Goal: Task Accomplishment & Management: Manage account settings

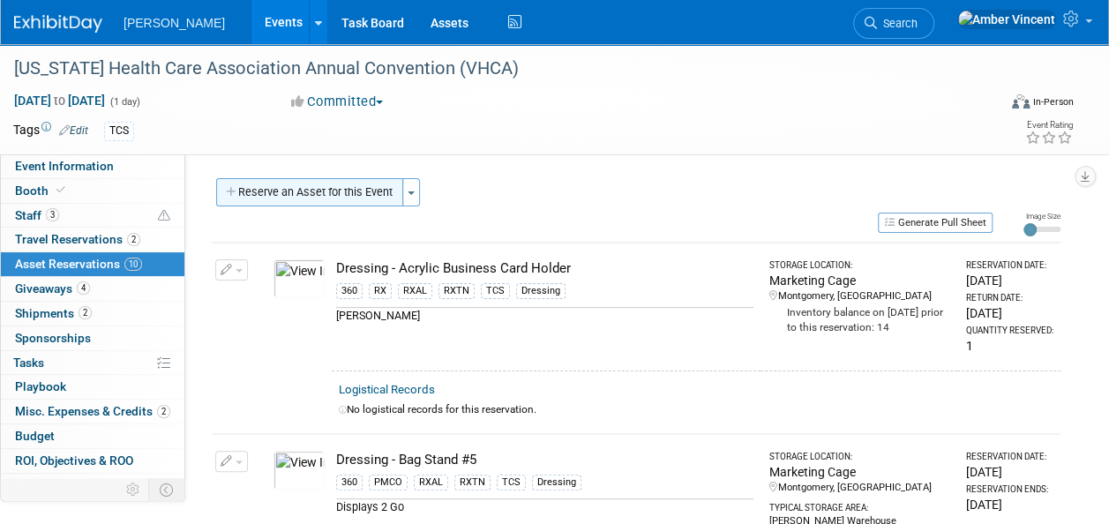
click at [351, 190] on button "Reserve an Asset for this Event" at bounding box center [309, 192] width 187 height 28
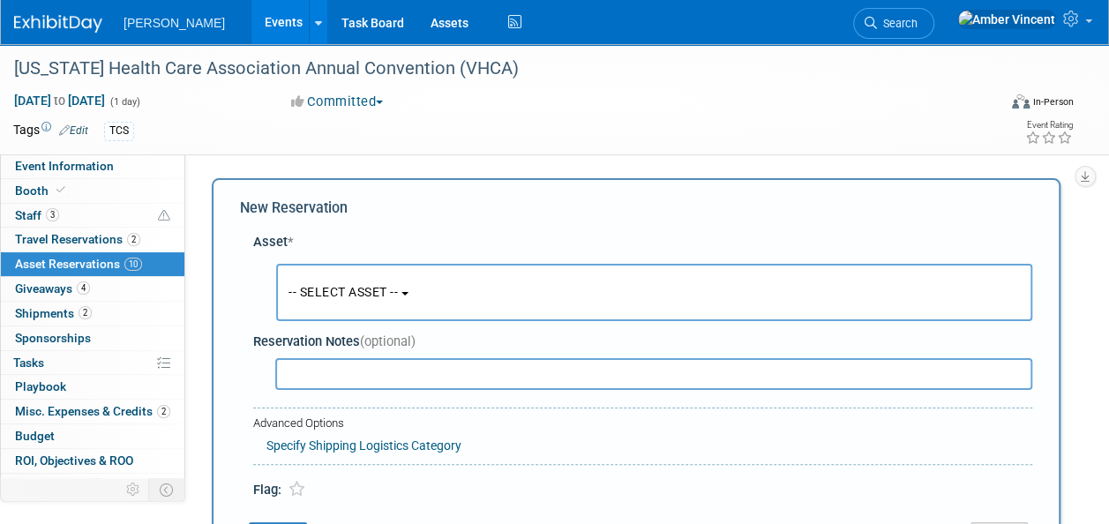
scroll to position [17, 0]
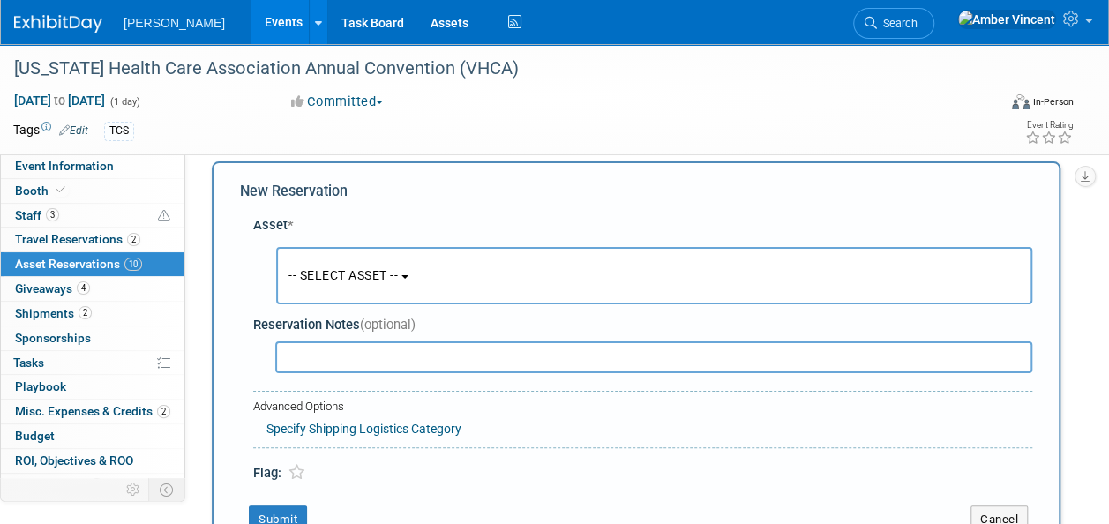
click at [430, 273] on button "-- SELECT ASSET --" at bounding box center [654, 275] width 756 height 57
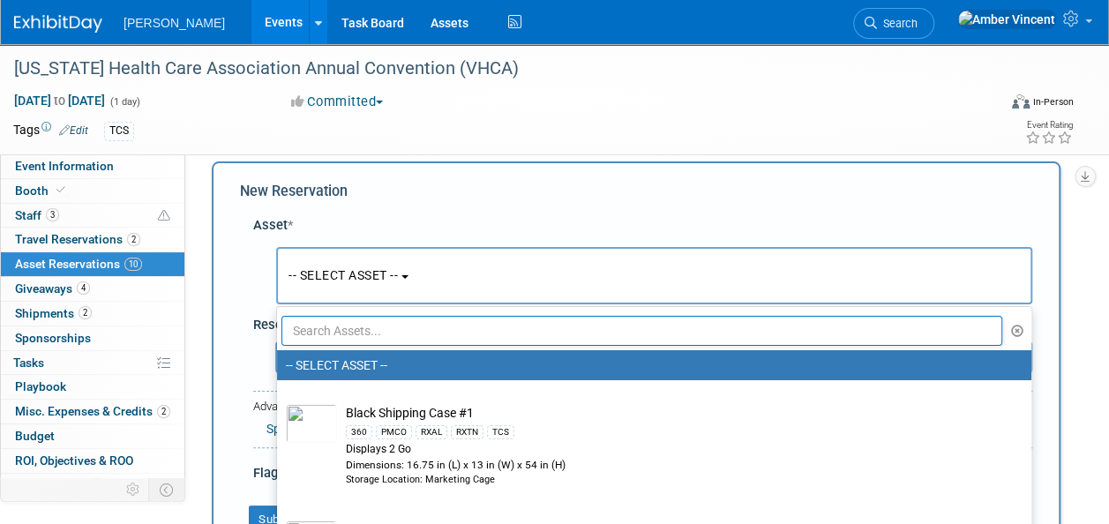
click at [368, 323] on input "text" at bounding box center [641, 331] width 720 height 30
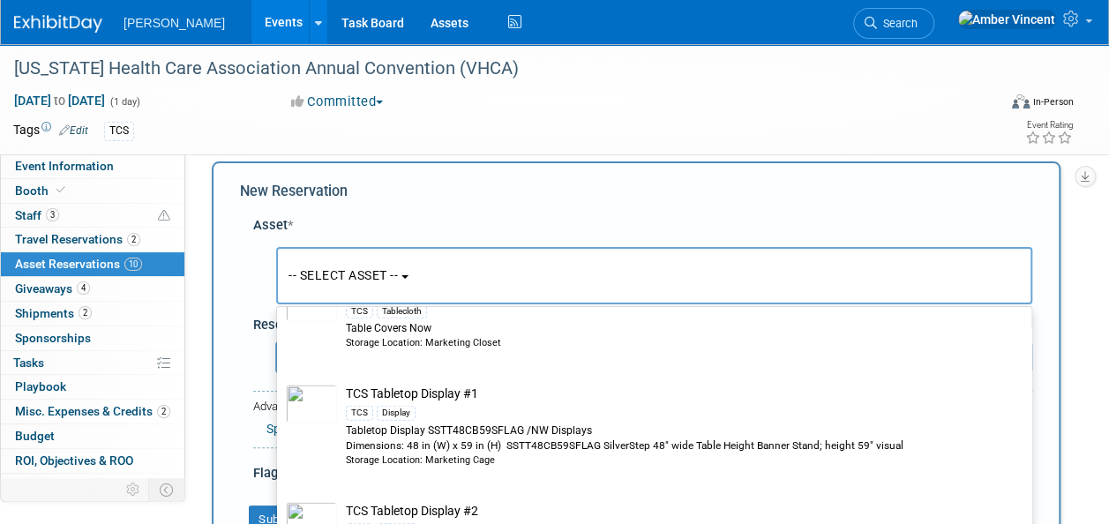
scroll to position [2469, 0]
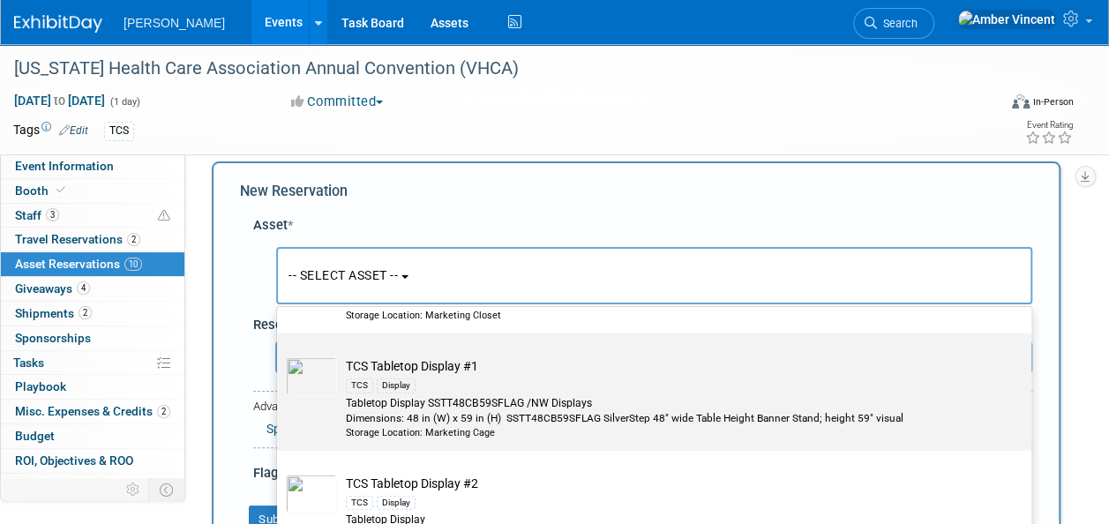
type input "tcs"
click at [511, 426] on div "Storage Location: Marketing Cage" at bounding box center [671, 433] width 650 height 14
click at [280, 355] on input "TCS Tabletop Display #1 TCS Display Tabletop Display SSTT48CB59SFLAG /NW Displa…" at bounding box center [273, 348] width 11 height 11
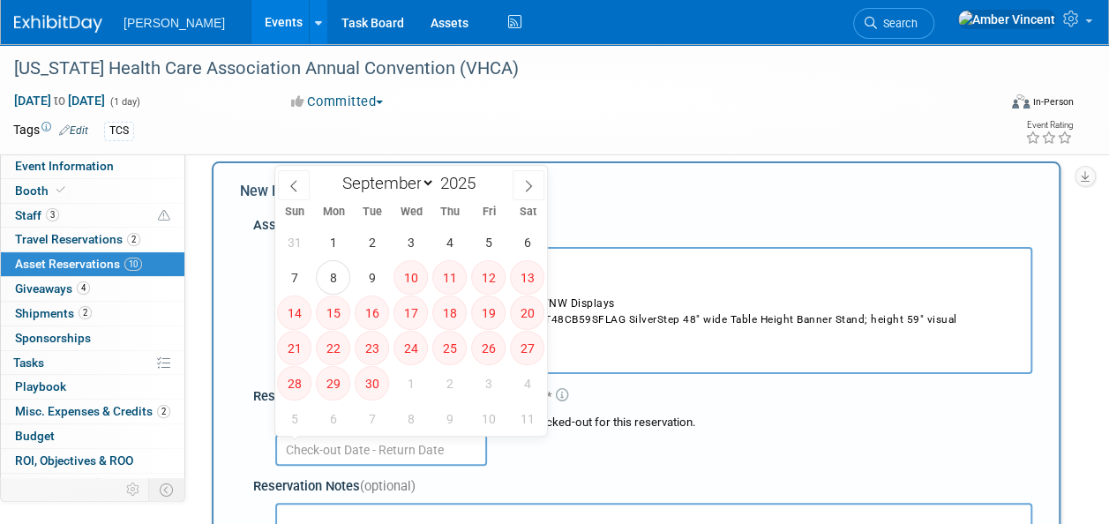
drag, startPoint x: 455, startPoint y: 436, endPoint x: 446, endPoint y: 444, distance: 12.5
click at [454, 437] on input "text" at bounding box center [381, 450] width 212 height 32
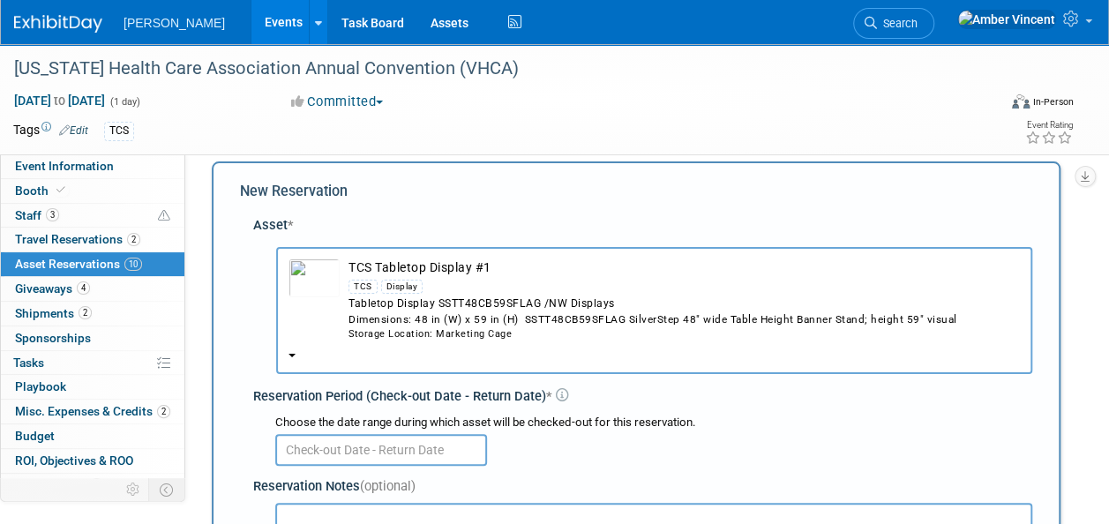
click at [669, 334] on div "Storage Location: Marketing Cage" at bounding box center [683, 334] width 671 height 14
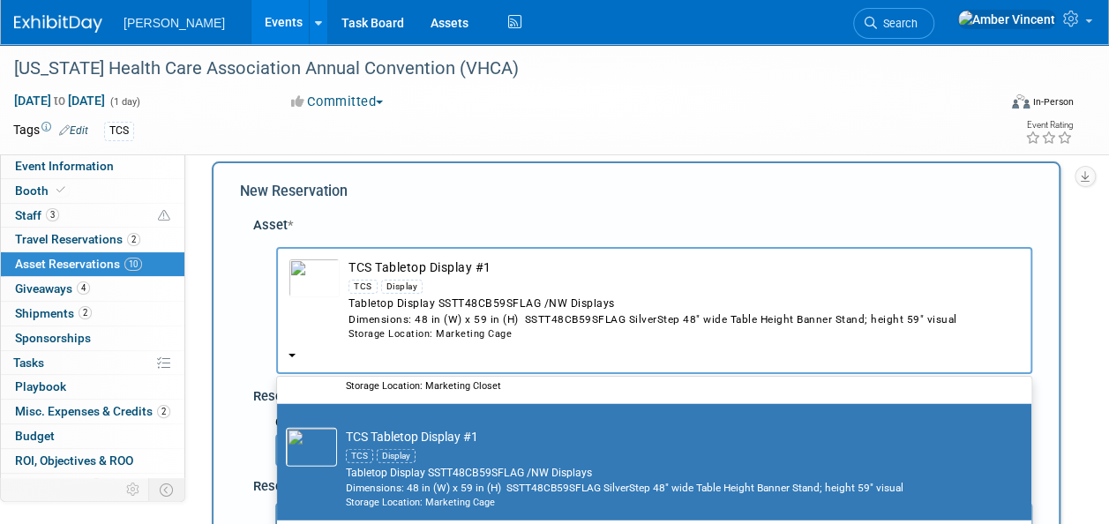
scroll to position [2557, 0]
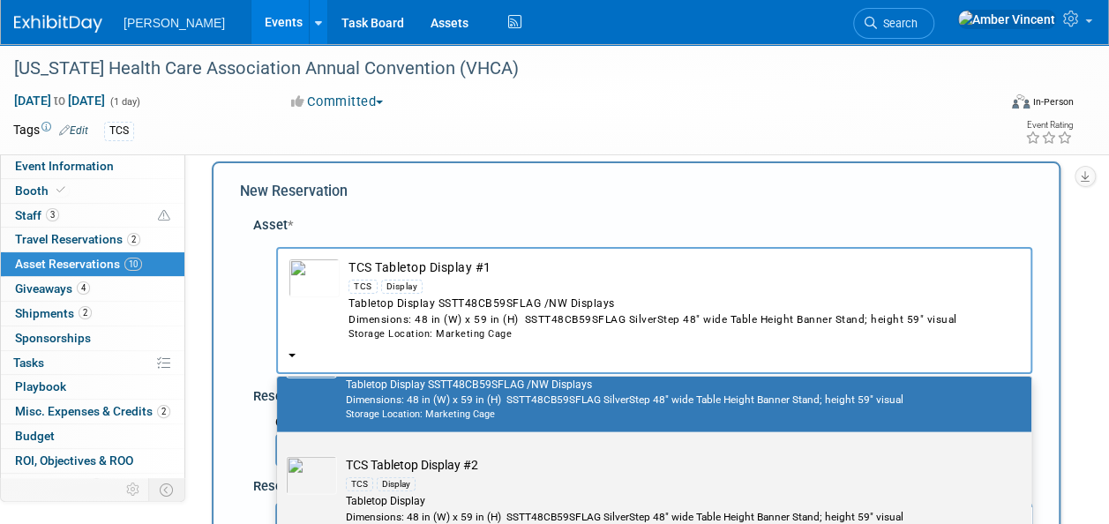
click at [467, 474] on div "TCS Display" at bounding box center [671, 484] width 650 height 20
click at [280, 453] on input "TCS Tabletop Display #2 TCS Display Tabletop Display Dimensions: 48 in (W) x 59…" at bounding box center [273, 447] width 11 height 11
select select "10723296"
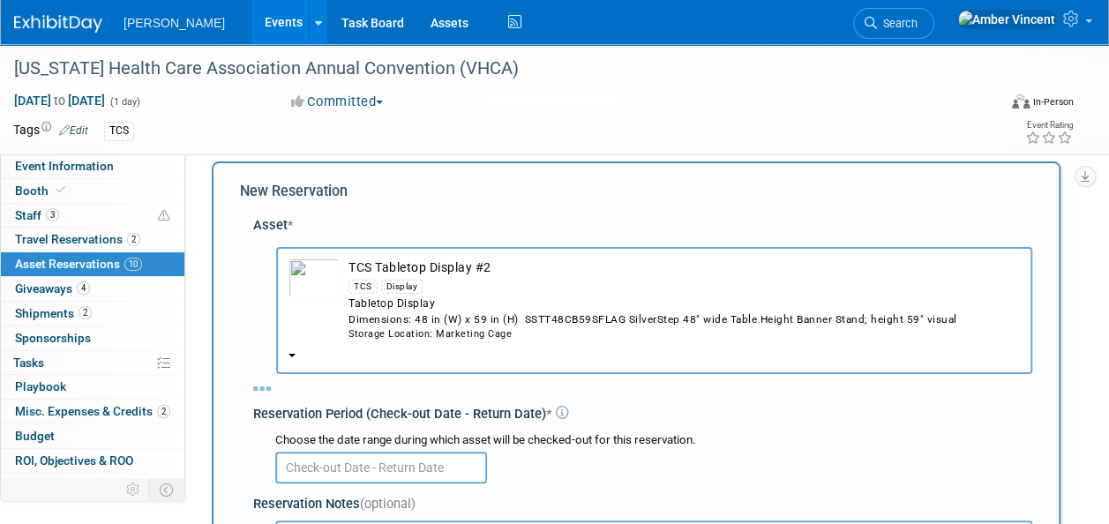
select select "8"
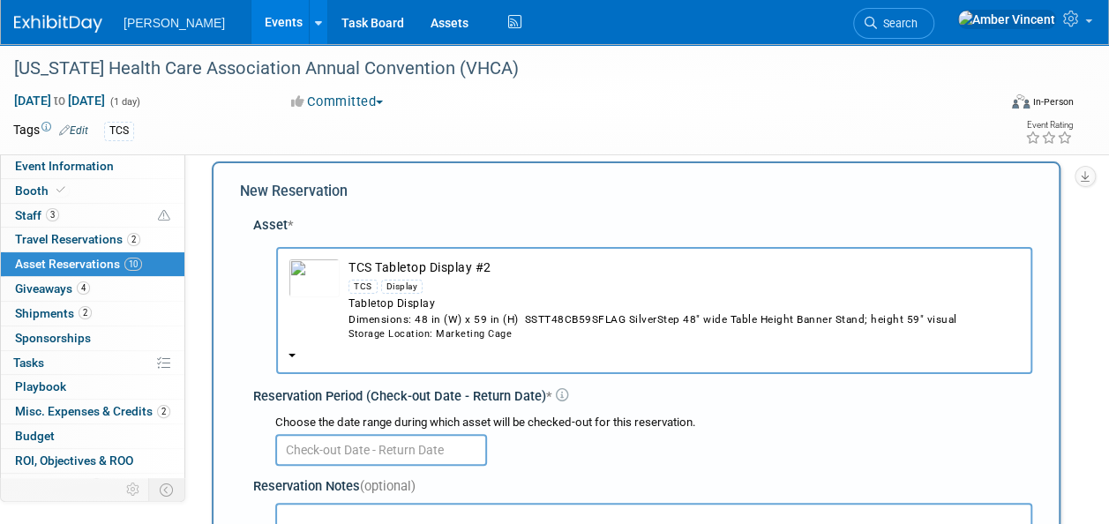
click at [451, 441] on input "text" at bounding box center [381, 450] width 212 height 32
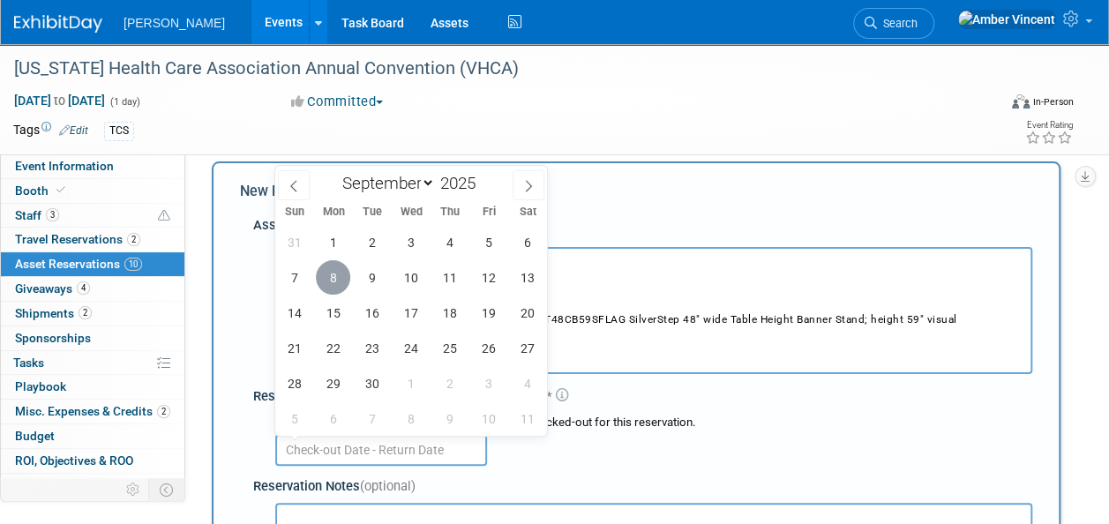
click at [325, 280] on span "8" at bounding box center [333, 277] width 34 height 34
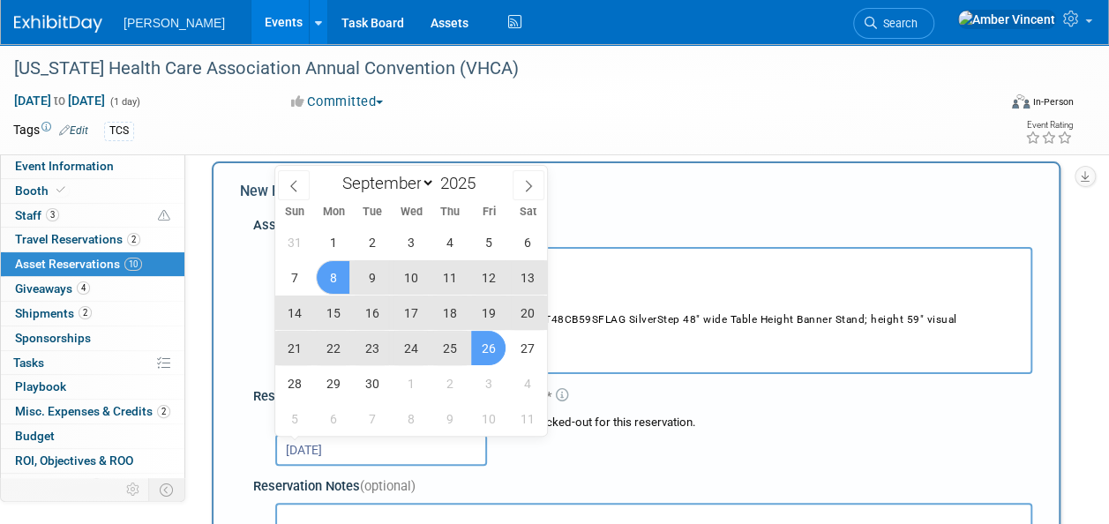
click at [480, 346] on span "26" at bounding box center [488, 348] width 34 height 34
type input "Sep 8, 2025 to Sep 26, 2025"
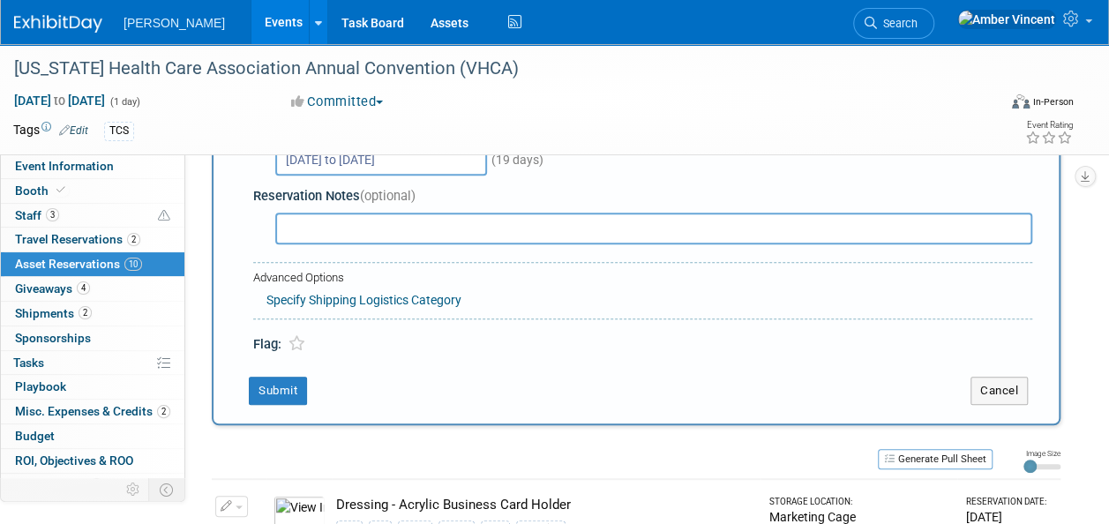
scroll to position [370, 0]
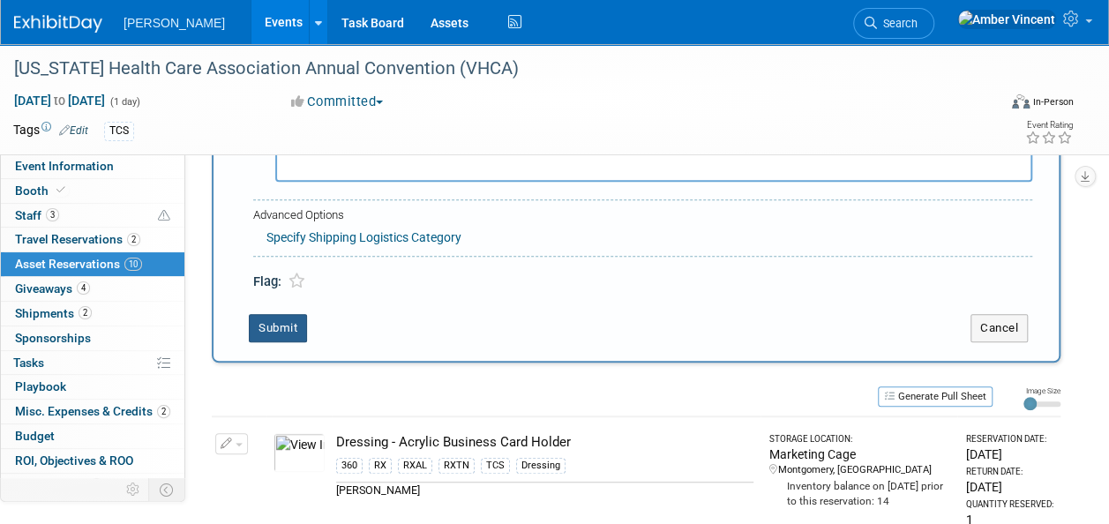
click at [289, 333] on button "Submit" at bounding box center [278, 328] width 58 height 28
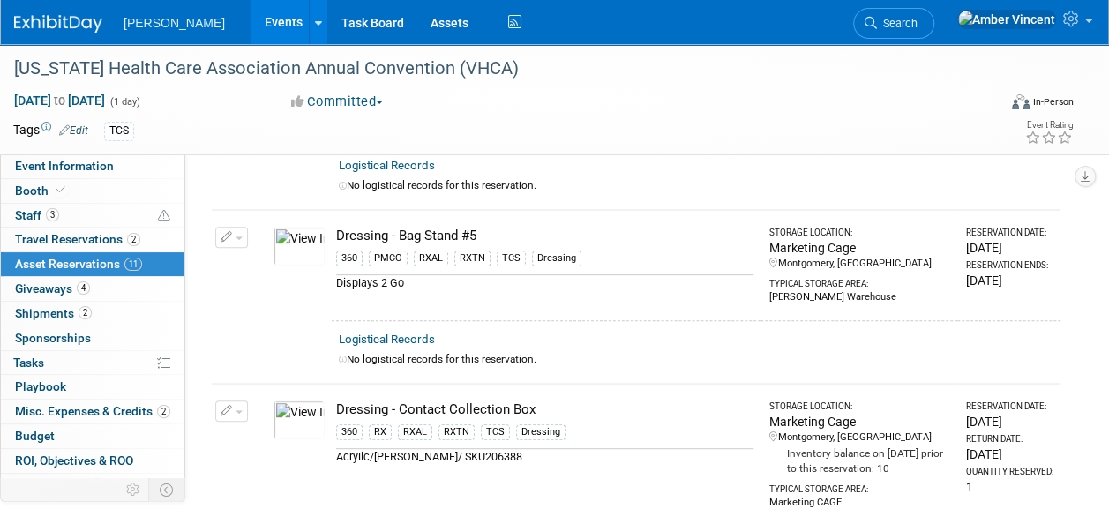
scroll to position [0, 0]
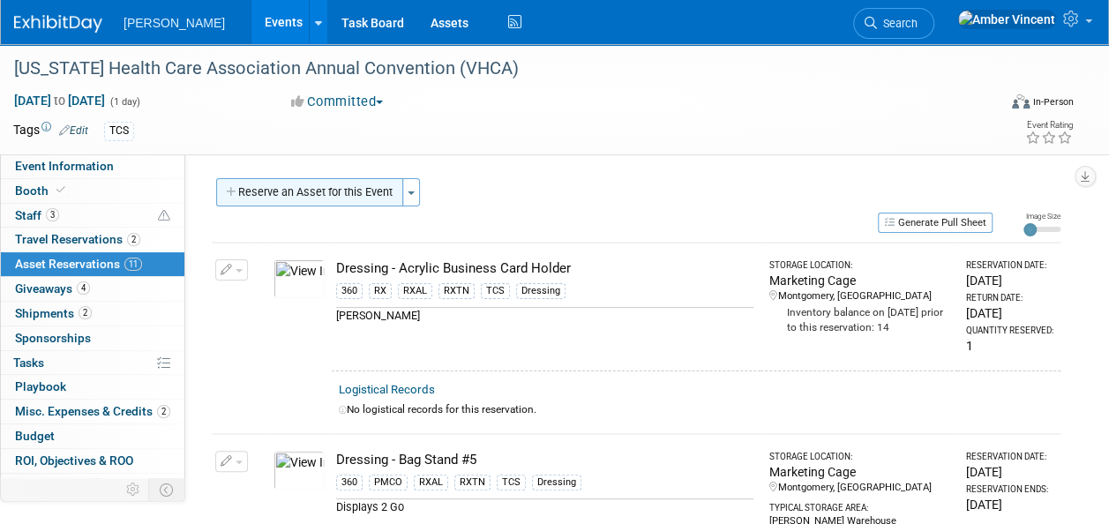
click at [377, 198] on button "Reserve an Asset for this Event" at bounding box center [309, 192] width 187 height 28
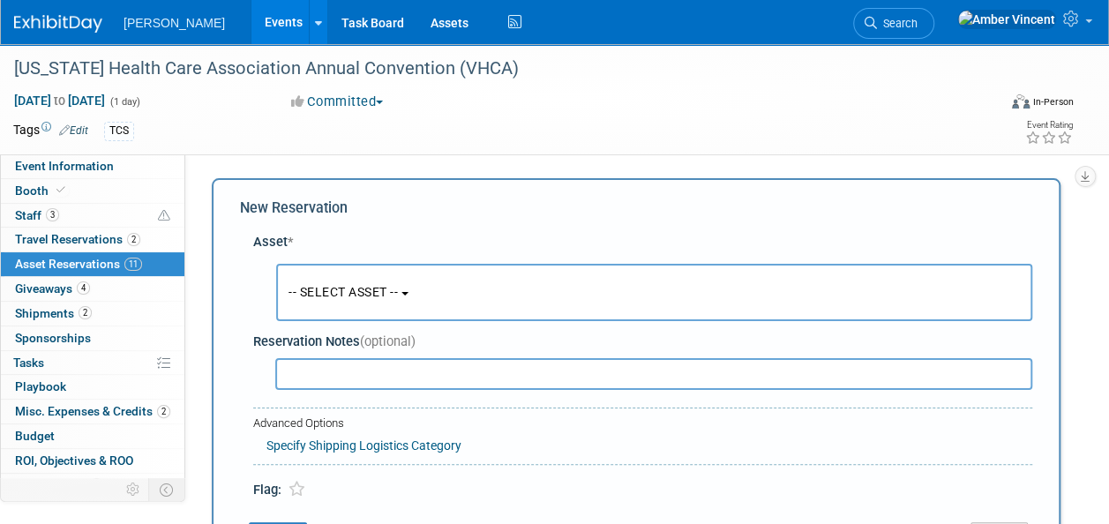
scroll to position [17, 0]
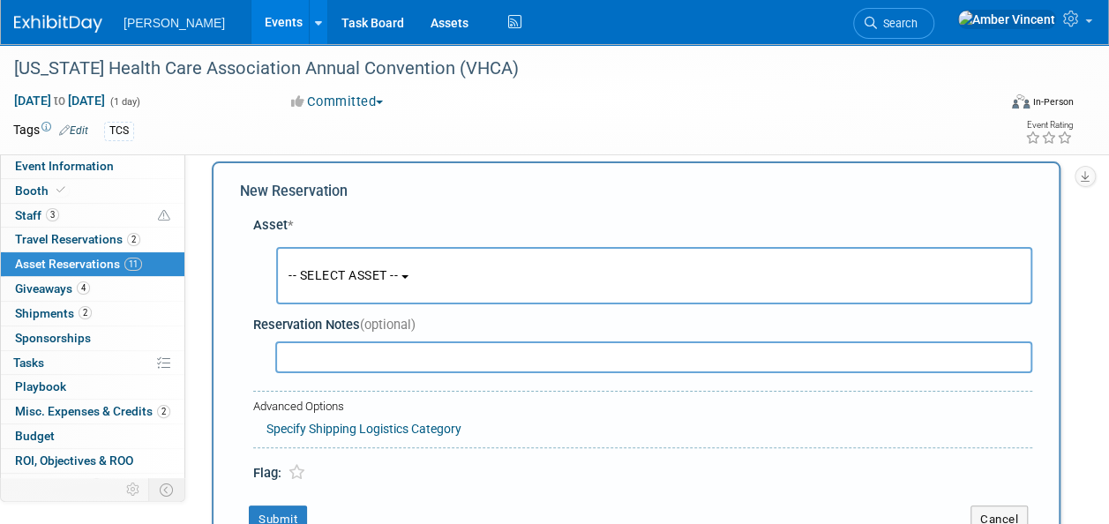
drag, startPoint x: 379, startPoint y: 275, endPoint x: 379, endPoint y: 291, distance: 15.9
click at [379, 277] on span "-- SELECT ASSET --" at bounding box center [342, 275] width 109 height 14
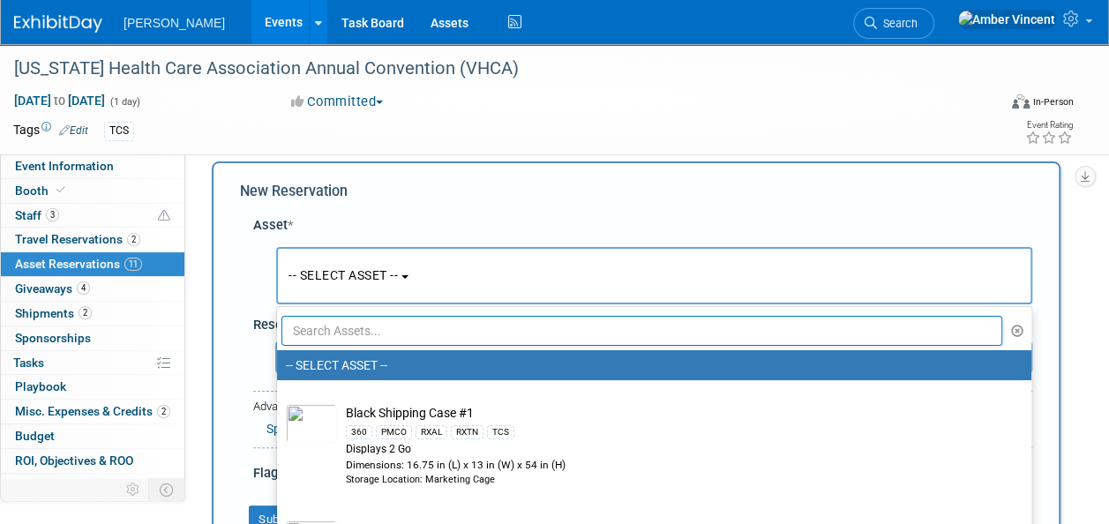
click at [409, 331] on input "text" at bounding box center [641, 331] width 720 height 30
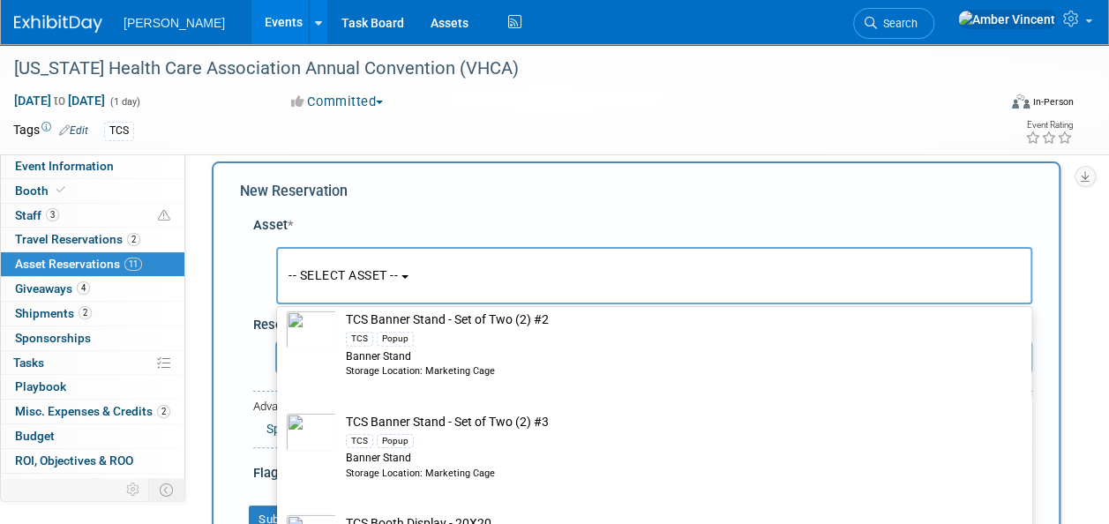
scroll to position [2734, 0]
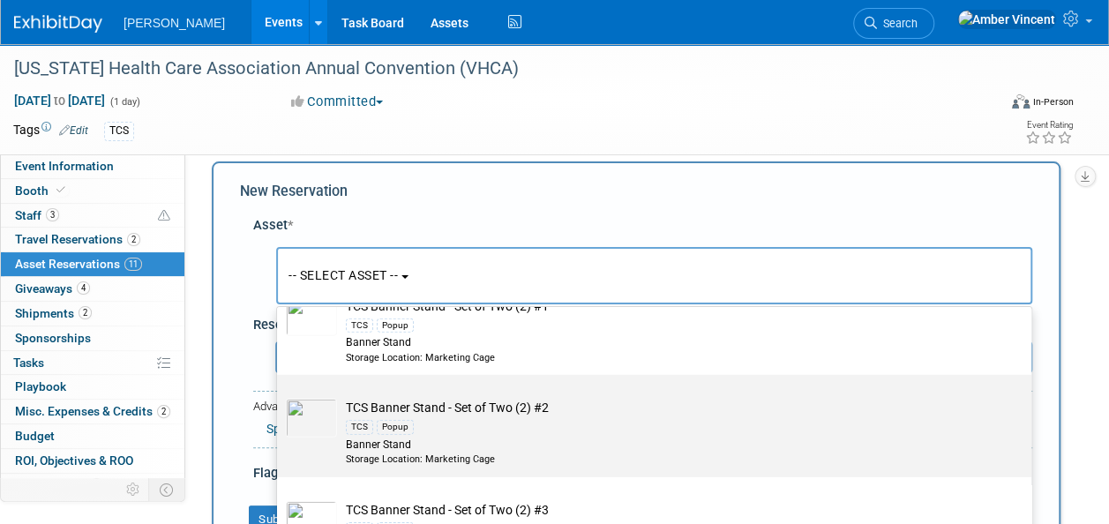
type input "tcs"
click at [408, 416] on div "TCS Popup" at bounding box center [671, 426] width 650 height 20
click at [280, 396] on input "TCS Banner Stand - Set of Two (2) #2 TCS Popup Banner Stand Storage Location: M…" at bounding box center [273, 390] width 11 height 11
select select "10723294"
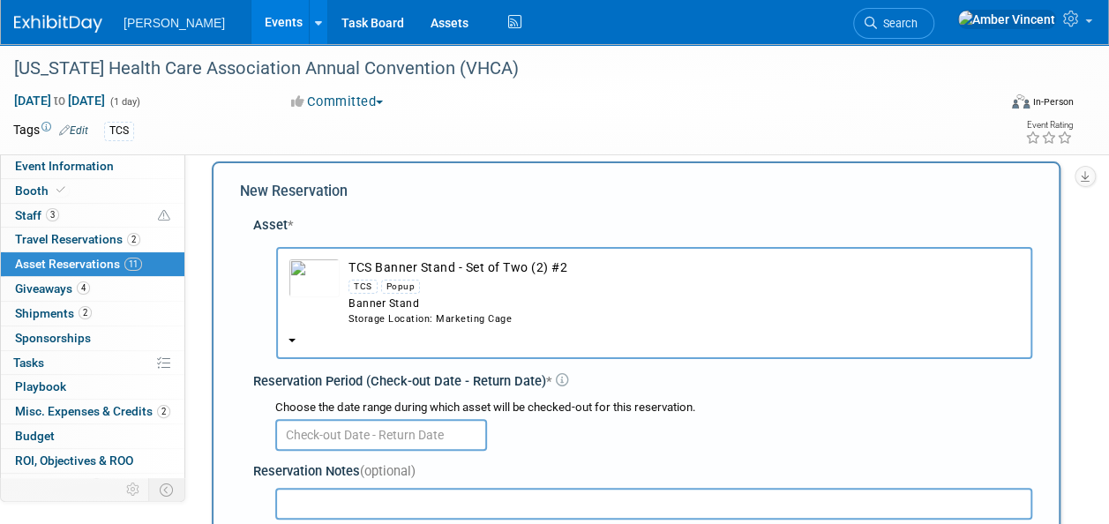
click at [376, 429] on input "text" at bounding box center [381, 435] width 212 height 32
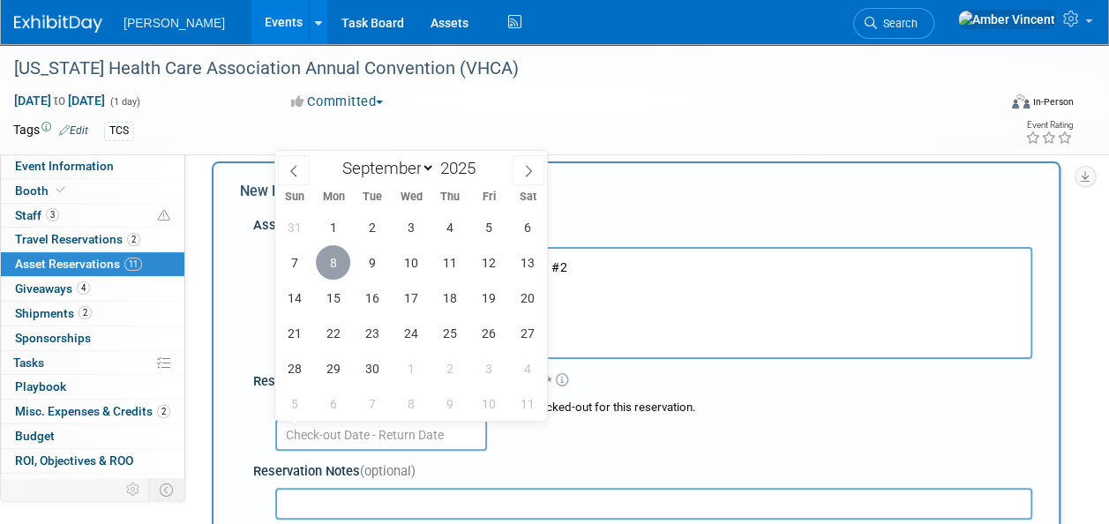
click at [323, 265] on span "8" at bounding box center [333, 262] width 34 height 34
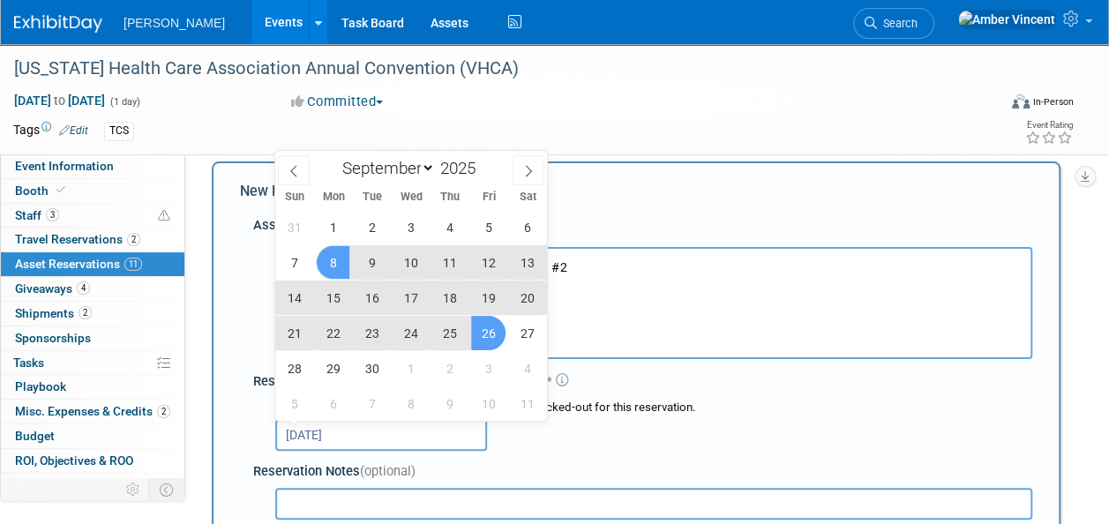
click at [485, 342] on span "26" at bounding box center [488, 333] width 34 height 34
type input "Sep 8, 2025 to Sep 26, 2025"
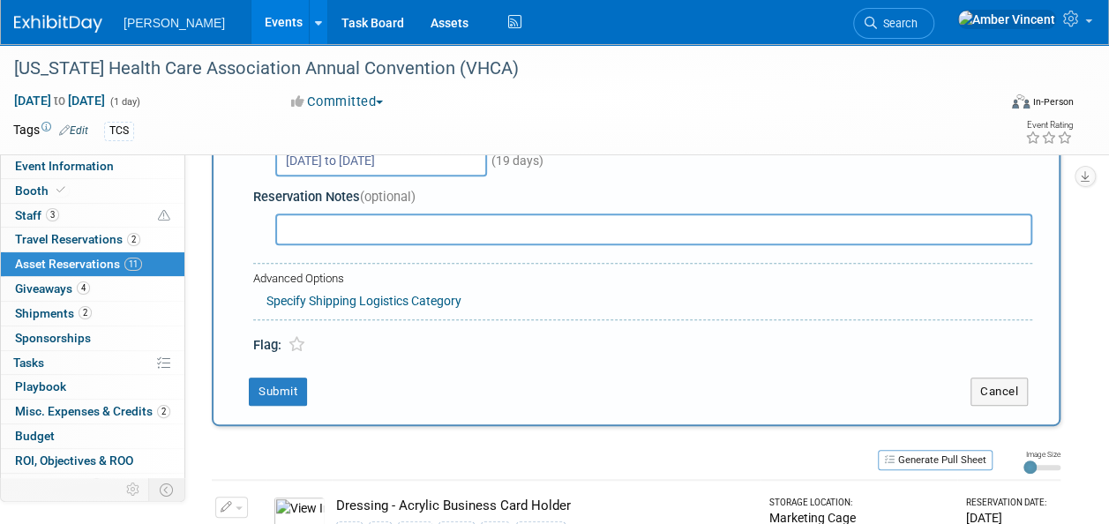
scroll to position [370, 0]
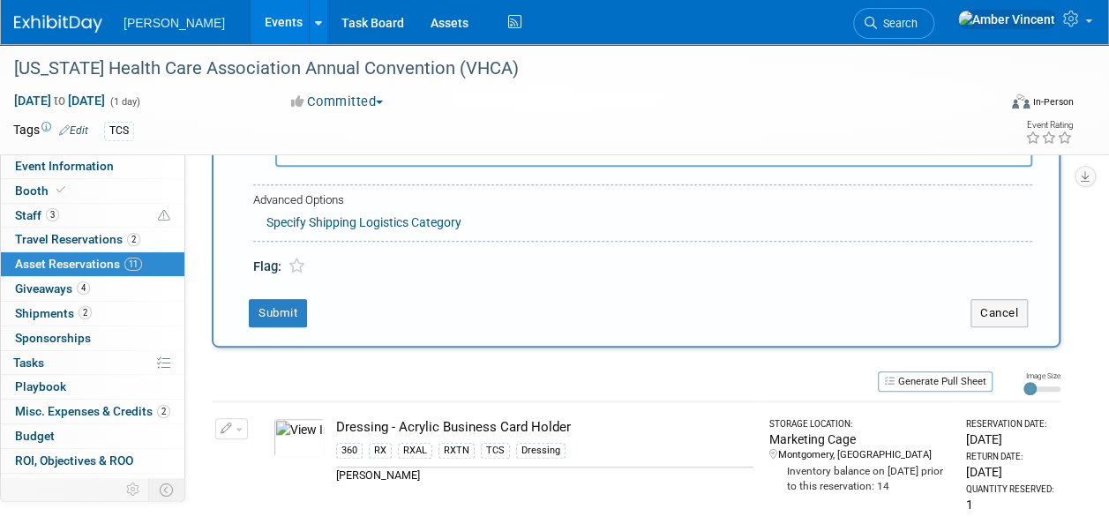
click at [287, 297] on div "New Reservation Asset * -- SELECT ASSET --" at bounding box center [636, 78] width 848 height 539
click at [287, 300] on button "Submit" at bounding box center [278, 313] width 58 height 28
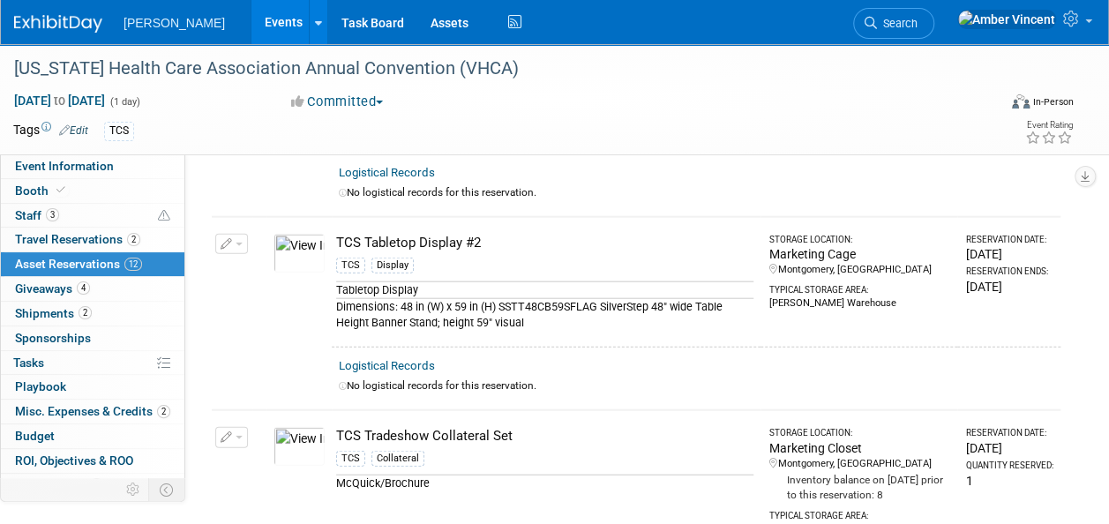
scroll to position [1869, 0]
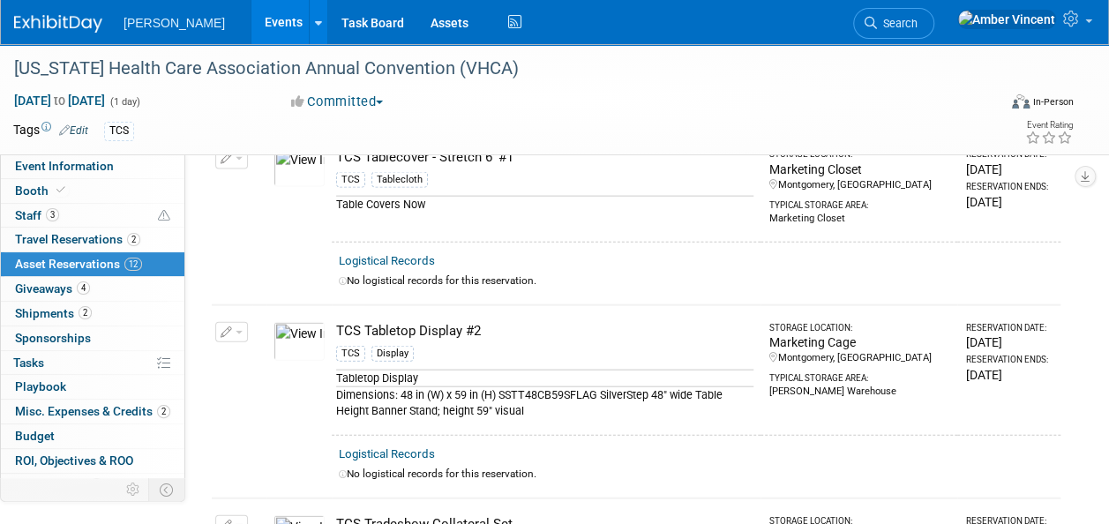
click at [917, 28] on span "Search" at bounding box center [897, 23] width 41 height 13
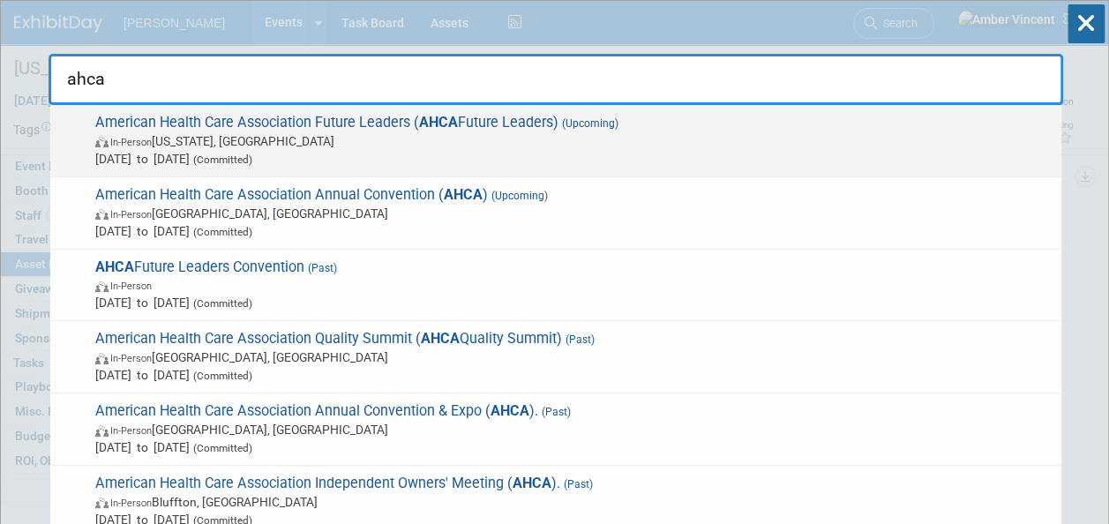
type input "ahca"
click at [699, 150] on span "Sep 16, 2025 to Sep 18, 2025 (Committed)" at bounding box center [573, 159] width 957 height 18
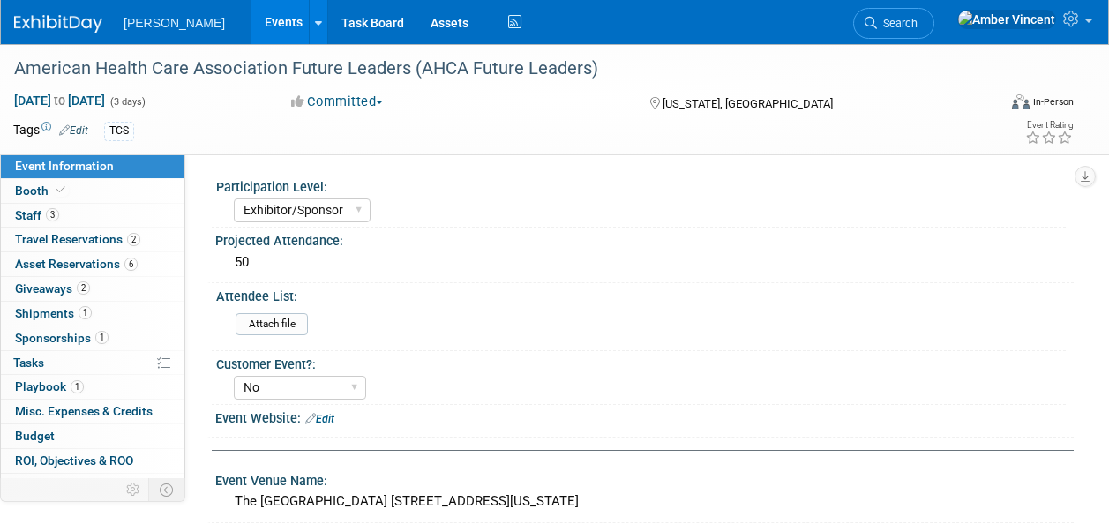
select select "Exhibitor/Sponsor"
select select "No"
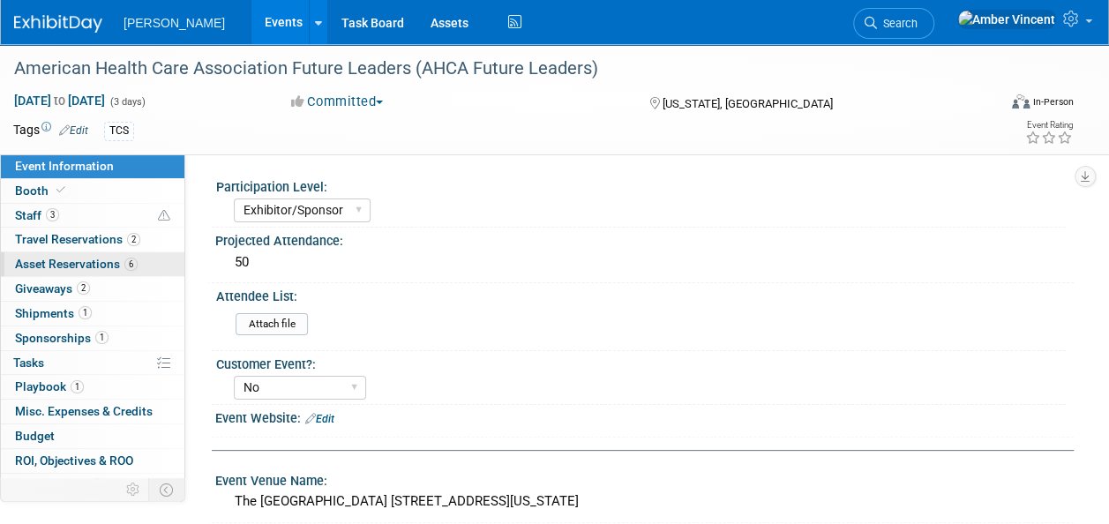
click at [46, 258] on span "Asset Reservations 6" at bounding box center [76, 264] width 123 height 14
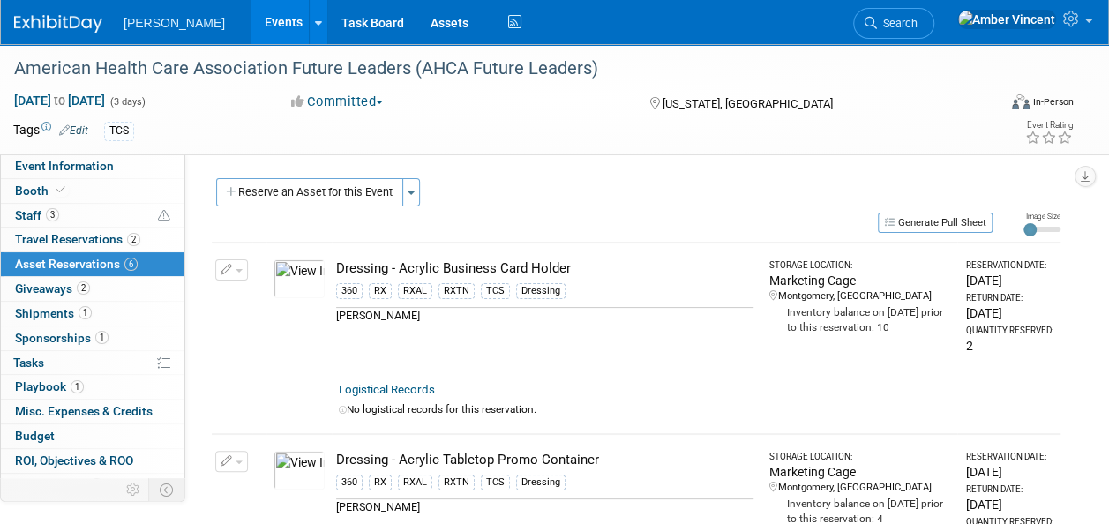
scroll to position [88, 0]
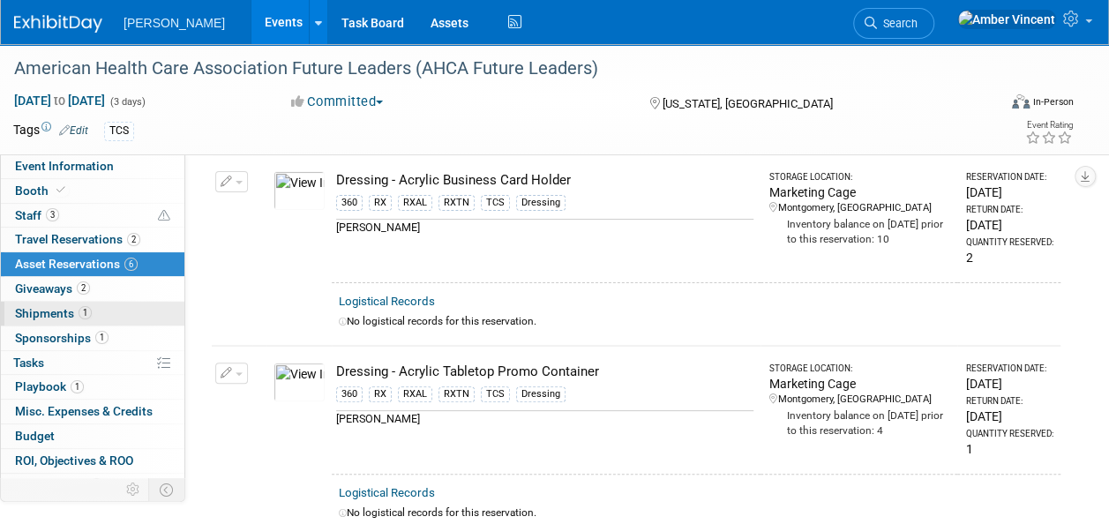
click at [118, 305] on link "1 Shipments 1" at bounding box center [92, 314] width 183 height 24
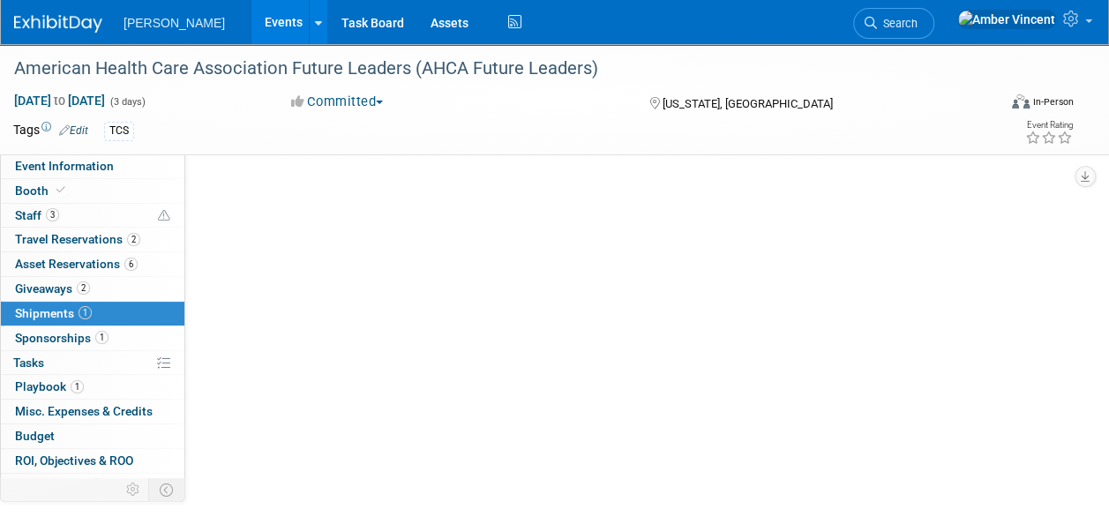
scroll to position [0, 0]
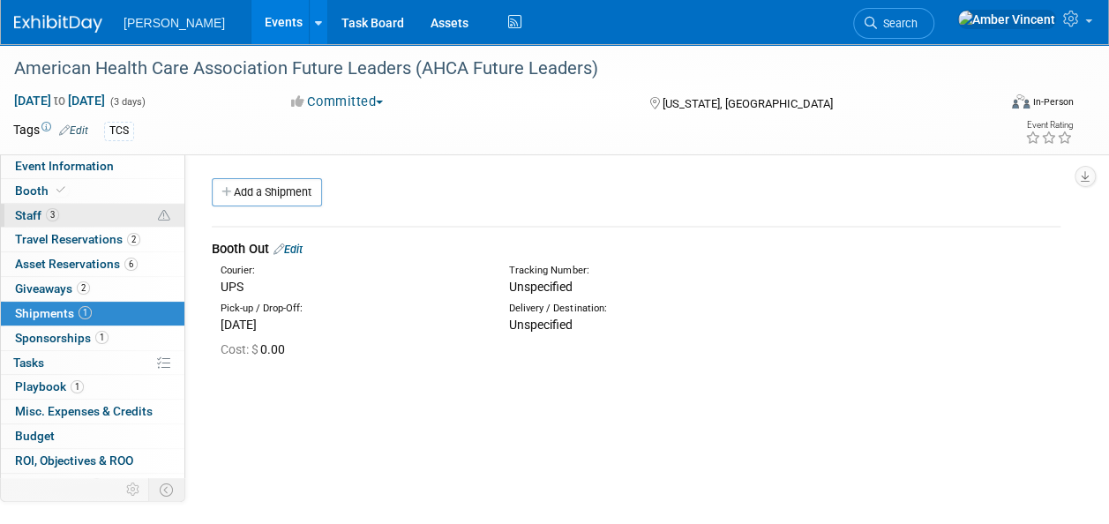
click at [57, 212] on span "Staff 3" at bounding box center [37, 215] width 44 height 14
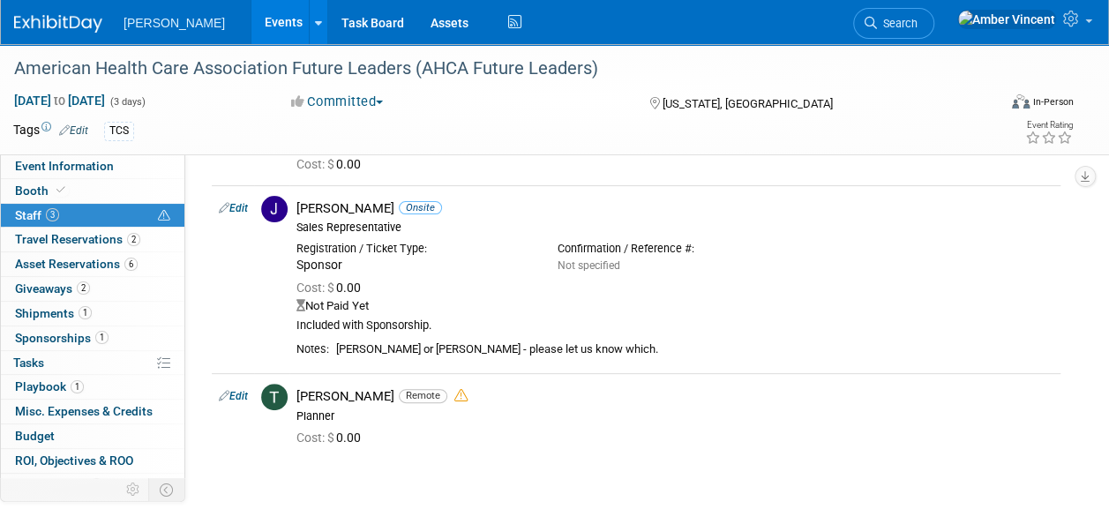
scroll to position [88, 0]
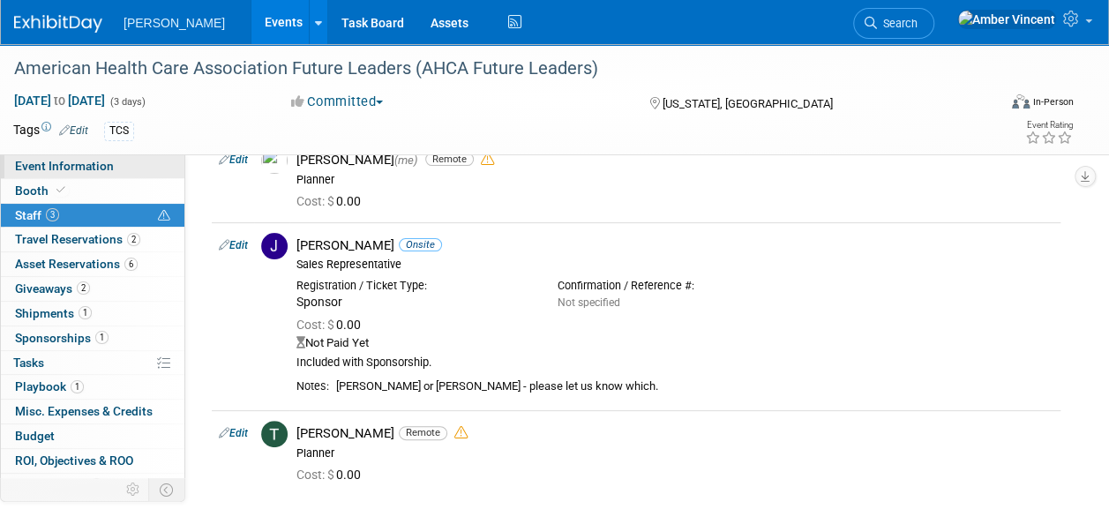
click at [111, 168] on link "Event Information" at bounding box center [92, 166] width 183 height 24
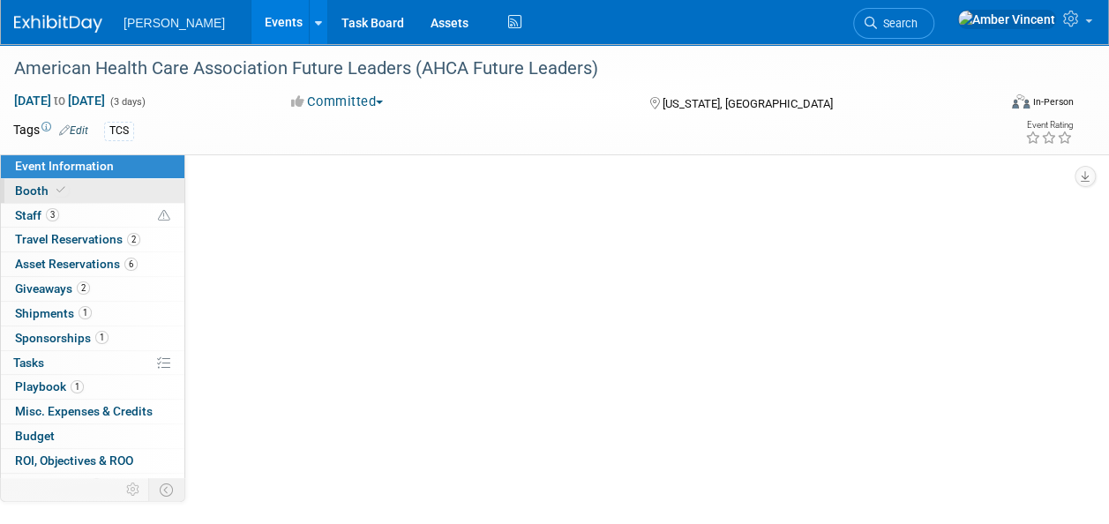
select select "Exhibitor/Sponsor"
select select "No"
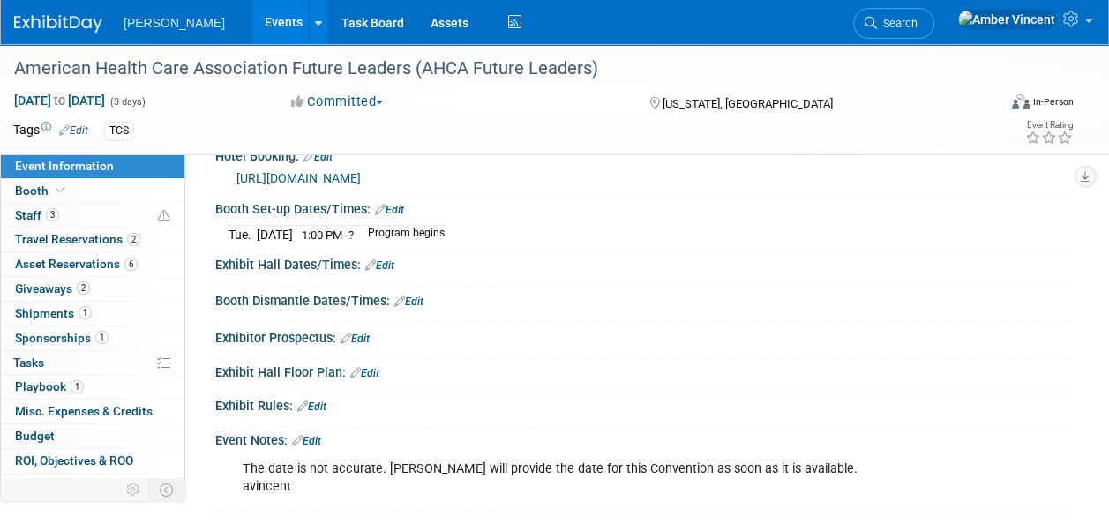
scroll to position [353, 0]
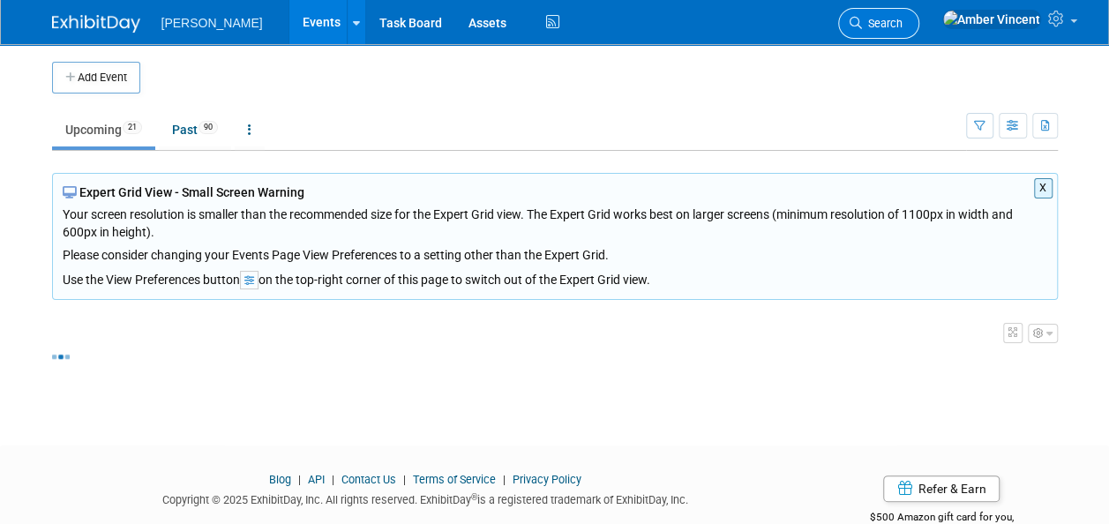
click at [902, 23] on span "Search" at bounding box center [882, 23] width 41 height 13
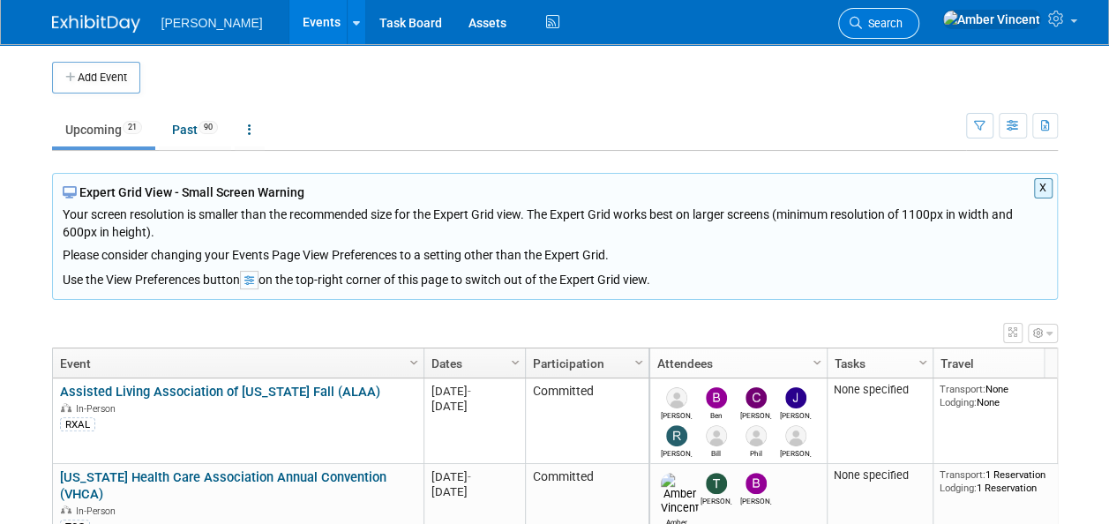
click at [902, 23] on span "Search" at bounding box center [882, 23] width 41 height 13
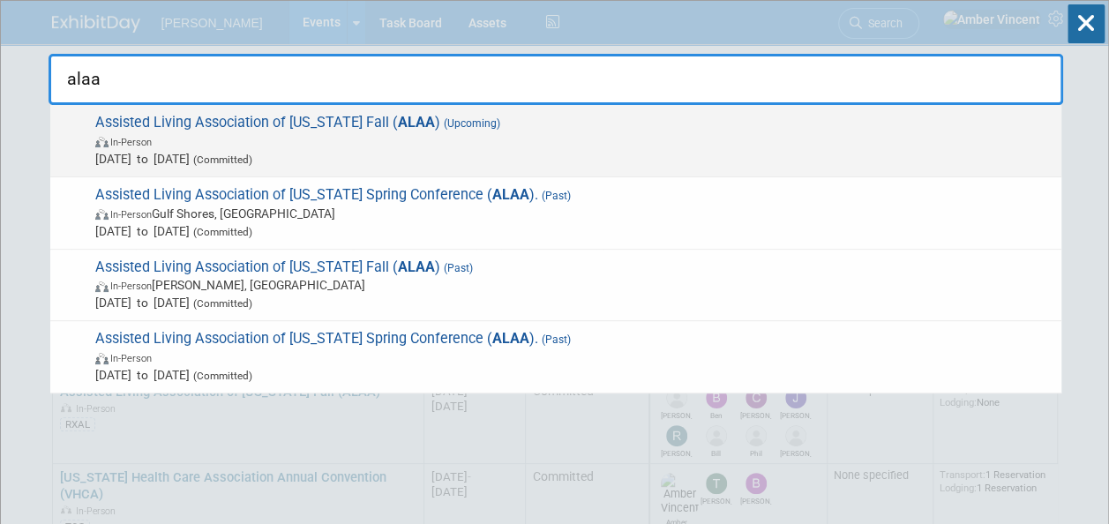
type input "alaa"
click at [585, 122] on span "Assisted Living Association of Alabama Fall ( ALAA ) (Upcoming) In-Person Sep 8…" at bounding box center [571, 141] width 962 height 54
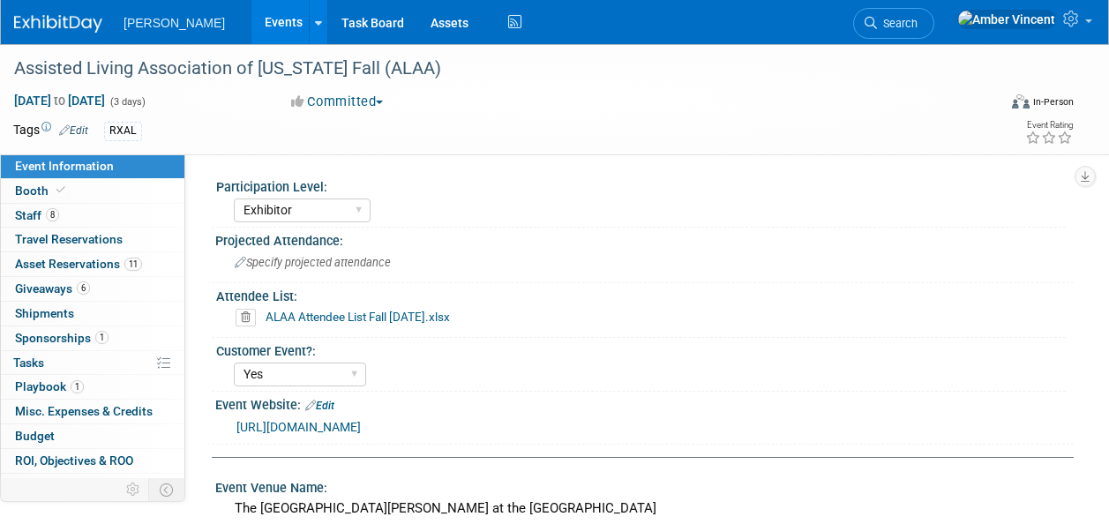
select select "Exhibitor"
select select "Yes"
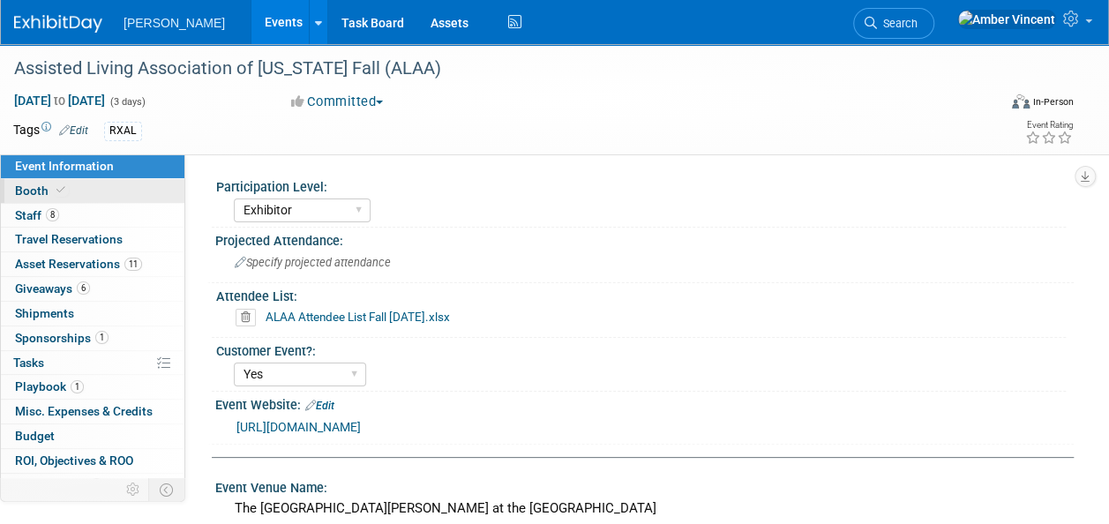
click at [86, 196] on link "Booth" at bounding box center [92, 191] width 183 height 24
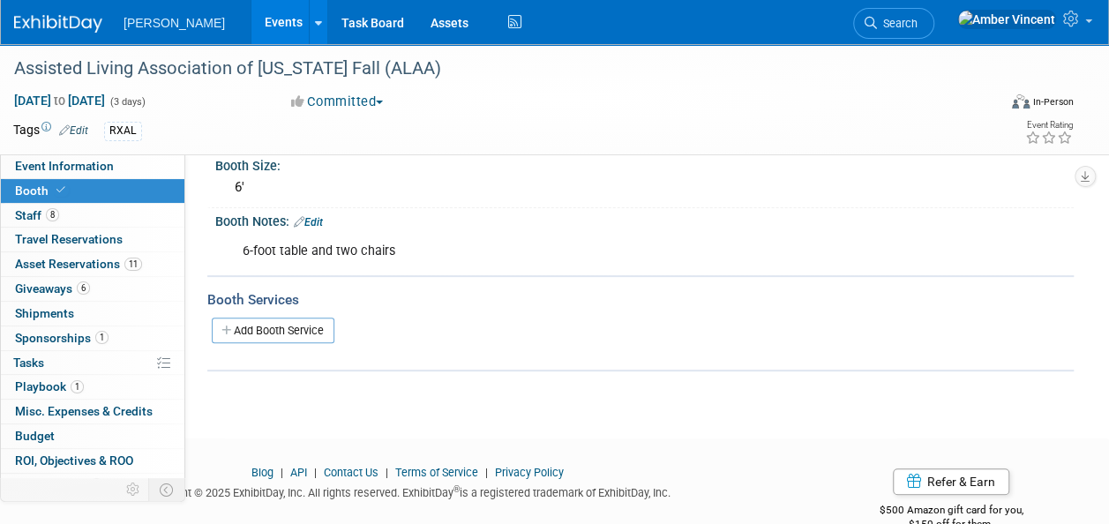
scroll to position [189, 0]
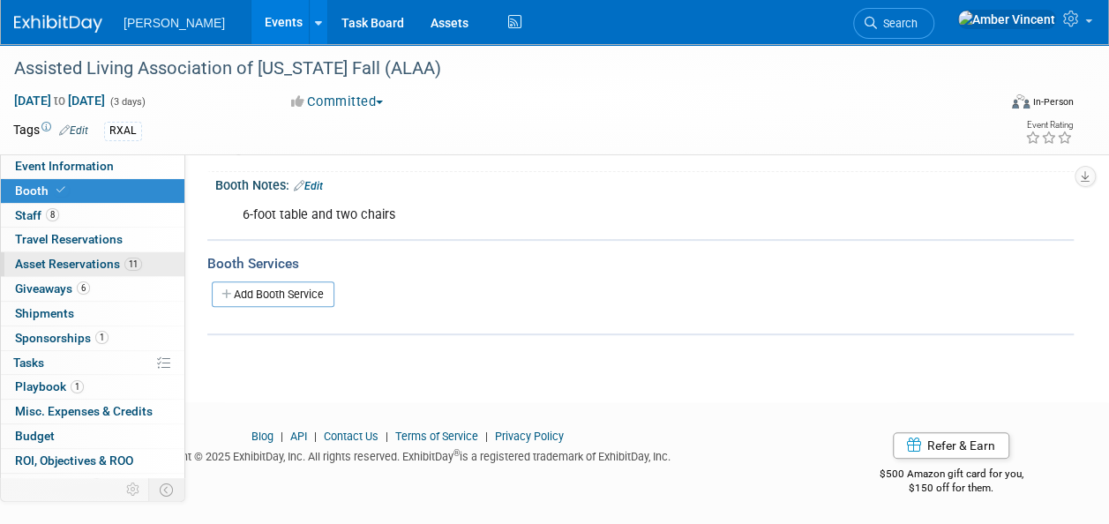
click at [53, 263] on span "Asset Reservations 11" at bounding box center [78, 264] width 127 height 14
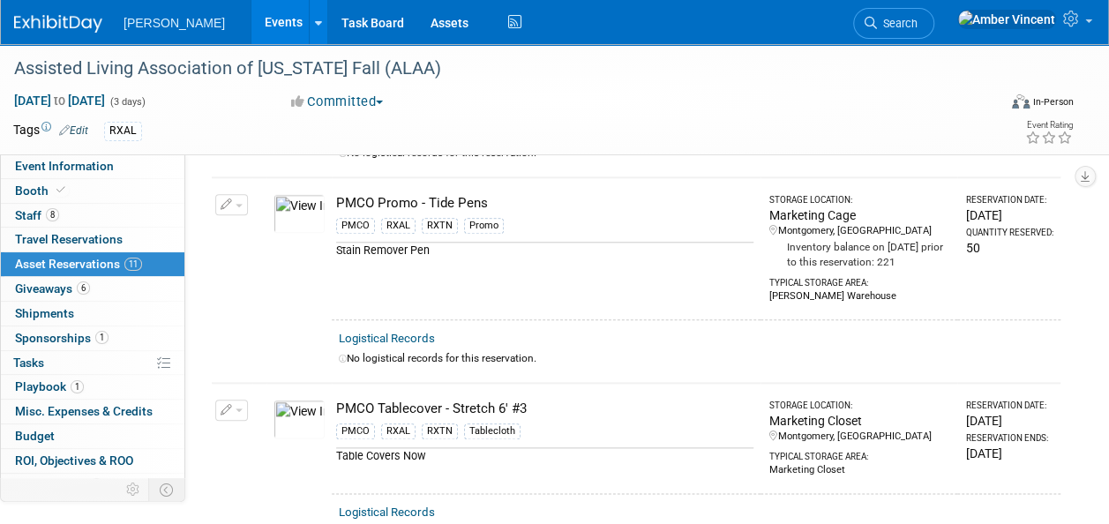
scroll to position [0, 0]
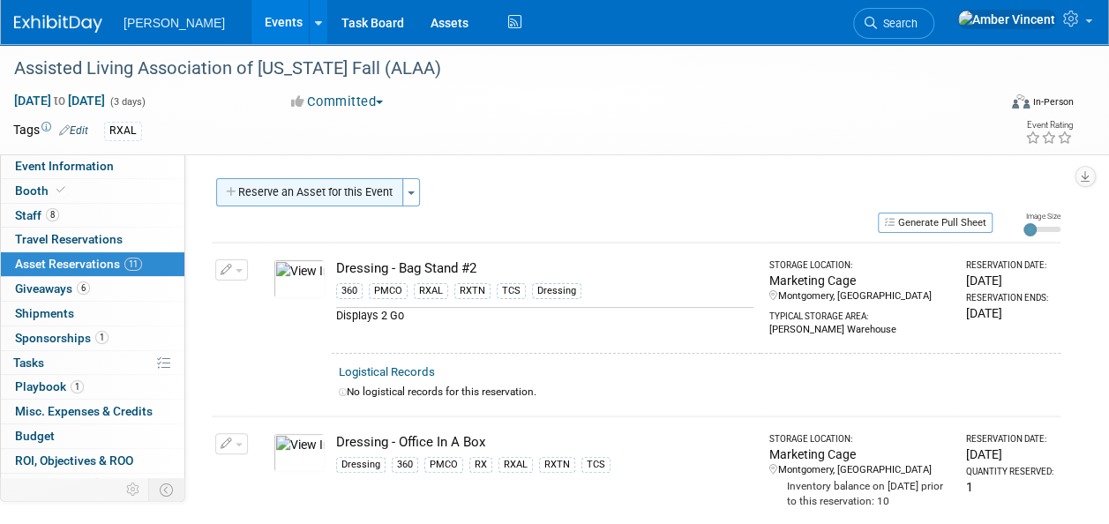
click at [391, 194] on button "Reserve an Asset for this Event" at bounding box center [309, 192] width 187 height 28
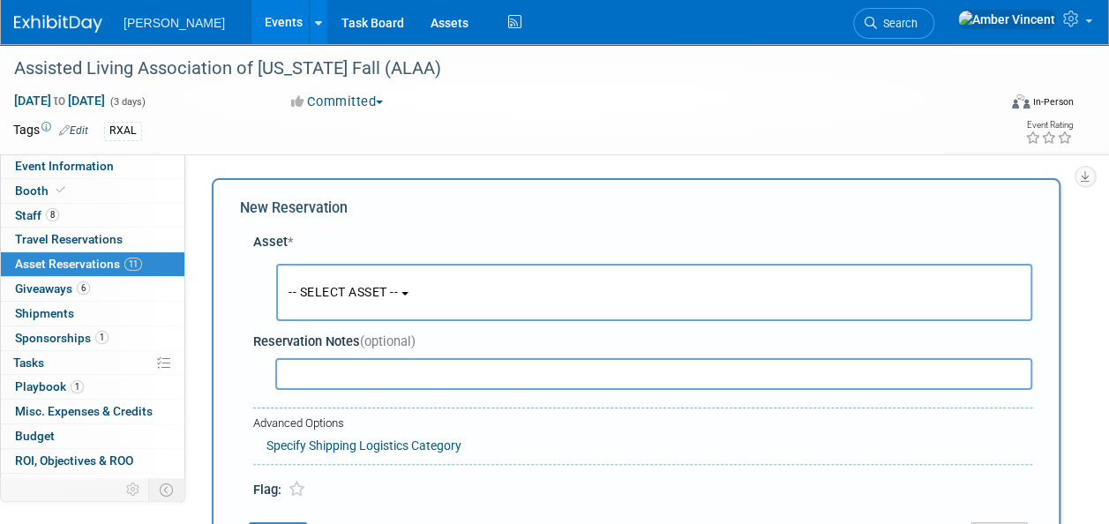
scroll to position [17, 0]
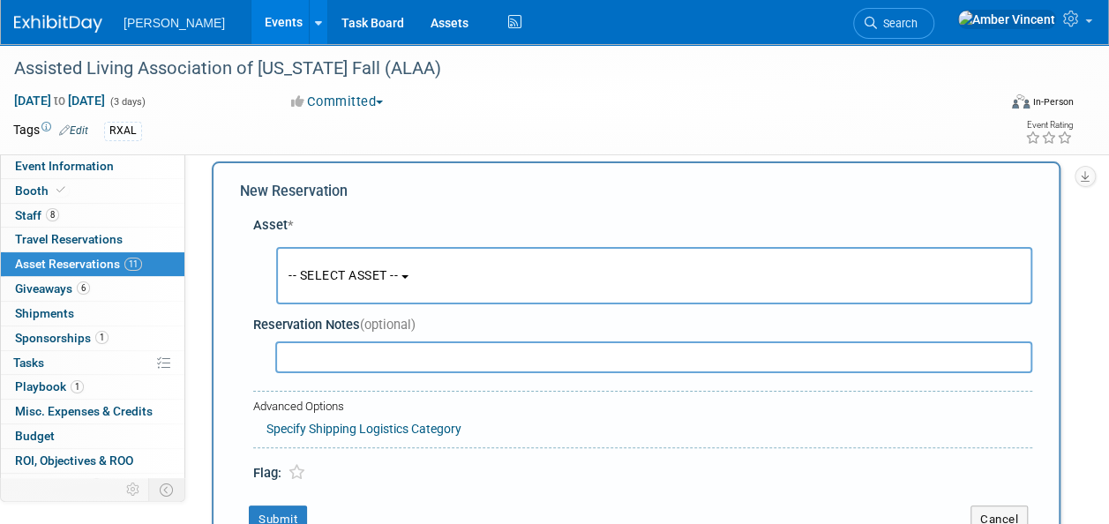
click at [398, 278] on span "-- SELECT ASSET --" at bounding box center [342, 275] width 109 height 14
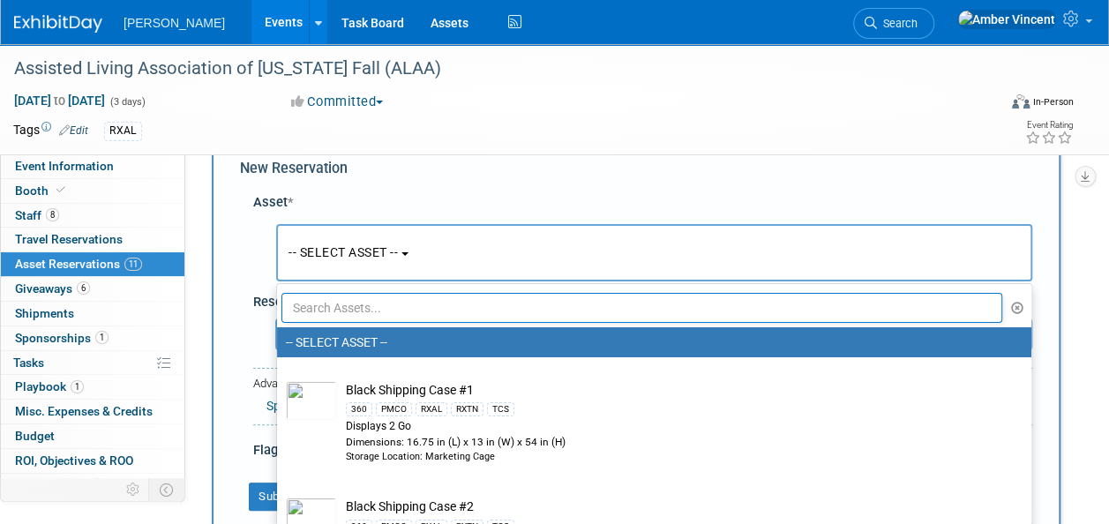
scroll to position [0, 0]
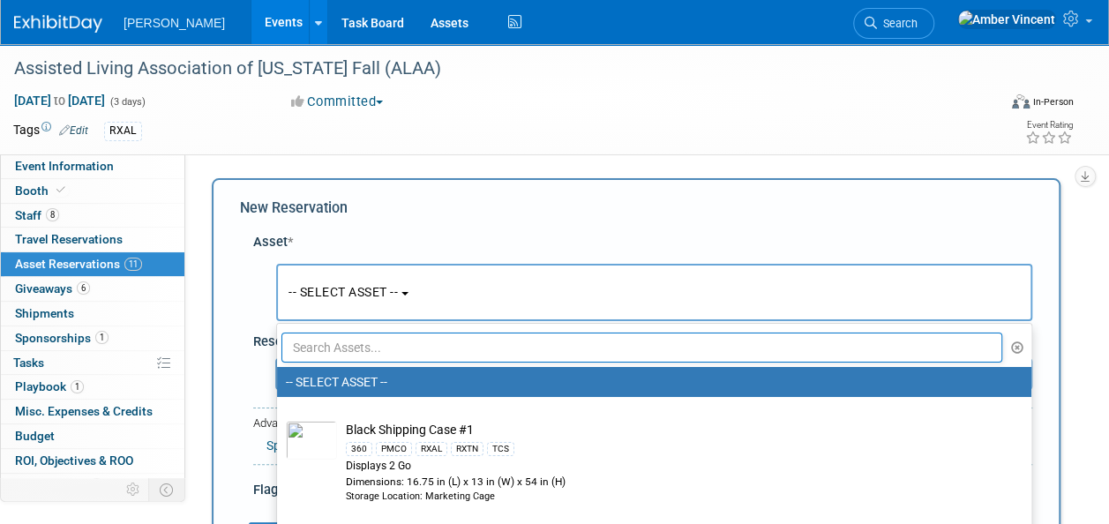
click at [358, 343] on input "text" at bounding box center [641, 347] width 720 height 30
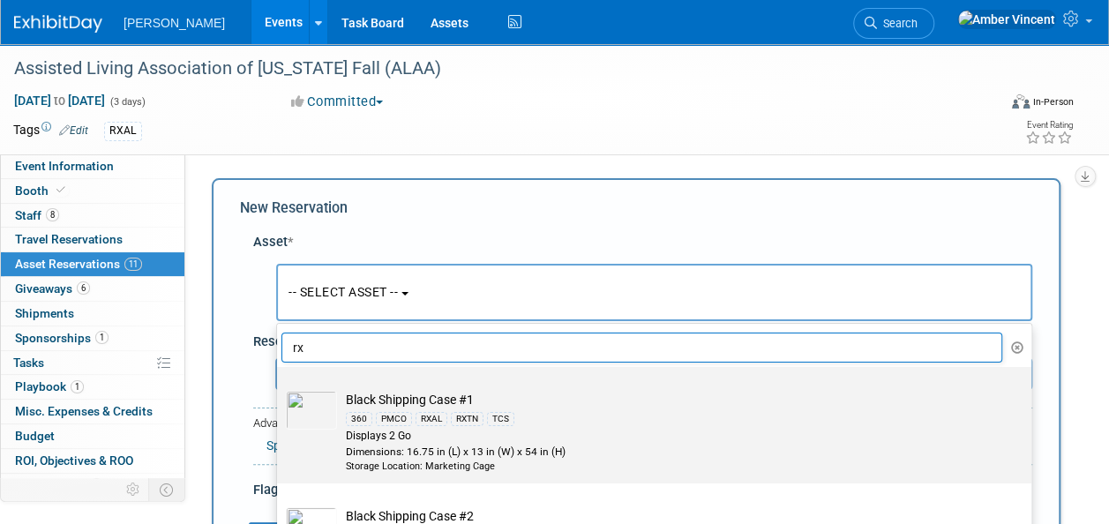
type input "r"
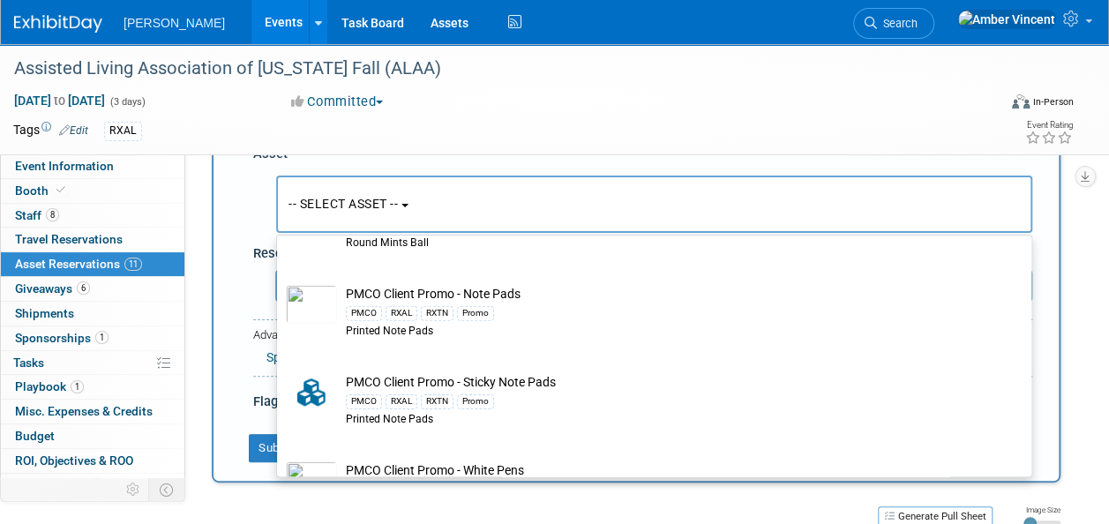
scroll to position [2225, 0]
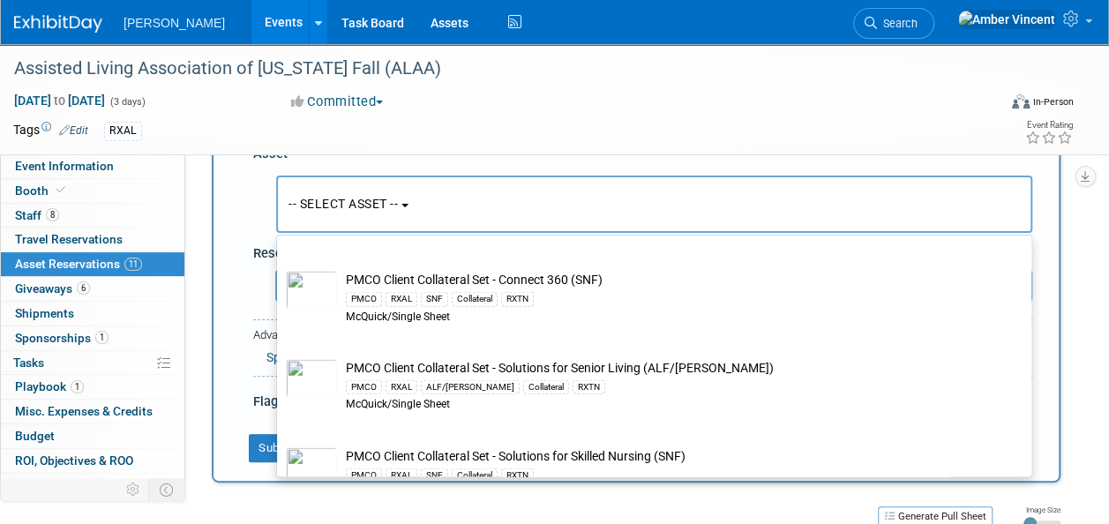
click at [416, 201] on button "-- SELECT ASSET --" at bounding box center [654, 203] width 756 height 57
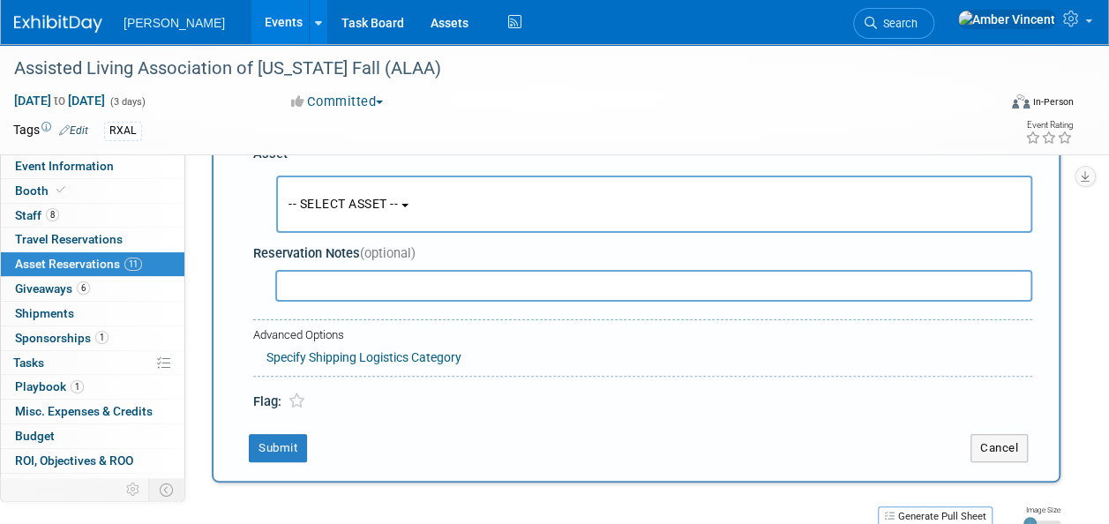
click at [392, 171] on div "-- SELECT ASSET -- pmco" at bounding box center [646, 200] width 772 height 74
drag, startPoint x: 377, startPoint y: 217, endPoint x: 368, endPoint y: 228, distance: 13.8
click at [377, 219] on button "-- SELECT ASSET --" at bounding box center [654, 203] width 756 height 57
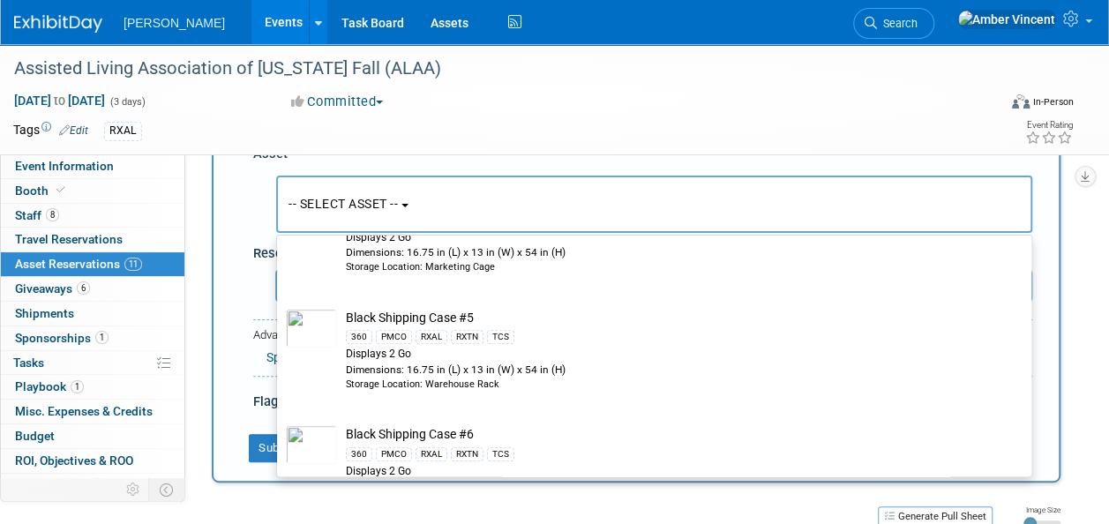
scroll to position [0, 0]
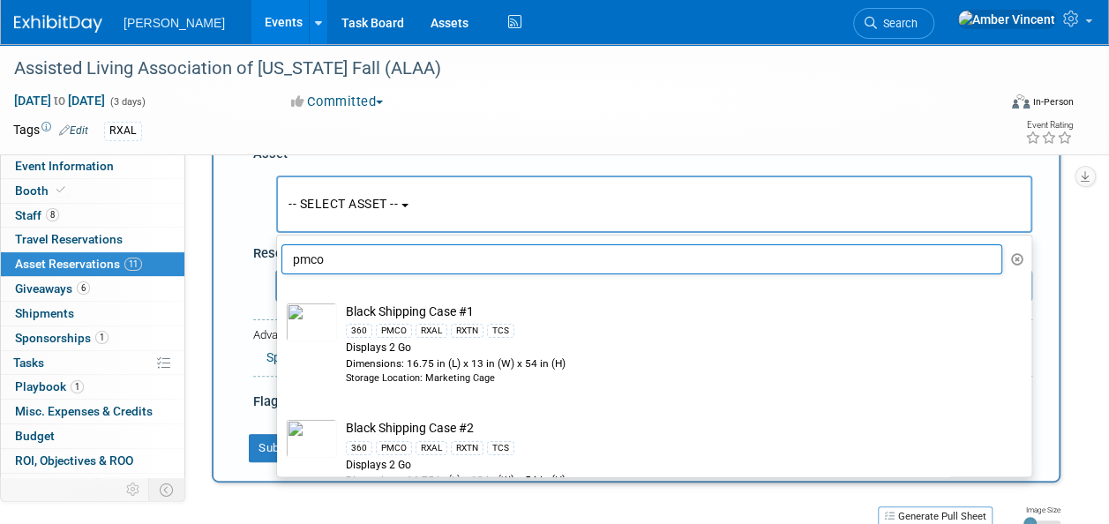
click at [347, 258] on input "pmco" at bounding box center [641, 259] width 720 height 30
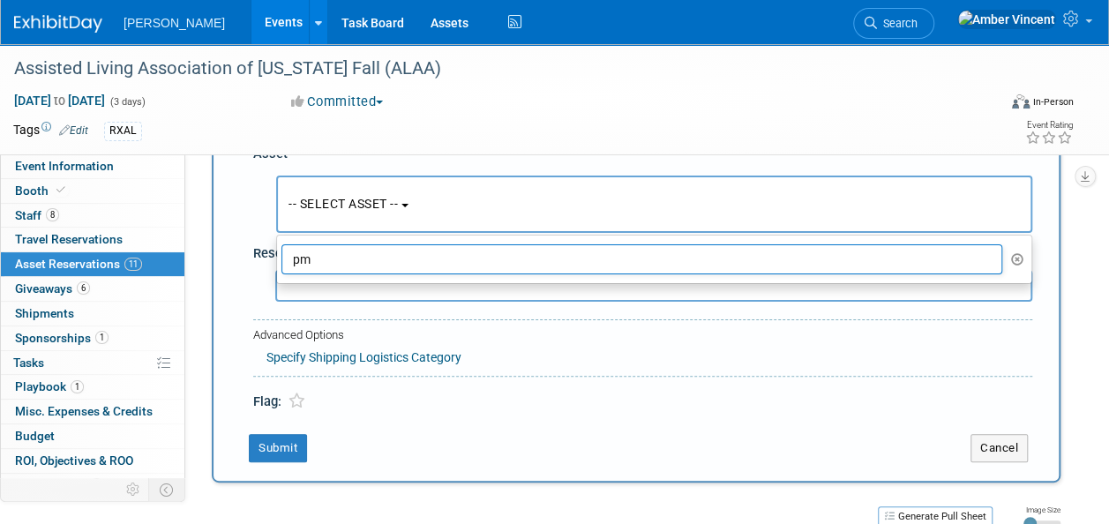
type input "p"
type input "r"
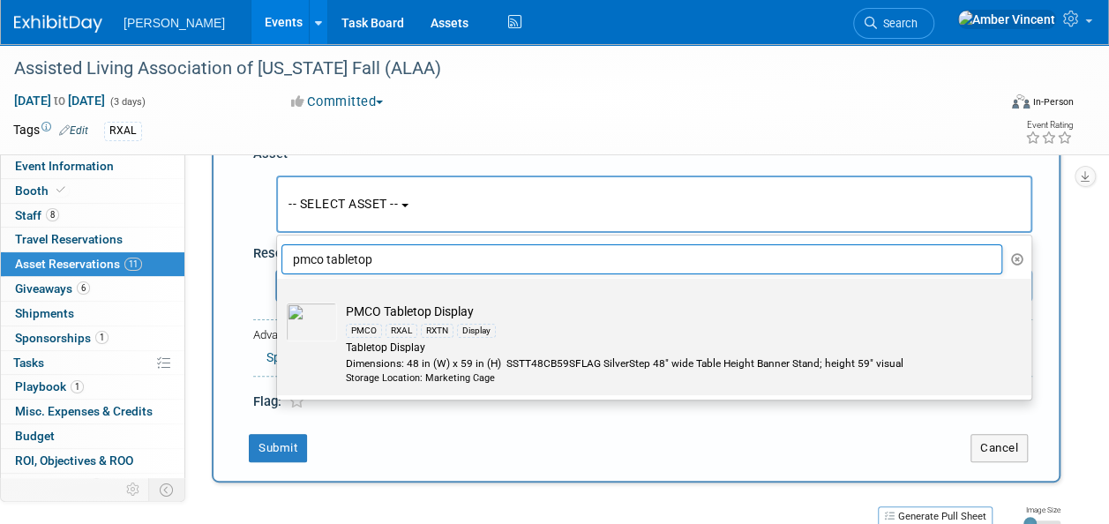
type input "pmco tabletop"
click at [370, 336] on div "PMCO" at bounding box center [364, 331] width 36 height 14
click at [280, 300] on input "PMCO Tabletop Display PMCO RXAL RXTN Display Tabletop Display Dimensions: 48 in…" at bounding box center [273, 293] width 11 height 11
select select "10722518"
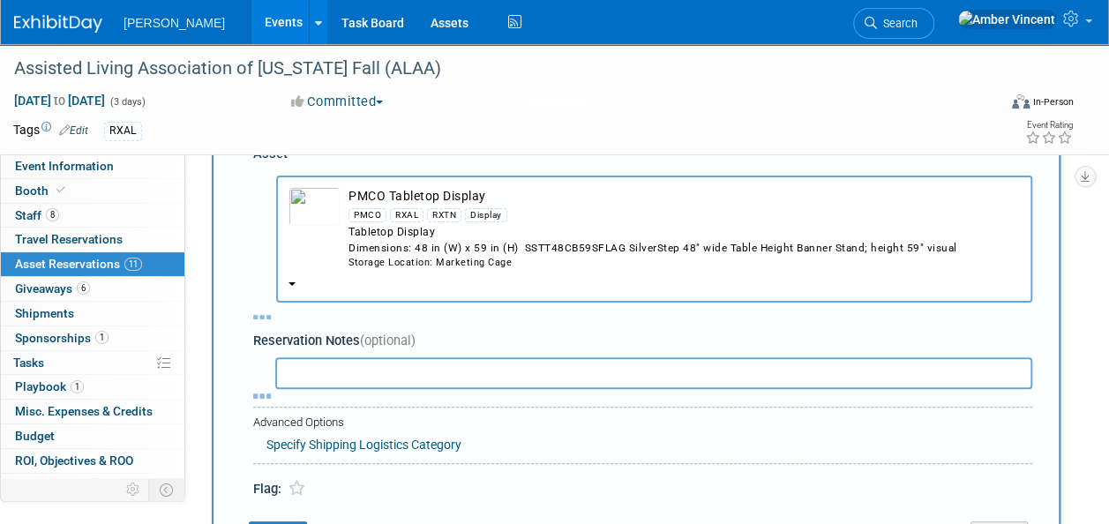
select select "8"
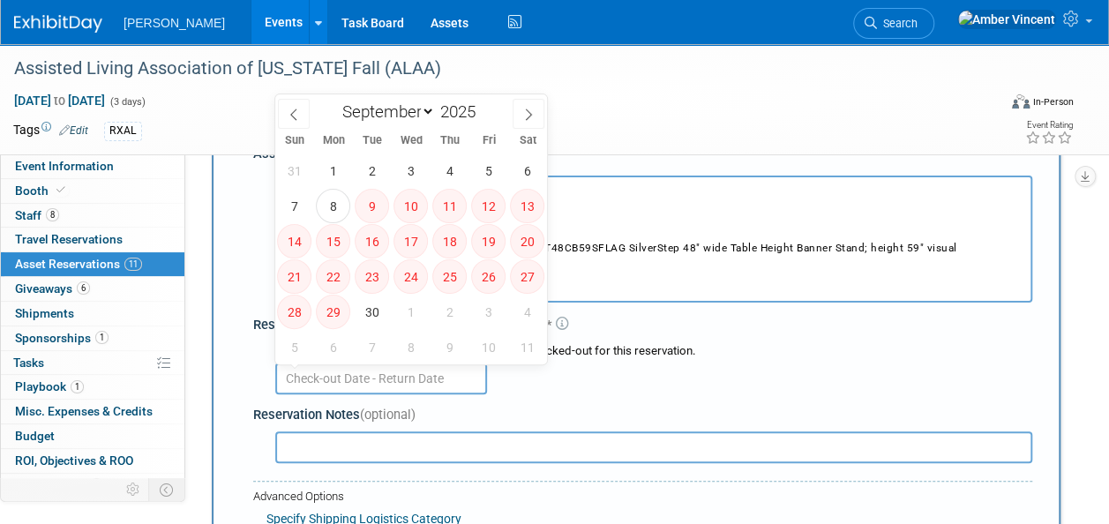
click at [341, 369] on input "text" at bounding box center [381, 378] width 212 height 32
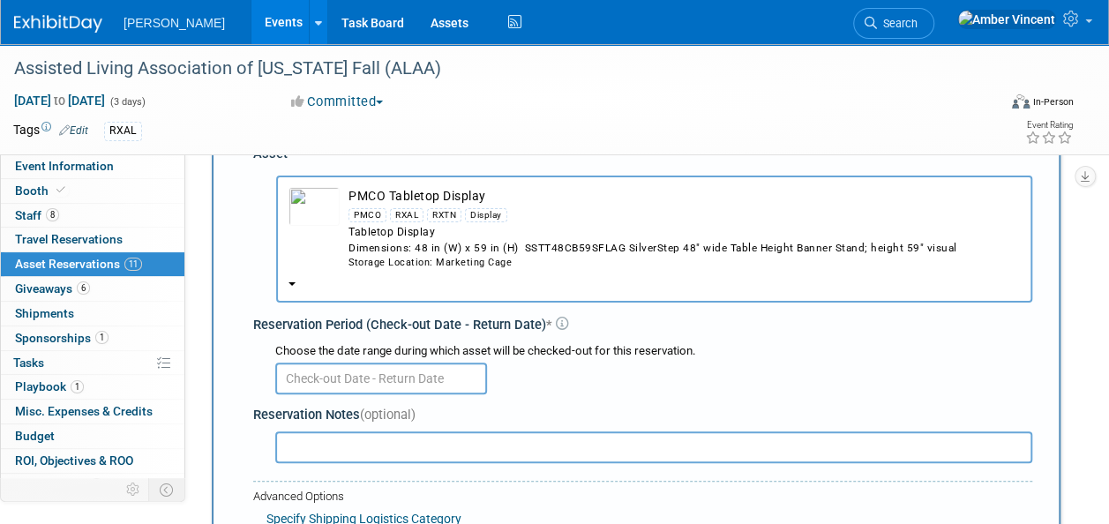
click at [676, 332] on div "Reservation Period (Check-out Date - Return Date) *" at bounding box center [642, 325] width 779 height 19
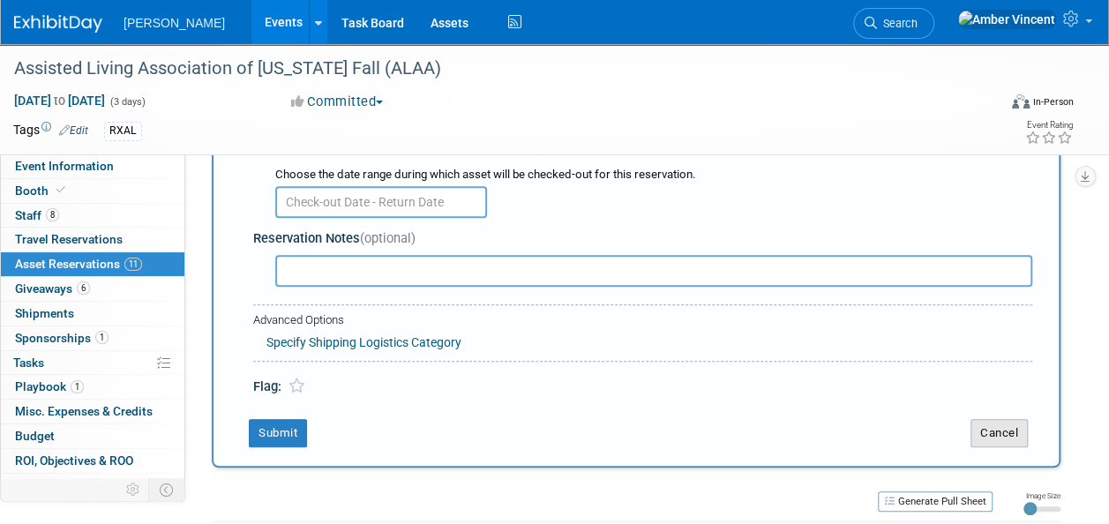
click at [988, 434] on button "Cancel" at bounding box center [998, 433] width 57 height 28
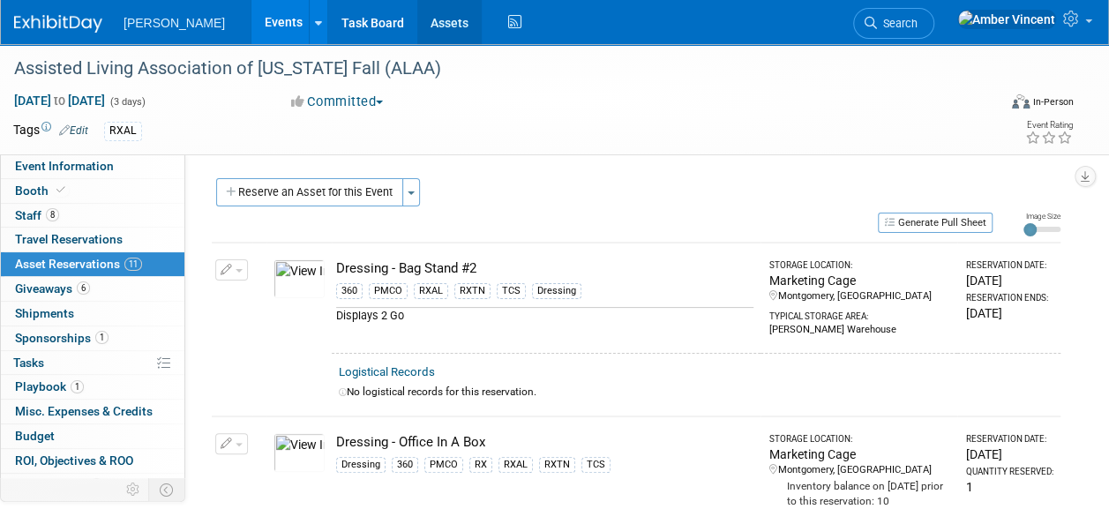
click at [417, 23] on link "Assets" at bounding box center [449, 22] width 64 height 44
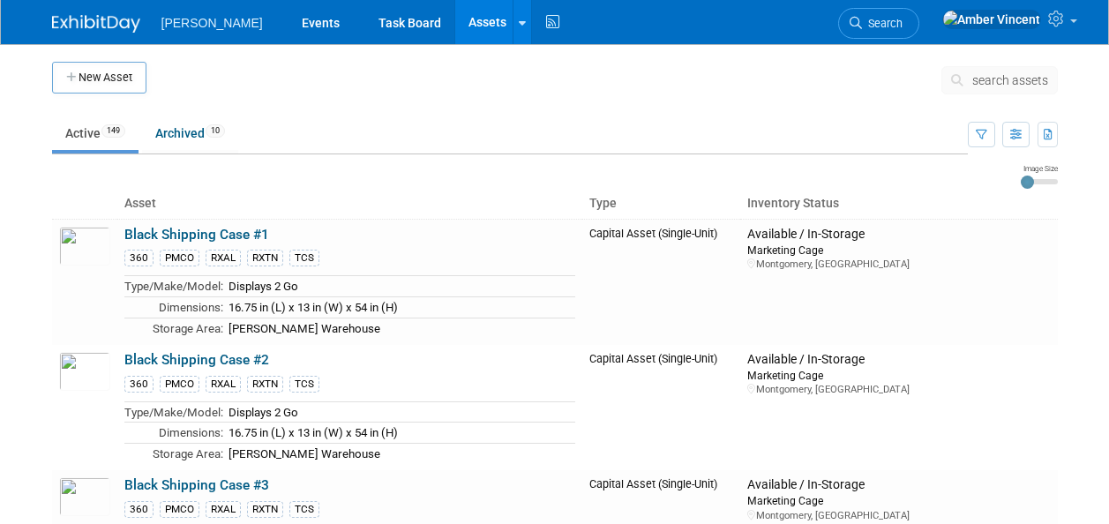
drag, startPoint x: 0, startPoint y: 0, endPoint x: 988, endPoint y: 83, distance: 991.2
click at [987, 83] on span "search assets" at bounding box center [1010, 80] width 76 height 14
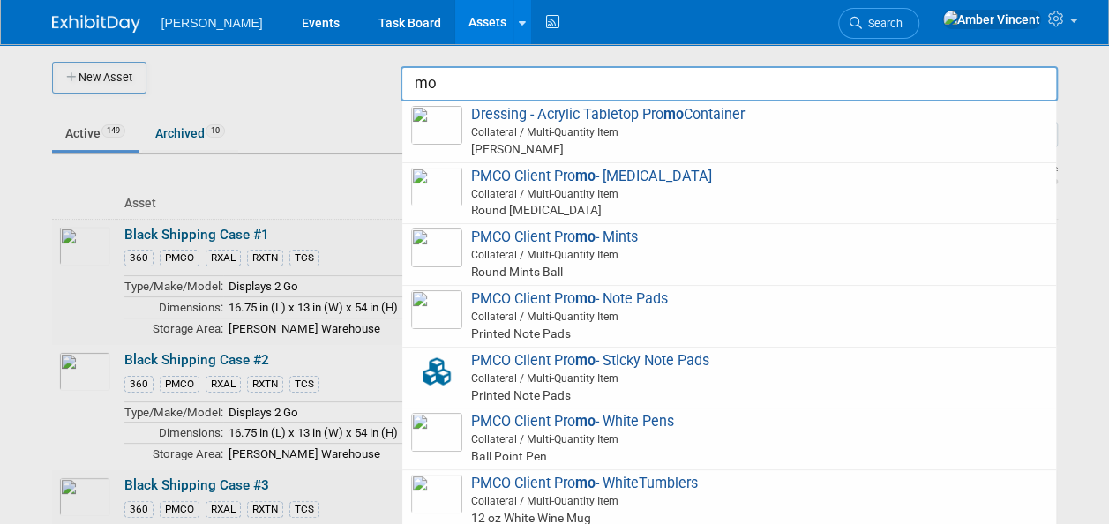
type input "m"
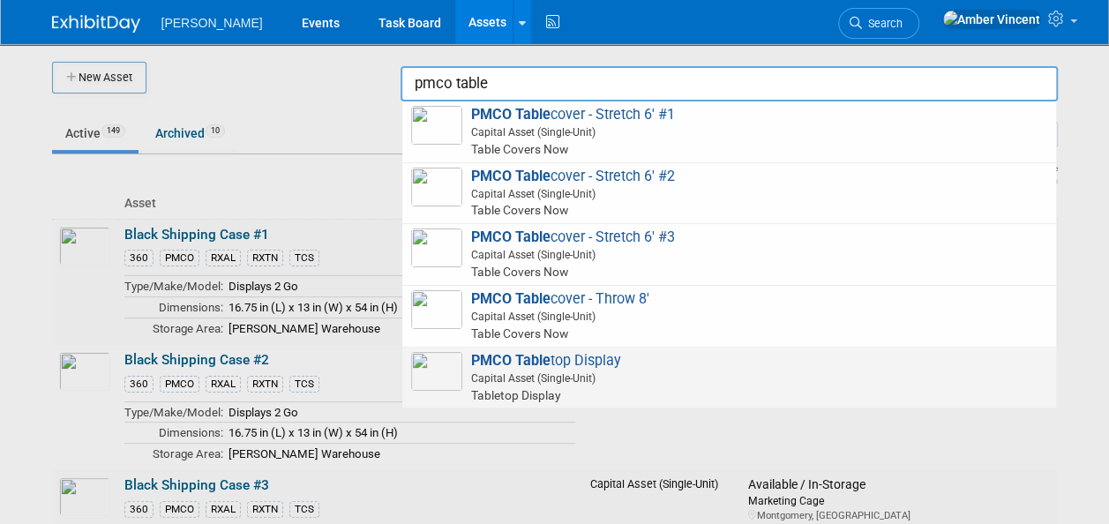
click at [556, 380] on span "Capital Asset (Single-Unit)" at bounding box center [731, 378] width 631 height 16
type input "PMCO Tabletop Display"
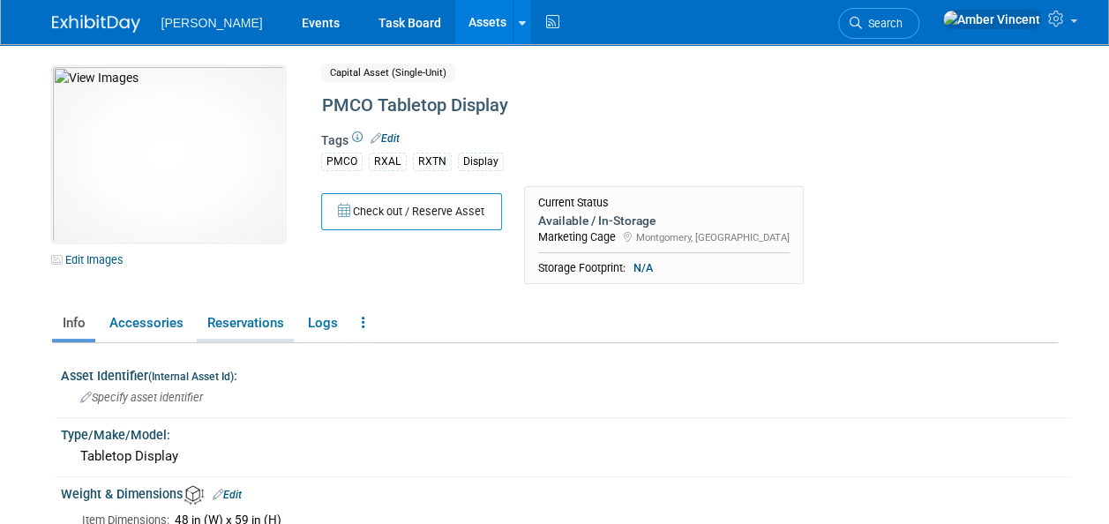
click at [240, 320] on link "Reservations" at bounding box center [245, 323] width 97 height 31
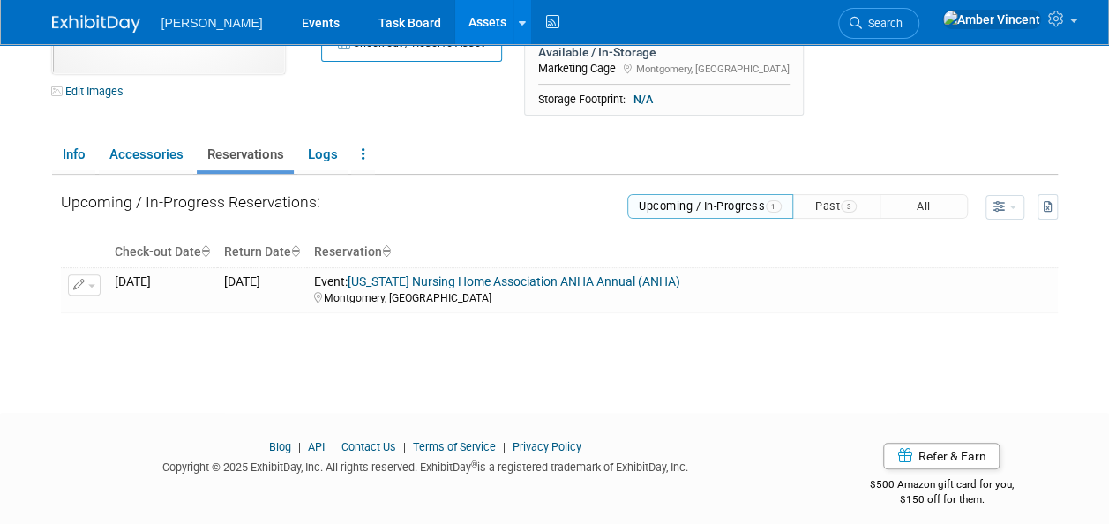
scroll to position [176, 0]
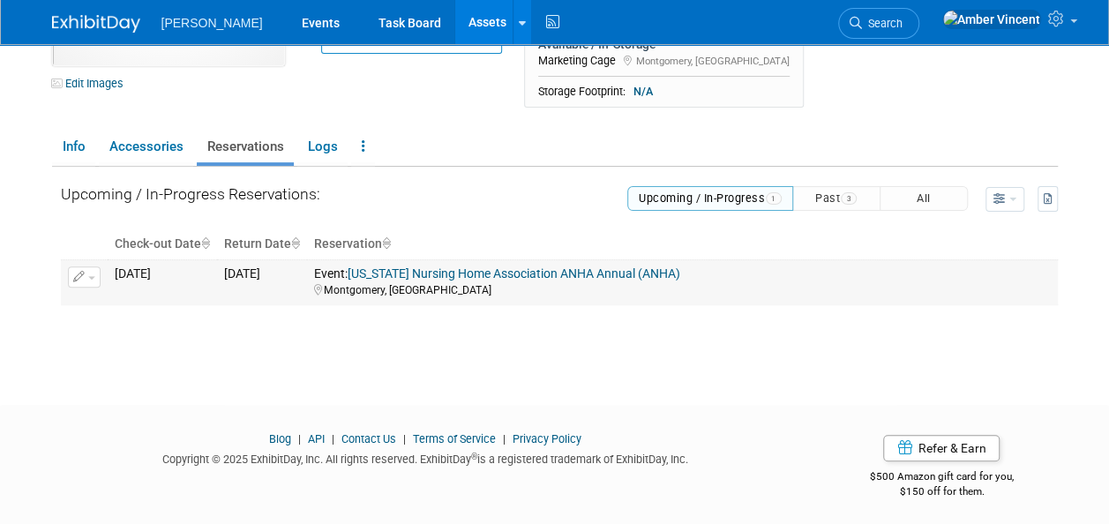
click at [90, 280] on button "button" at bounding box center [84, 276] width 33 height 21
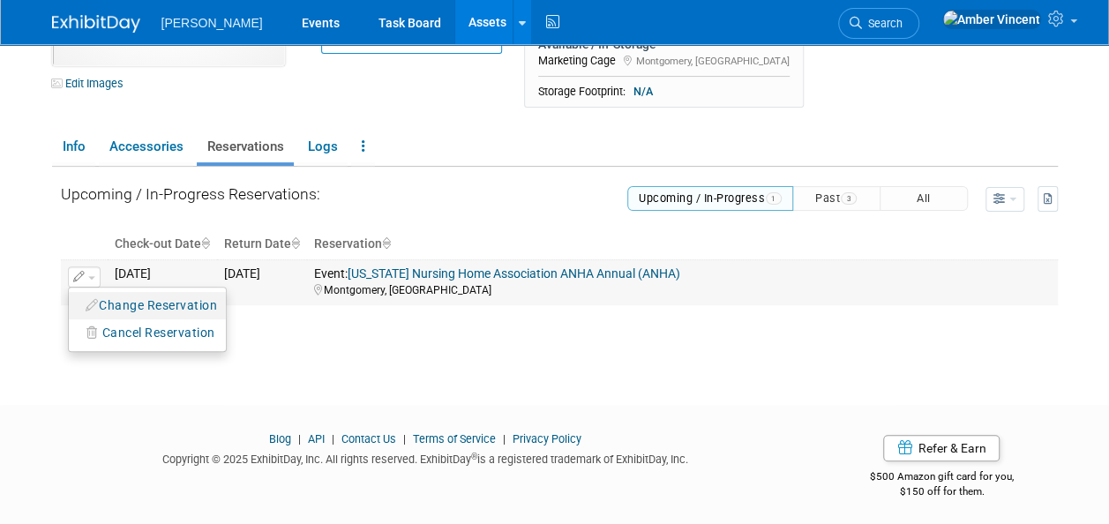
click at [121, 309] on button "Change Reservation" at bounding box center [152, 306] width 149 height 24
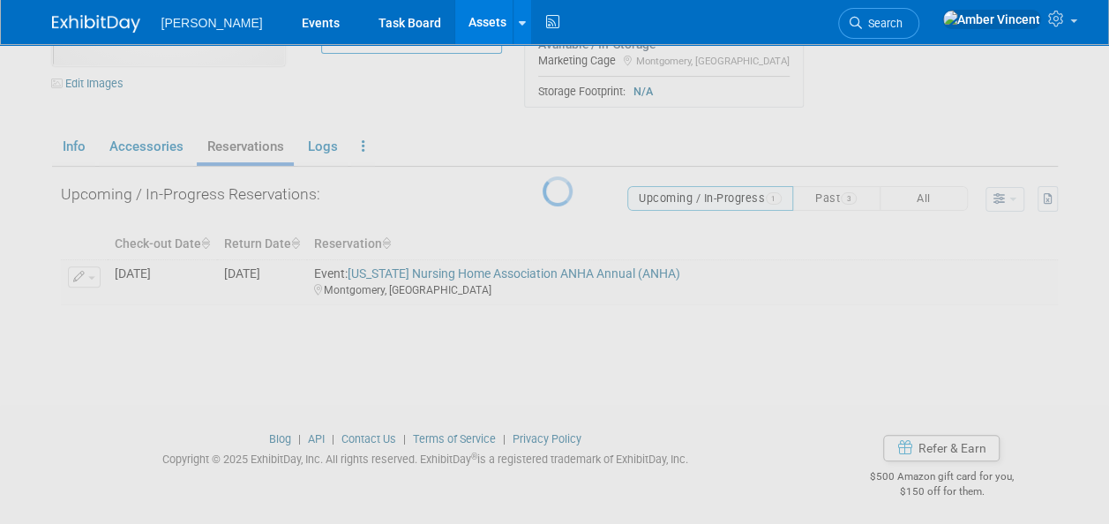
select select "8"
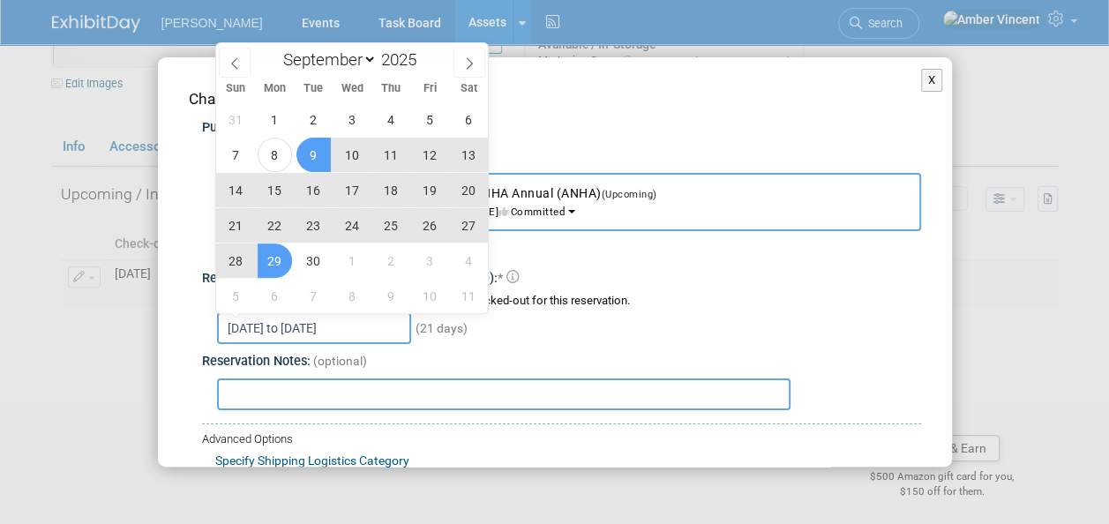
click at [319, 325] on input "Sep 9, 2025 to Sep 29, 2025" at bounding box center [314, 328] width 194 height 32
click at [316, 230] on span "23" at bounding box center [313, 225] width 34 height 34
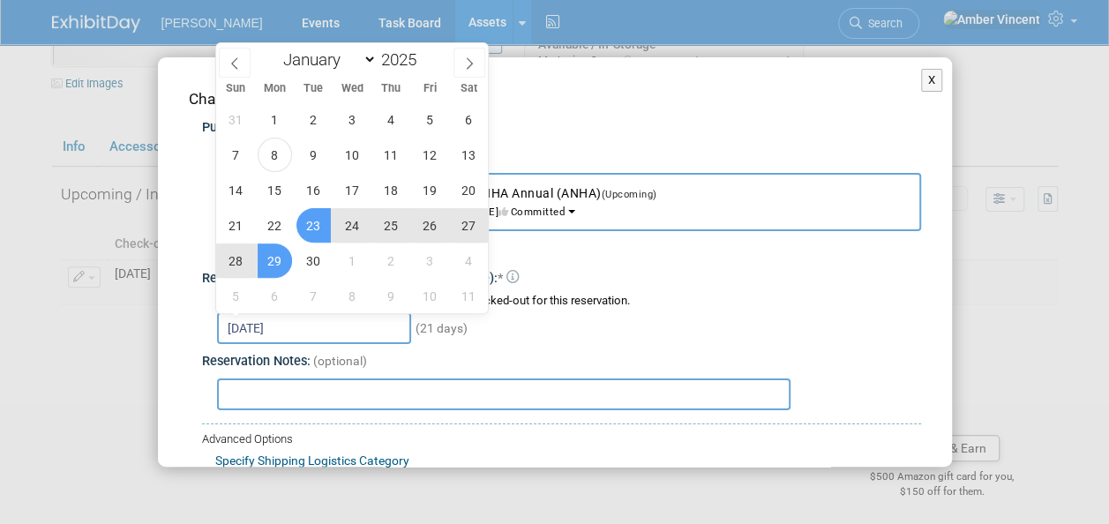
click at [281, 269] on span "29" at bounding box center [275, 260] width 34 height 34
type input "Sep 23, 2025 to Sep 29, 2025"
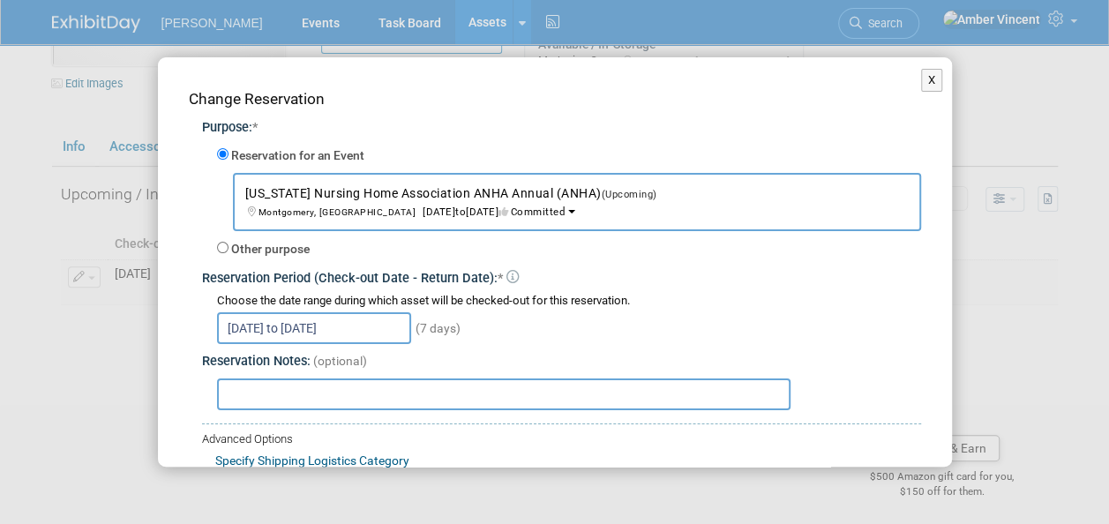
scroll to position [121, 0]
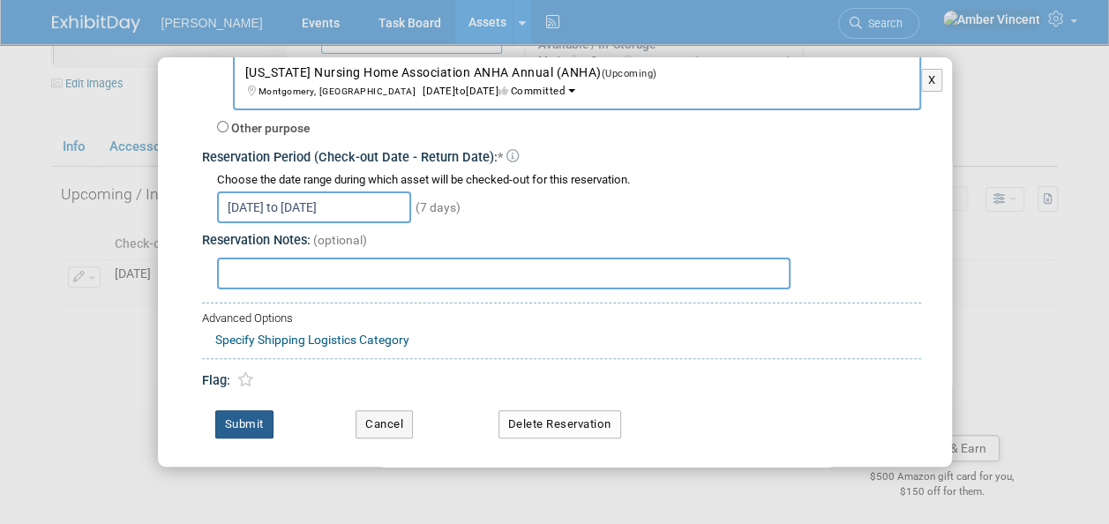
click at [235, 420] on button "Submit" at bounding box center [244, 424] width 58 height 28
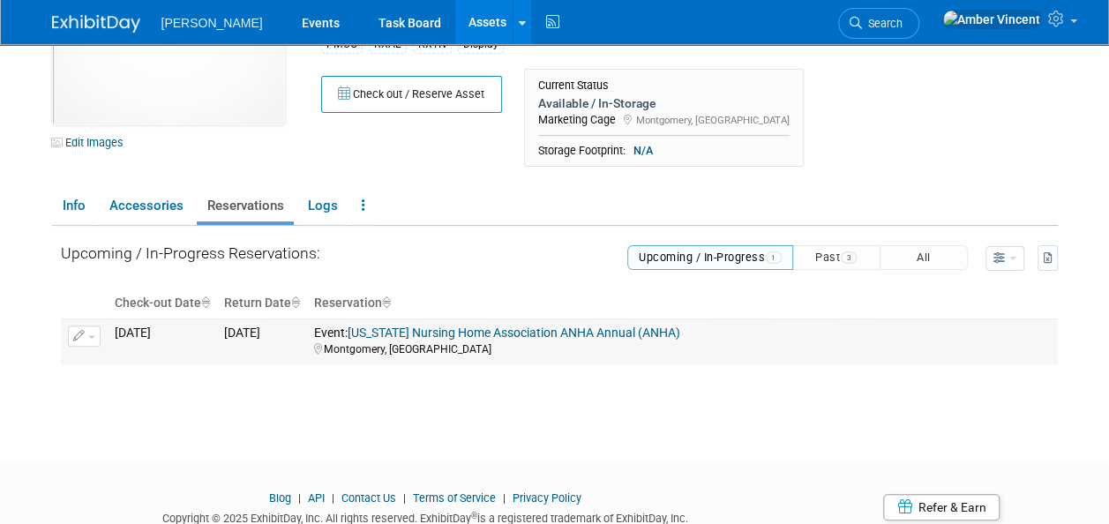
scroll to position [92, 0]
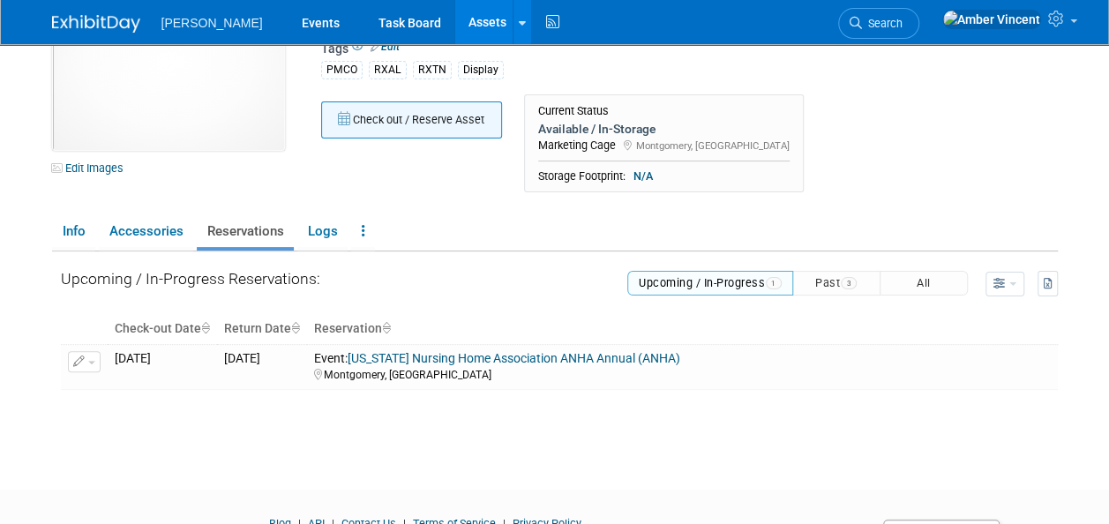
click at [406, 132] on button "Check out / Reserve Asset" at bounding box center [411, 119] width 181 height 37
select select "8"
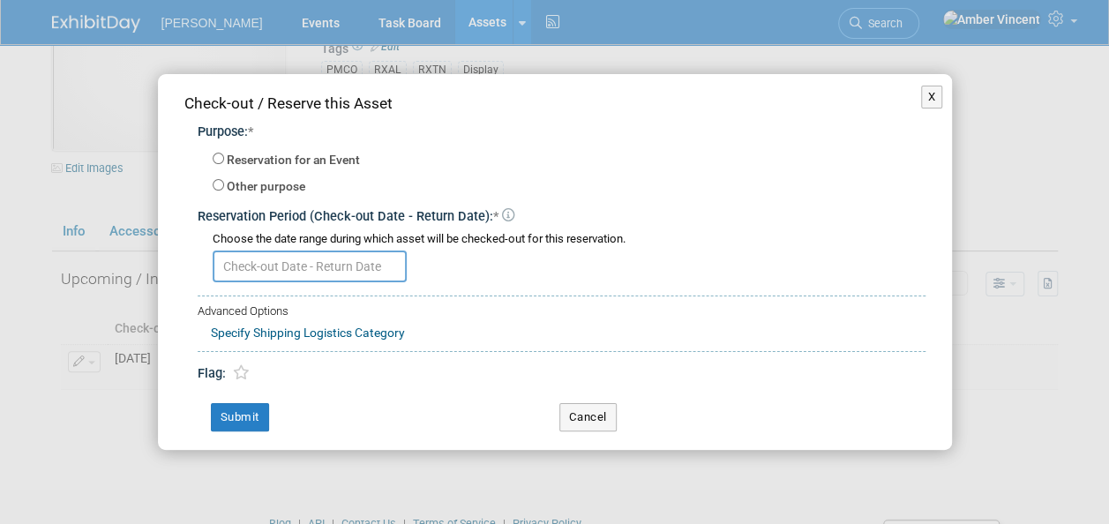
click at [308, 265] on input "text" at bounding box center [310, 266] width 194 height 32
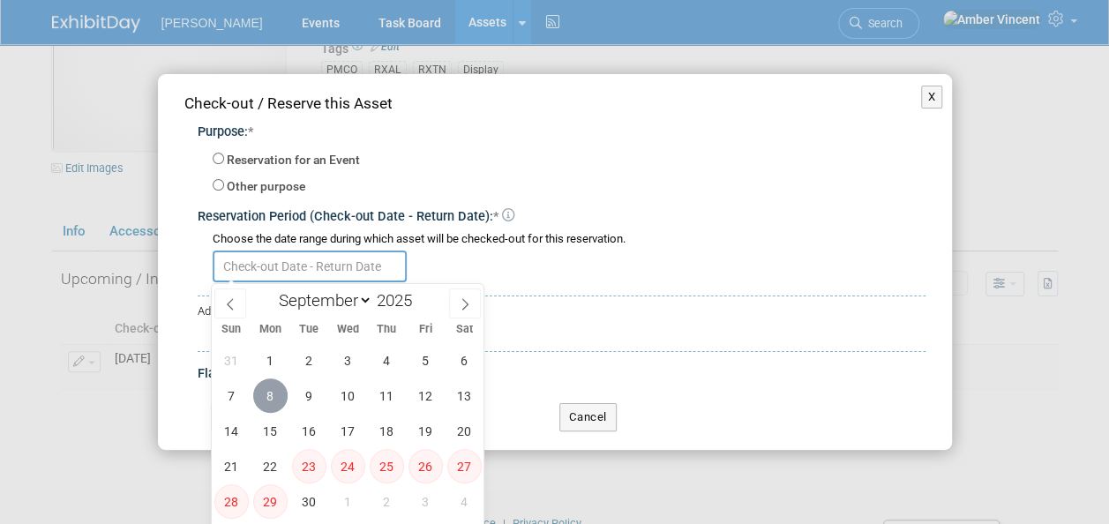
click at [272, 402] on span "8" at bounding box center [270, 395] width 34 height 34
click at [354, 393] on span "10" at bounding box center [348, 395] width 34 height 34
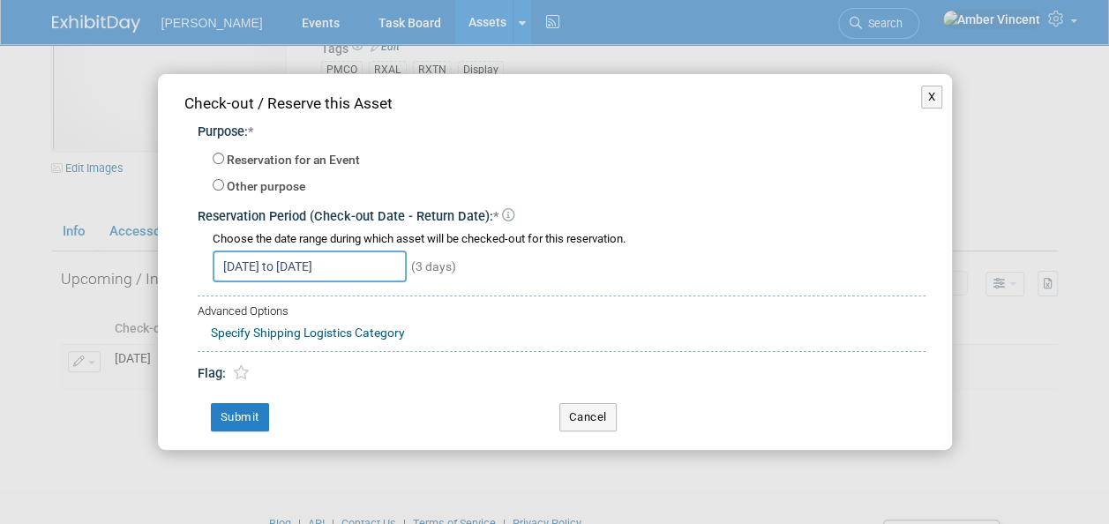
click at [314, 278] on input "Sep 8, 2025 to Sep 10, 2025" at bounding box center [310, 266] width 194 height 32
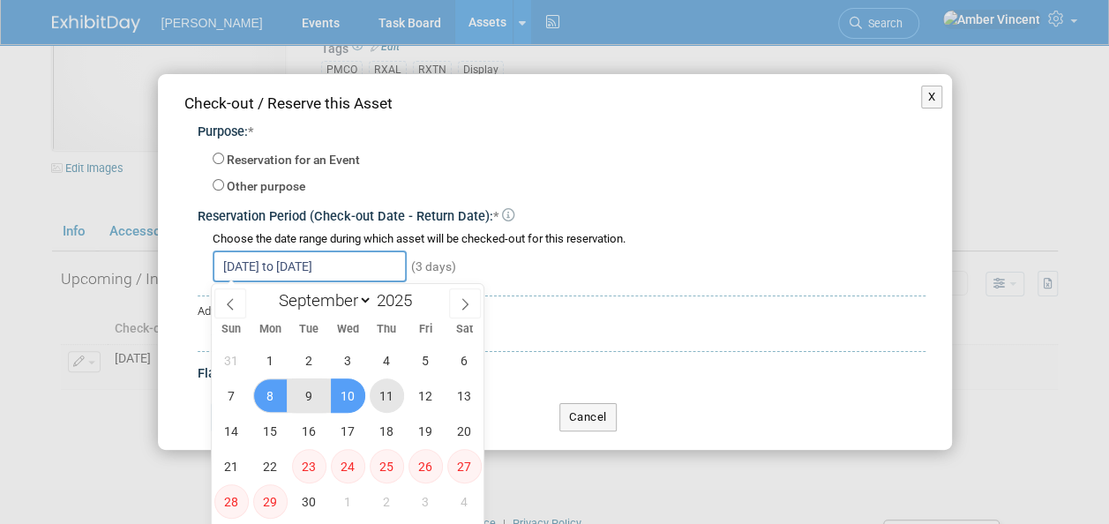
click at [379, 404] on span "11" at bounding box center [387, 395] width 34 height 34
click at [259, 397] on span "8" at bounding box center [270, 395] width 34 height 34
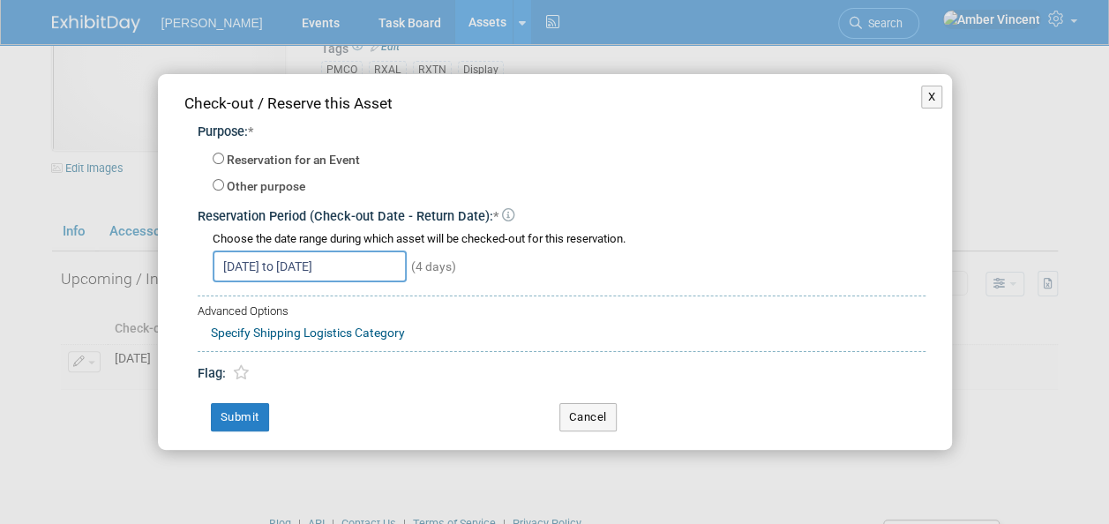
click at [270, 258] on input "Sep 8, 2025 to Sep 11, 2025" at bounding box center [310, 266] width 194 height 32
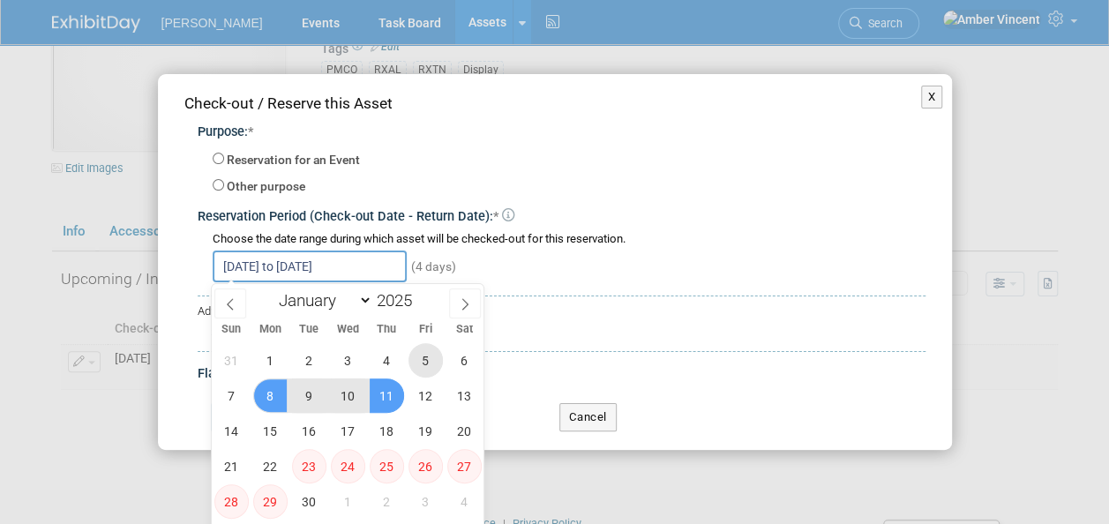
click at [430, 362] on span "5" at bounding box center [425, 360] width 34 height 34
click at [383, 397] on span "11" at bounding box center [387, 395] width 34 height 34
type input "[DATE] to [DATE]"
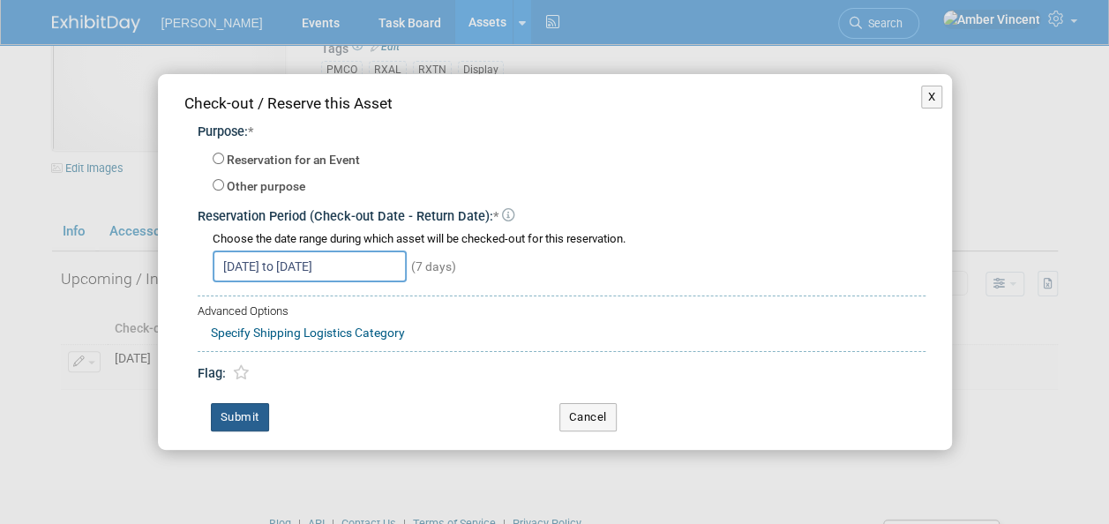
click at [248, 414] on button "Submit" at bounding box center [240, 417] width 58 height 28
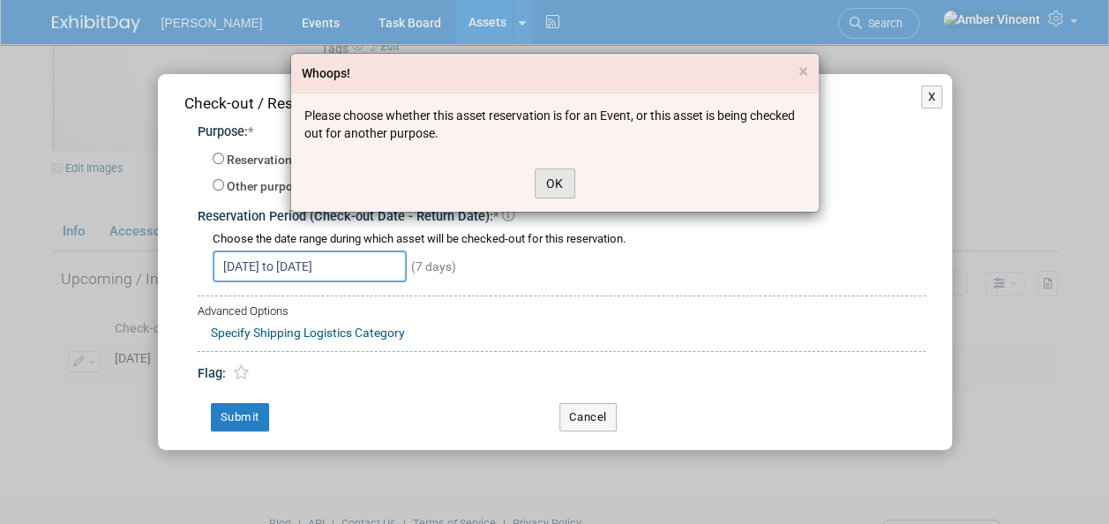
click at [567, 193] on button "OK" at bounding box center [554, 183] width 41 height 30
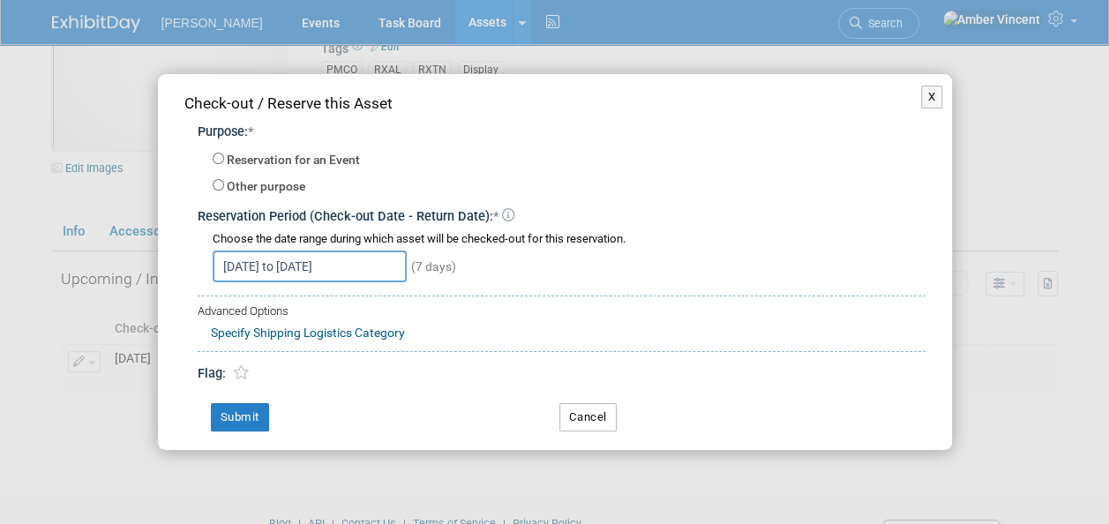
click at [601, 420] on button "Cancel" at bounding box center [587, 417] width 57 height 28
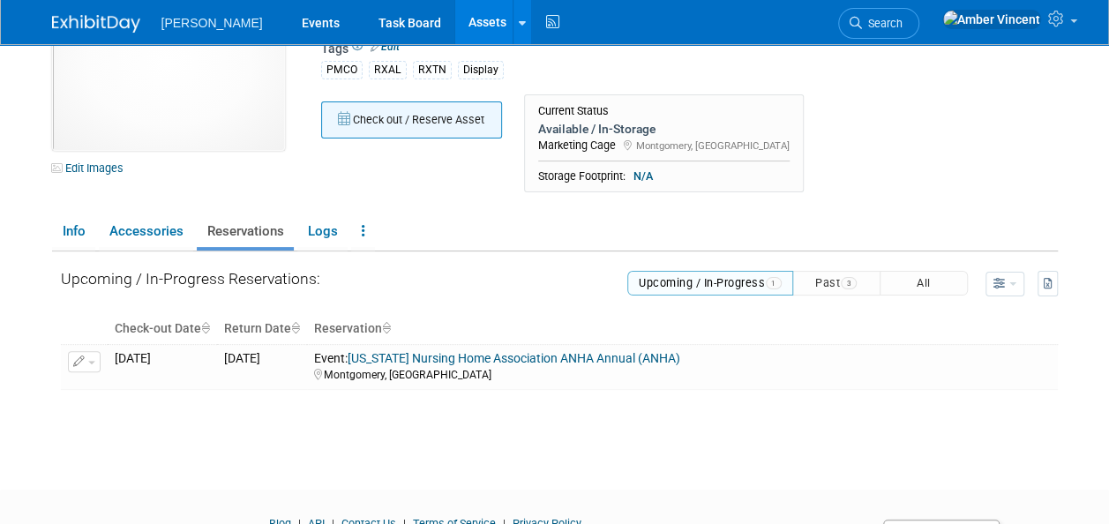
click at [424, 122] on button "Check out / Reserve Asset" at bounding box center [411, 119] width 181 height 37
select select "8"
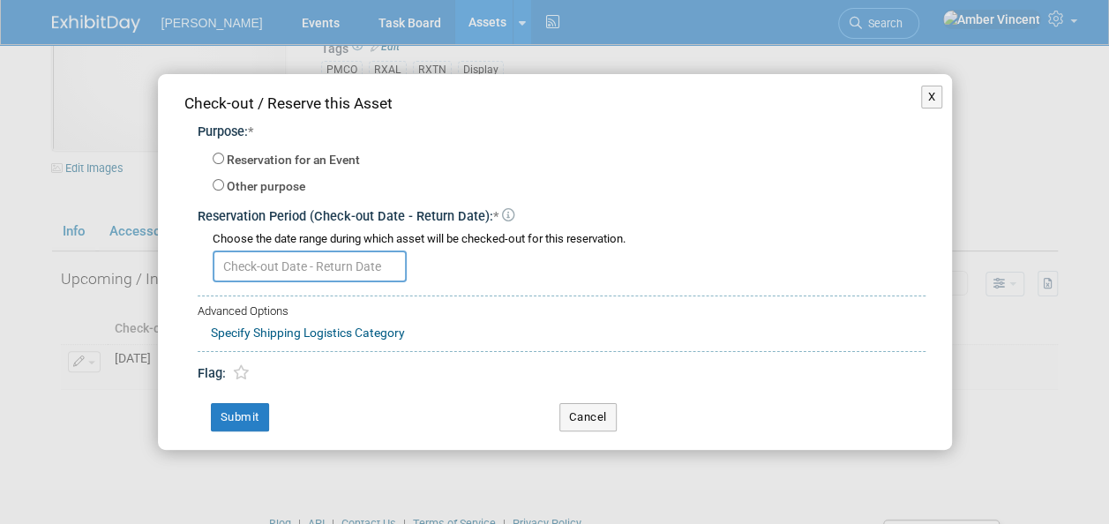
click at [300, 270] on input "text" at bounding box center [310, 266] width 194 height 32
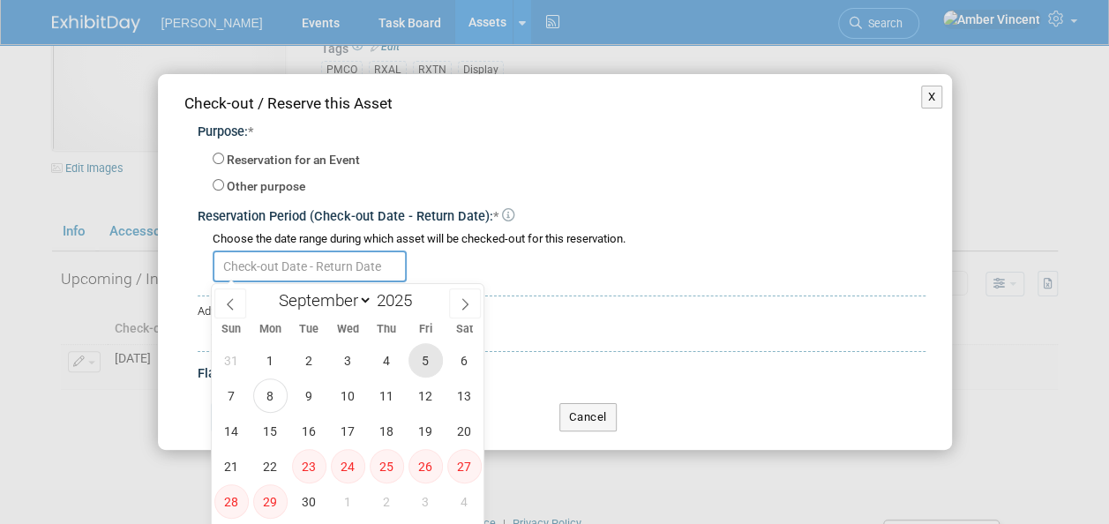
click at [417, 370] on span "5" at bounding box center [425, 360] width 34 height 34
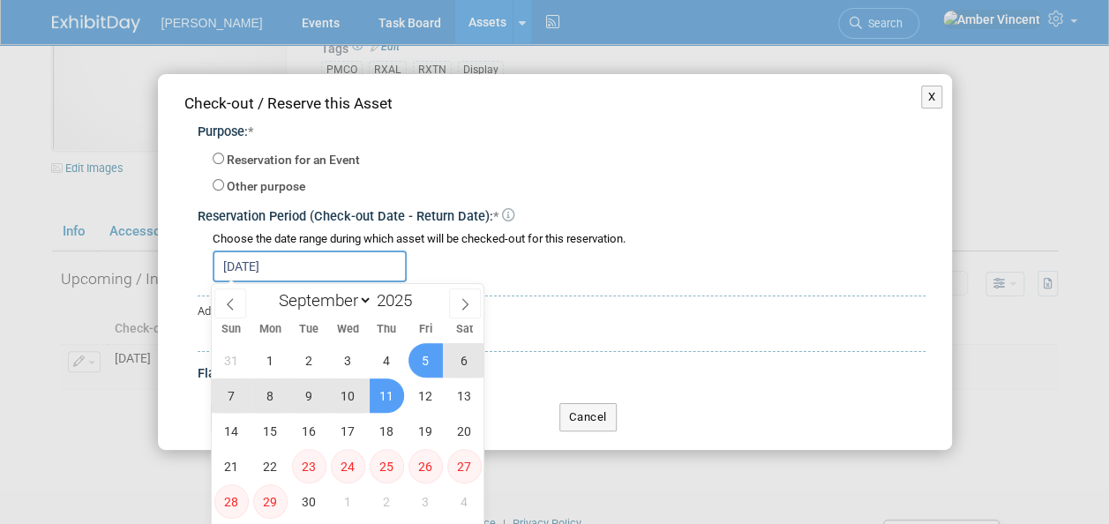
click at [376, 399] on span "11" at bounding box center [387, 395] width 34 height 34
type input "[DATE] to [DATE]"
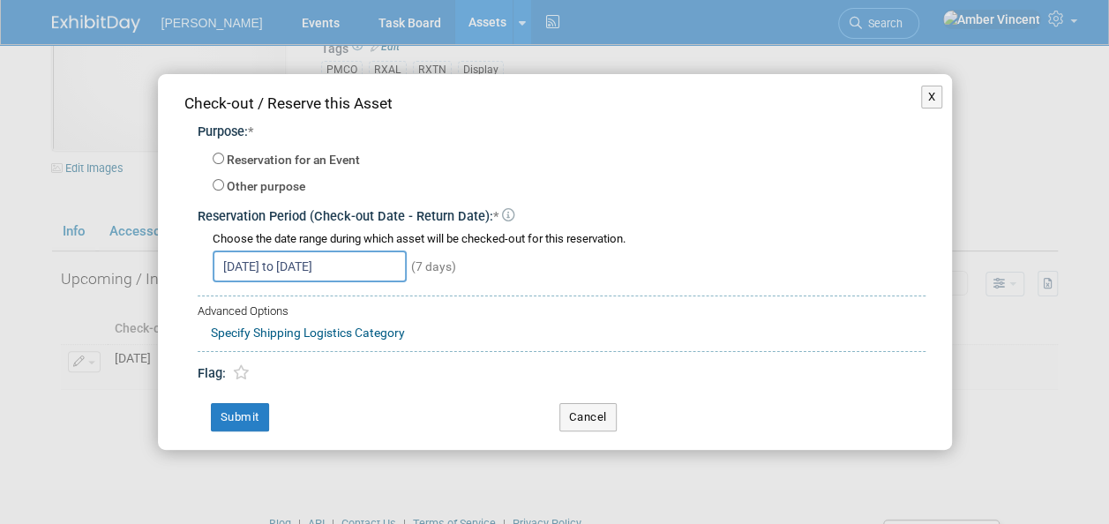
click at [332, 334] on link "Specify Shipping Logistics Category" at bounding box center [308, 332] width 194 height 14
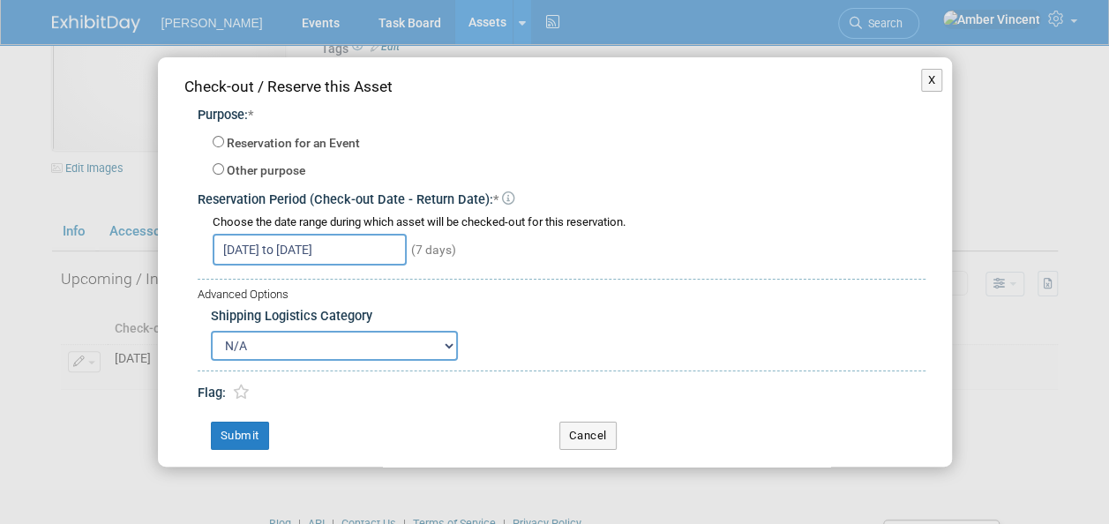
click at [326, 340] on select "N/A Advance Warehouse Direct Shipment Other" at bounding box center [334, 346] width 247 height 30
click at [504, 347] on div "N/A Advance Warehouse Direct Shipment Other" at bounding box center [568, 346] width 714 height 30
click at [218, 133] on div "Reservation for an Event" at bounding box center [569, 144] width 713 height 25
click at [217, 145] on input "Reservation for an Event" at bounding box center [218, 141] width 11 height 11
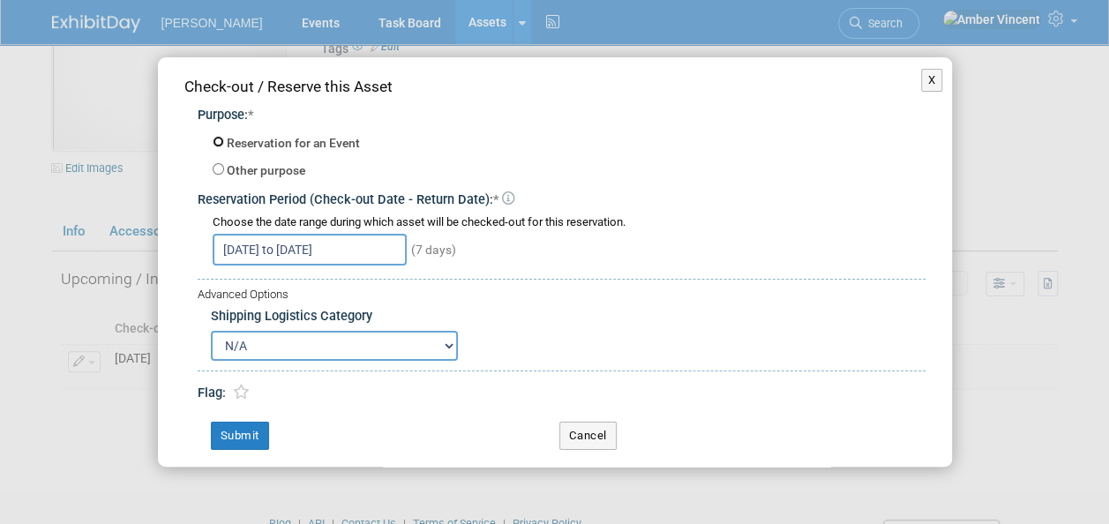
radio input "true"
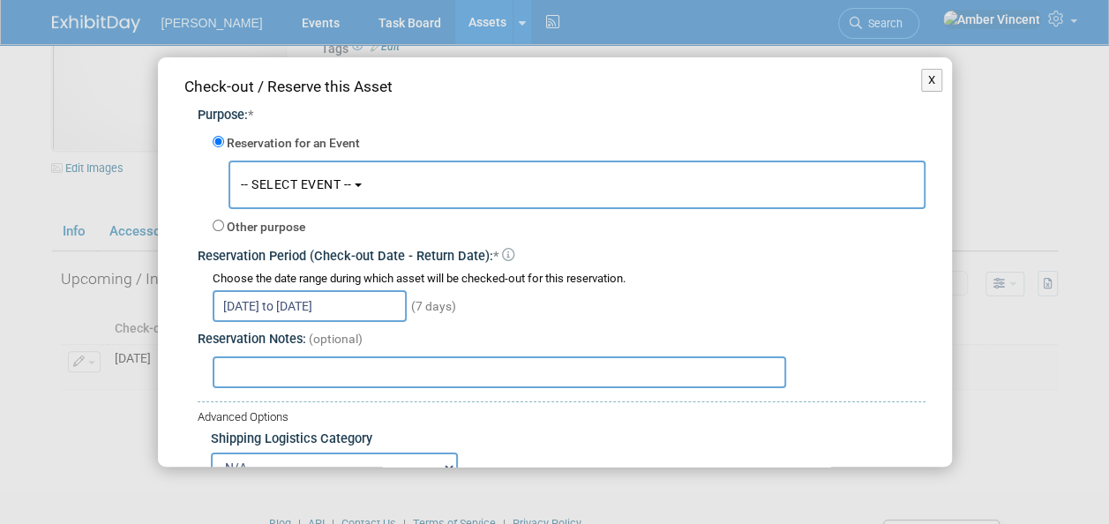
click at [301, 191] on button "-- SELECT EVENT --" at bounding box center [576, 185] width 697 height 49
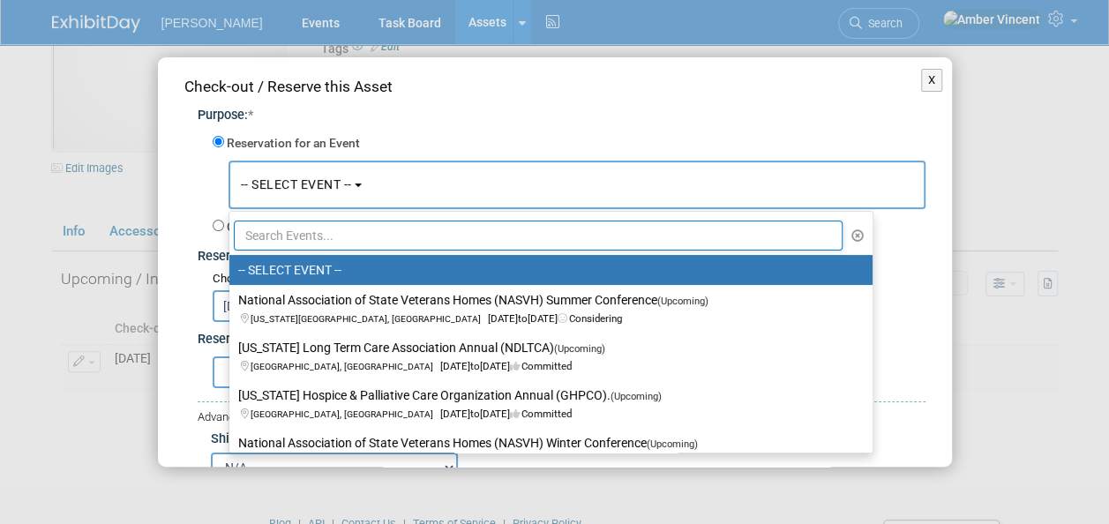
click at [340, 242] on input "text" at bounding box center [538, 235] width 609 height 30
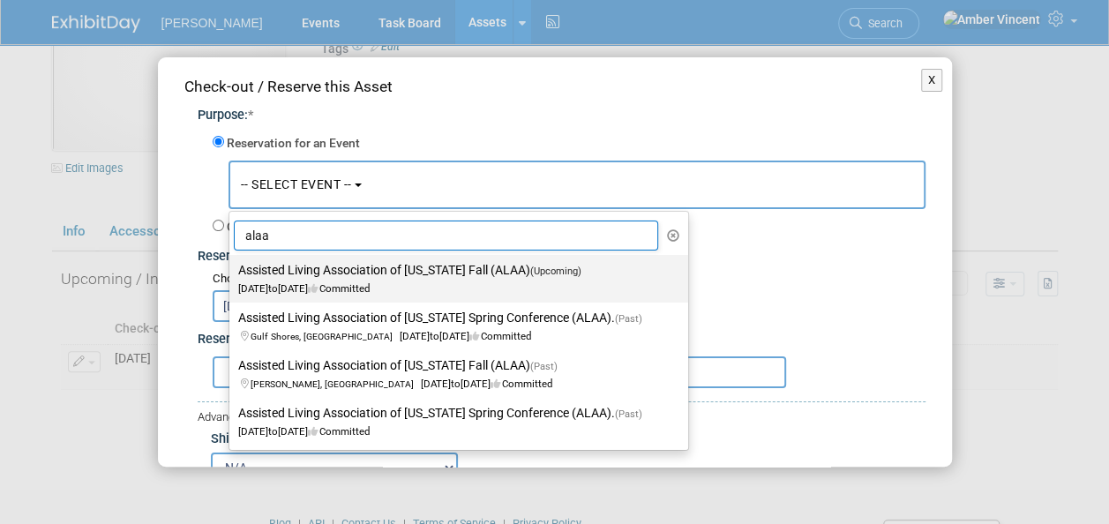
type input "alaa"
click at [317, 279] on label "Assisted Living Association of [US_STATE] Fall (ALAA) (Upcoming) [DATE] to [DAT…" at bounding box center [454, 278] width 432 height 41
click at [232, 276] on input "Assisted Living Association of [US_STATE] Fall (ALAA) (Upcoming) [DATE] to [DAT…" at bounding box center [225, 270] width 11 height 11
select select "11130488"
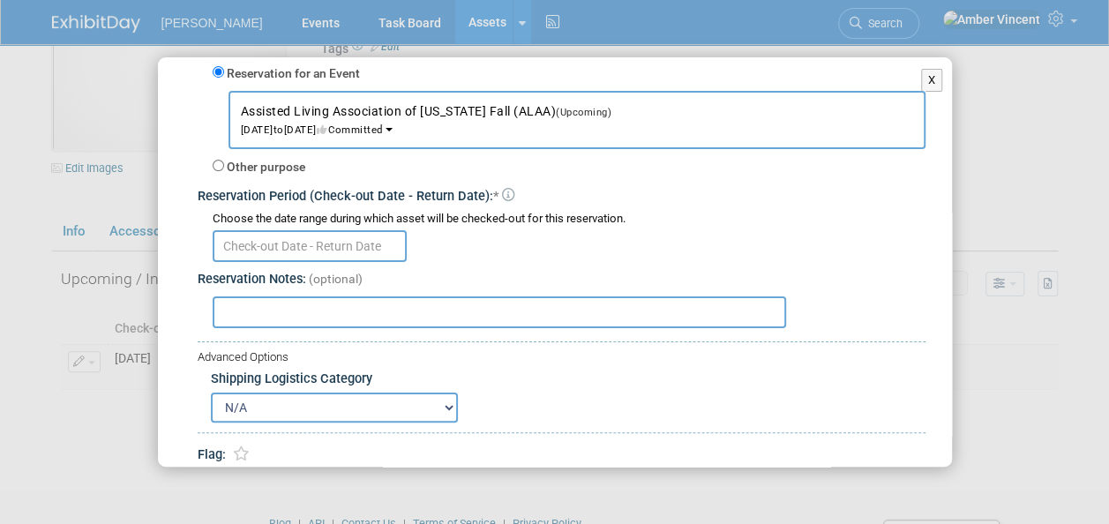
scroll to position [43, 0]
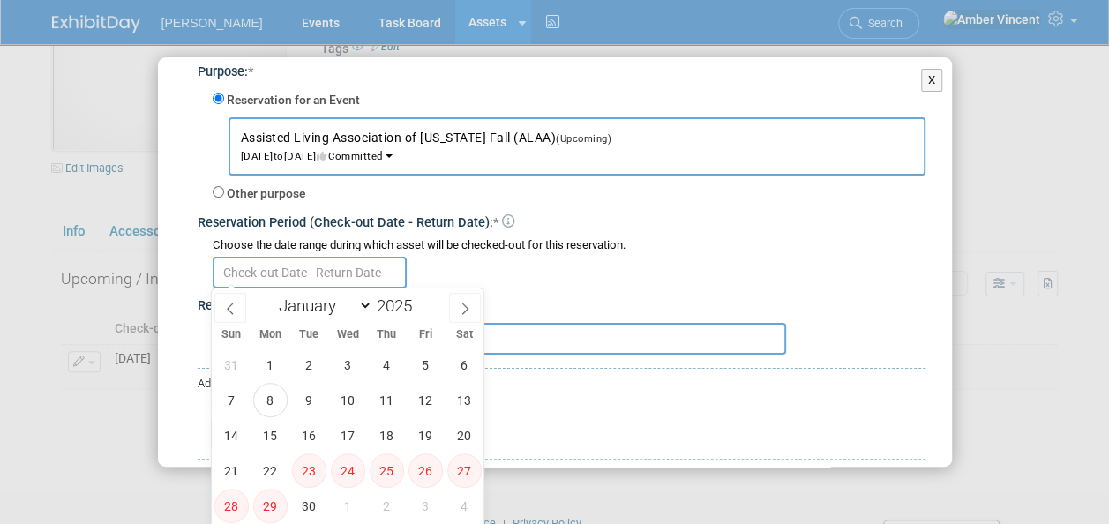
click at [250, 270] on input "text" at bounding box center [310, 273] width 194 height 32
click at [415, 358] on span "5" at bounding box center [425, 364] width 34 height 34
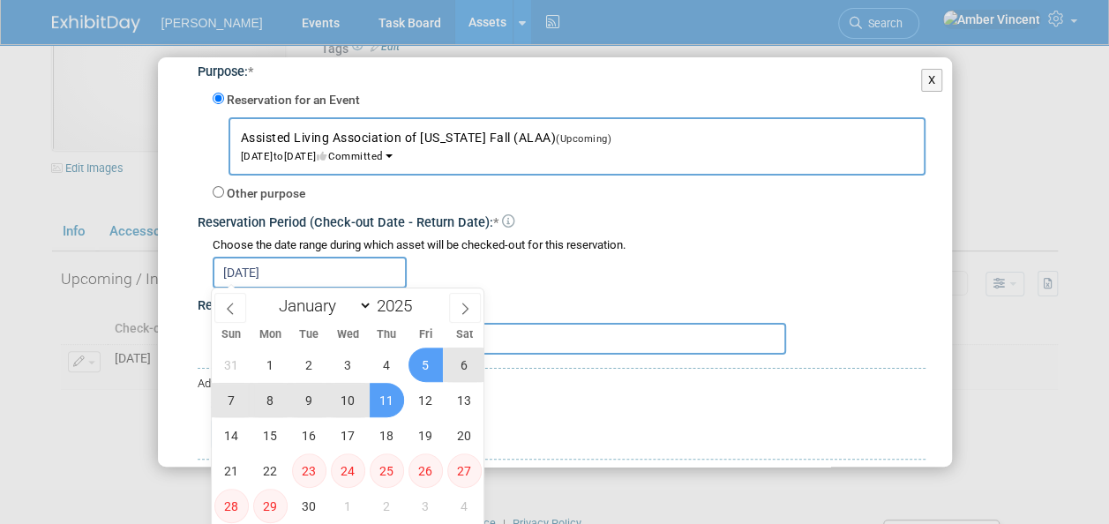
click at [381, 399] on span "11" at bounding box center [387, 400] width 34 height 34
type input "[DATE] to [DATE]"
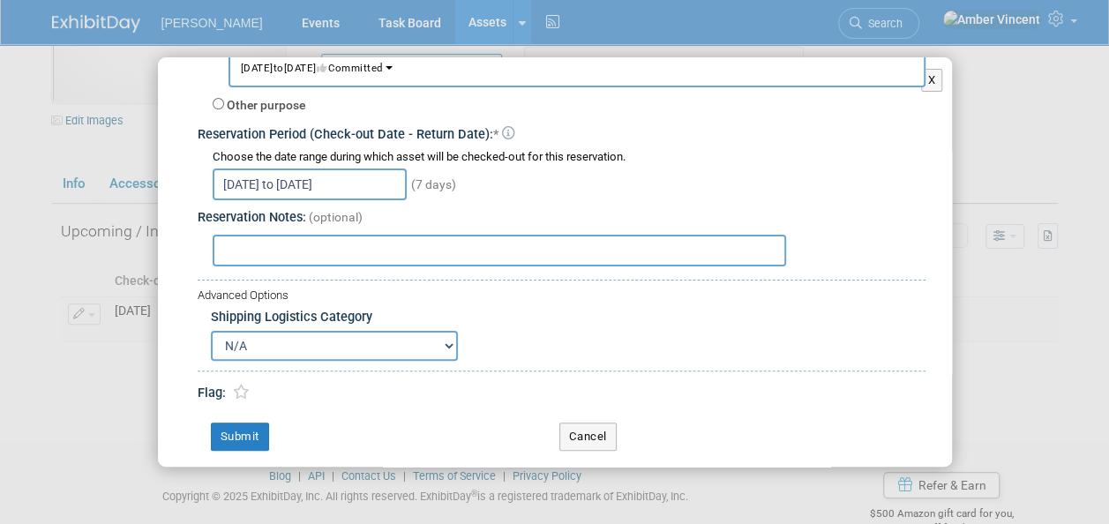
scroll to position [180, 0]
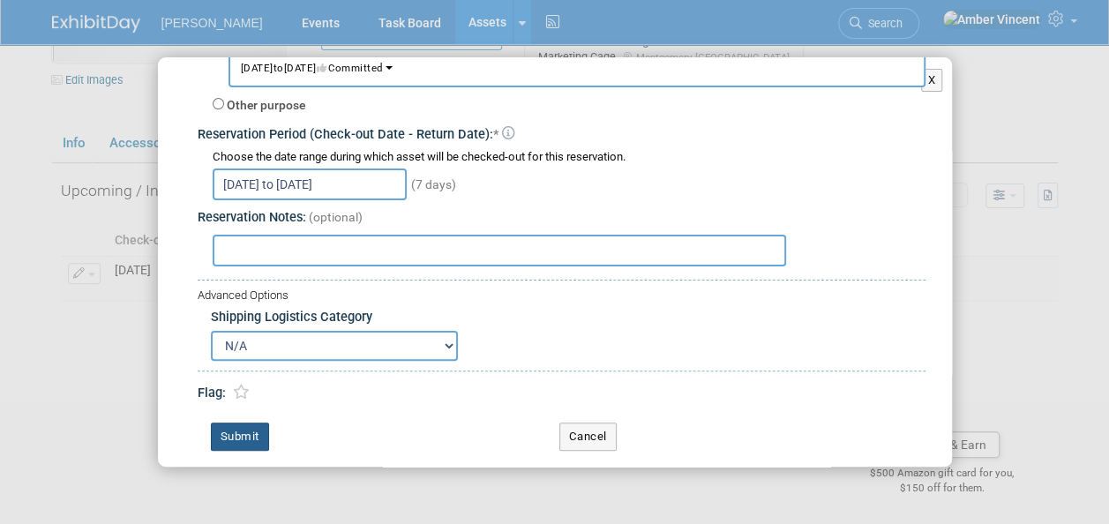
drag, startPoint x: 239, startPoint y: 426, endPoint x: 247, endPoint y: 416, distance: 12.5
click at [239, 427] on button "Submit" at bounding box center [240, 436] width 58 height 28
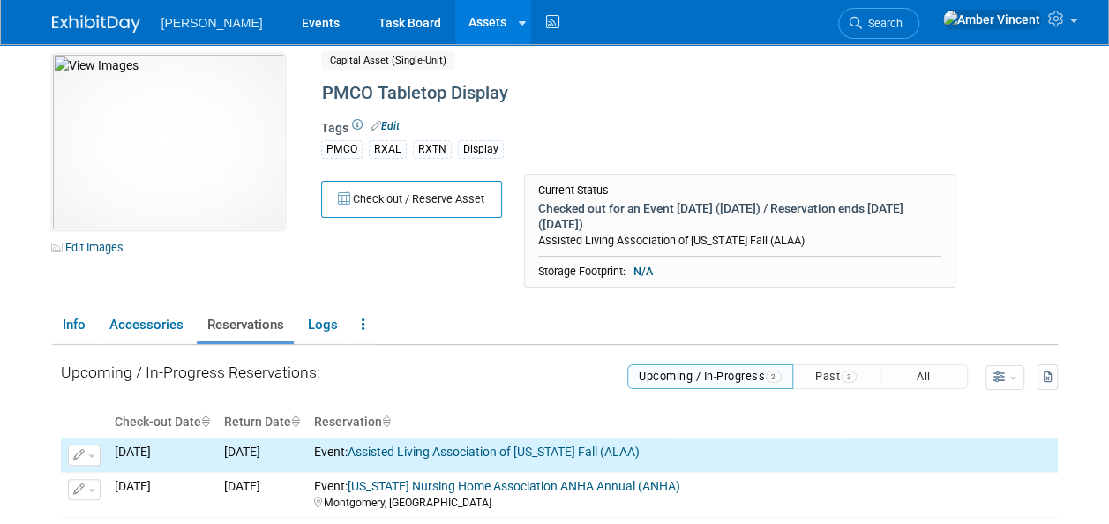
scroll to position [0, 0]
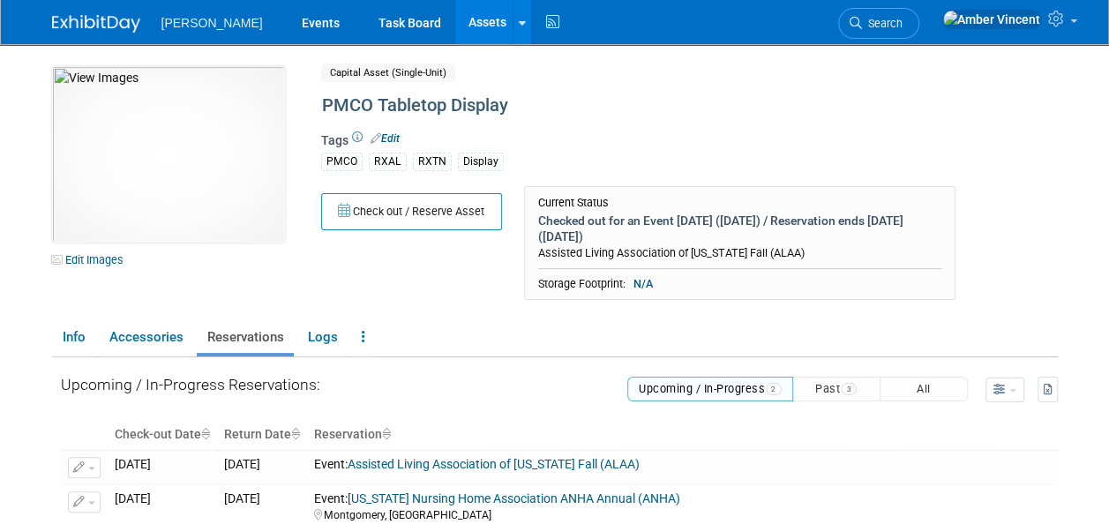
click at [455, 25] on link "Assets" at bounding box center [487, 22] width 64 height 44
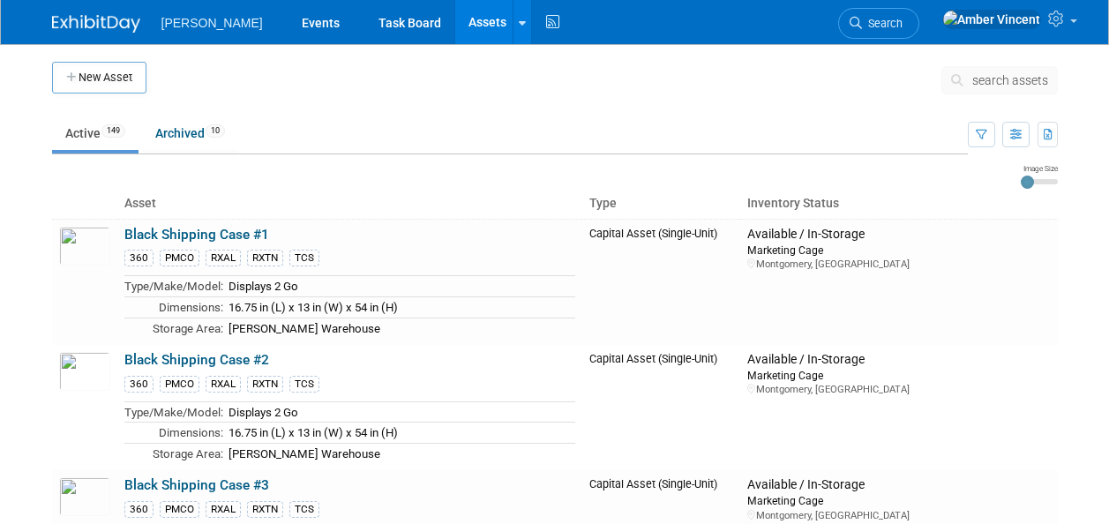
drag, startPoint x: 0, startPoint y: 0, endPoint x: 978, endPoint y: 84, distance: 981.6
click at [960, 78] on icon at bounding box center [960, 80] width 19 height 12
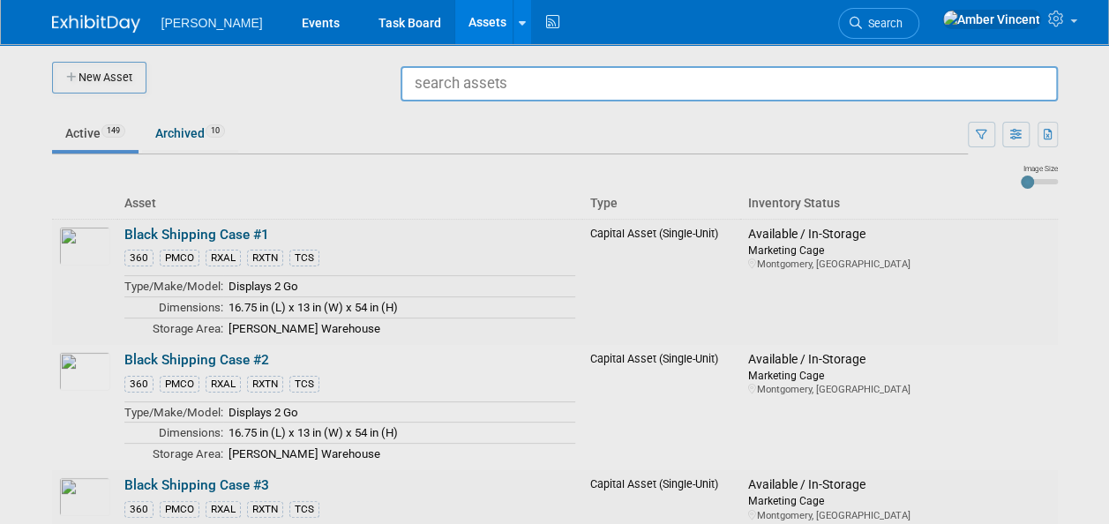
click at [979, 84] on input "text" at bounding box center [728, 83] width 657 height 35
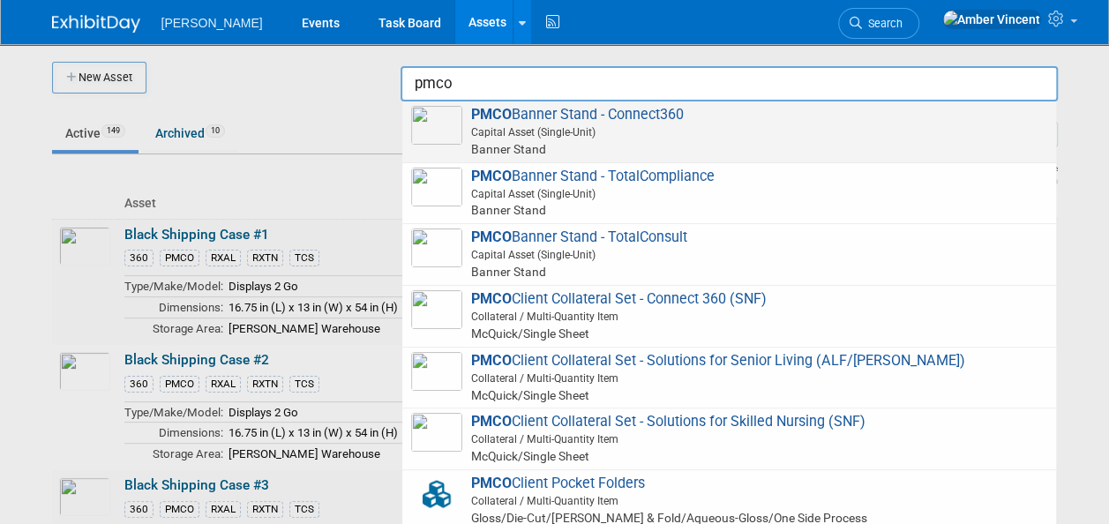
click at [572, 138] on span "Capital Asset (Single-Unit)" at bounding box center [731, 132] width 631 height 16
type input "PMCO Banner Stand - Connect360"
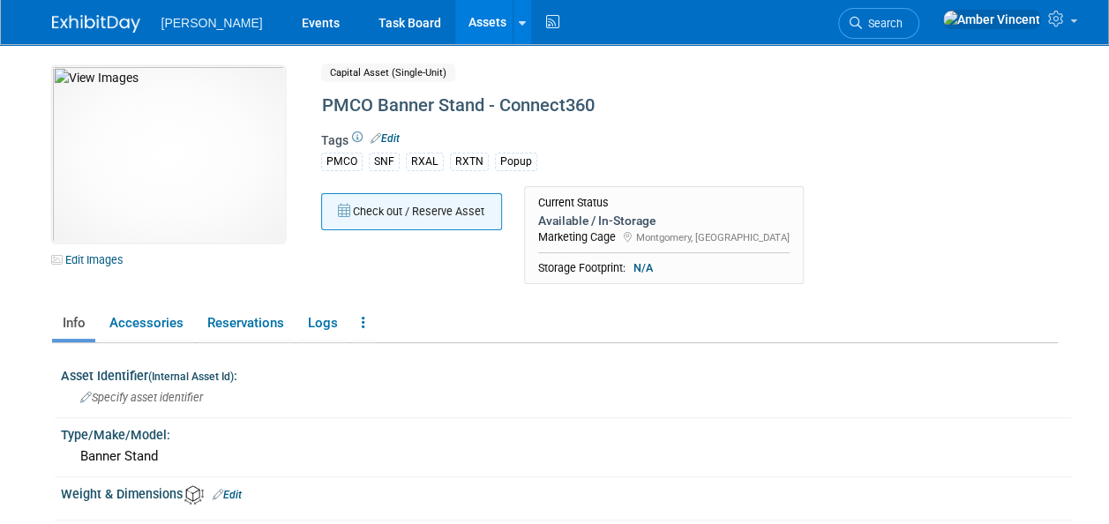
click at [422, 220] on button "Check out / Reserve Asset" at bounding box center [411, 211] width 181 height 37
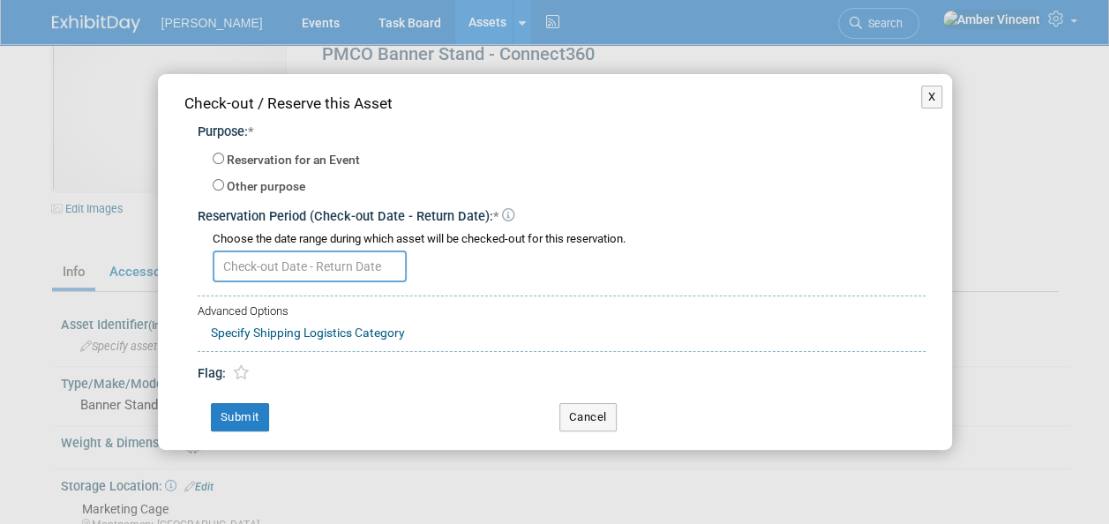
scroll to position [88, 0]
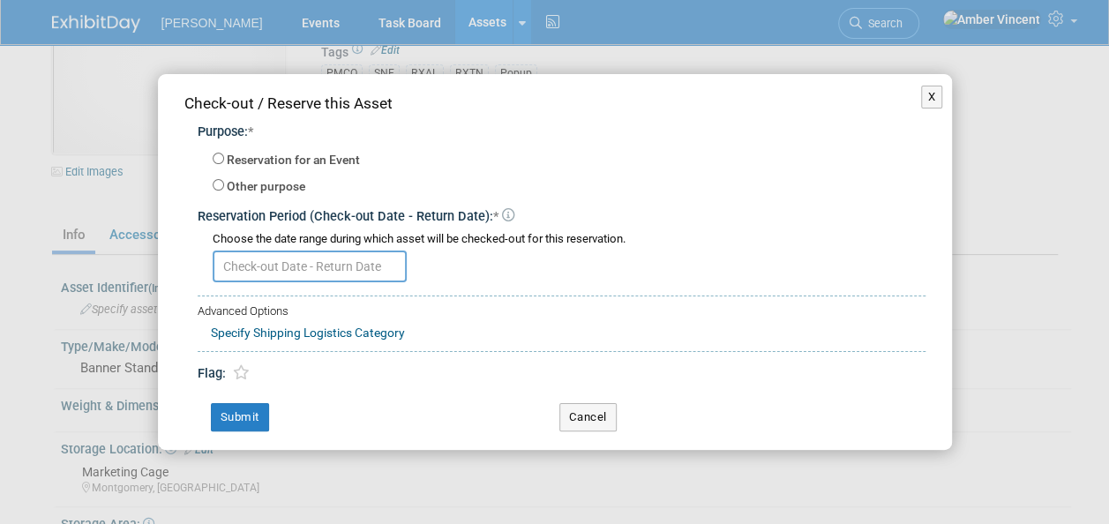
click at [301, 265] on input "text" at bounding box center [310, 266] width 194 height 32
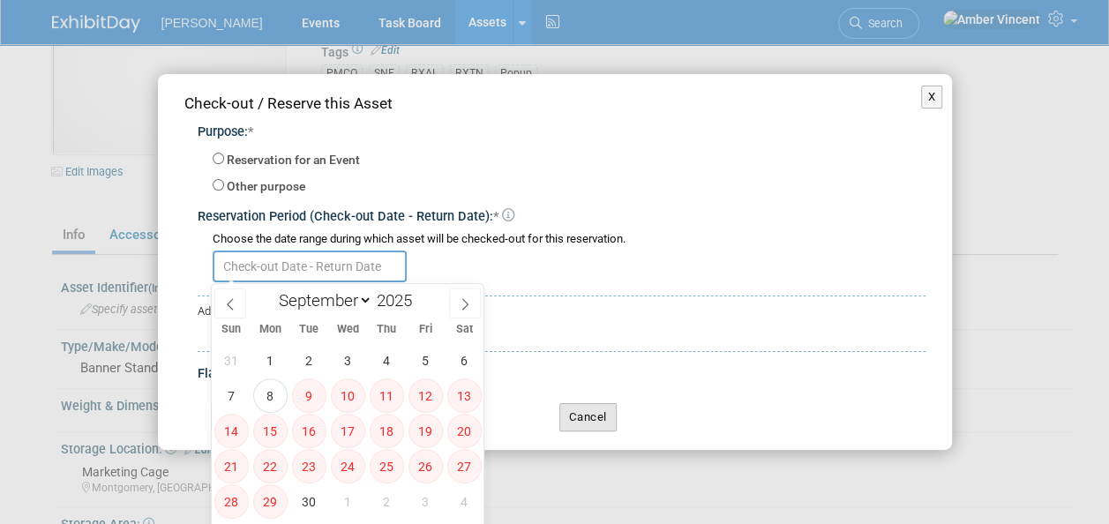
click at [596, 414] on button "Cancel" at bounding box center [587, 417] width 57 height 28
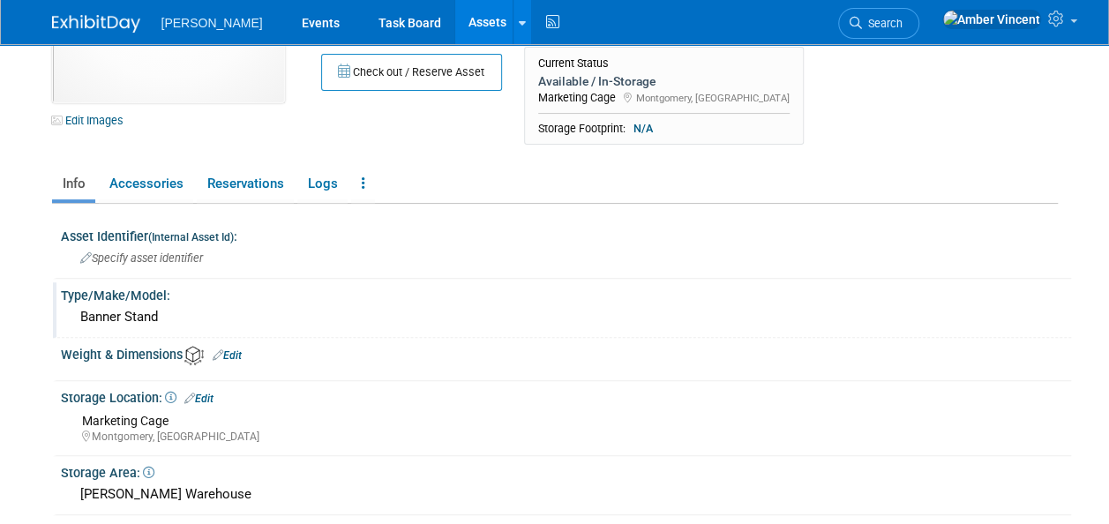
scroll to position [176, 0]
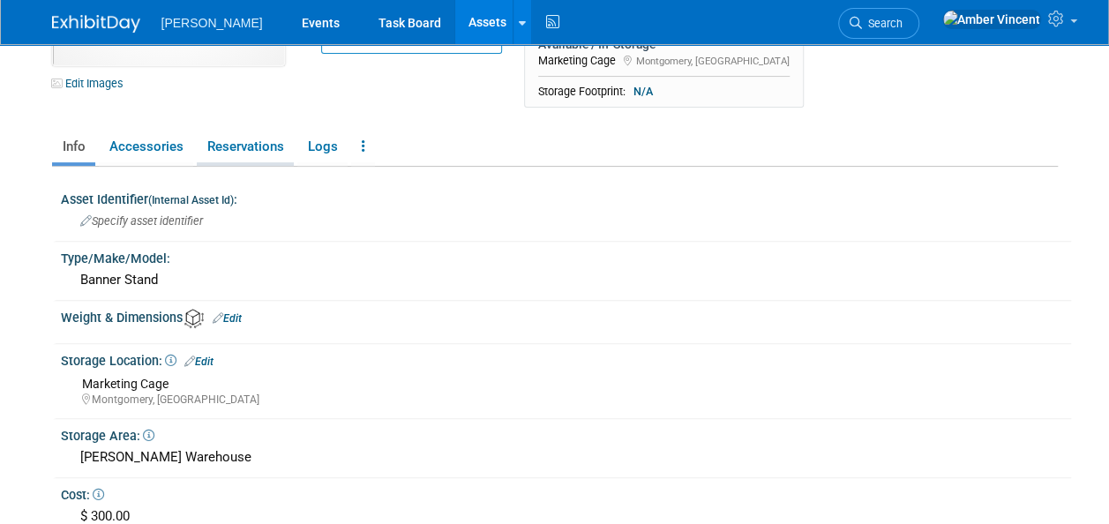
drag, startPoint x: 222, startPoint y: 128, endPoint x: 224, endPoint y: 139, distance: 11.6
click at [222, 128] on div "10048880-10722506-85676f60-fe41-40cd-8955-36b28b156dda.jpg Edit Images Capital …" at bounding box center [554, 276] width 1005 height 772
click at [225, 140] on link "Reservations" at bounding box center [245, 146] width 97 height 31
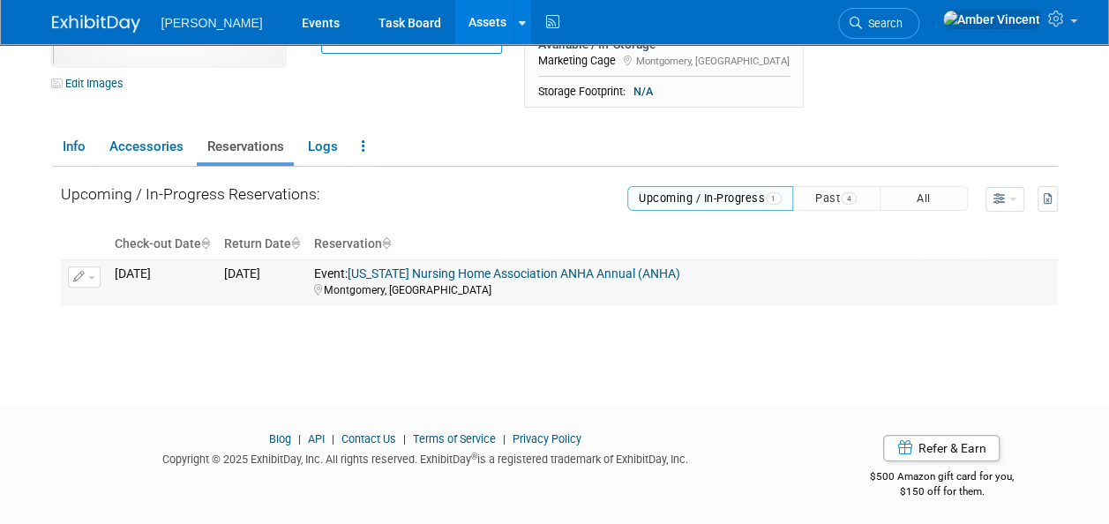
click at [83, 272] on icon "button" at bounding box center [79, 277] width 12 height 11
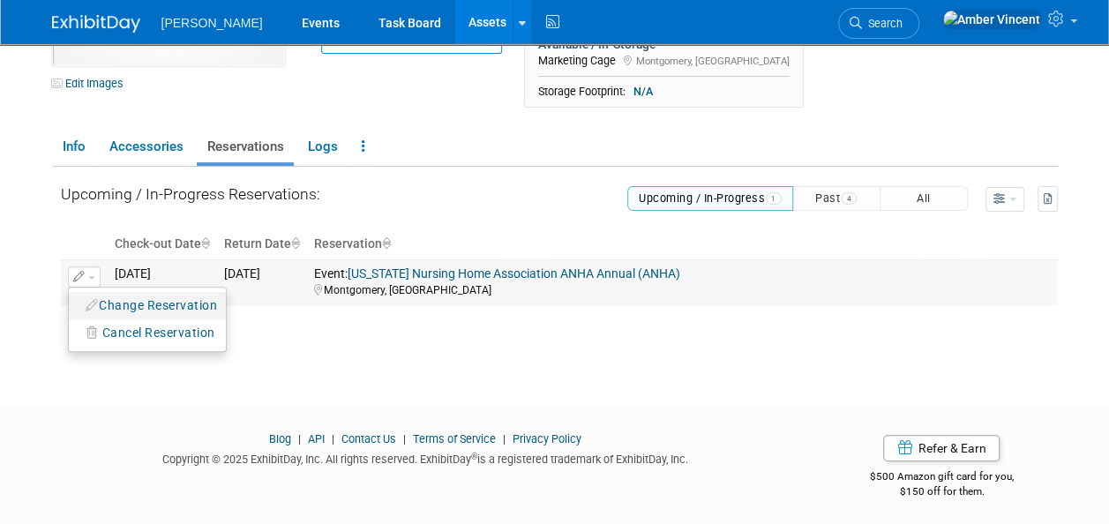
click at [104, 301] on button "Change Reservation" at bounding box center [152, 306] width 149 height 24
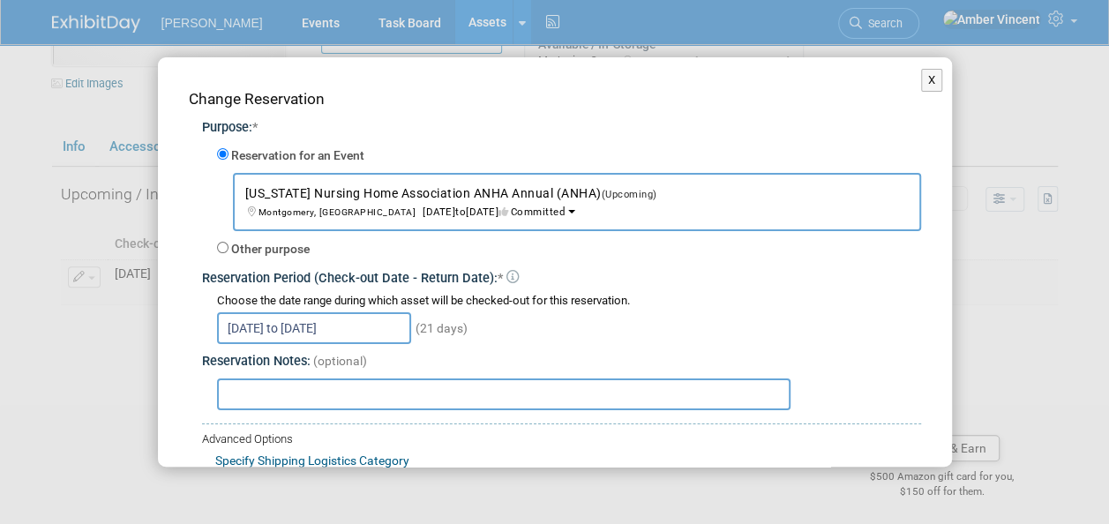
click at [293, 338] on input "[DATE] to [DATE]" at bounding box center [314, 328] width 194 height 32
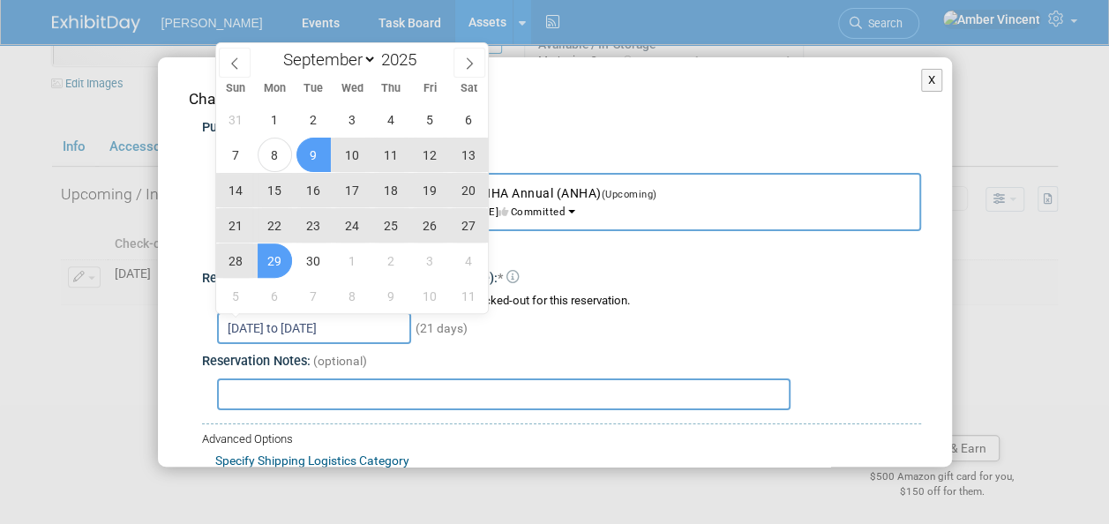
click at [274, 257] on span "29" at bounding box center [275, 260] width 34 height 34
type input "[DATE]"
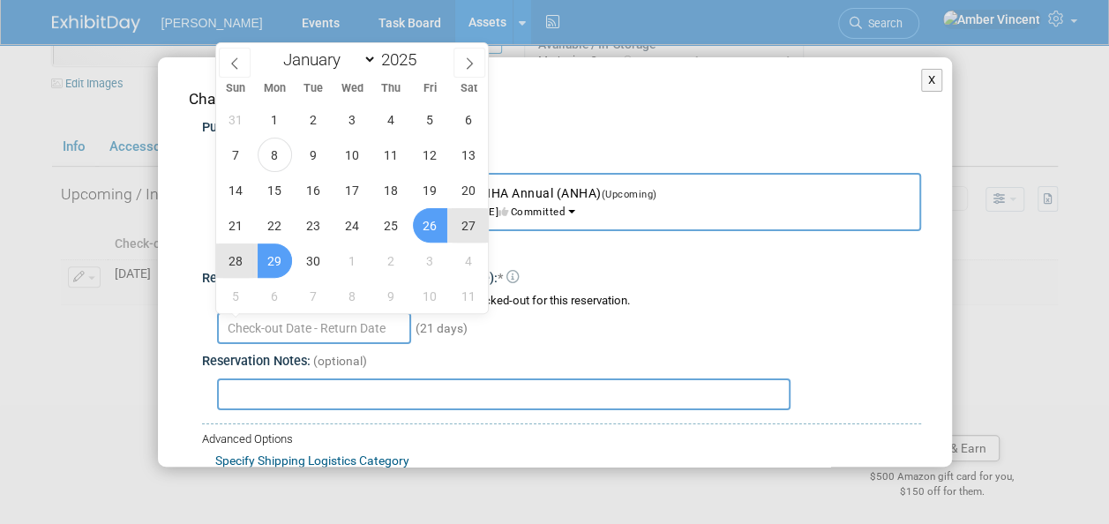
click at [667, 303] on div "Choose the date range during which asset will be checked-out for this reservati…" at bounding box center [569, 301] width 704 height 17
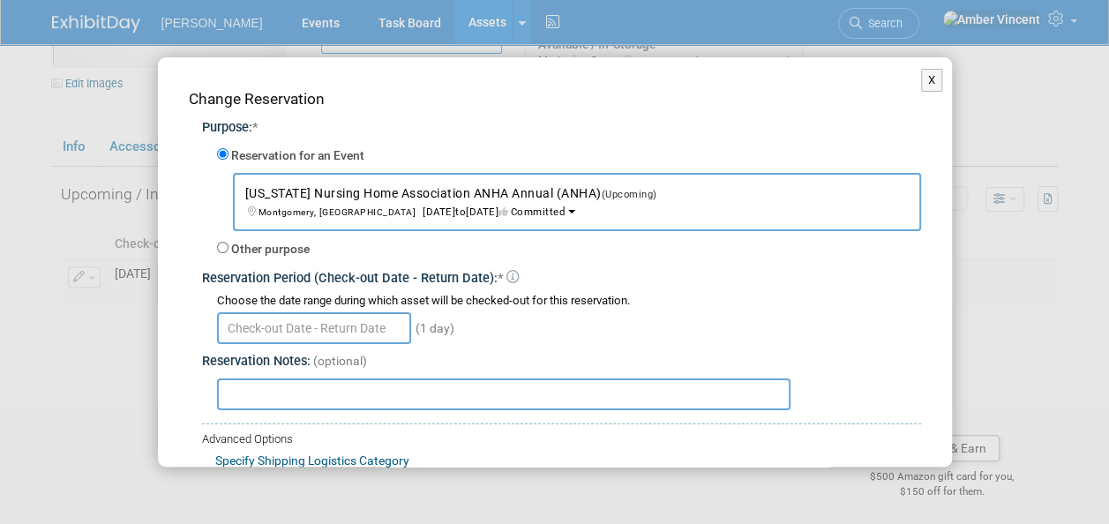
click at [301, 323] on input "text" at bounding box center [314, 328] width 194 height 32
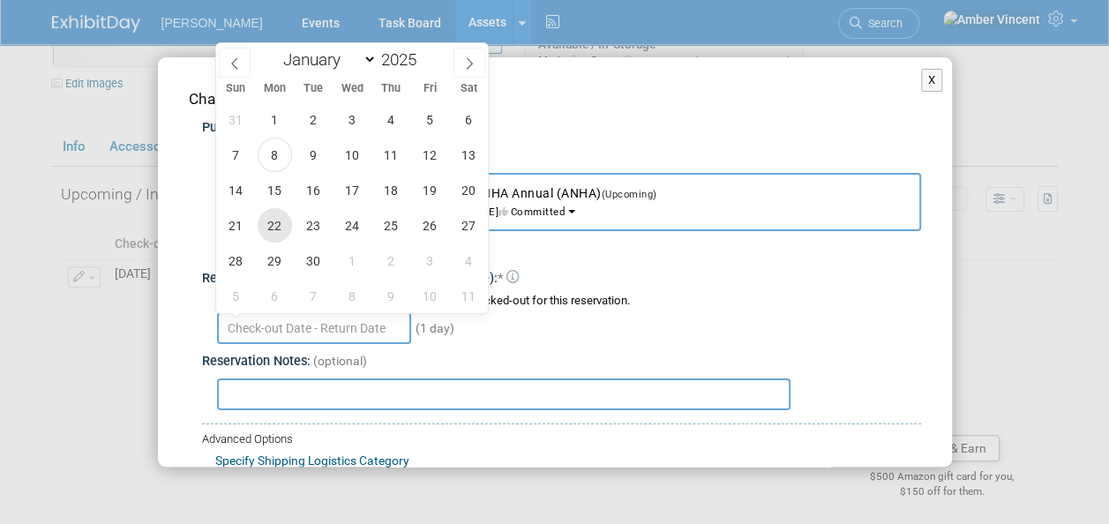
click at [277, 226] on span "22" at bounding box center [275, 225] width 34 height 34
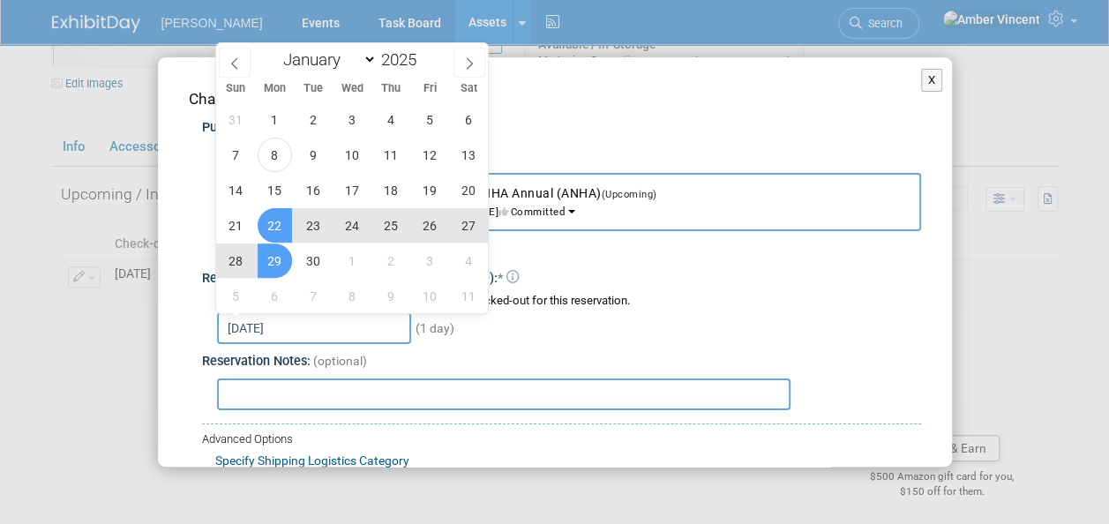
click at [271, 262] on span "29" at bounding box center [275, 260] width 34 height 34
type input "[DATE] to [DATE]"
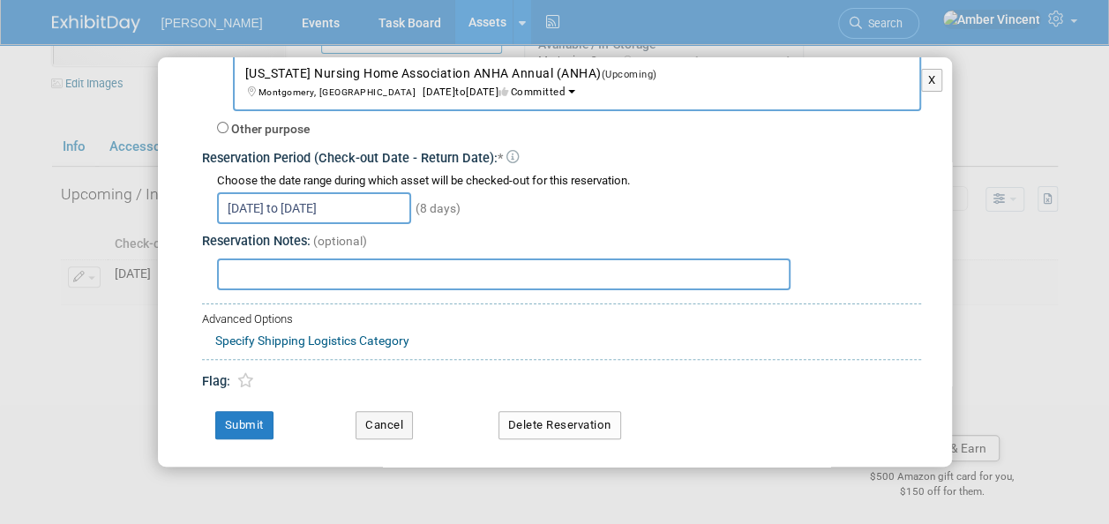
scroll to position [121, 0]
click at [235, 410] on button "Submit" at bounding box center [244, 424] width 58 height 28
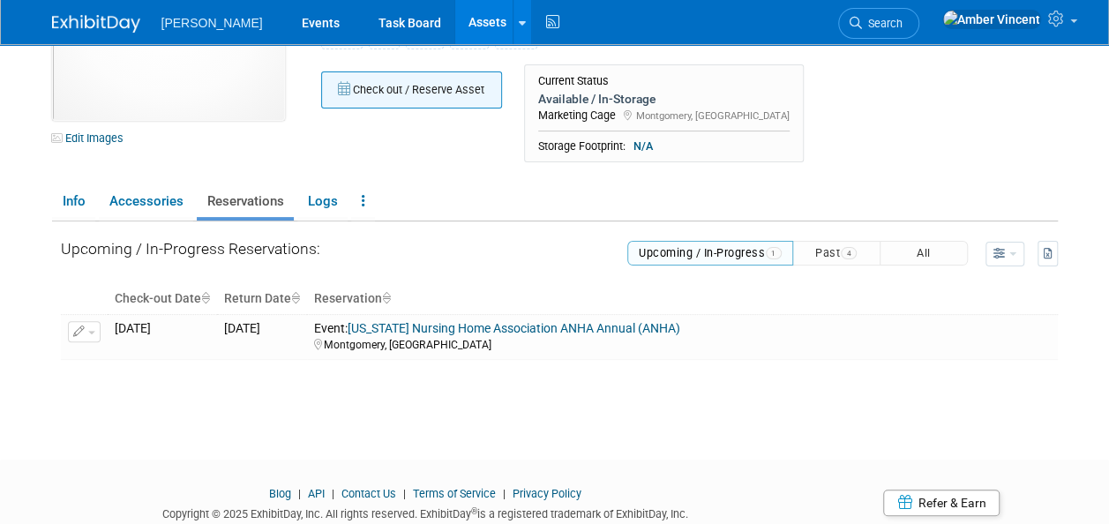
scroll to position [88, 0]
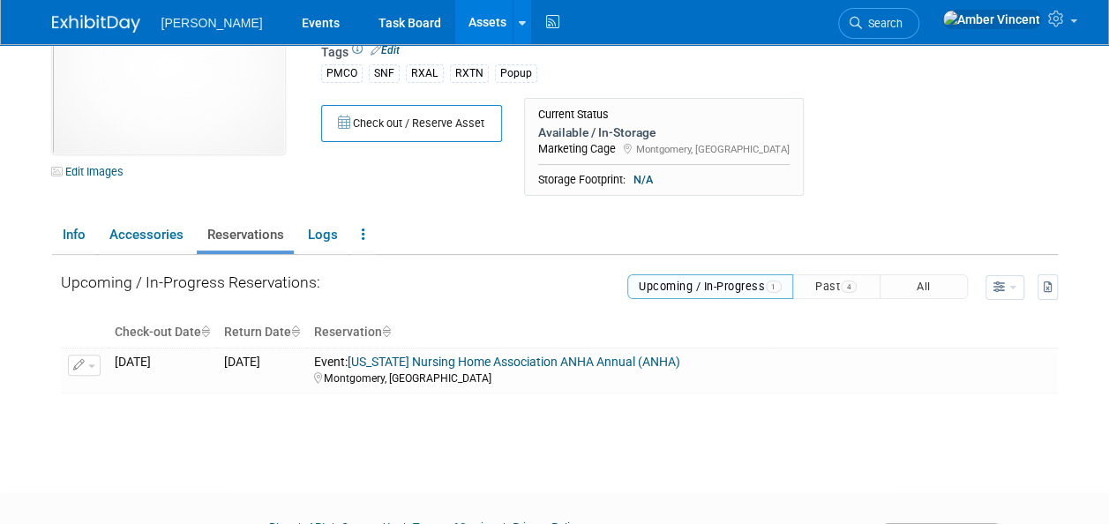
click at [379, 123] on button "Check out / Reserve Asset" at bounding box center [411, 123] width 181 height 37
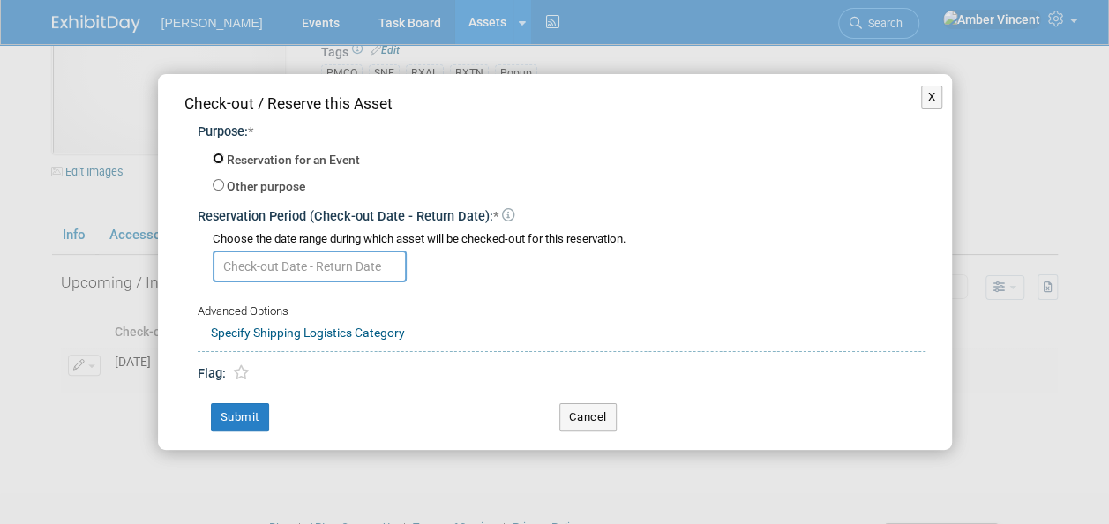
click at [218, 160] on input "Reservation for an Event" at bounding box center [218, 158] width 11 height 11
radio input "true"
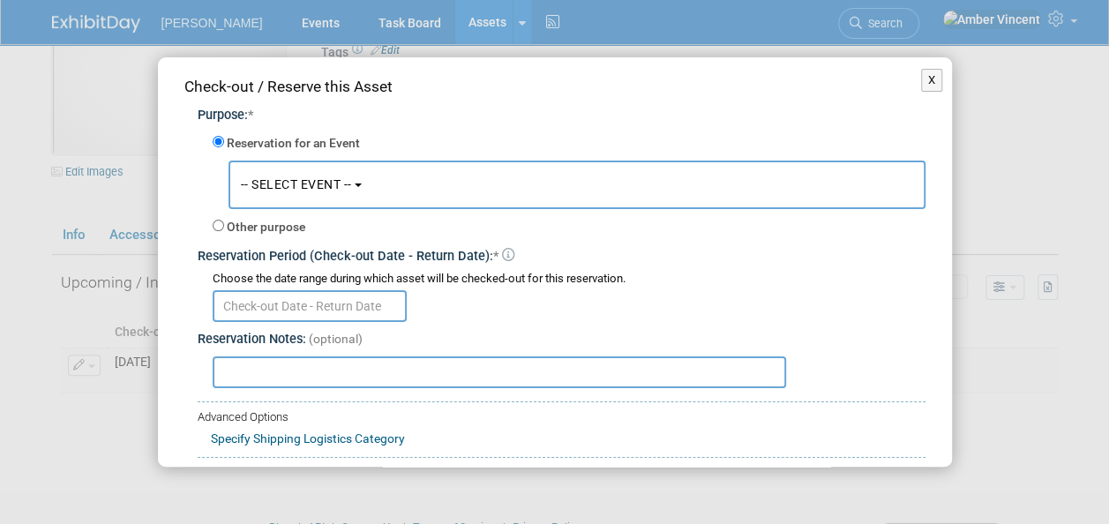
drag, startPoint x: 342, startPoint y: 187, endPoint x: 347, endPoint y: 204, distance: 17.6
click at [342, 188] on span "-- SELECT EVENT --" at bounding box center [296, 184] width 111 height 14
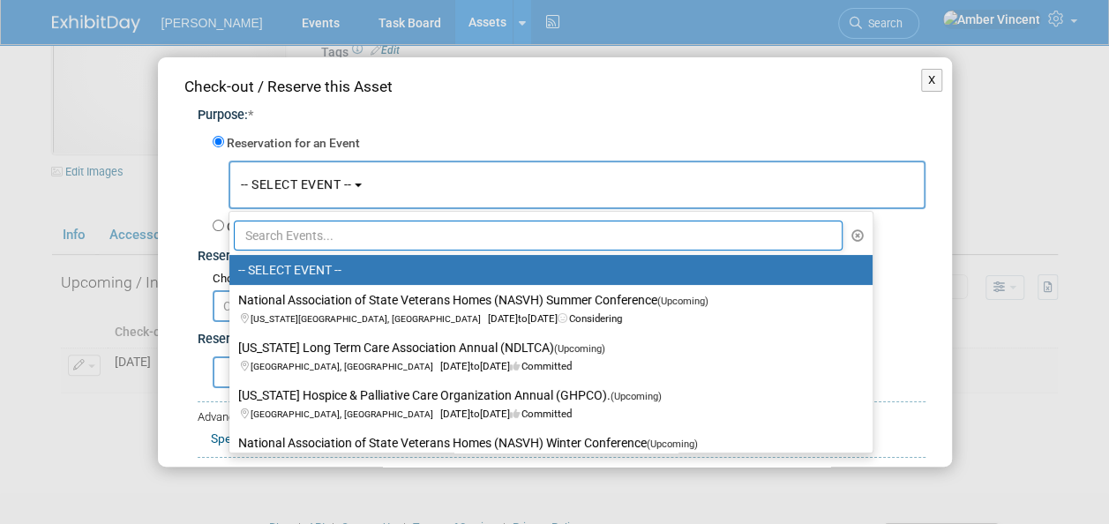
click at [372, 236] on input "text" at bounding box center [538, 235] width 609 height 30
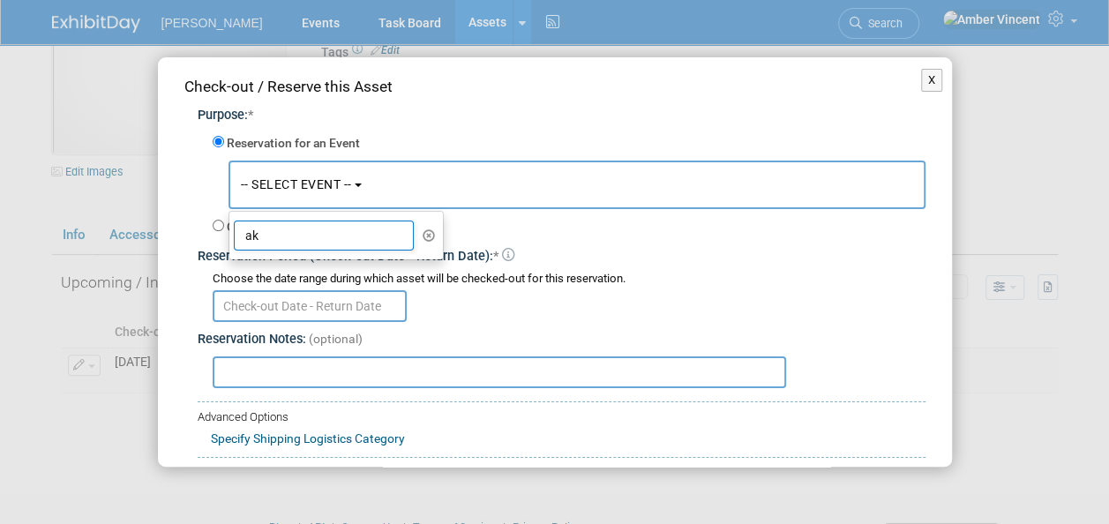
type input "a"
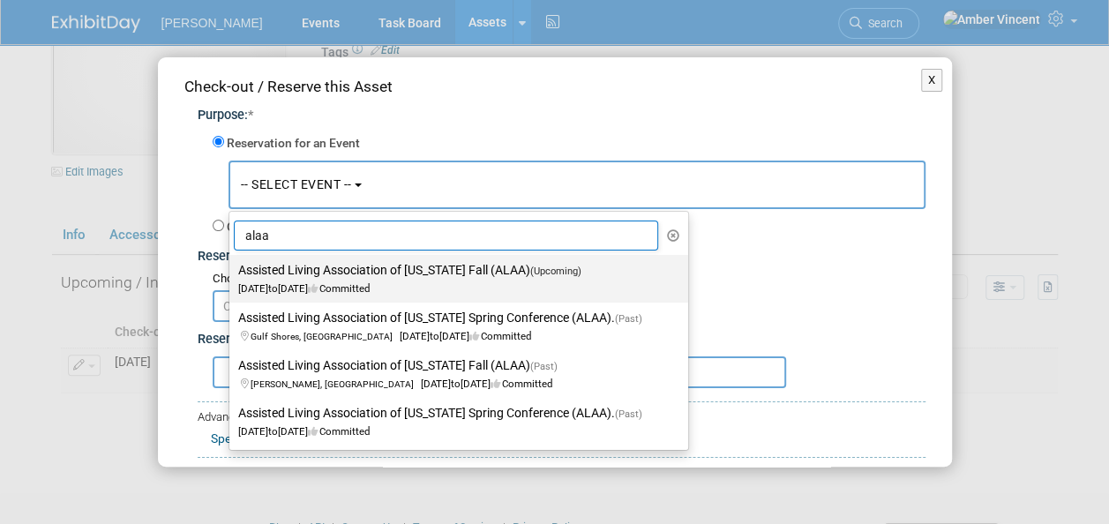
type input "alaa"
click at [411, 284] on span "[DATE] to [DATE] Committed" at bounding box center [415, 280] width 354 height 30
click at [232, 276] on input "Assisted Living Association of [US_STATE] Fall (ALAA) (Upcoming) [DATE] to [DAT…" at bounding box center [225, 270] width 11 height 11
select select "11130488"
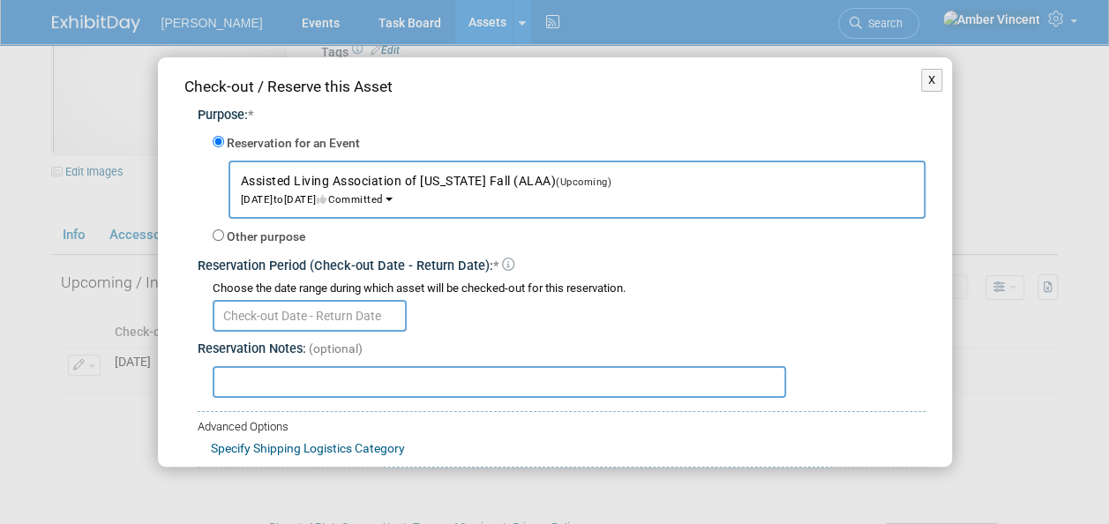
click at [258, 312] on input "text" at bounding box center [310, 316] width 194 height 32
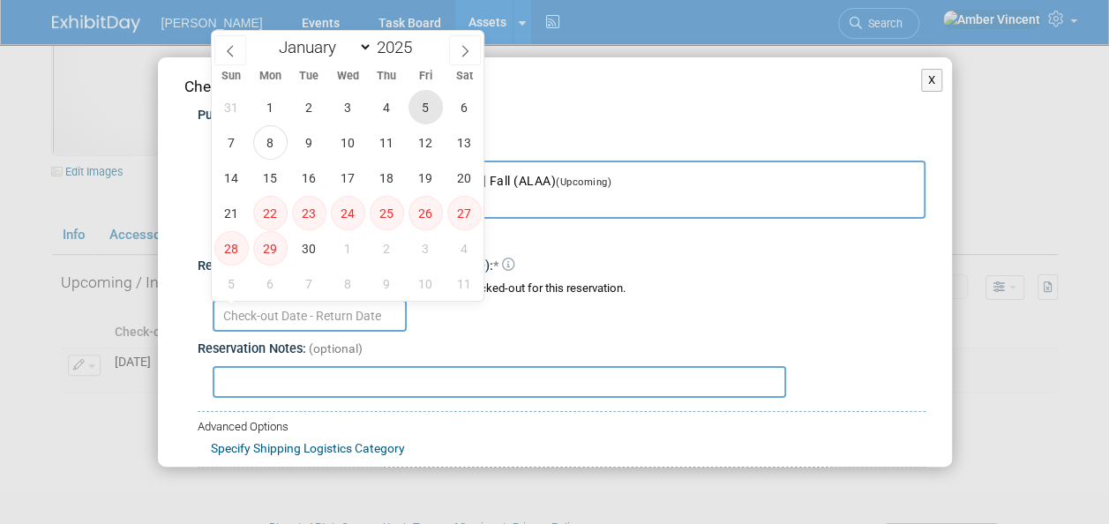
click at [427, 108] on span "5" at bounding box center [425, 107] width 34 height 34
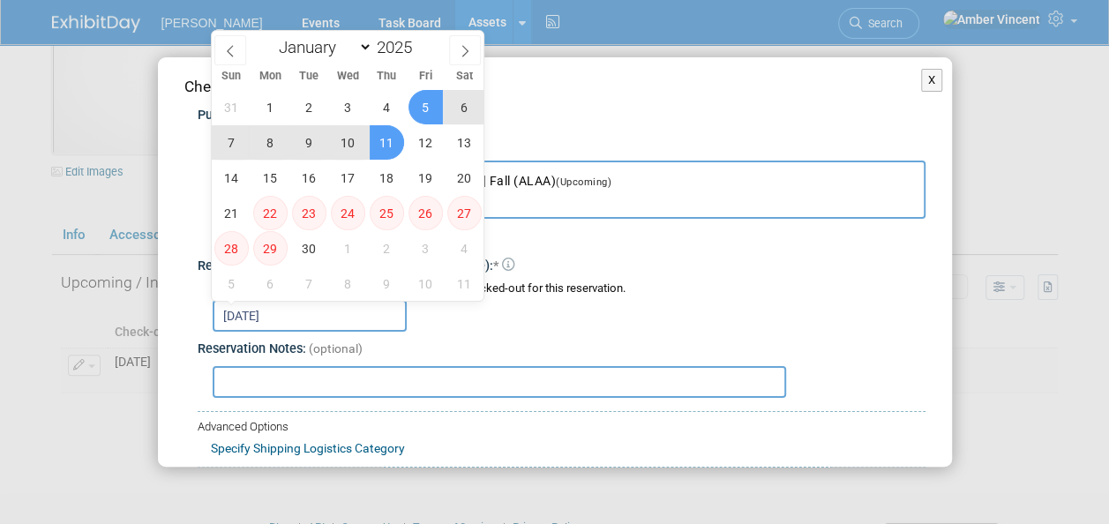
click at [381, 145] on span "11" at bounding box center [387, 142] width 34 height 34
type input "[DATE] to [DATE]"
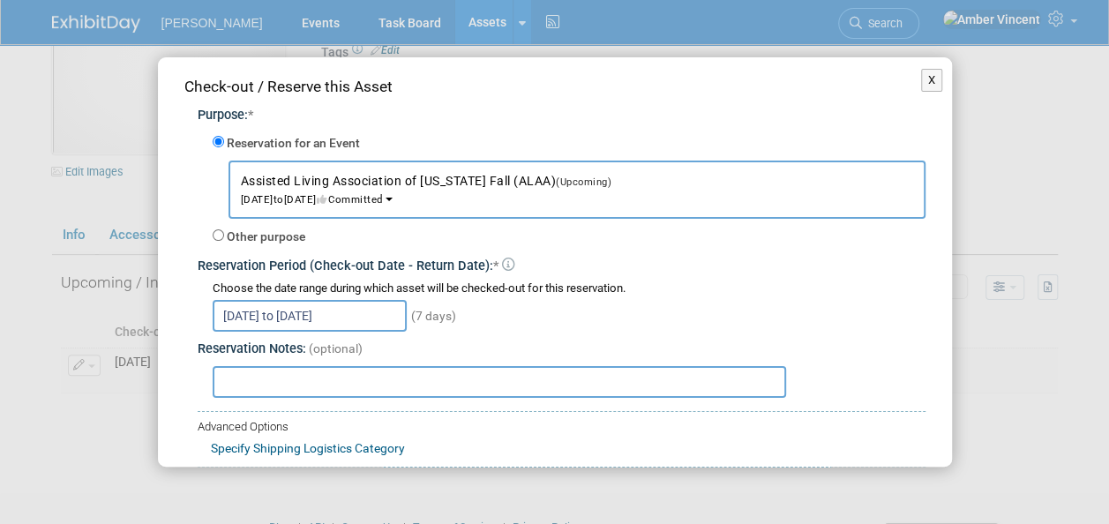
scroll to position [96, 0]
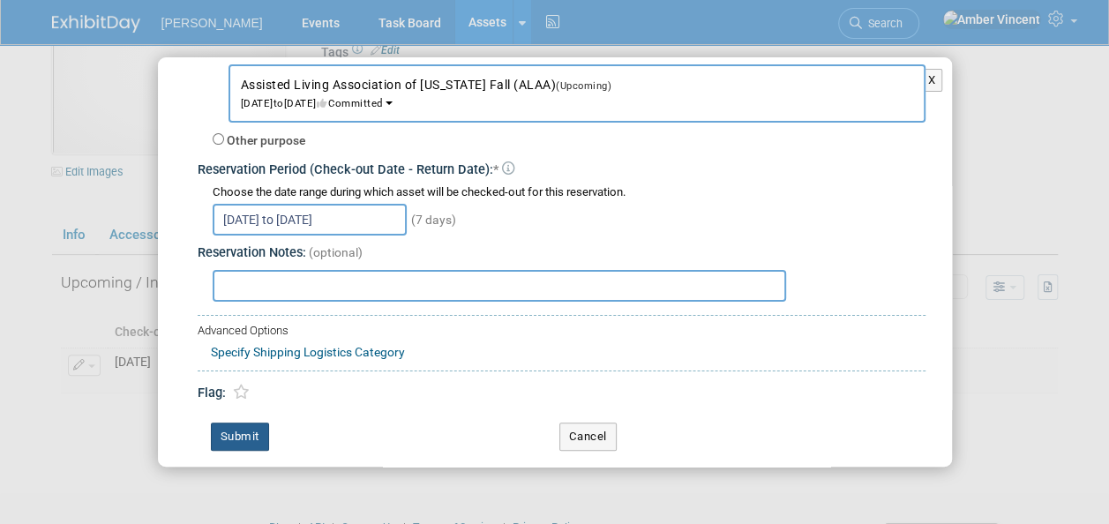
click at [221, 437] on button "Submit" at bounding box center [240, 436] width 58 height 28
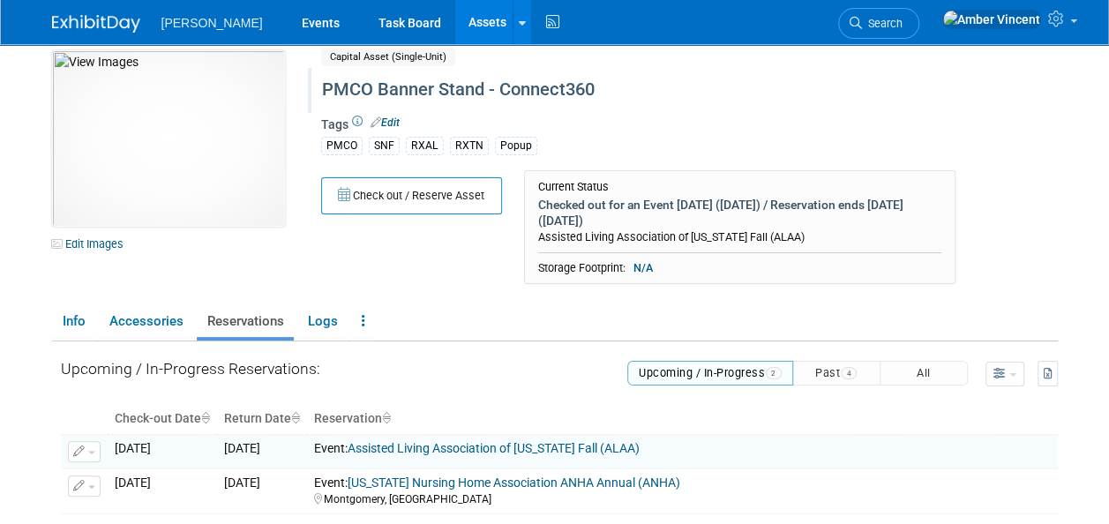
scroll to position [0, 0]
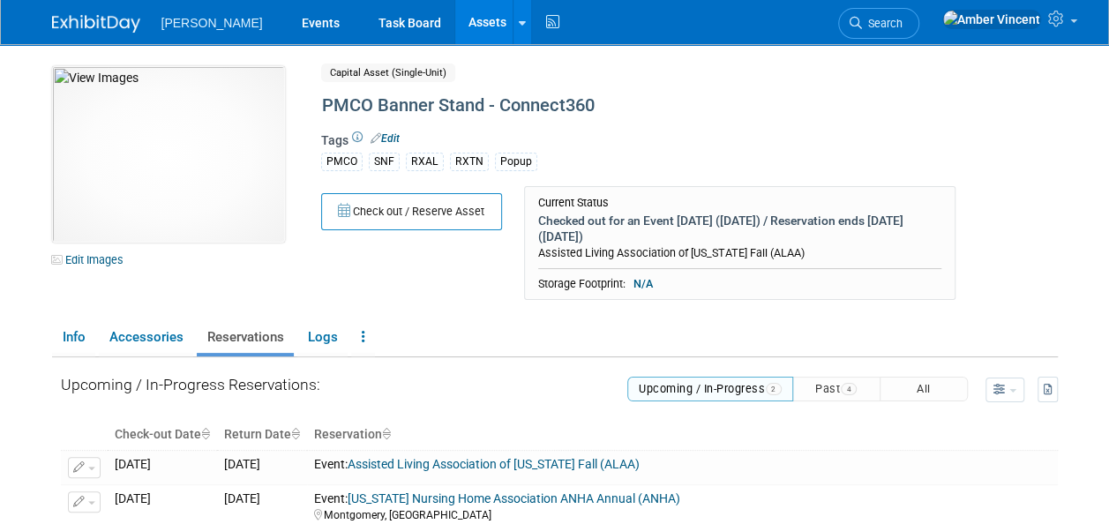
click at [455, 26] on link "Assets" at bounding box center [487, 22] width 64 height 44
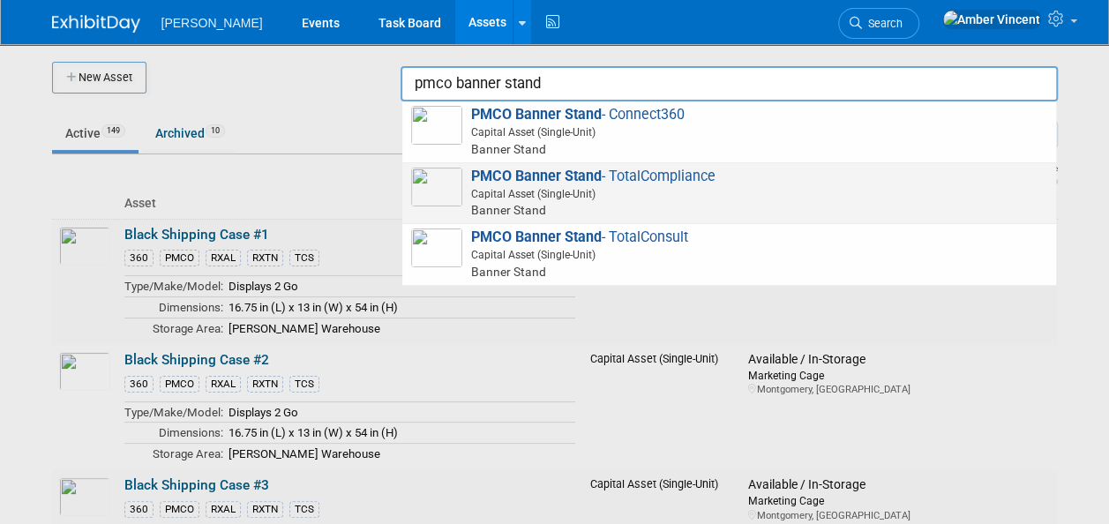
click at [815, 201] on span "Banner Stand" at bounding box center [731, 210] width 631 height 18
type input "PMCO Banner Stand - TotalCompliance"
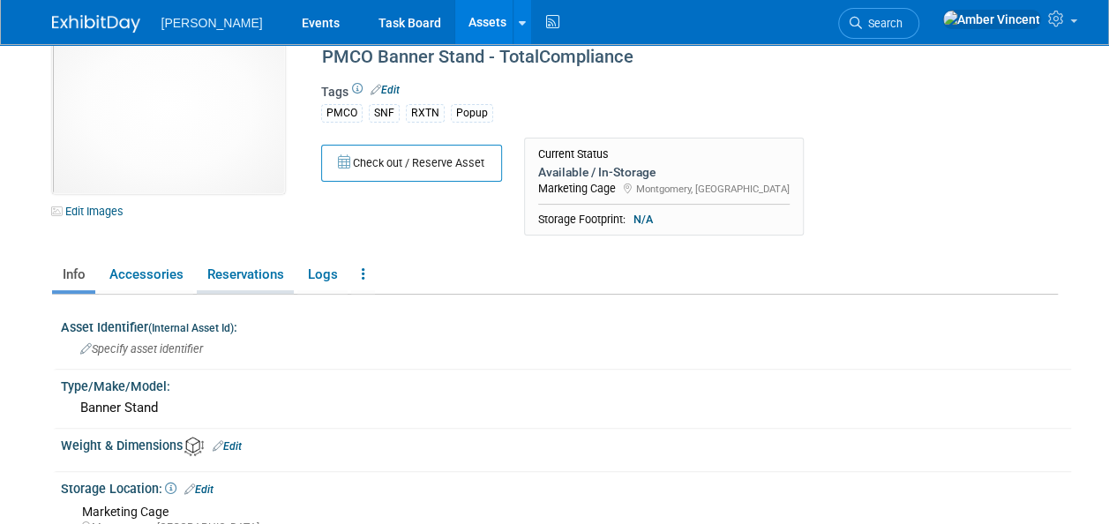
scroll to position [88, 0]
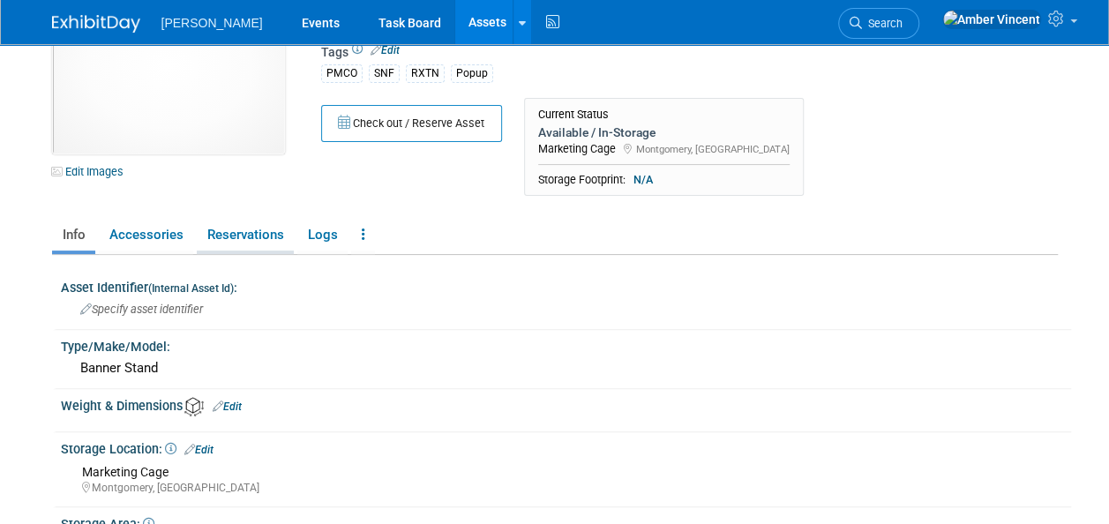
click at [206, 230] on link "Reservations" at bounding box center [245, 235] width 97 height 31
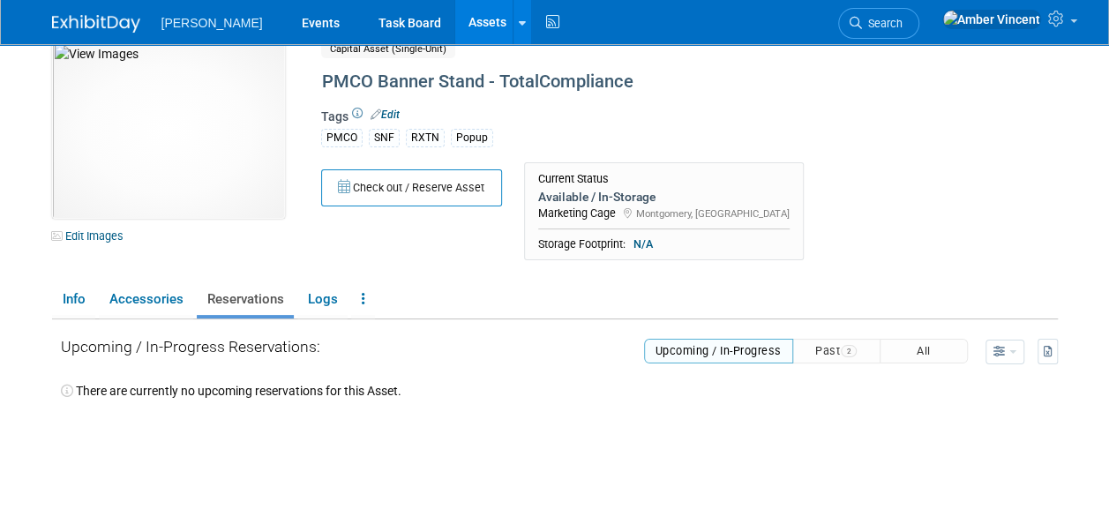
scroll to position [0, 0]
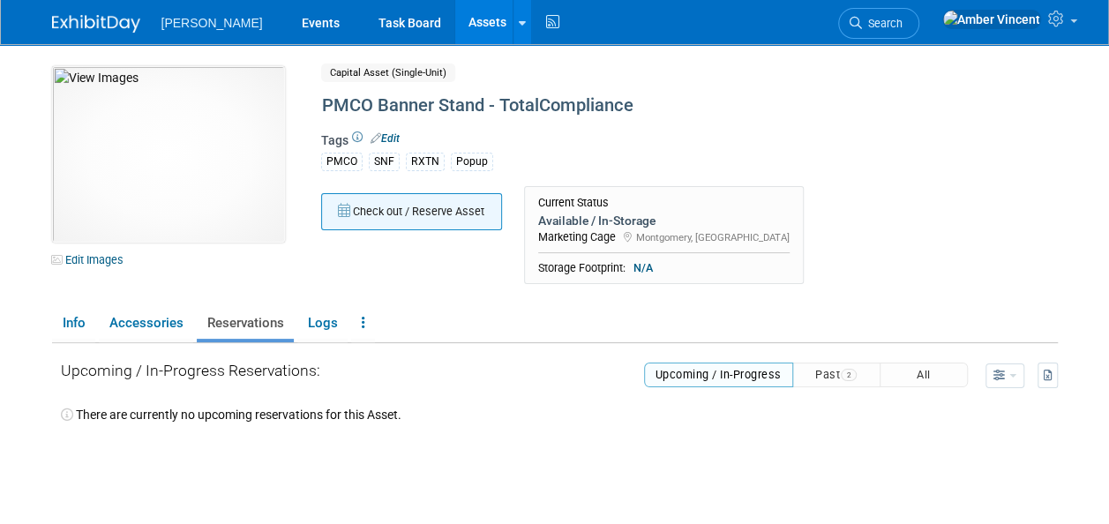
click at [450, 220] on button "Check out / Reserve Asset" at bounding box center [411, 211] width 181 height 37
select select "8"
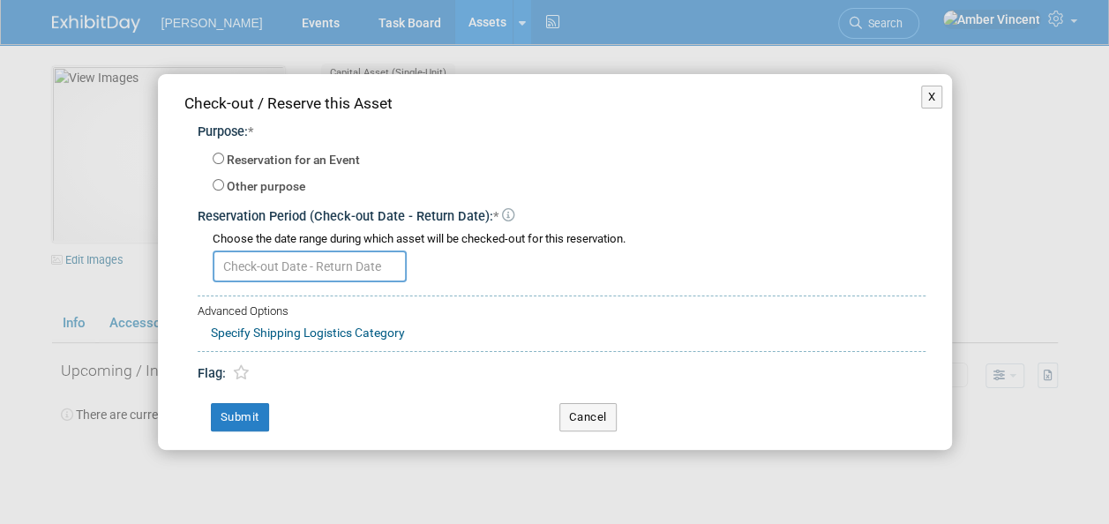
click at [349, 255] on input "text" at bounding box center [310, 266] width 194 height 32
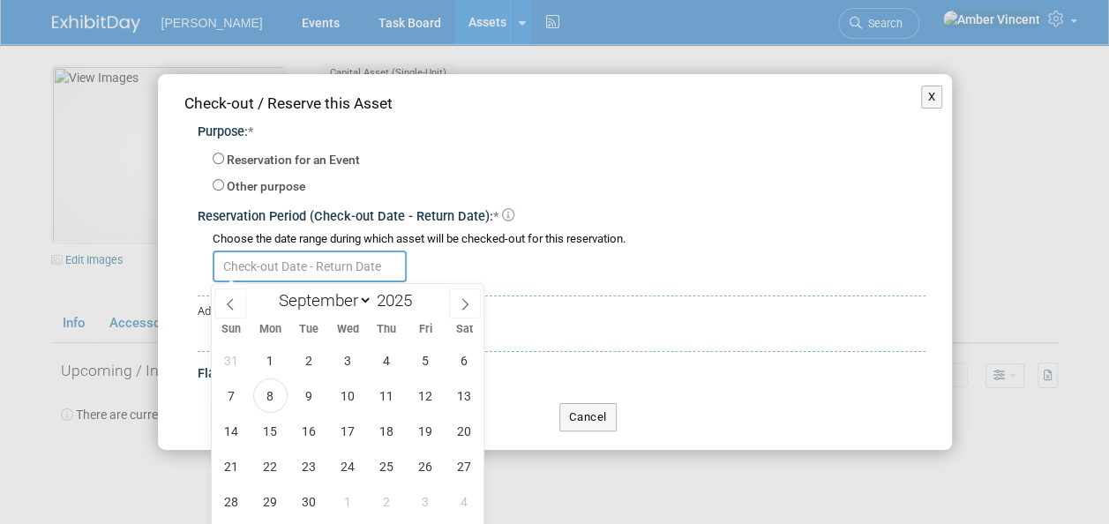
click at [323, 268] on input "text" at bounding box center [310, 266] width 194 height 32
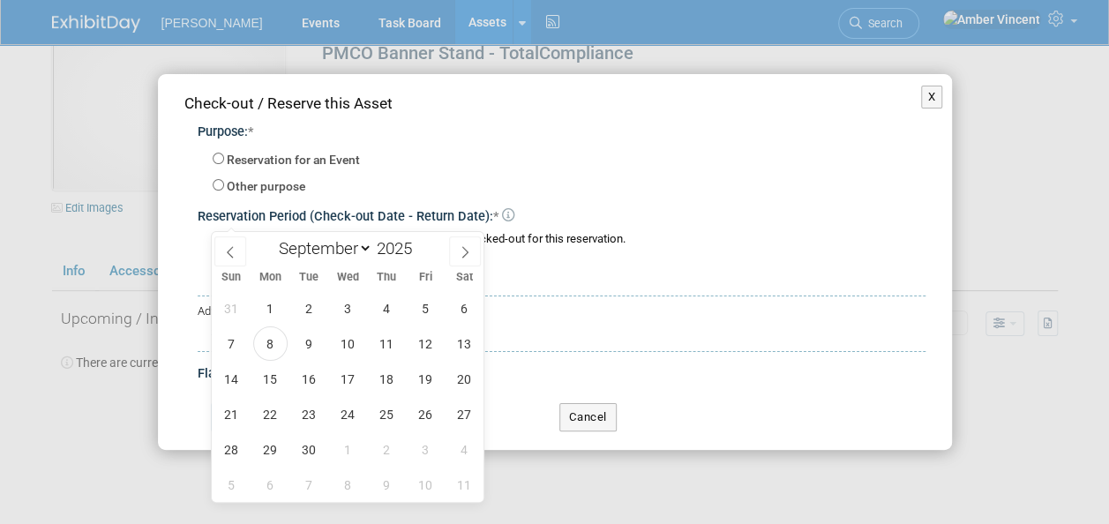
scroll to position [88, 0]
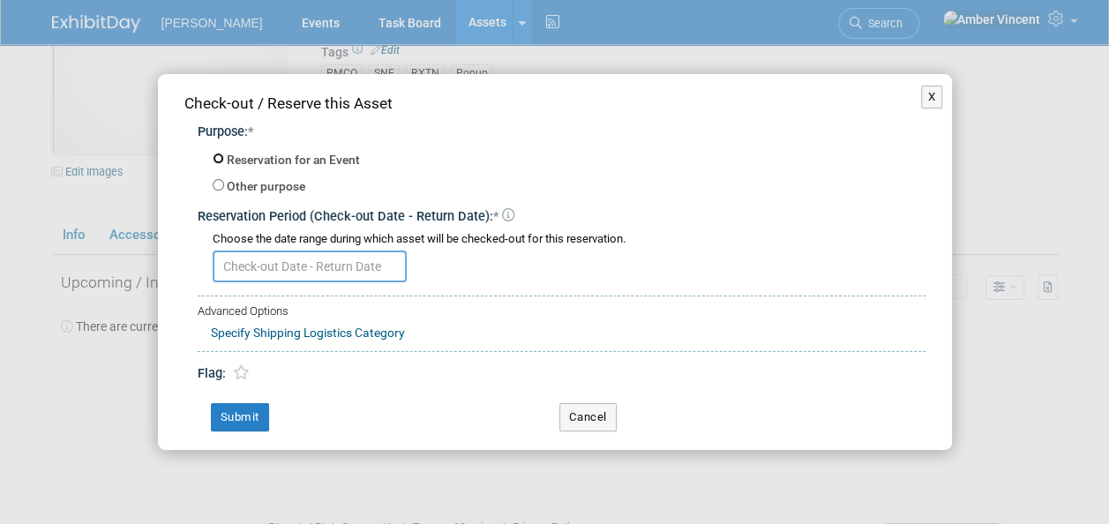
click at [217, 157] on input "Reservation for an Event" at bounding box center [218, 158] width 11 height 11
radio input "true"
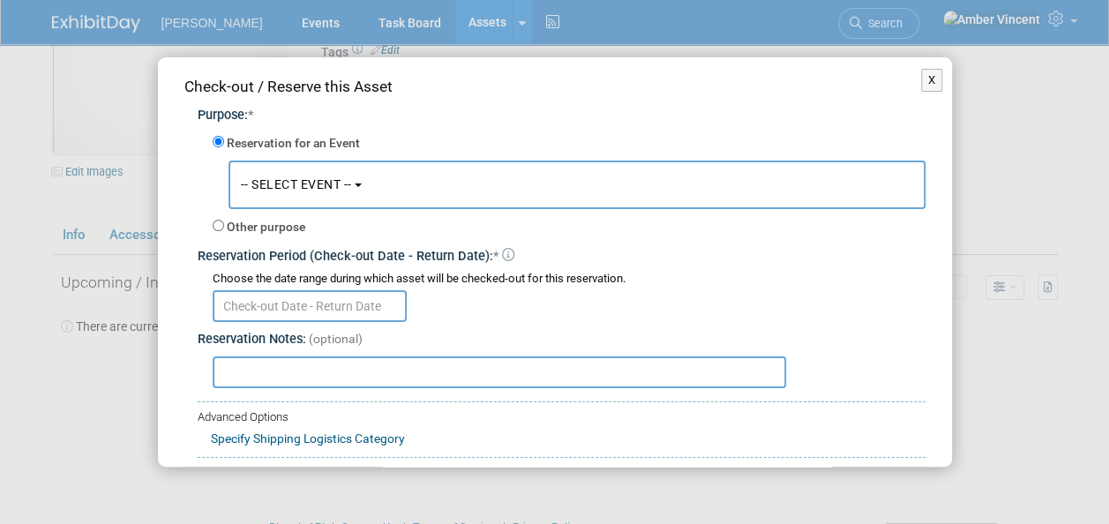
click at [283, 198] on button "-- SELECT EVENT --" at bounding box center [576, 185] width 697 height 49
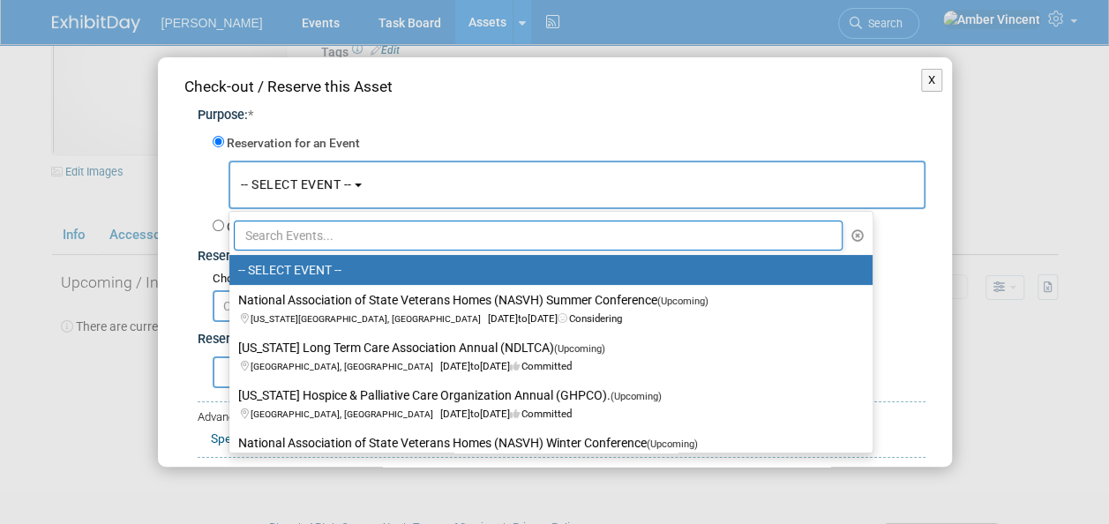
click at [305, 230] on input "text" at bounding box center [538, 235] width 609 height 30
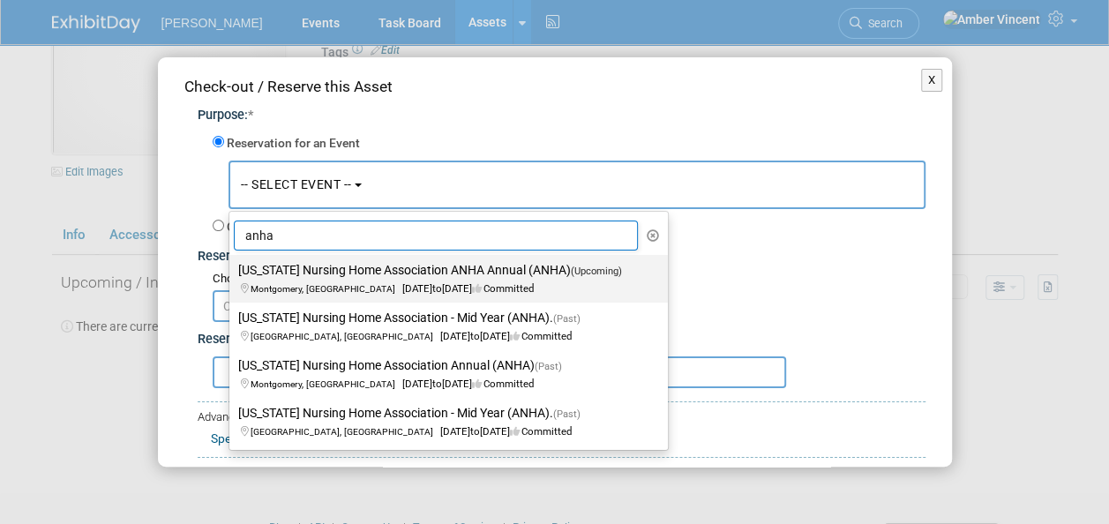
type input "anha"
click at [364, 280] on label "Alabama Nursing Home Association ANHA Annual (ANHA) (Upcoming) Montgomery, AL S…" at bounding box center [444, 278] width 412 height 41
click at [232, 276] on input "Alabama Nursing Home Association ANHA Annual (ANHA) (Upcoming) Montgomery, AL S…" at bounding box center [225, 270] width 11 height 11
select select "11128047"
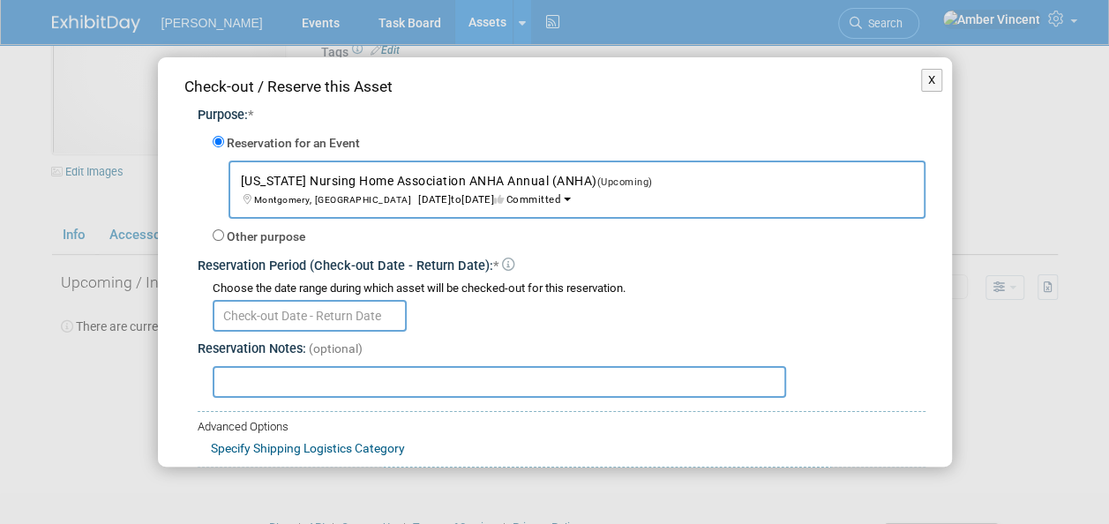
click at [330, 318] on input "text" at bounding box center [310, 316] width 194 height 32
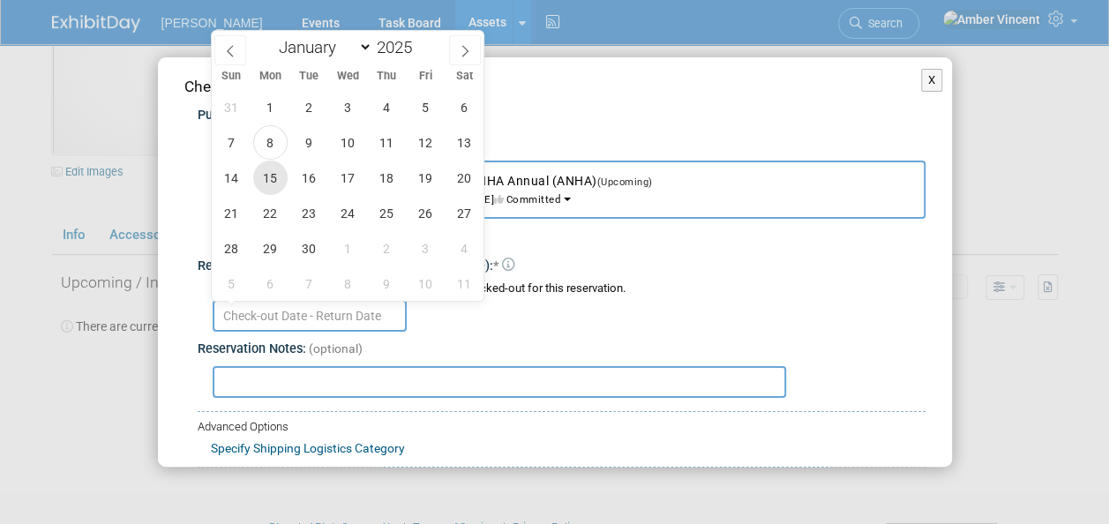
click at [278, 177] on span "15" at bounding box center [270, 178] width 34 height 34
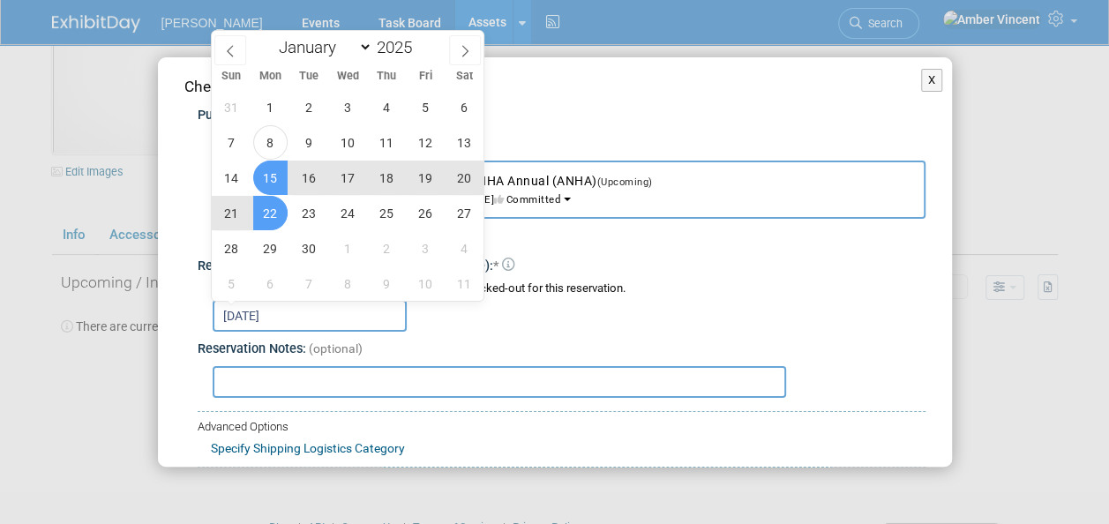
click at [261, 215] on span "22" at bounding box center [270, 213] width 34 height 34
type input "Sep 15, 2025 to Sep 22, 2025"
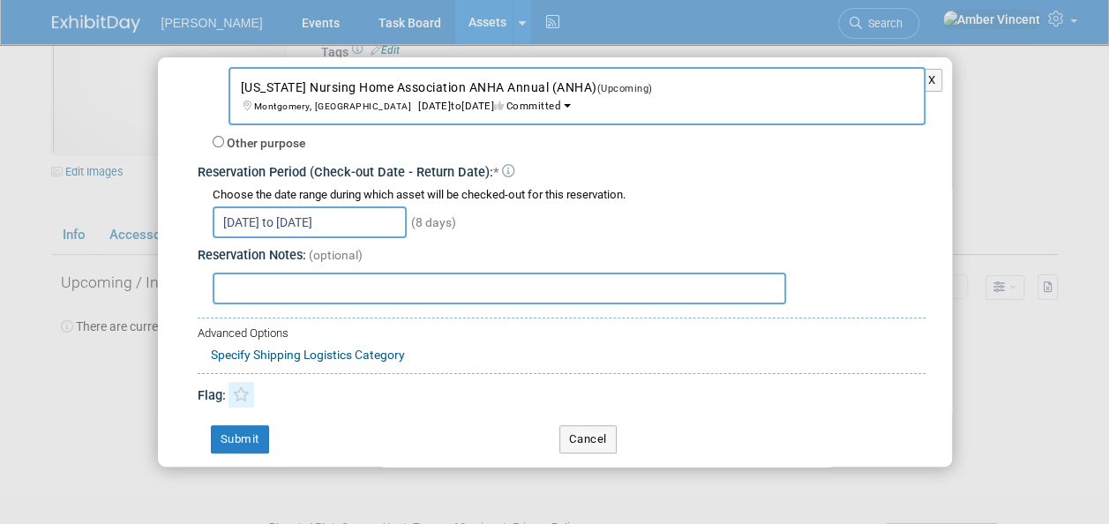
scroll to position [96, 0]
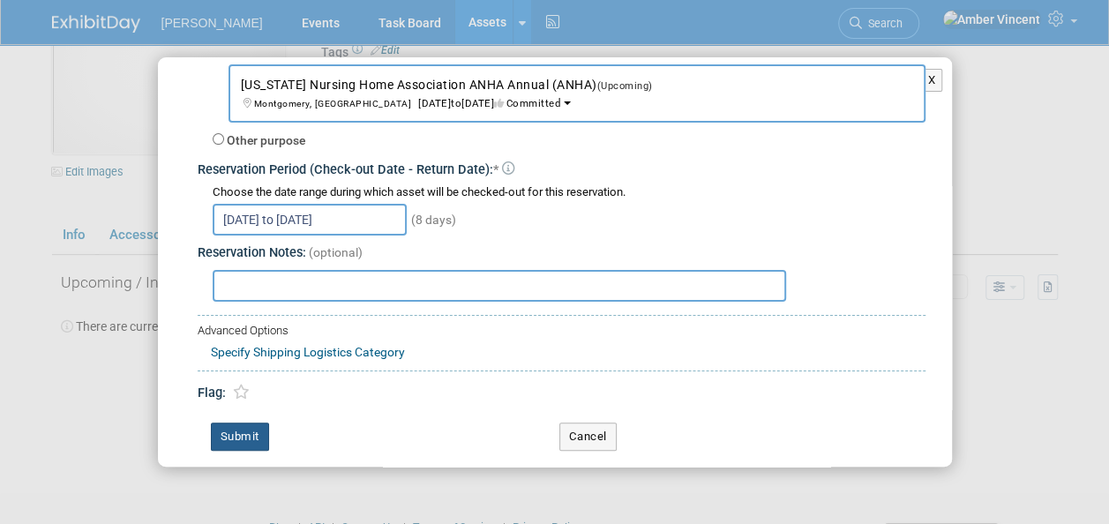
click at [234, 433] on button "Submit" at bounding box center [240, 436] width 58 height 28
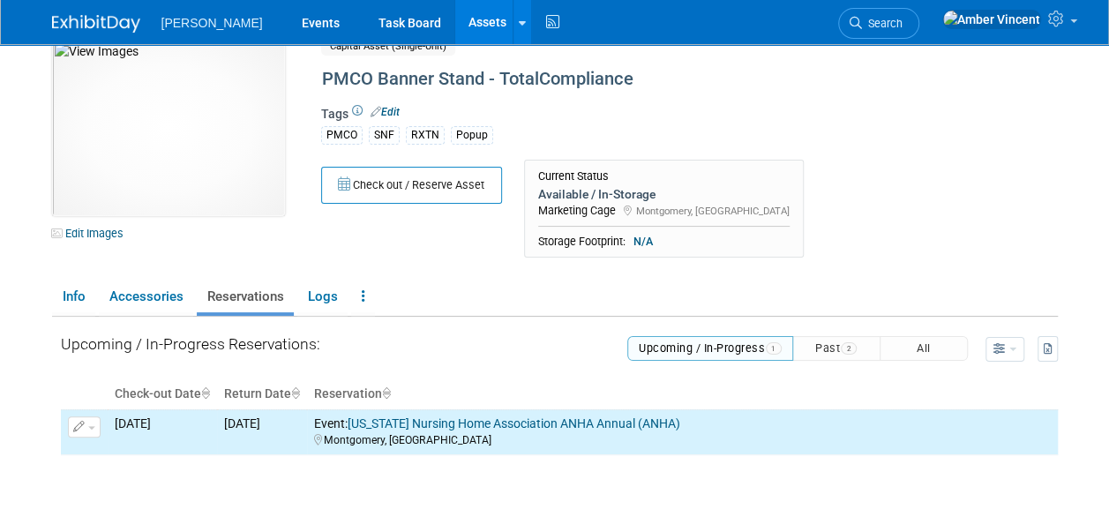
scroll to position [0, 0]
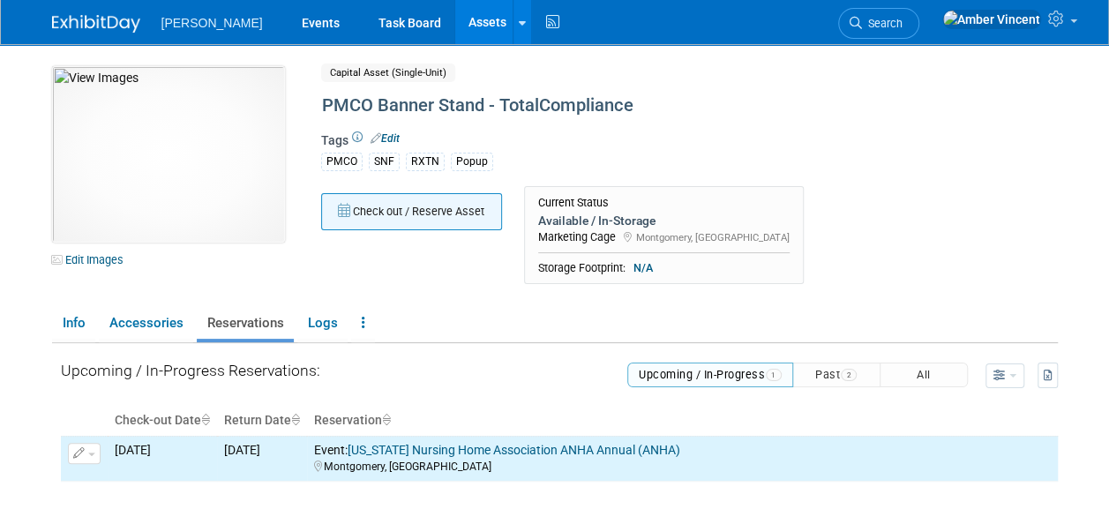
click at [429, 217] on button "Check out / Reserve Asset" at bounding box center [411, 211] width 181 height 37
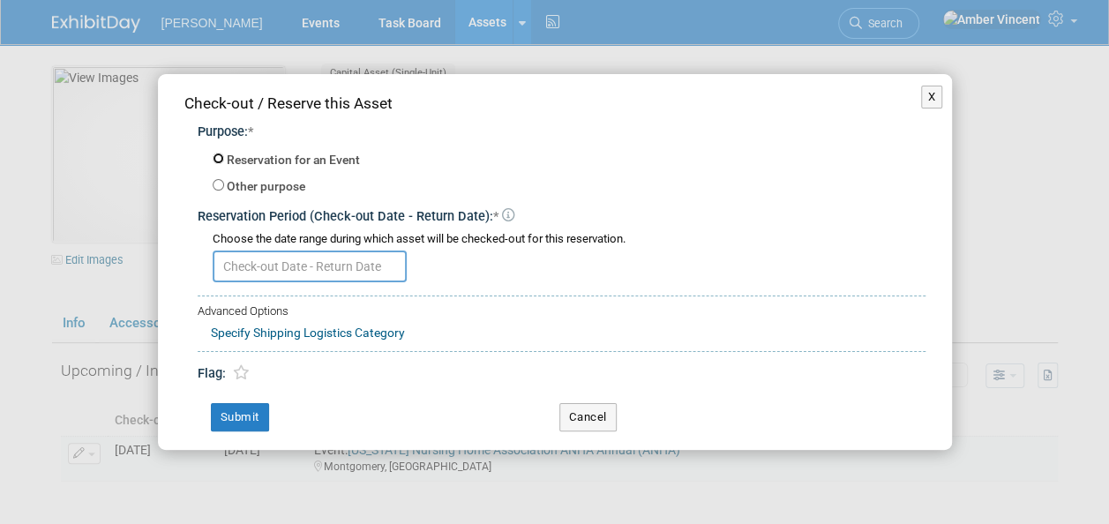
click at [219, 157] on input "Reservation for an Event" at bounding box center [218, 158] width 11 height 11
radio input "true"
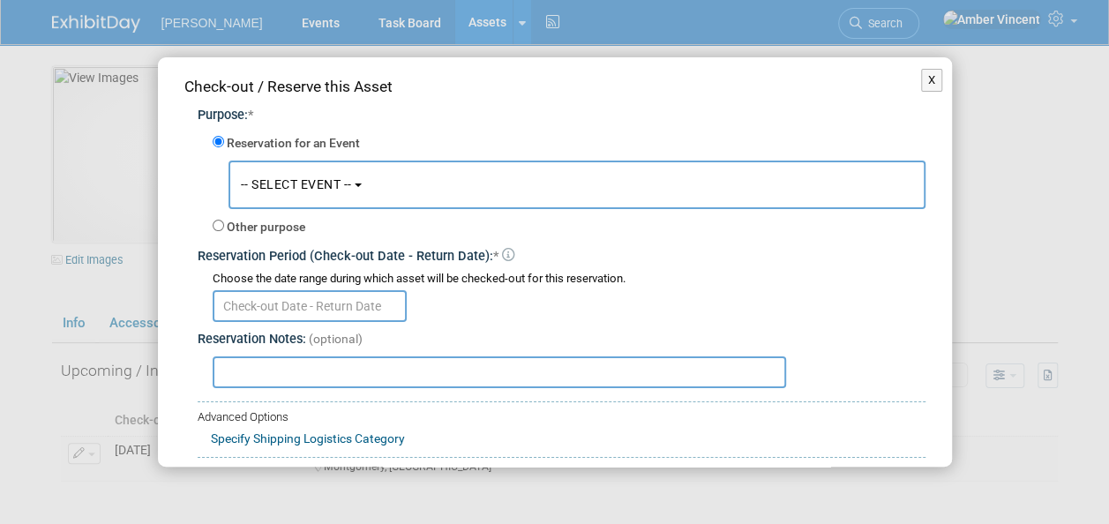
drag, startPoint x: 277, startPoint y: 183, endPoint x: 281, endPoint y: 199, distance: 17.3
click at [278, 183] on span "-- SELECT EVENT --" at bounding box center [296, 184] width 111 height 14
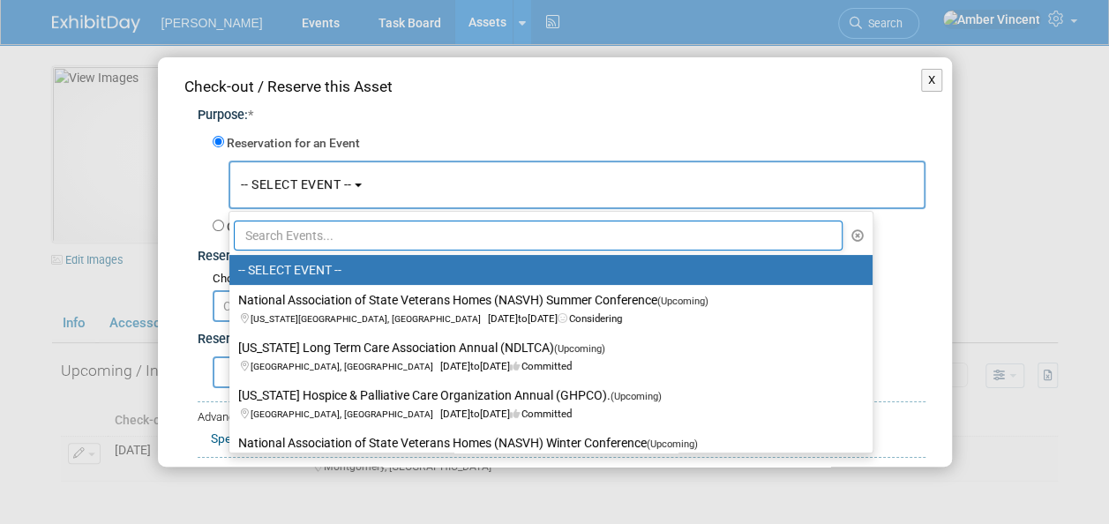
click at [295, 231] on input "text" at bounding box center [538, 235] width 609 height 30
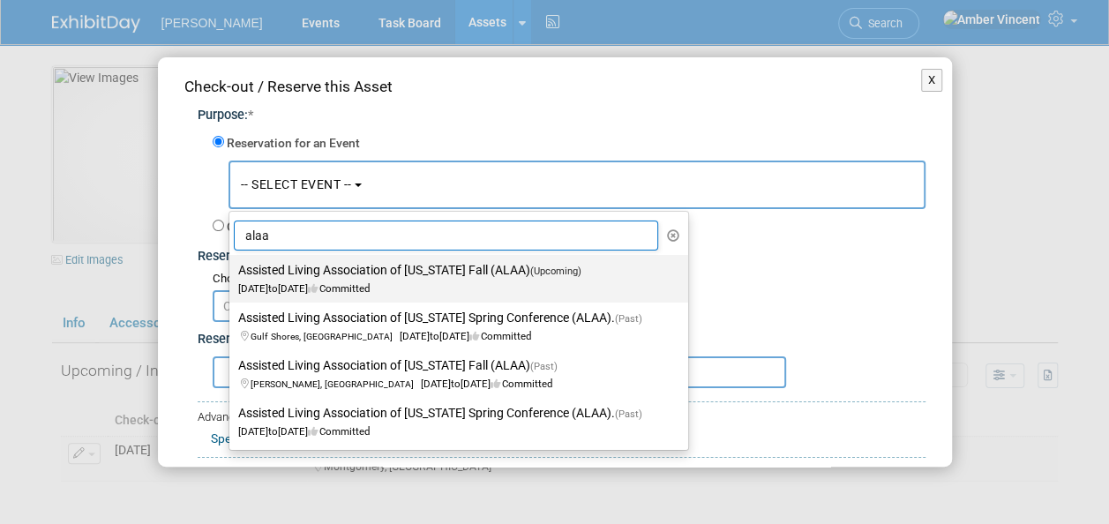
type input "alaa"
click at [295, 270] on label "Assisted Living Association of Alabama Fall (ALAA) (Upcoming) Sep 8, 2025 to Se…" at bounding box center [454, 278] width 432 height 41
click at [232, 270] on input "Assisted Living Association of Alabama Fall (ALAA) (Upcoming) Sep 8, 2025 to Se…" at bounding box center [225, 270] width 11 height 11
select select "11130488"
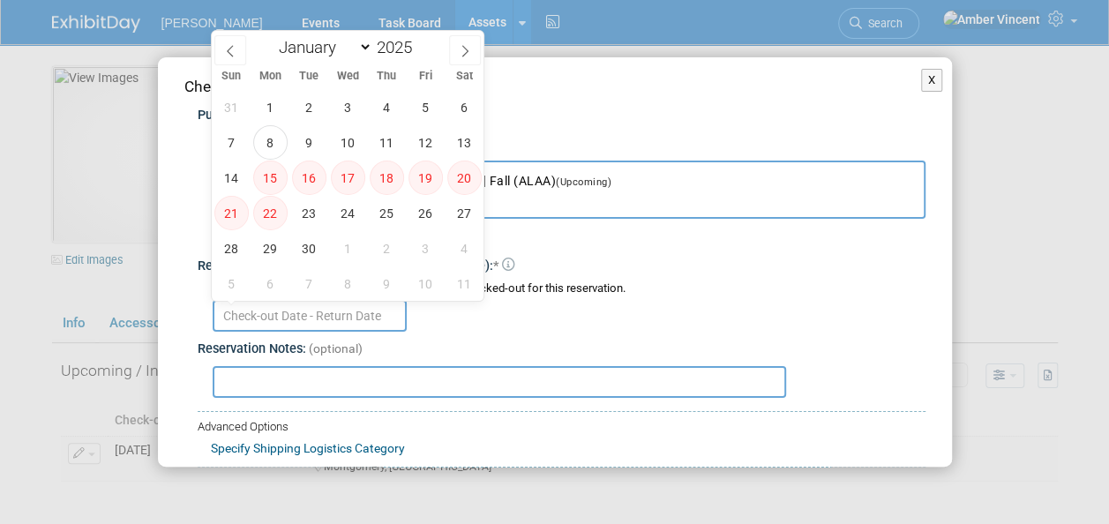
click at [288, 317] on input "text" at bounding box center [310, 316] width 194 height 32
click at [436, 103] on span "5" at bounding box center [425, 107] width 34 height 34
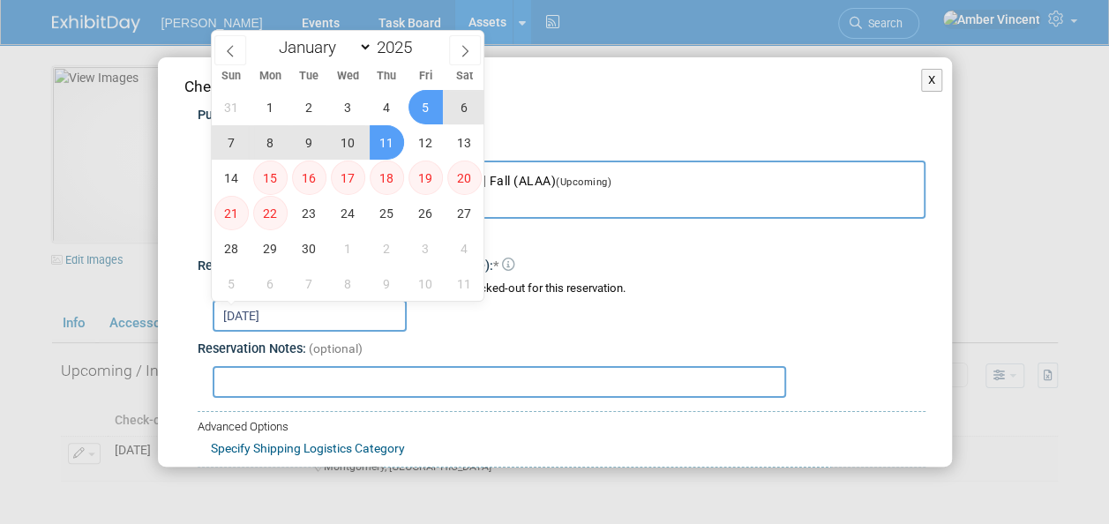
click at [390, 145] on span "11" at bounding box center [387, 142] width 34 height 34
type input "Sep 5, 2025 to Sep 11, 2025"
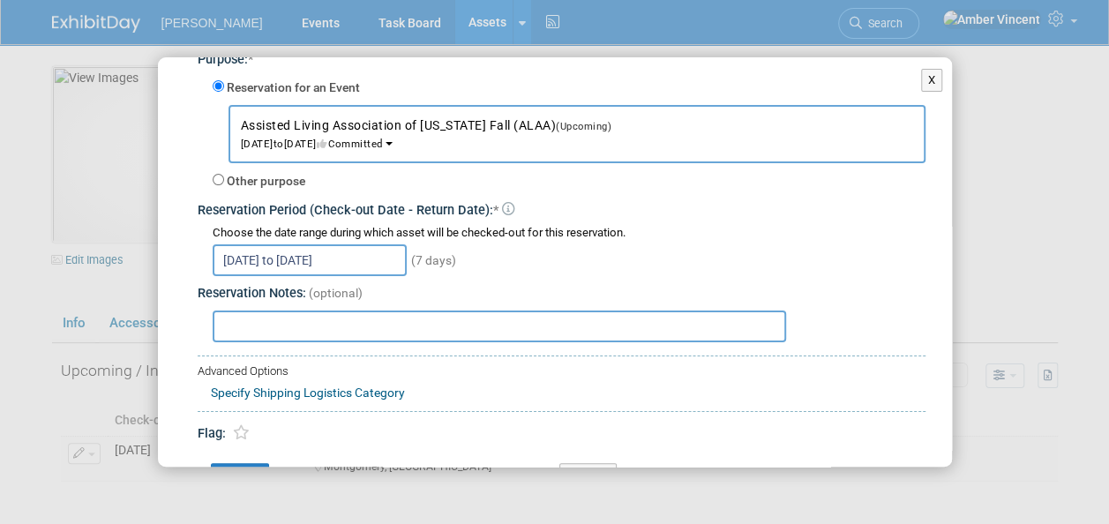
scroll to position [96, 0]
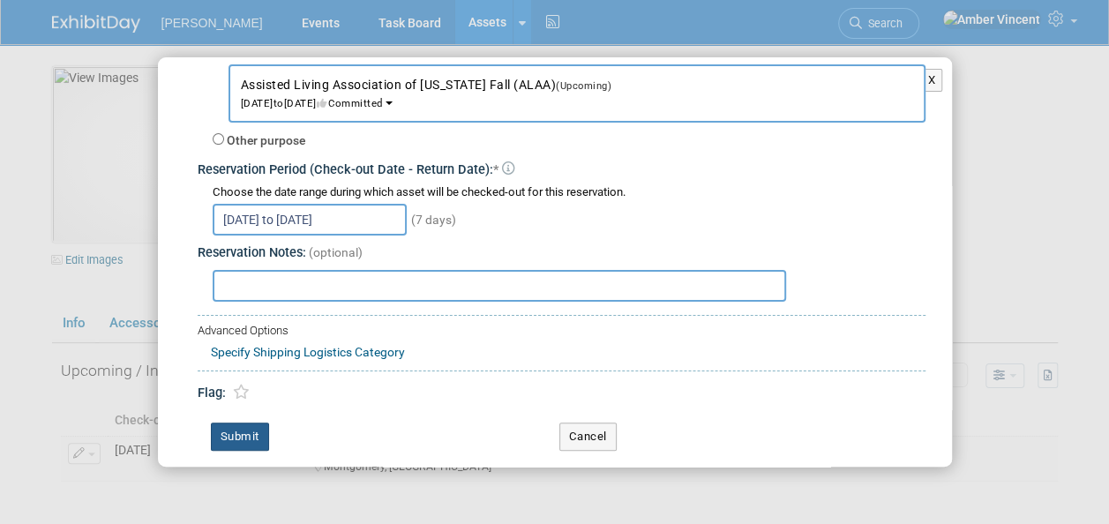
click at [235, 441] on button "Submit" at bounding box center [240, 436] width 58 height 28
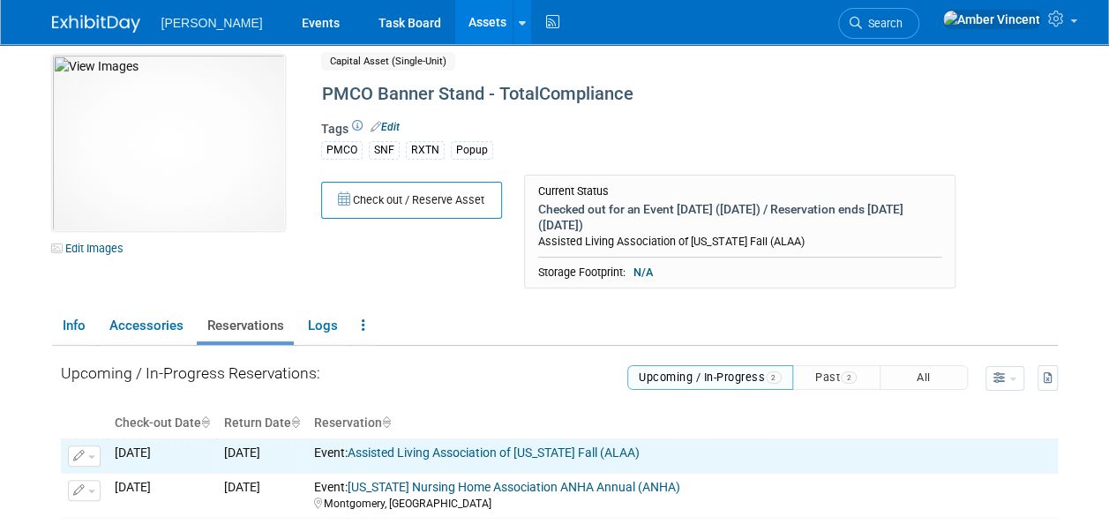
scroll to position [0, 0]
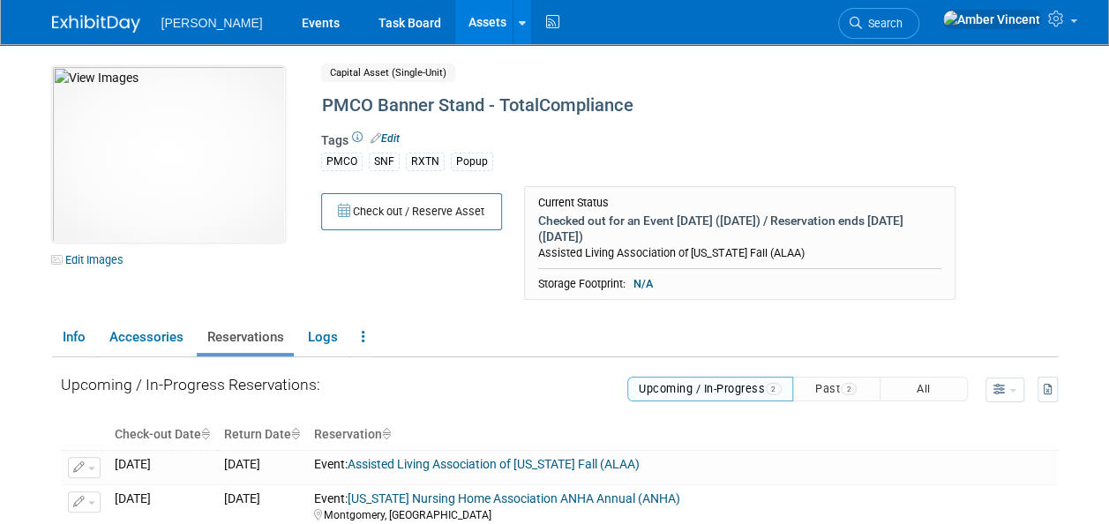
click at [455, 23] on link "Assets" at bounding box center [487, 22] width 64 height 44
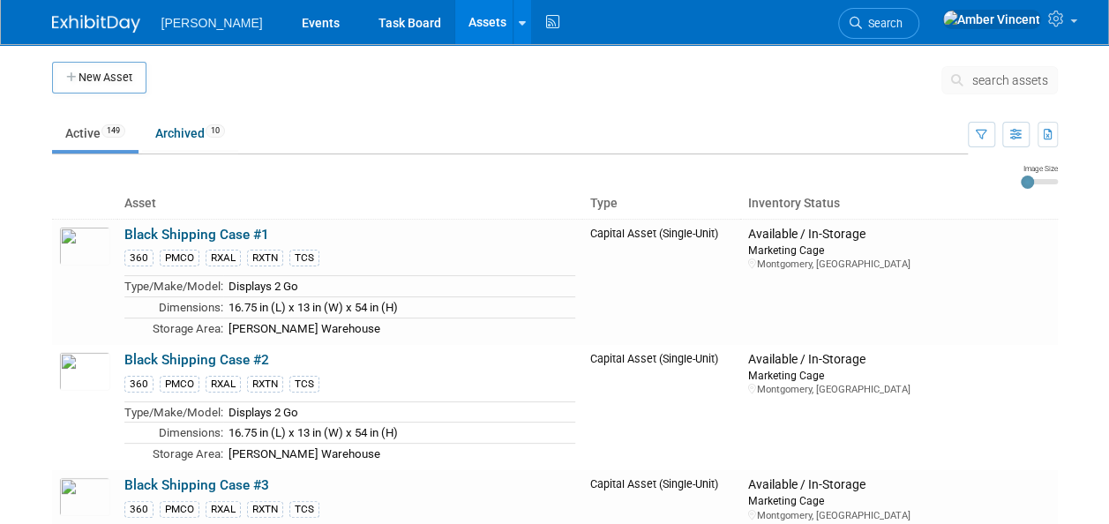
click at [1005, 76] on span "search assets" at bounding box center [1010, 80] width 76 height 14
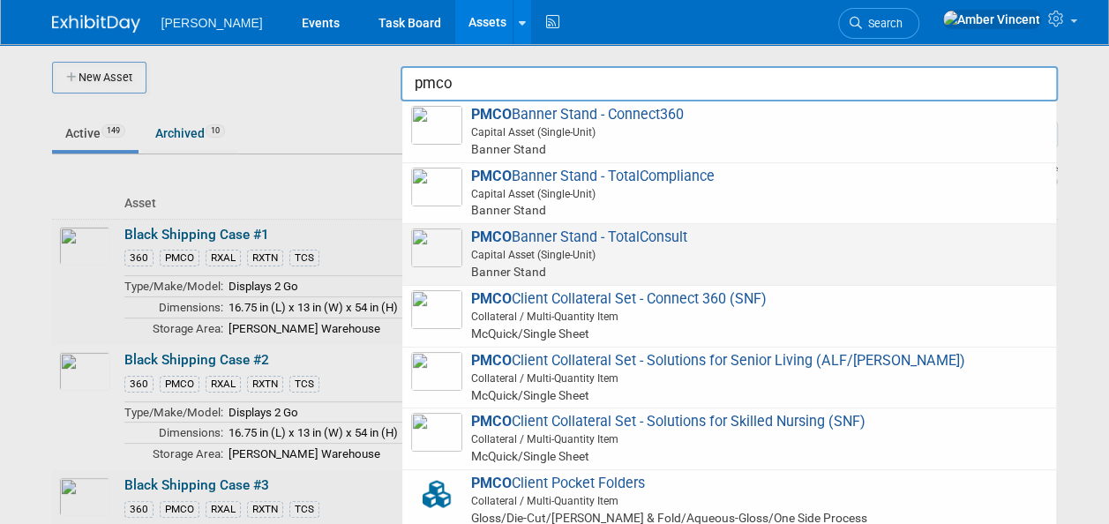
click at [644, 242] on span "PMCO Banner Stand - TotalConsult Capital Asset (Single-Unit) Banner Stand" at bounding box center [729, 254] width 636 height 52
type input "PMCO Banner Stand - TotalConsult"
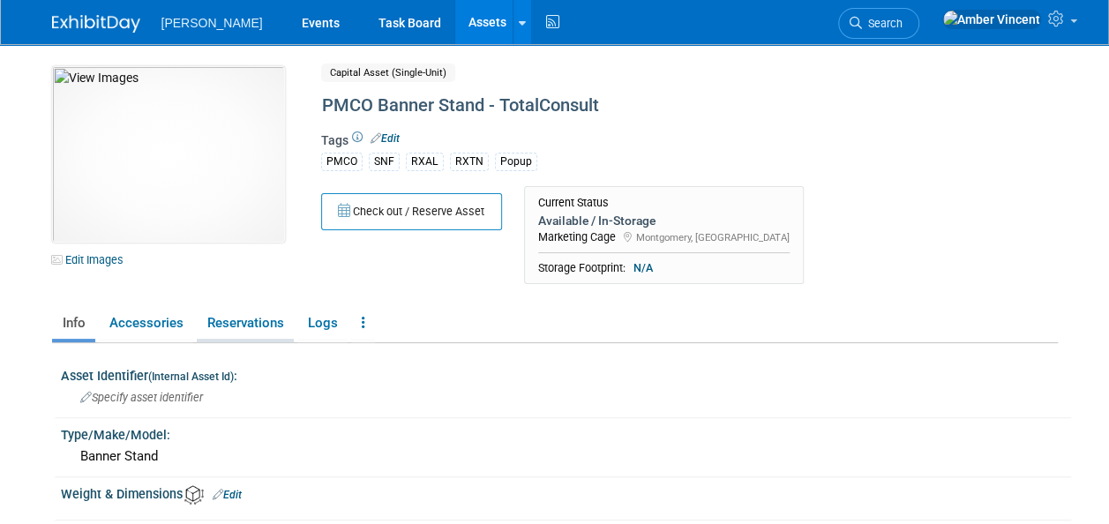
click at [251, 312] on link "Reservations" at bounding box center [245, 323] width 97 height 31
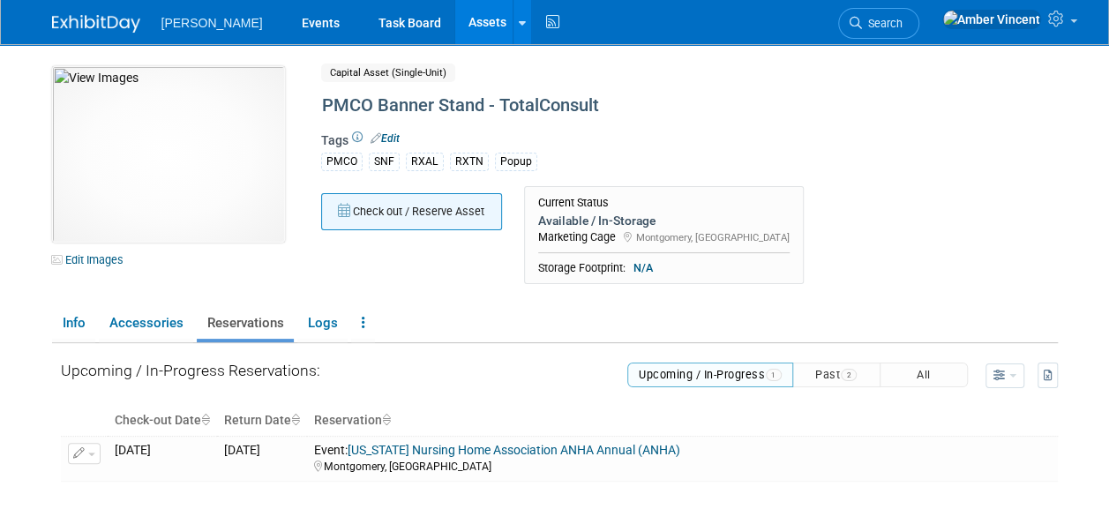
click at [369, 205] on button "Check out / Reserve Asset" at bounding box center [411, 211] width 181 height 37
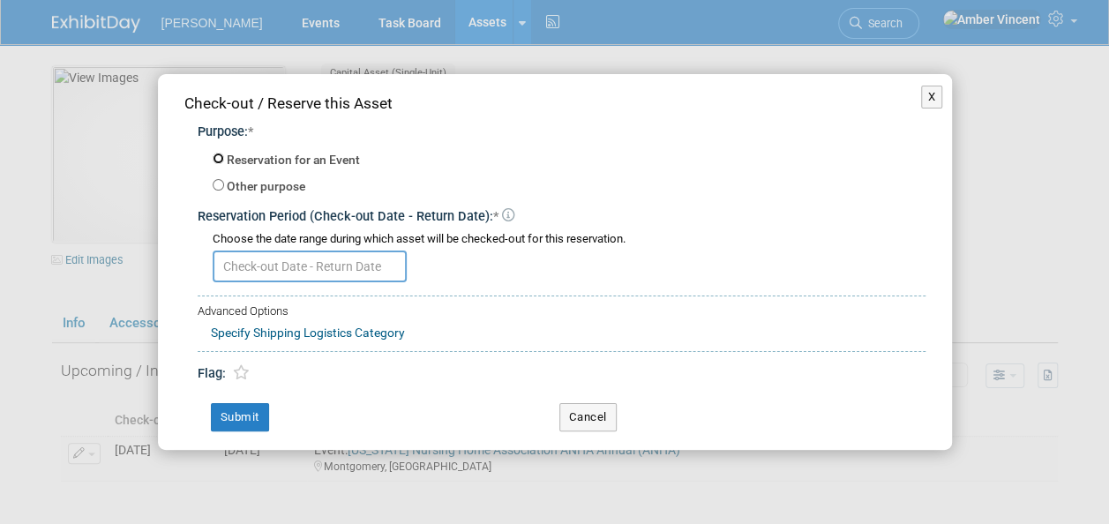
click at [213, 157] on input "Reservation for an Event" at bounding box center [218, 158] width 11 height 11
radio input "true"
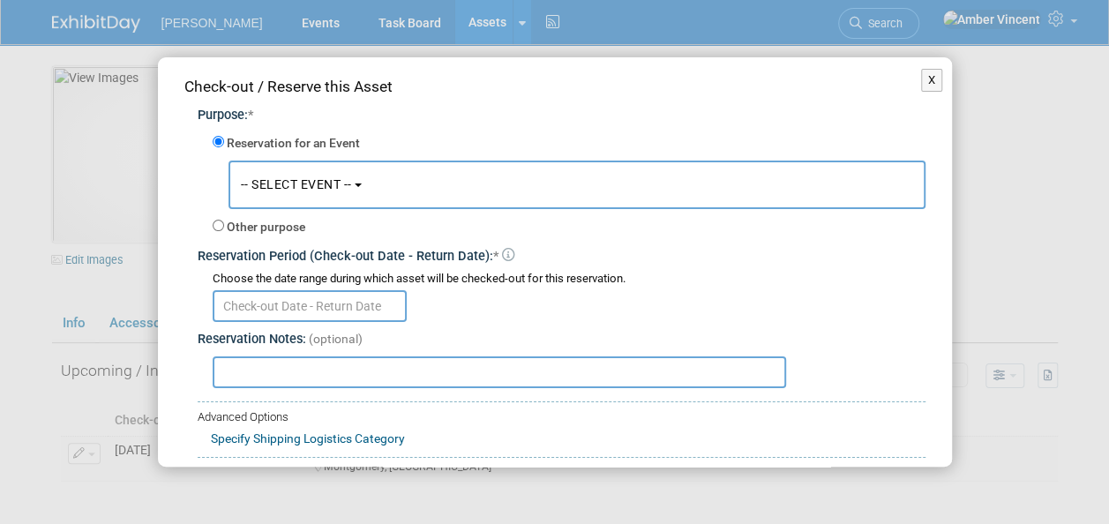
drag, startPoint x: 274, startPoint y: 191, endPoint x: 280, endPoint y: 213, distance: 21.8
click at [274, 192] on button "-- SELECT EVENT --" at bounding box center [576, 185] width 697 height 49
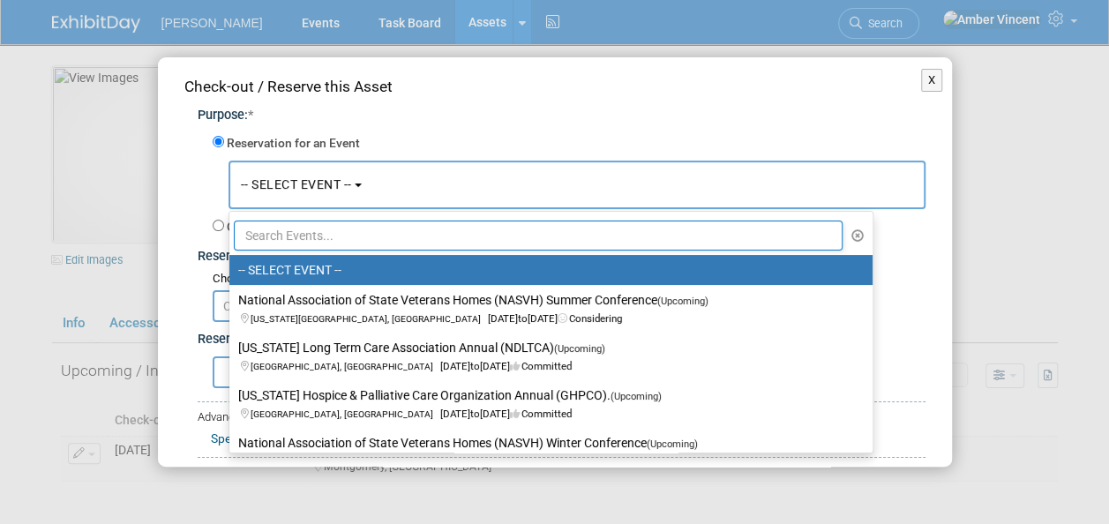
click at [291, 232] on input "text" at bounding box center [538, 235] width 609 height 30
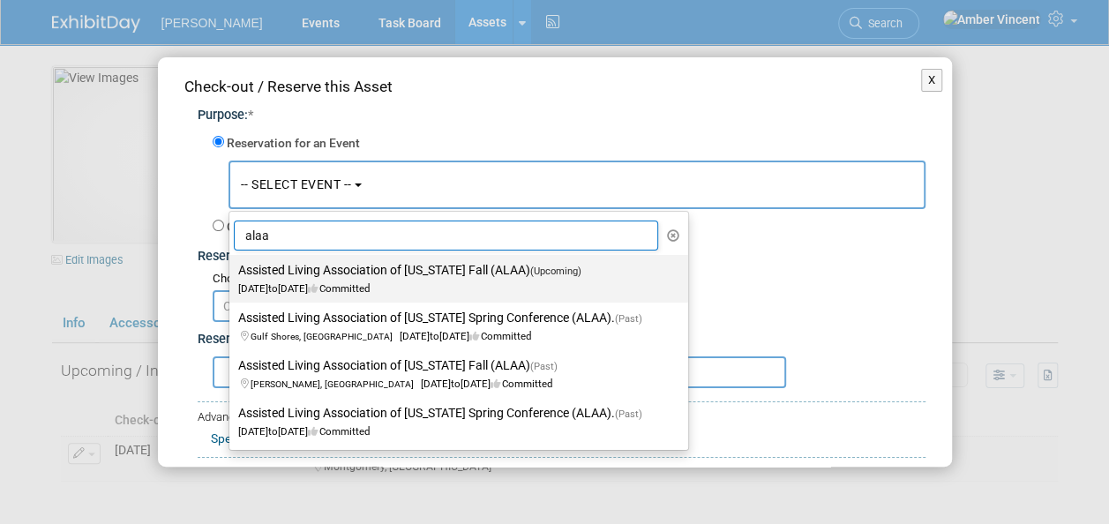
type input "alaa"
click at [289, 273] on label "Assisted Living Association of [US_STATE] Fall (ALAA) (Upcoming) [DATE] to [DAT…" at bounding box center [454, 278] width 432 height 41
click at [232, 273] on input "Assisted Living Association of [US_STATE] Fall (ALAA) (Upcoming) [DATE] to [DAT…" at bounding box center [225, 270] width 11 height 11
select select "11130488"
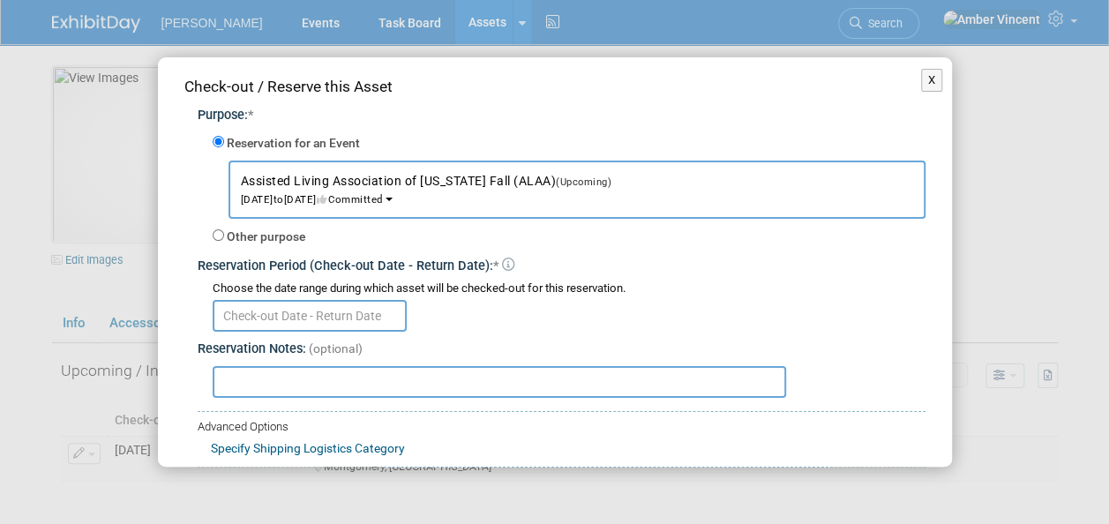
click at [250, 316] on input "text" at bounding box center [310, 316] width 194 height 32
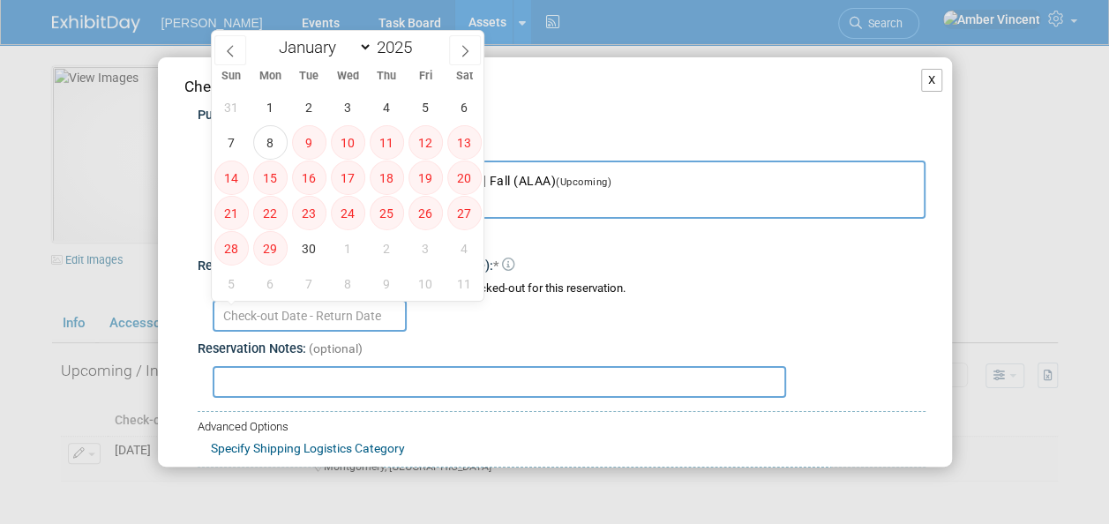
drag, startPoint x: 919, startPoint y: 78, endPoint x: 914, endPoint y: 86, distance: 10.3
click at [921, 78] on button "X" at bounding box center [932, 80] width 22 height 23
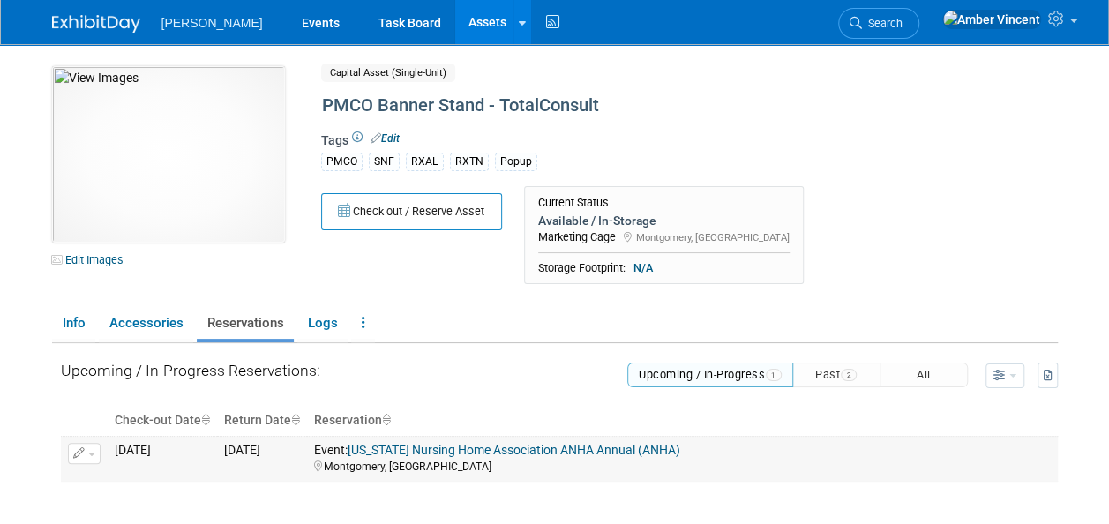
click at [88, 455] on button "button" at bounding box center [84, 453] width 33 height 21
click at [122, 474] on button "Change Reservation" at bounding box center [152, 482] width 149 height 24
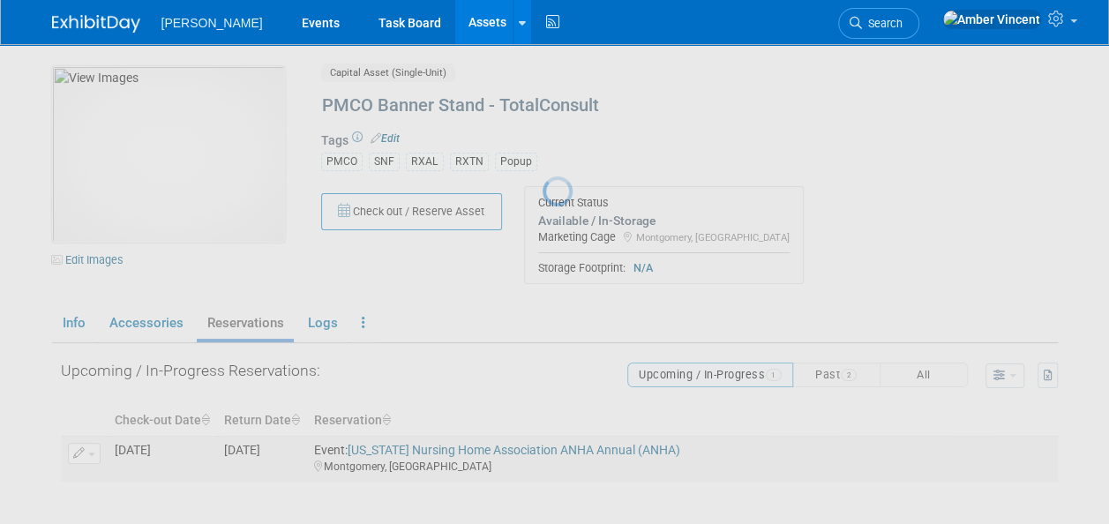
select select "8"
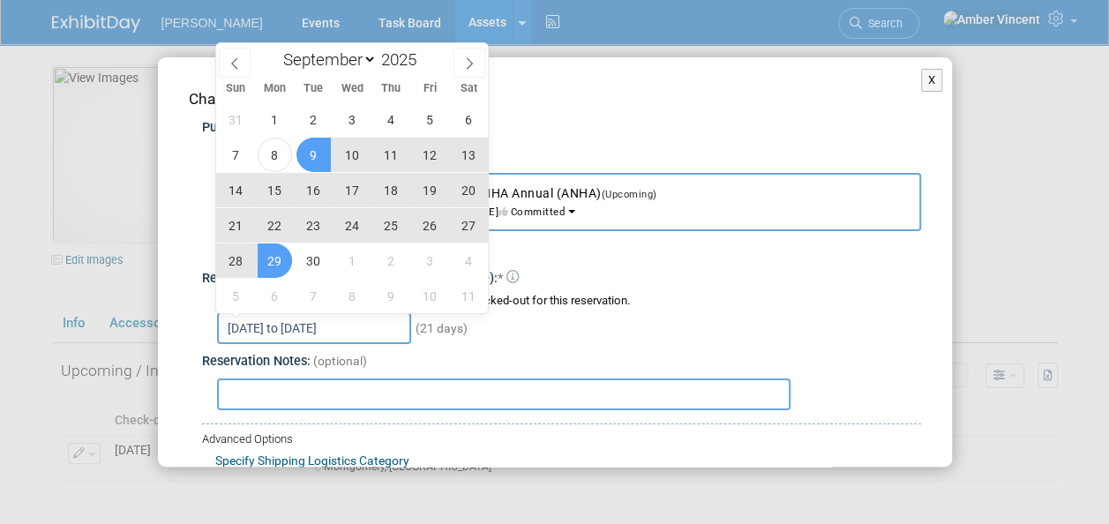
click at [349, 317] on input "[DATE] to [DATE]" at bounding box center [314, 328] width 194 height 32
click at [426, 190] on span "19" at bounding box center [430, 190] width 34 height 34
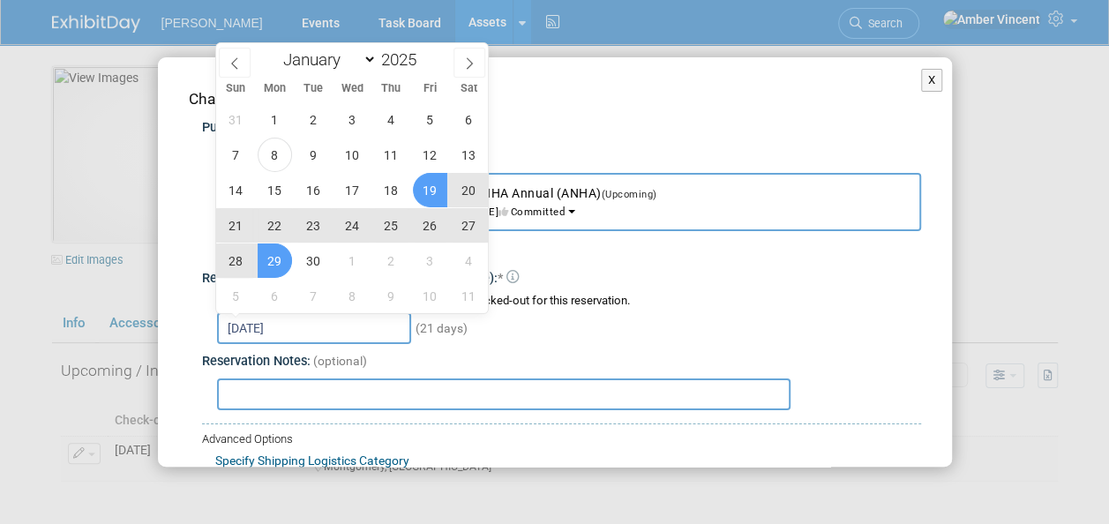
click at [265, 265] on span "29" at bounding box center [275, 260] width 34 height 34
type input "[DATE] to [DATE]"
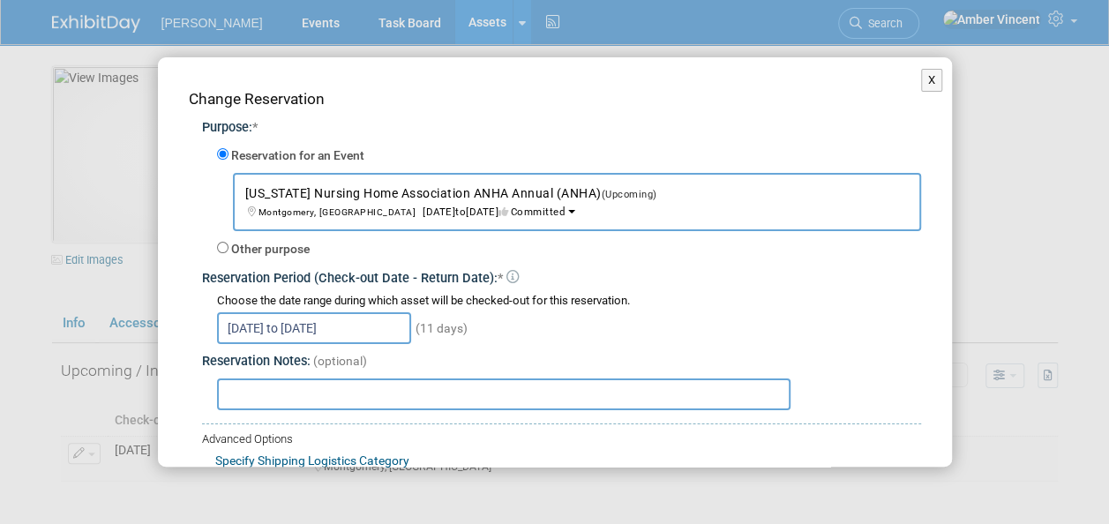
click at [281, 323] on input "[DATE] to [DATE]" at bounding box center [314, 328] width 194 height 32
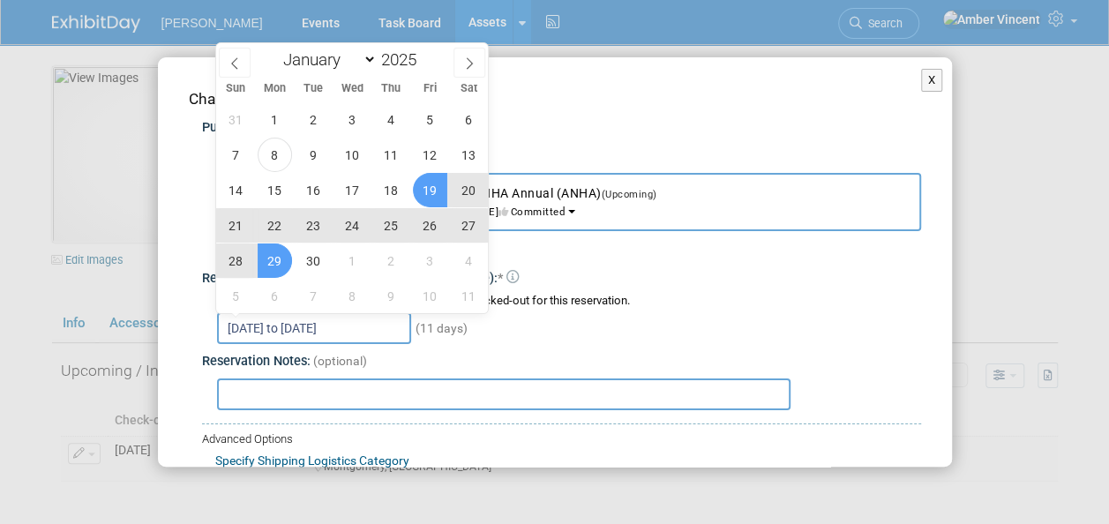
click at [557, 338] on div "[DATE] to [DATE] (11 days)" at bounding box center [569, 327] width 704 height 34
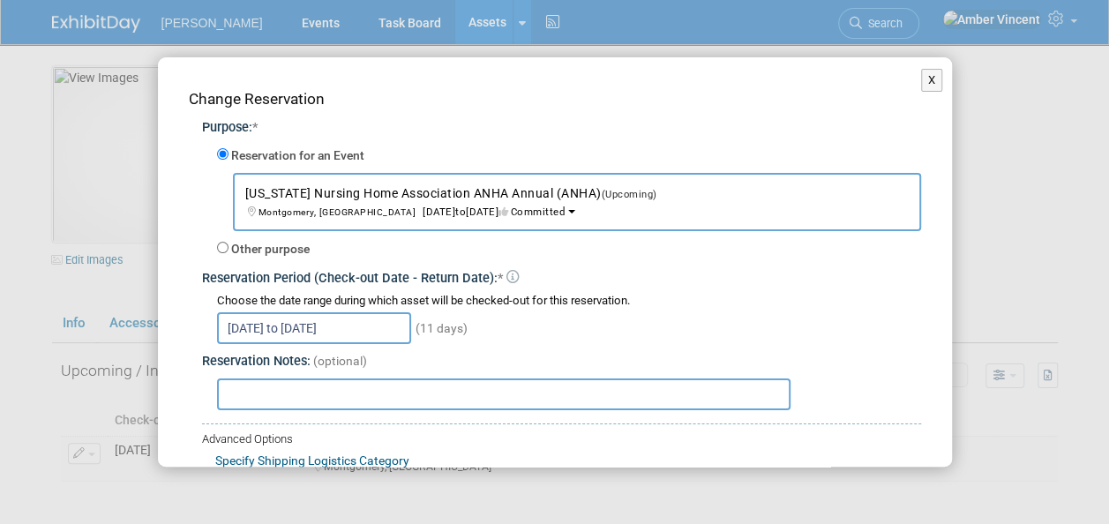
scroll to position [121, 0]
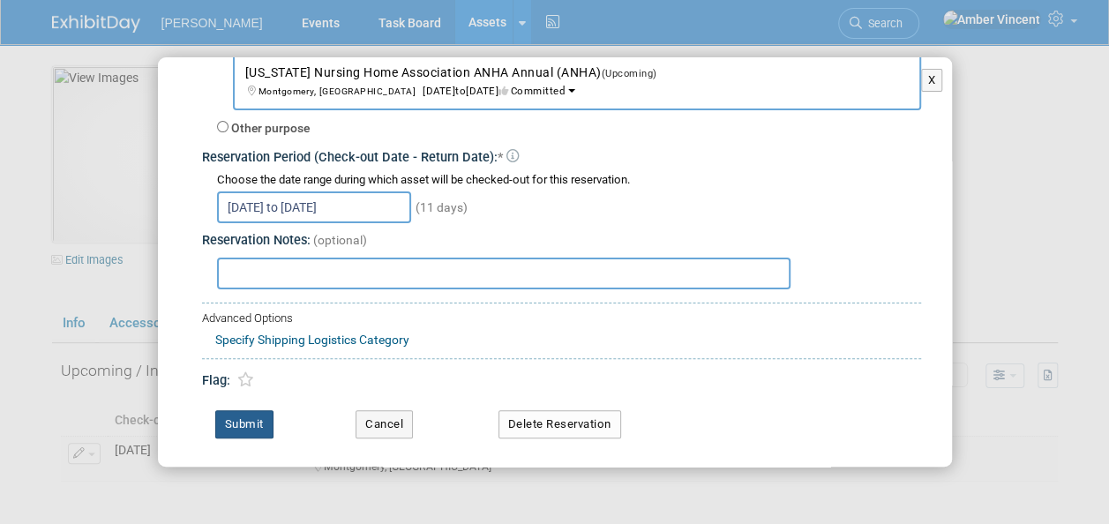
click at [235, 422] on button "Submit" at bounding box center [244, 424] width 58 height 28
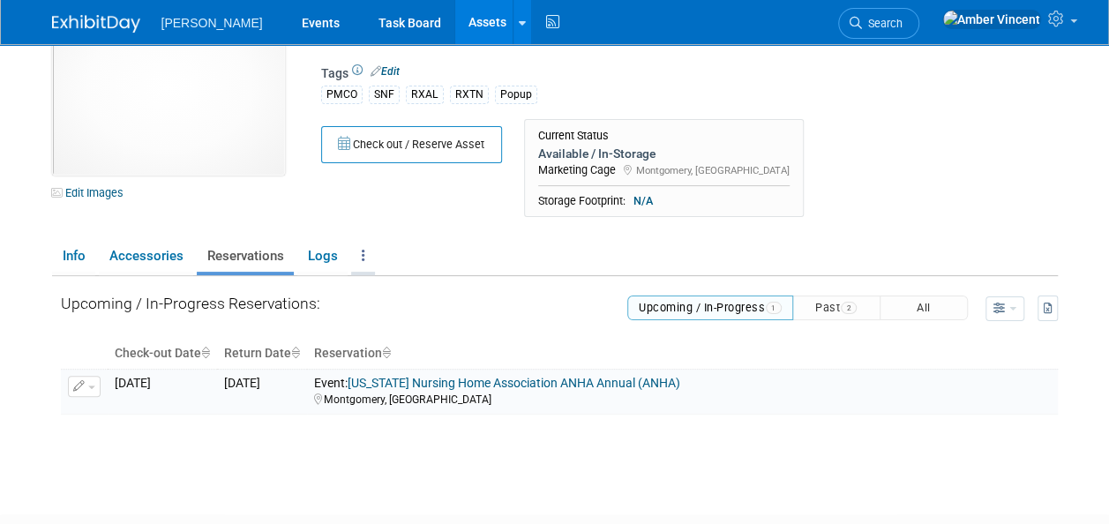
scroll to position [0, 0]
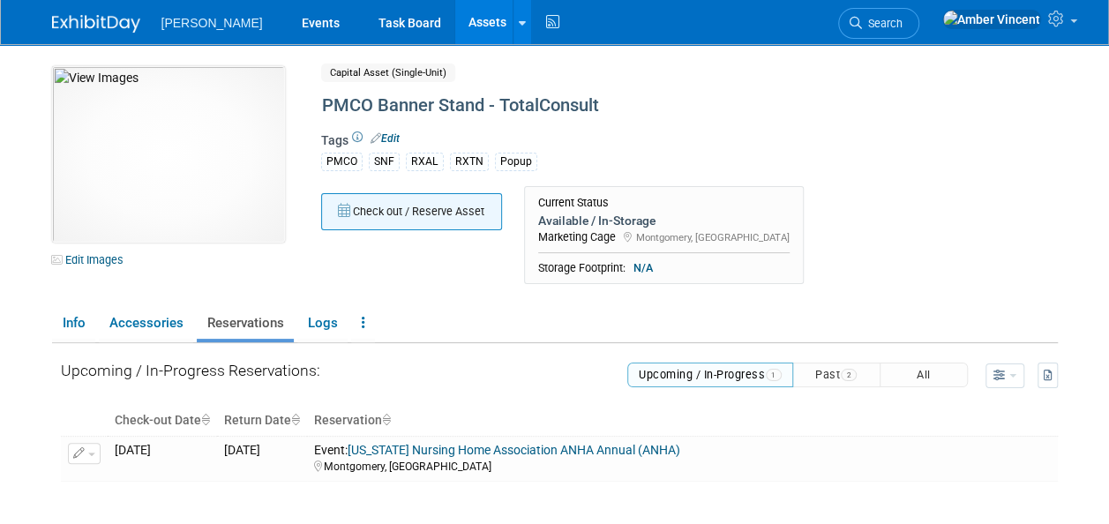
click at [388, 219] on button "Check out / Reserve Asset" at bounding box center [411, 211] width 181 height 37
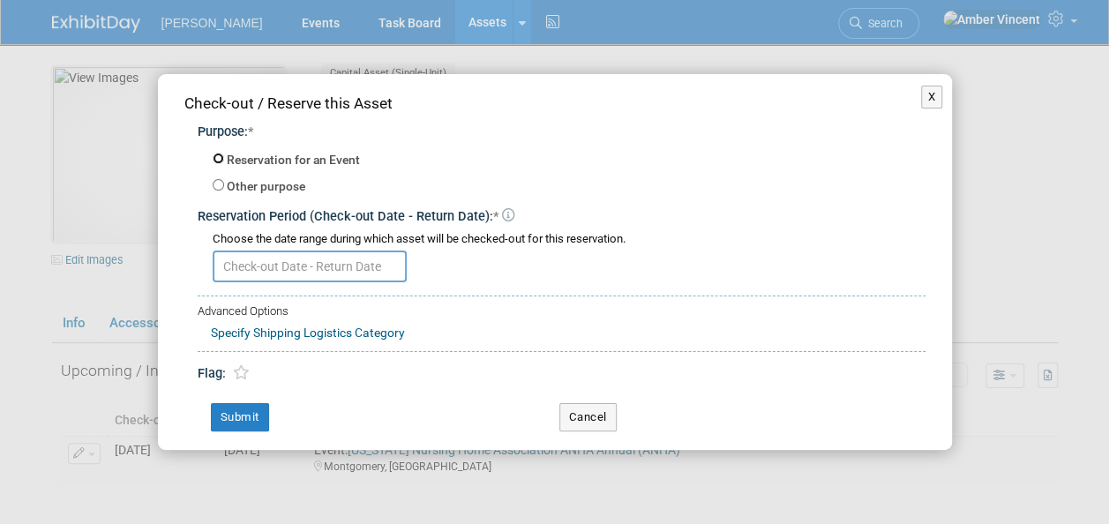
click at [215, 159] on input "Reservation for an Event" at bounding box center [218, 158] width 11 height 11
radio input "true"
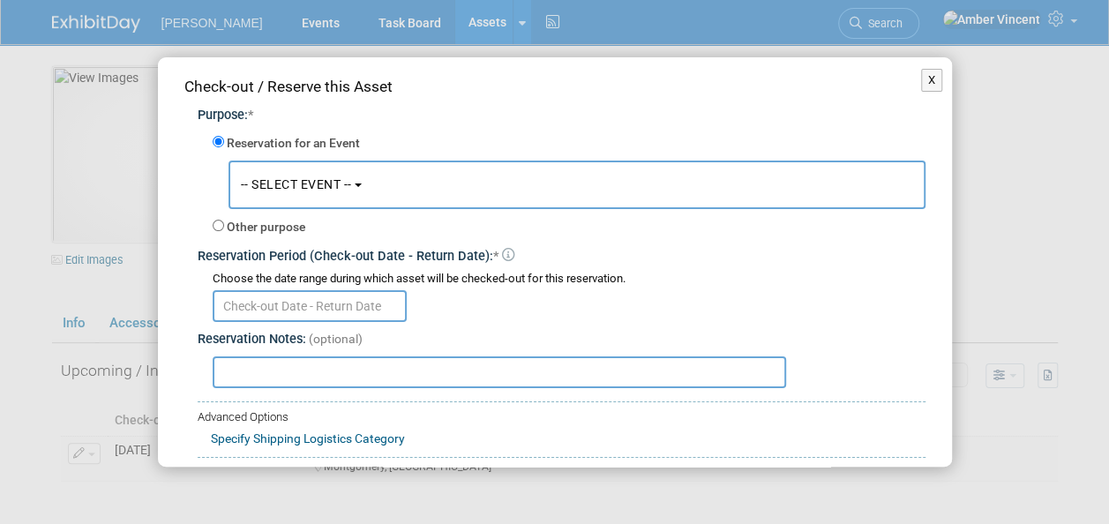
click at [268, 175] on button "-- SELECT EVENT --" at bounding box center [576, 185] width 697 height 49
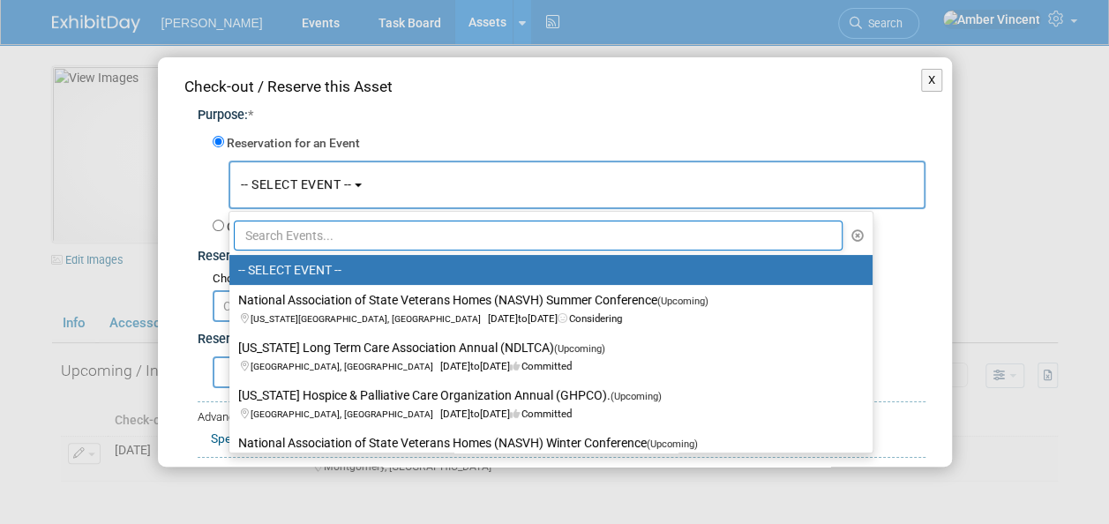
click at [297, 222] on input "text" at bounding box center [538, 235] width 609 height 30
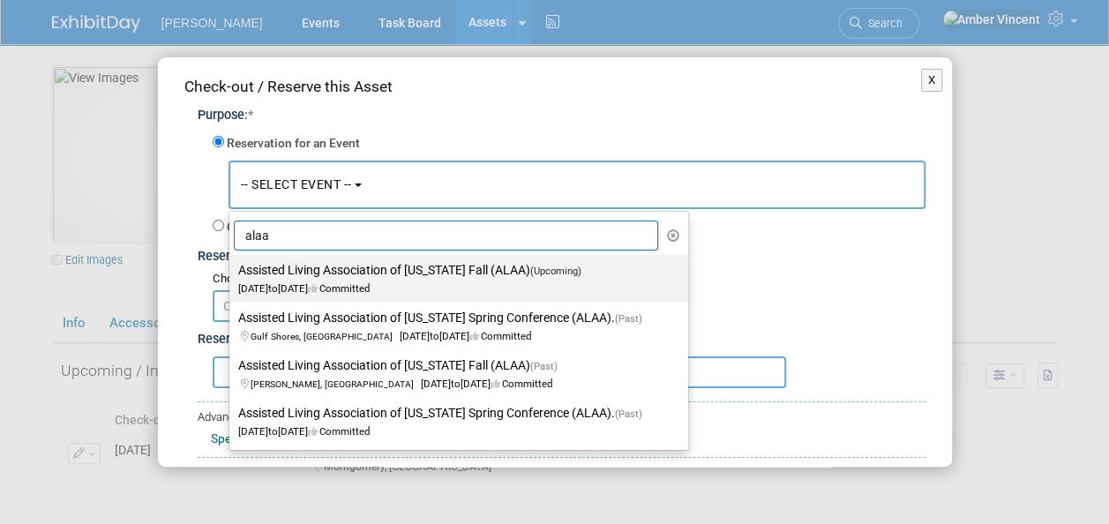
type input "alaa"
click at [310, 261] on label "Assisted Living Association of [US_STATE] Fall (ALAA) (Upcoming) [DATE] to [DAT…" at bounding box center [454, 278] width 432 height 41
click at [232, 265] on input "Assisted Living Association of [US_STATE] Fall (ALAA) (Upcoming) [DATE] to [DAT…" at bounding box center [225, 270] width 11 height 11
select select "11130488"
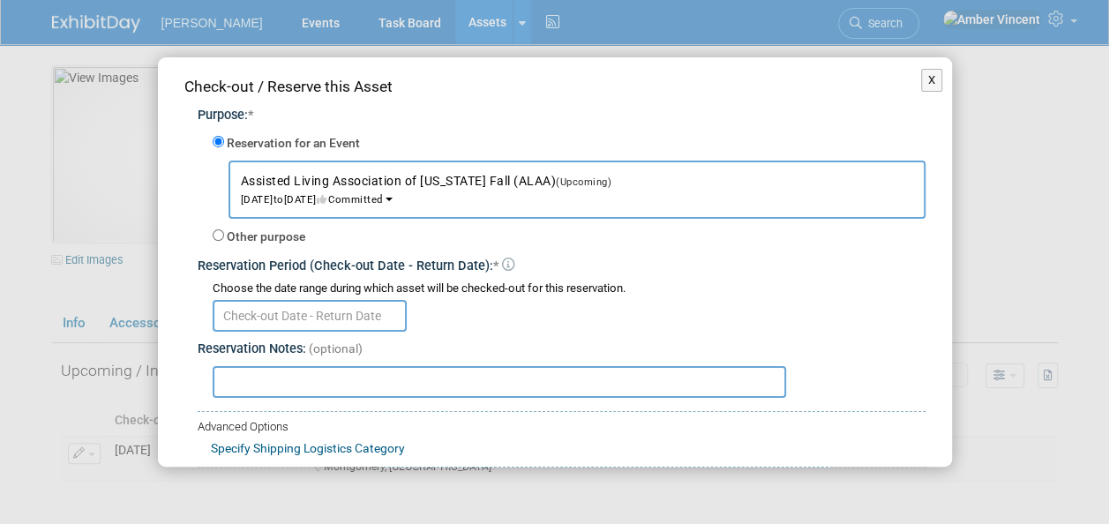
click at [299, 316] on input "text" at bounding box center [310, 316] width 194 height 32
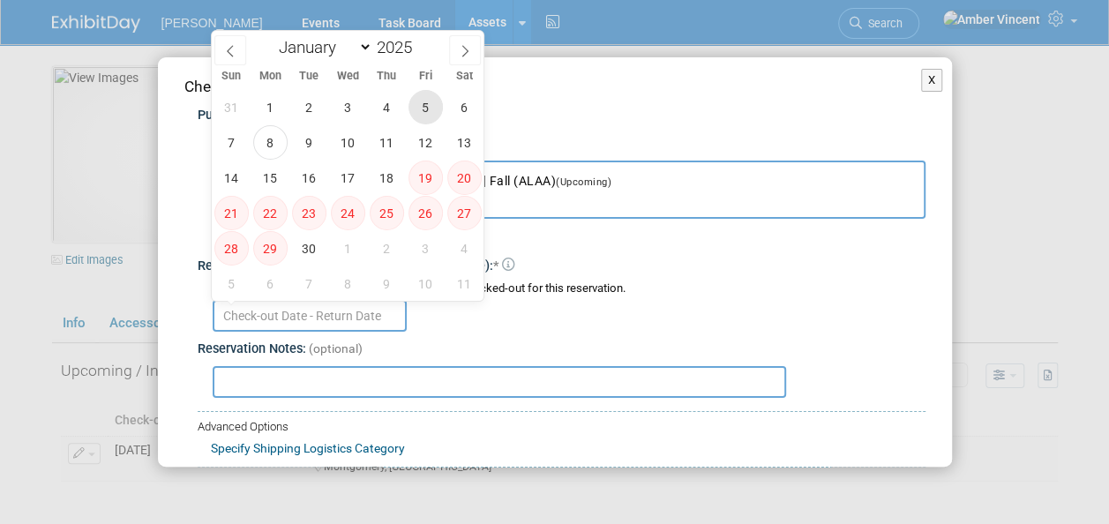
click at [429, 99] on span "5" at bounding box center [425, 107] width 34 height 34
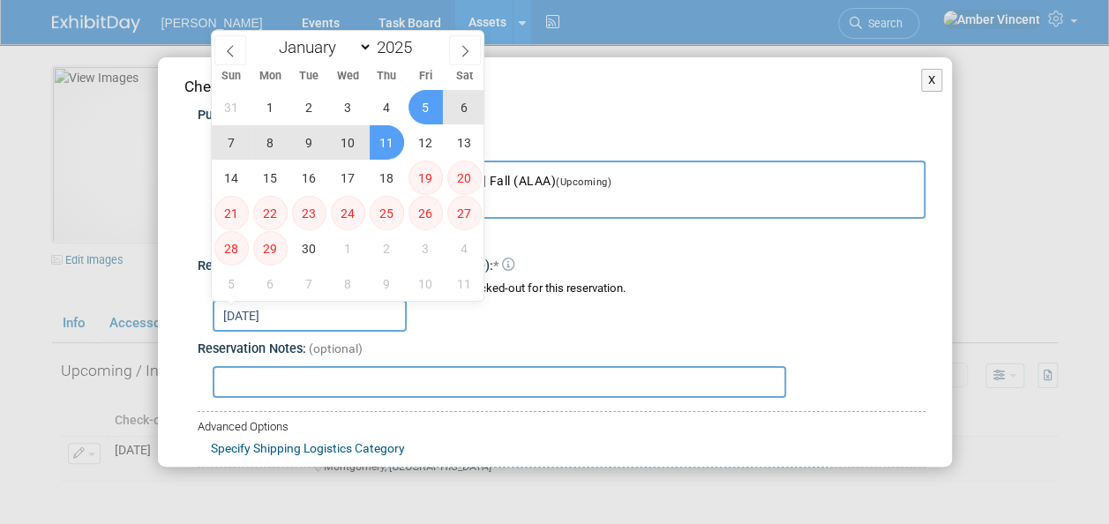
click at [373, 146] on span "11" at bounding box center [387, 142] width 34 height 34
type input "[DATE] to [DATE]"
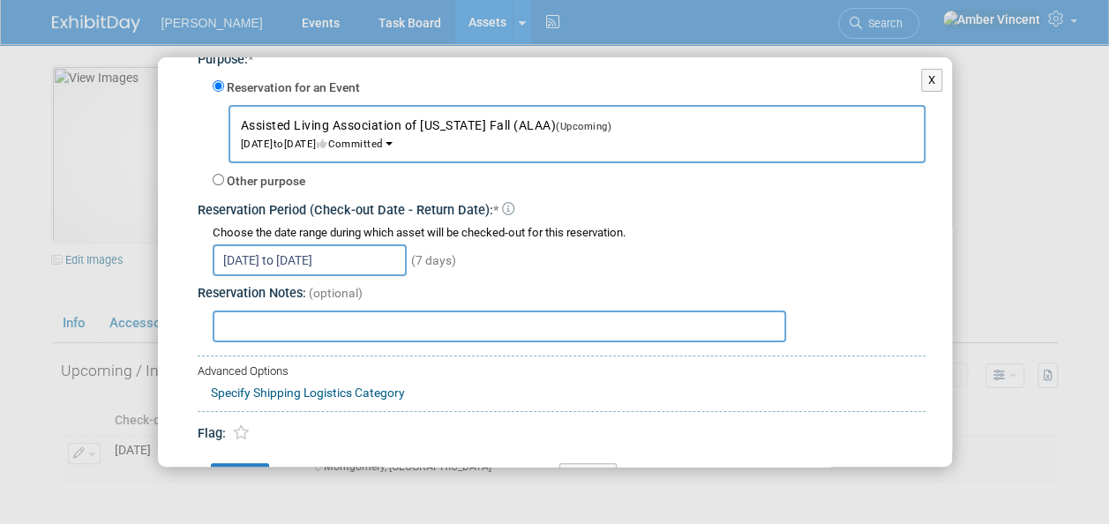
scroll to position [88, 0]
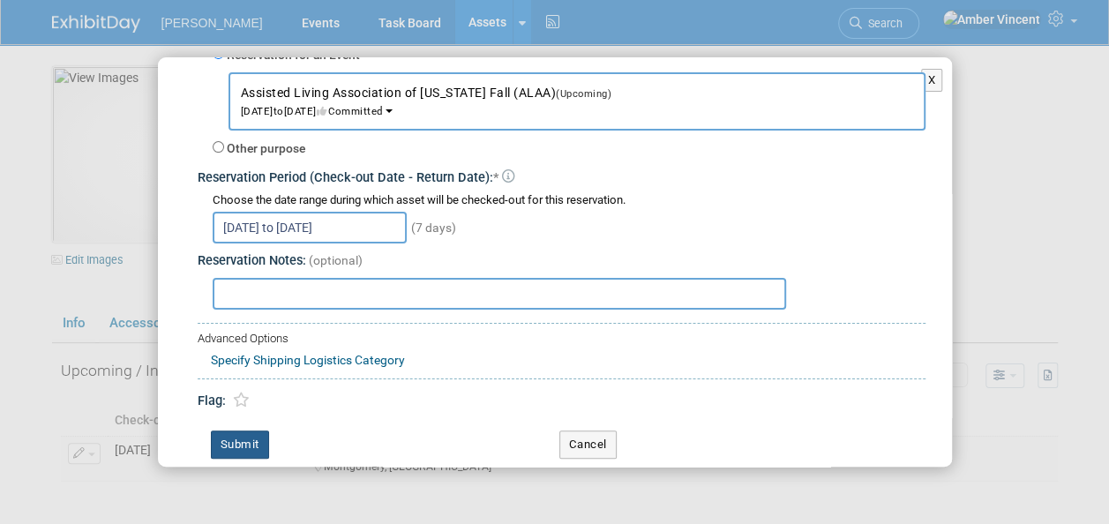
click at [231, 436] on button "Submit" at bounding box center [240, 444] width 58 height 28
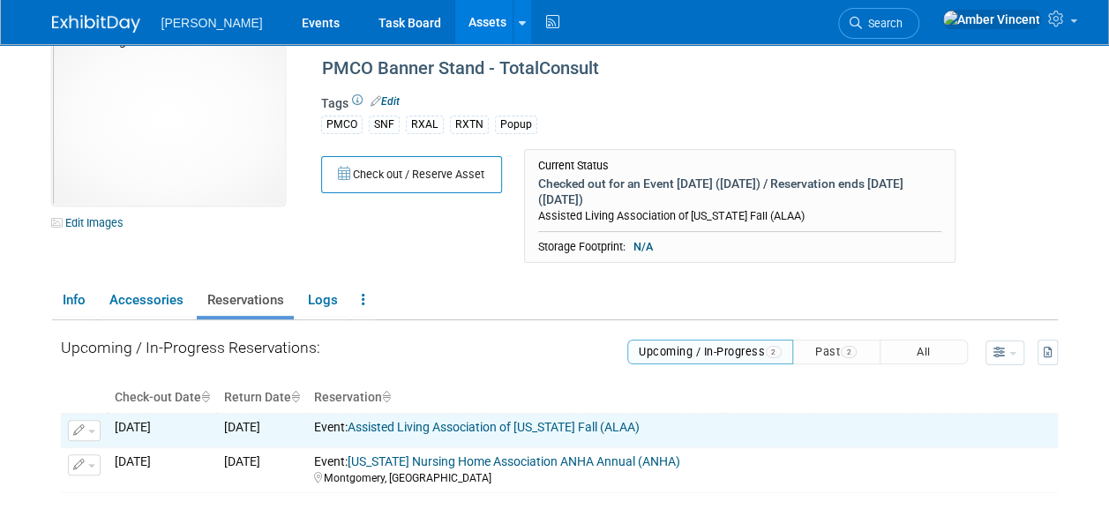
scroll to position [0, 0]
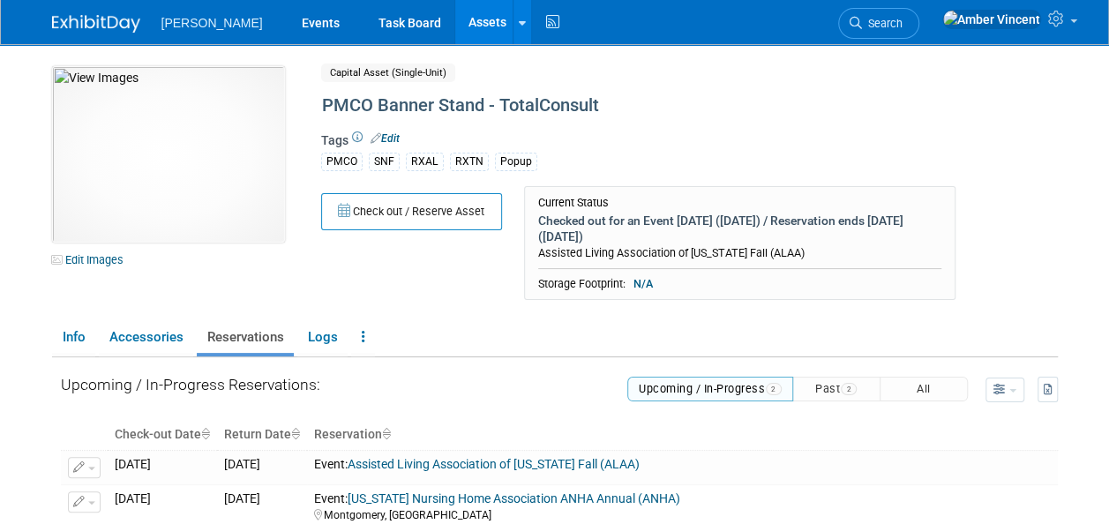
click at [455, 25] on link "Assets" at bounding box center [487, 22] width 64 height 44
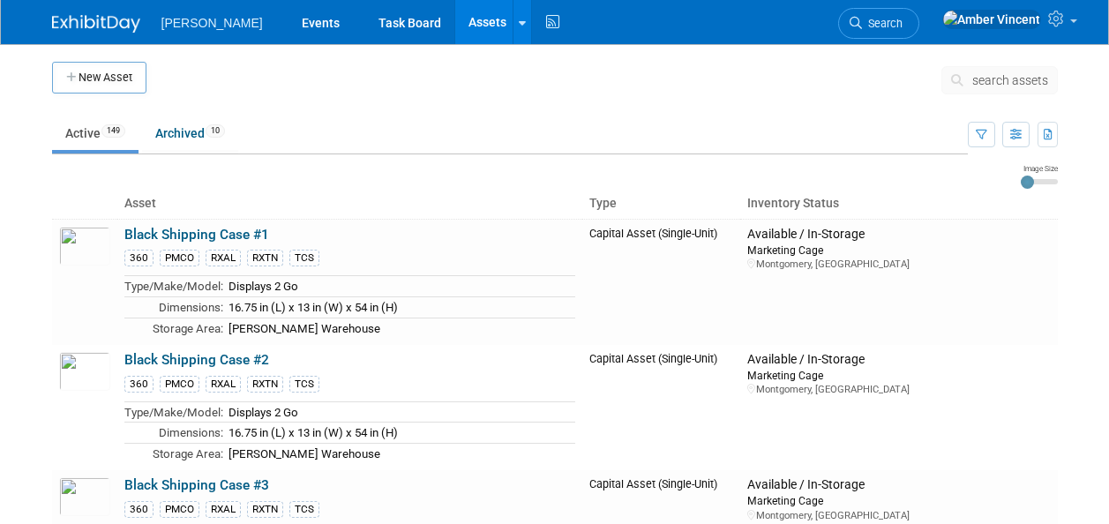
click at [984, 79] on span "search assets" at bounding box center [1010, 80] width 76 height 14
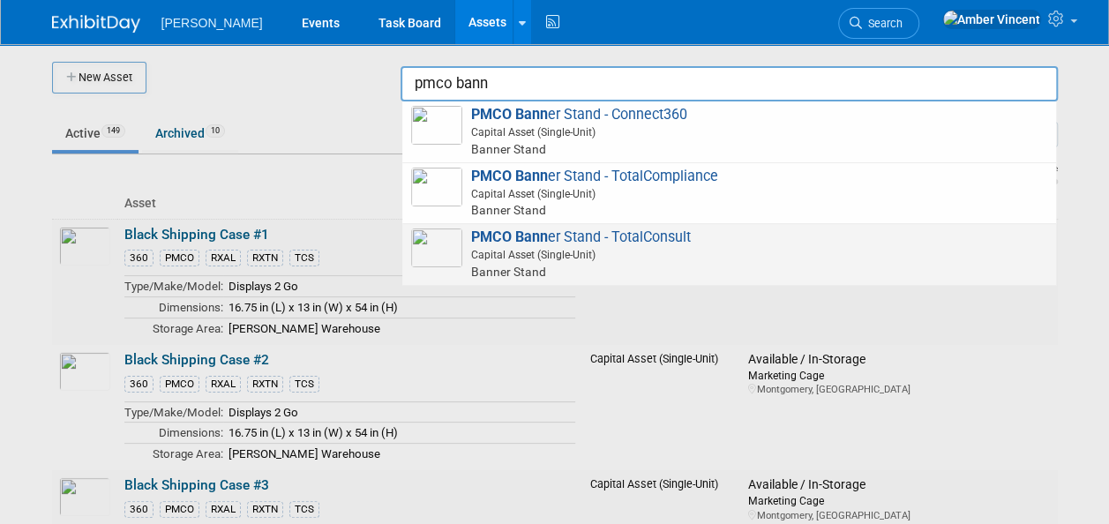
click at [511, 260] on span "Capital Asset (Single-Unit)" at bounding box center [731, 255] width 631 height 16
type input "PMCO Banner Stand - TotalConsult"
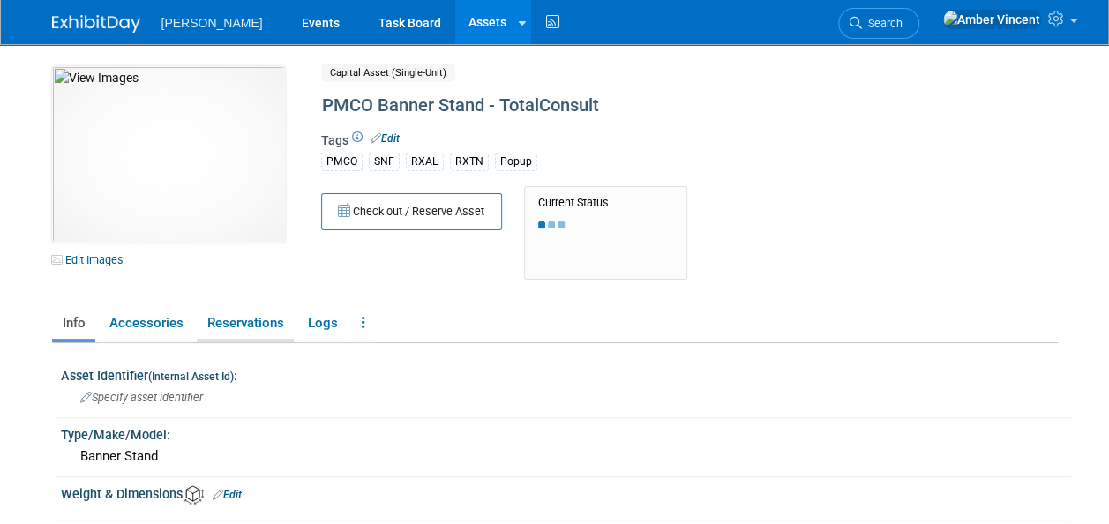
click at [243, 326] on link "Reservations" at bounding box center [245, 323] width 97 height 31
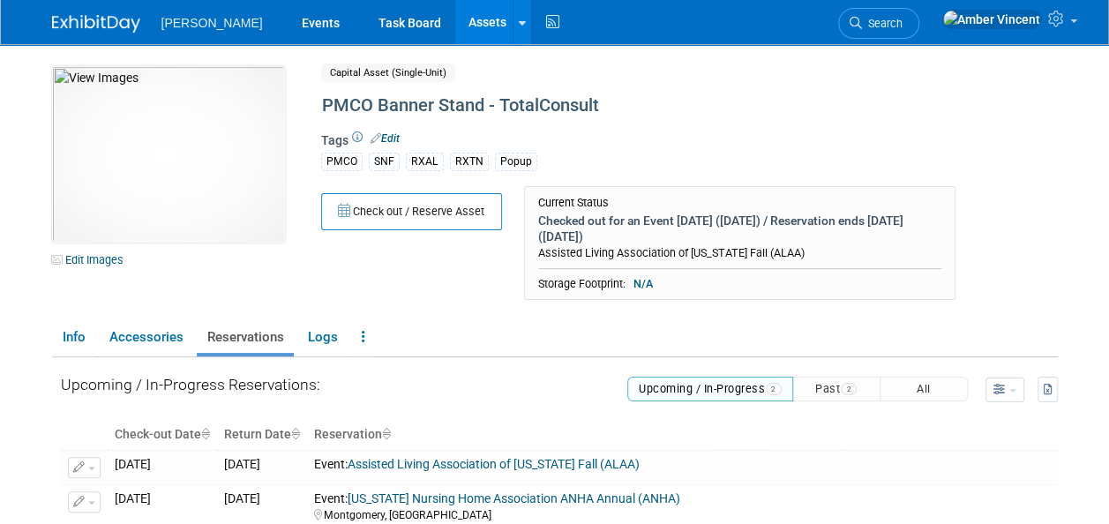
click at [455, 21] on link "Assets" at bounding box center [487, 22] width 64 height 44
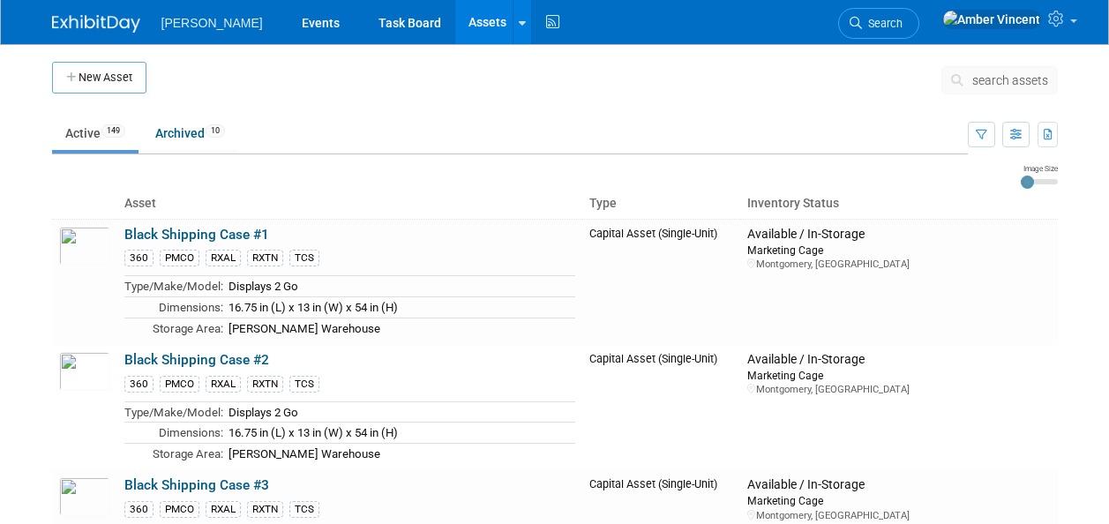
click at [987, 86] on span "search assets" at bounding box center [1010, 80] width 76 height 14
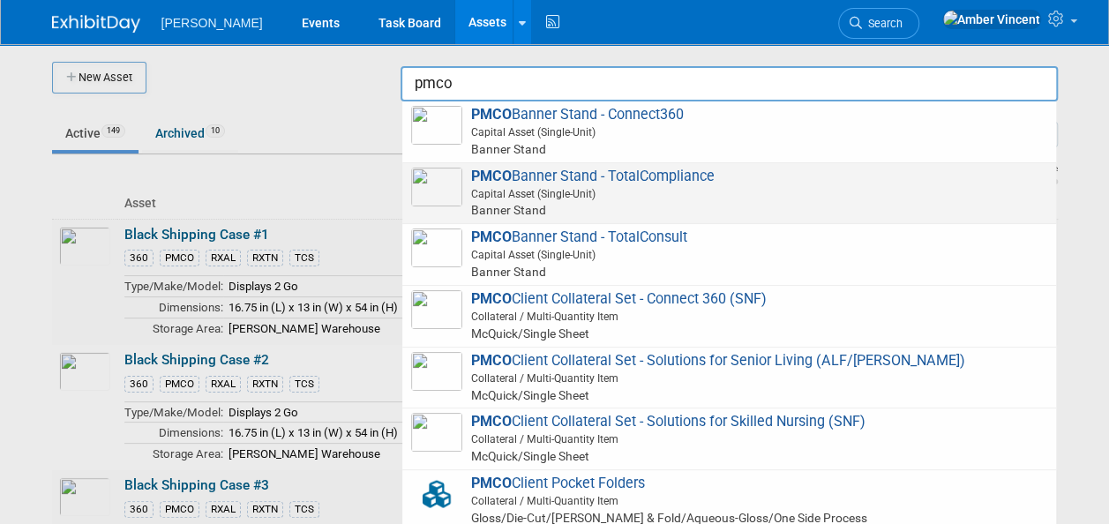
click at [774, 196] on span "Capital Asset (Single-Unit)" at bounding box center [731, 194] width 631 height 16
type input "PMCO Banner Stand - TotalCompliance"
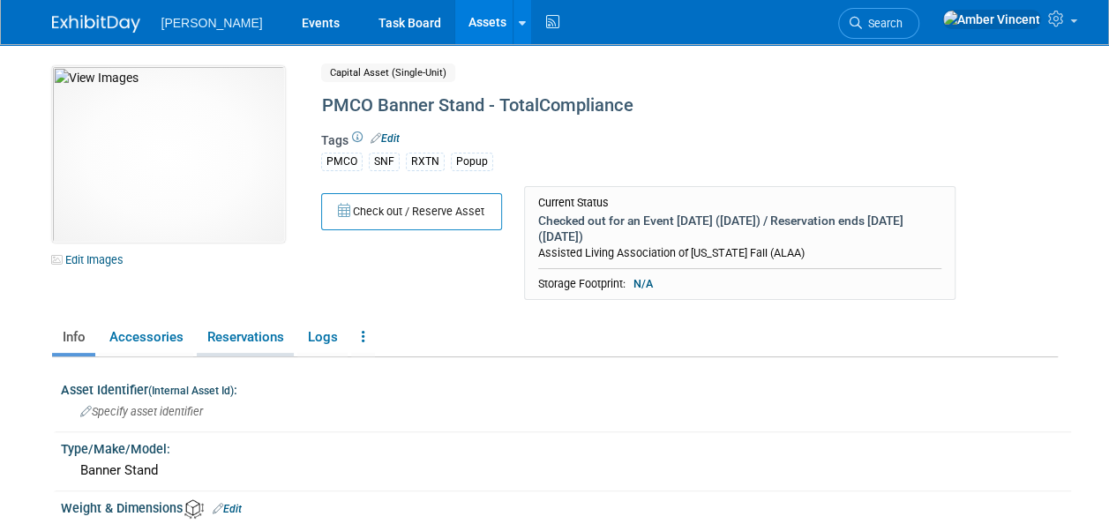
click at [228, 346] on link "Reservations" at bounding box center [245, 337] width 97 height 31
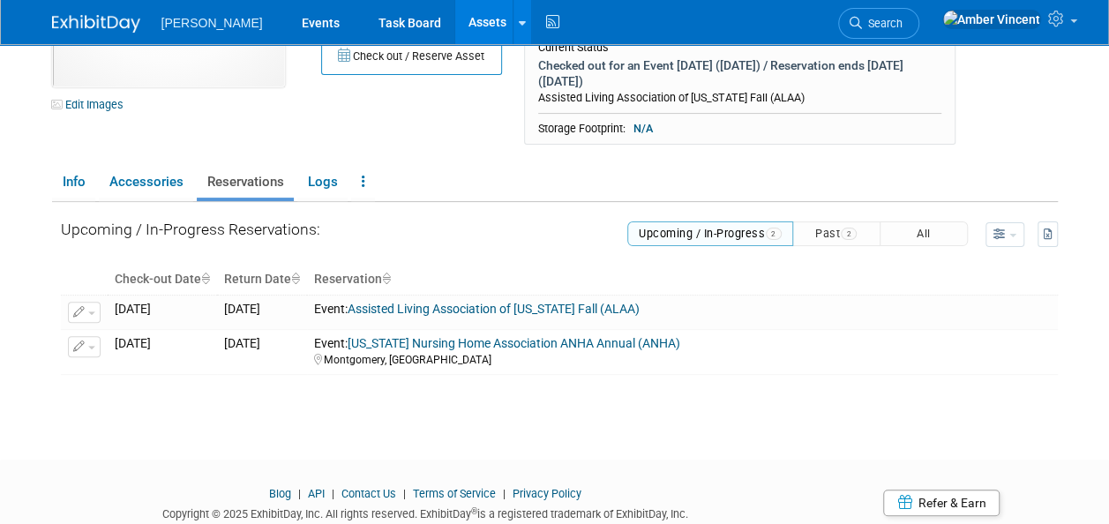
scroll to position [176, 0]
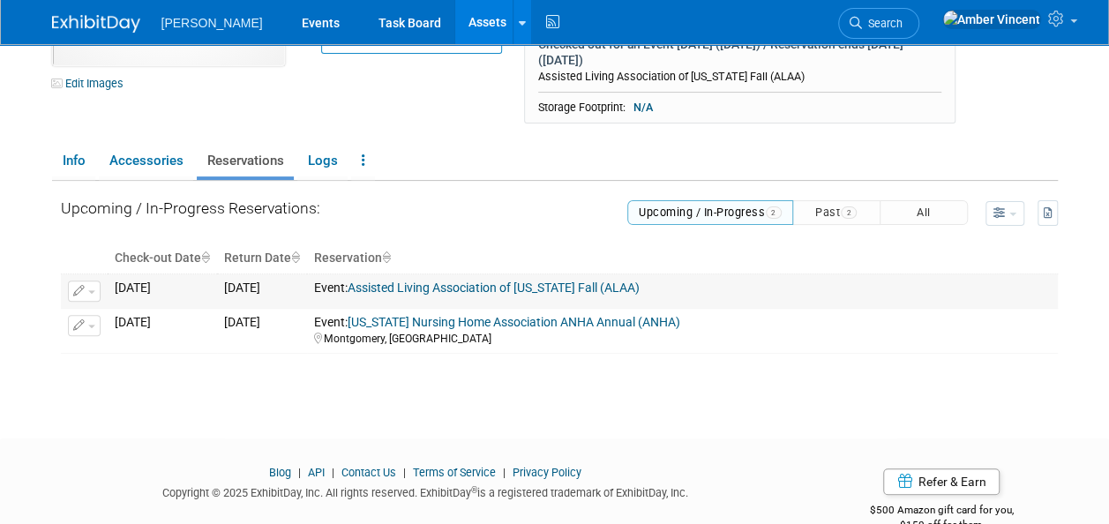
click at [446, 289] on link "Assisted Living Association of [US_STATE] Fall (ALAA)" at bounding box center [493, 287] width 292 height 14
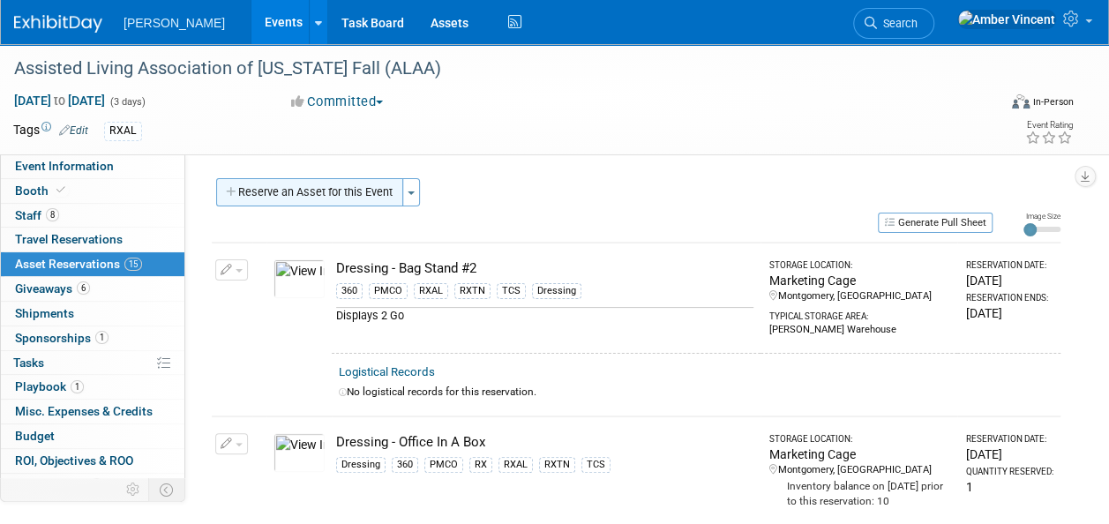
click at [293, 194] on button "Reserve an Asset for this Event" at bounding box center [309, 192] width 187 height 28
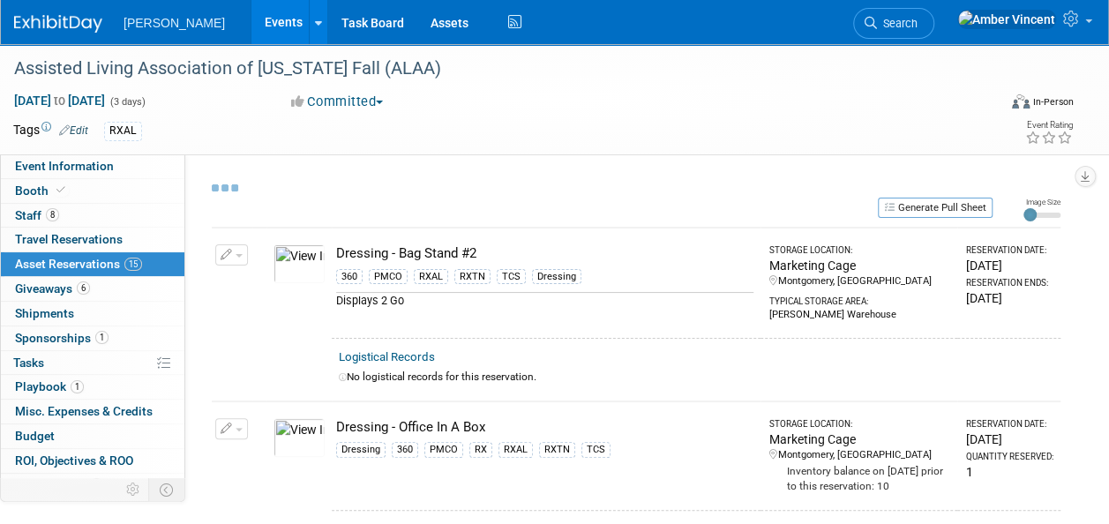
scroll to position [17, 0]
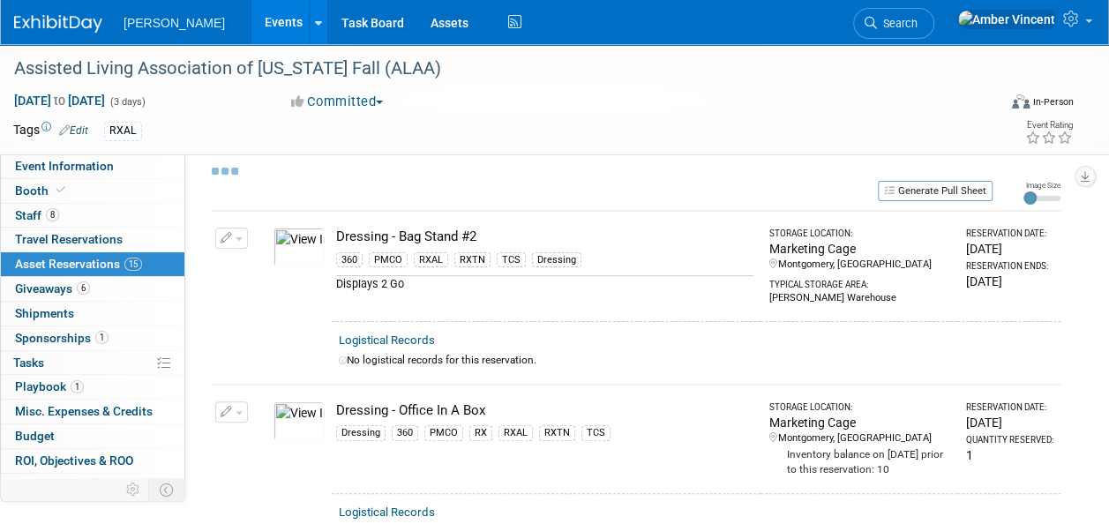
select select "8"
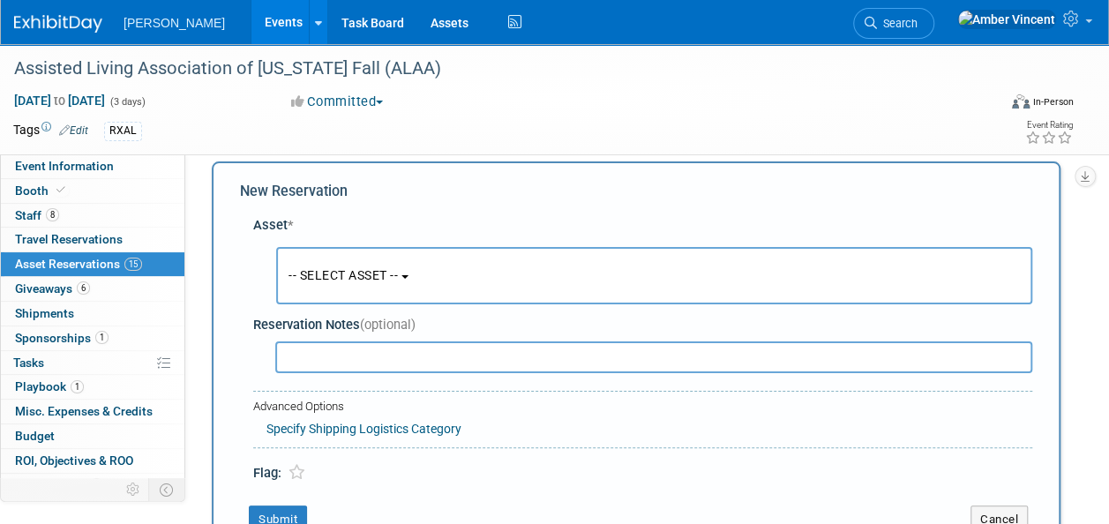
click at [347, 287] on button "-- SELECT ASSET --" at bounding box center [654, 275] width 756 height 57
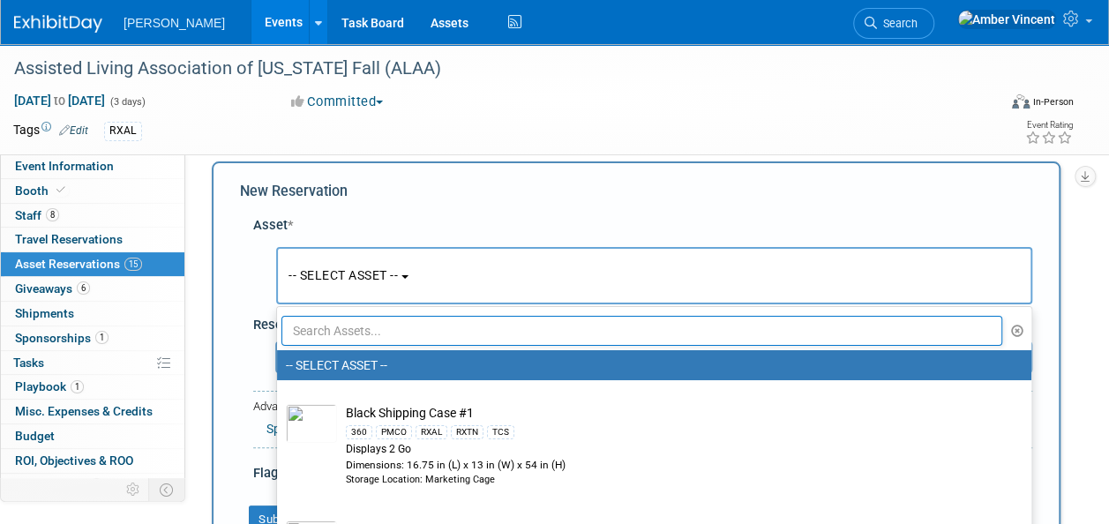
click at [366, 334] on input "text" at bounding box center [641, 331] width 720 height 30
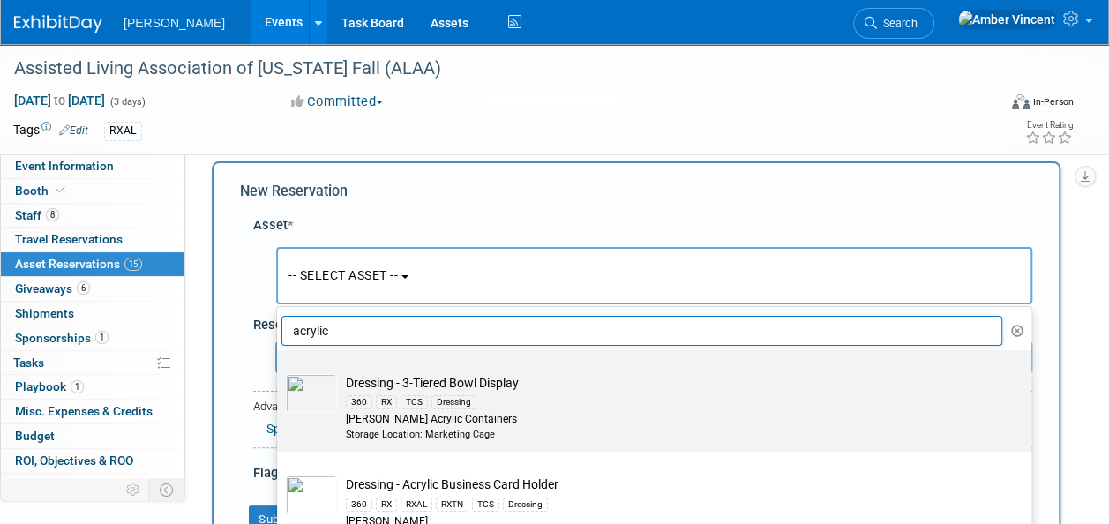
scroll to position [176, 0]
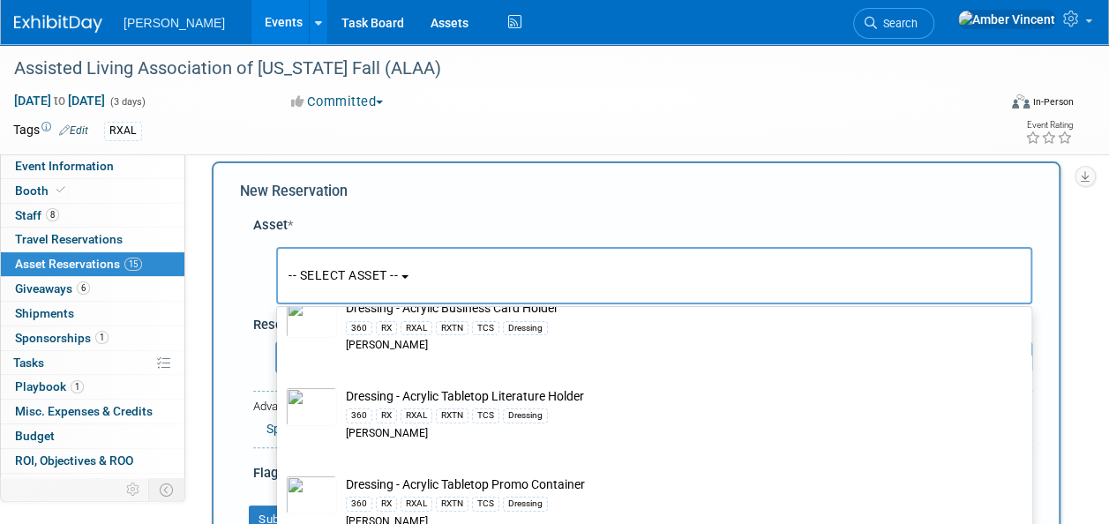
type input "acrylic"
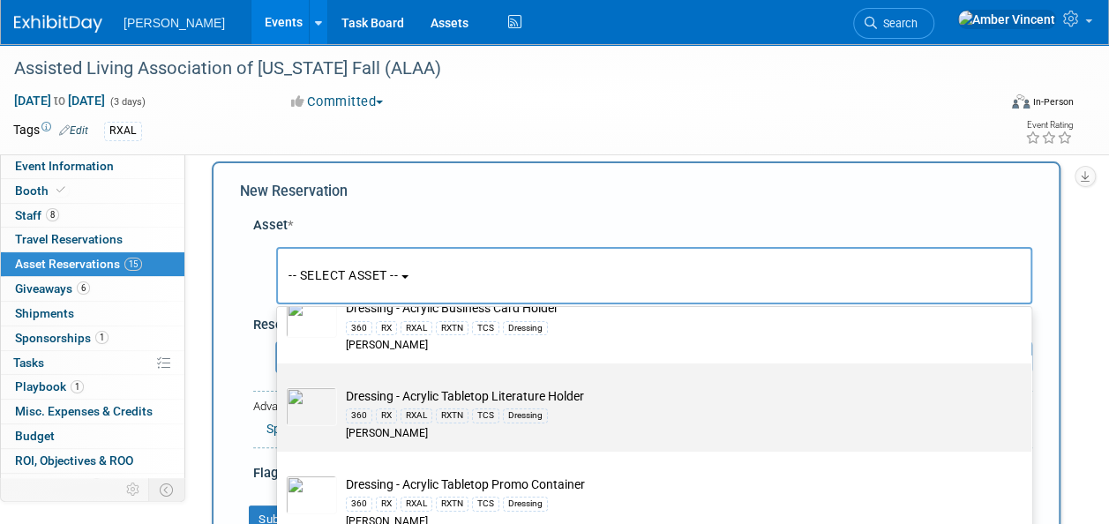
click at [435, 395] on td "Dressing - Acrylic Tabletop Literature Holder 360 RX RXAL RXTN TCS Dressing Azar" at bounding box center [666, 414] width 659 height 54
click at [280, 385] on input "Dressing - Acrylic Tabletop Literature Holder 360 RX RXAL RXTN TCS Dressing Azar" at bounding box center [273, 378] width 11 height 11
select select "10723996"
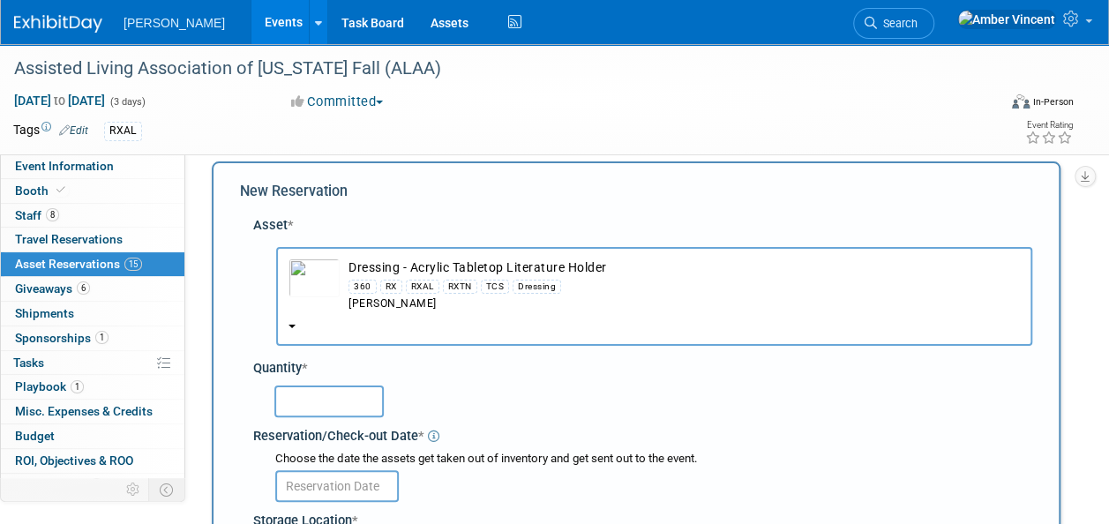
click at [320, 385] on div at bounding box center [653, 400] width 758 height 34
click at [320, 385] on input "text" at bounding box center [328, 401] width 109 height 32
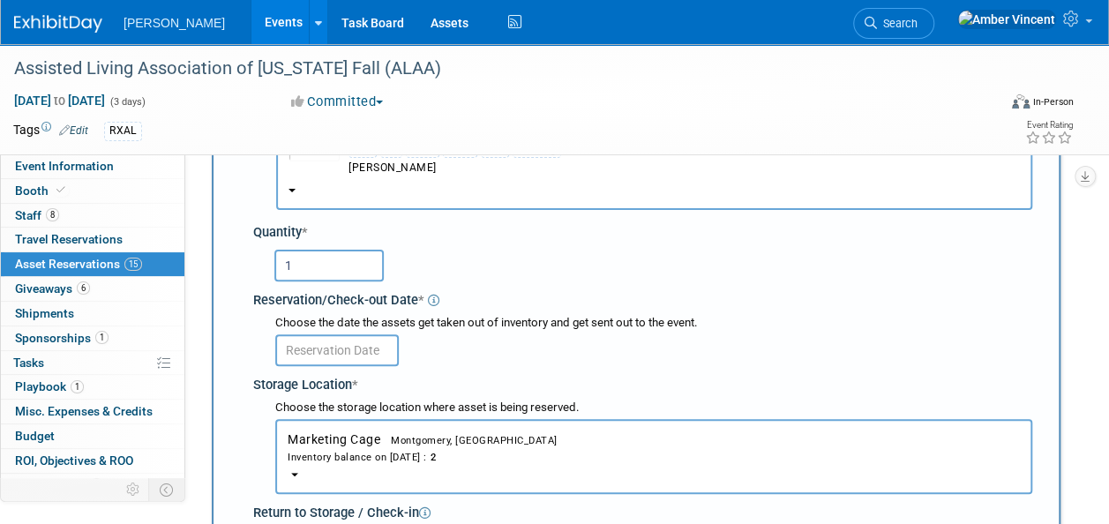
scroll to position [193, 0]
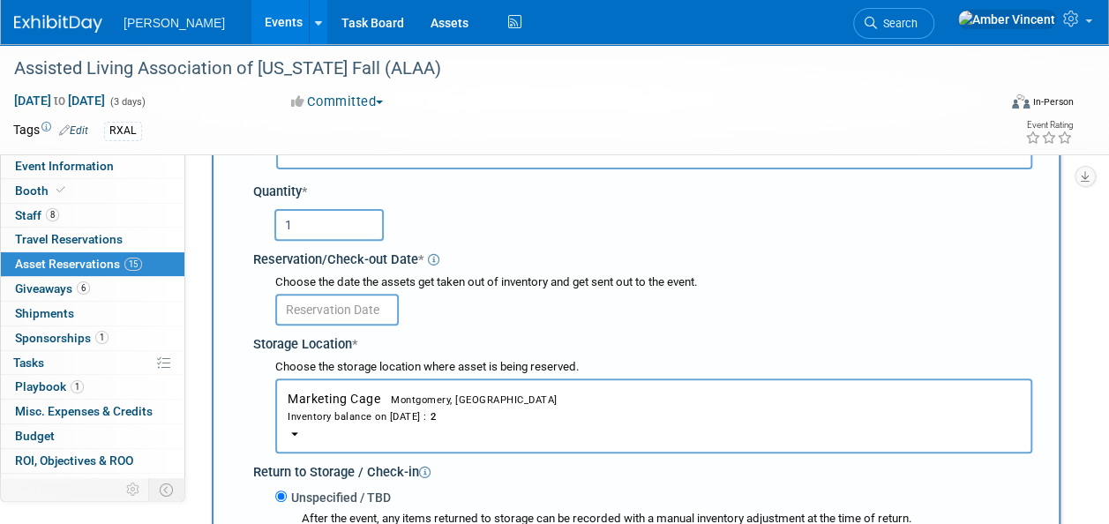
type input "1"
click at [317, 317] on body "Turenne Events Add Event Bulk Upload Events Shareable Event Boards Recently Vie…" at bounding box center [554, 69] width 1109 height 524
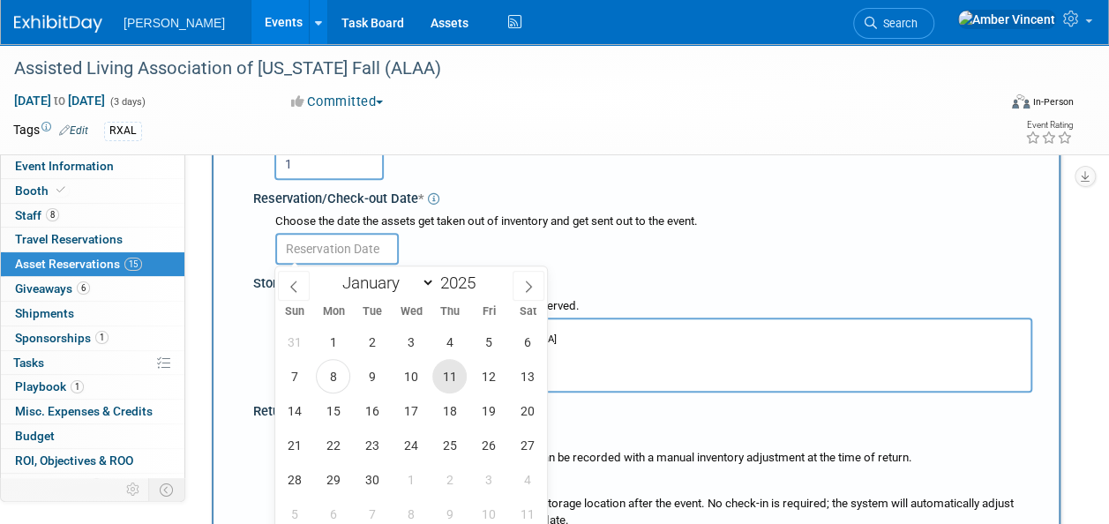
scroll to position [281, 0]
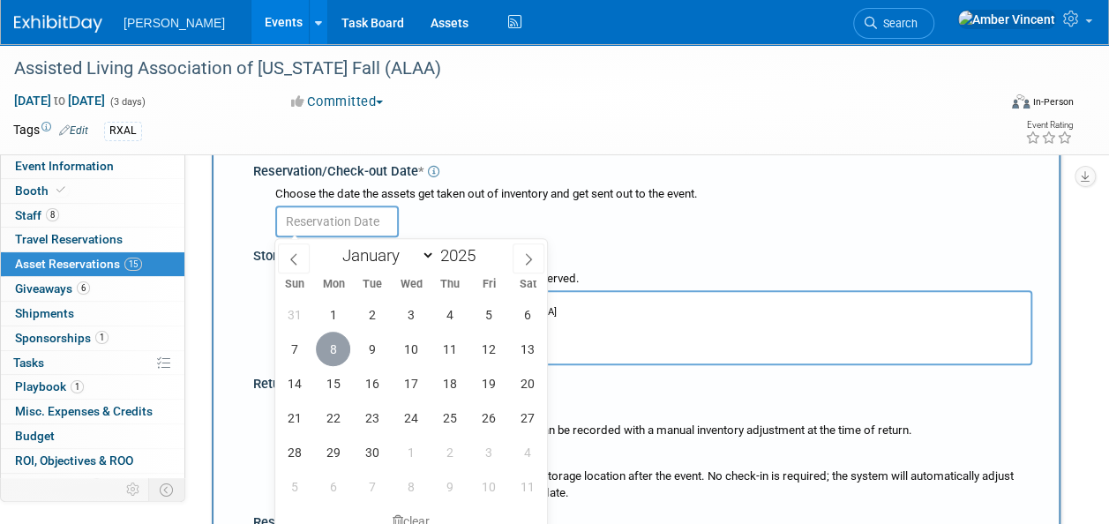
click at [325, 338] on span "8" at bounding box center [333, 349] width 34 height 34
type input "Sep 8, 2025"
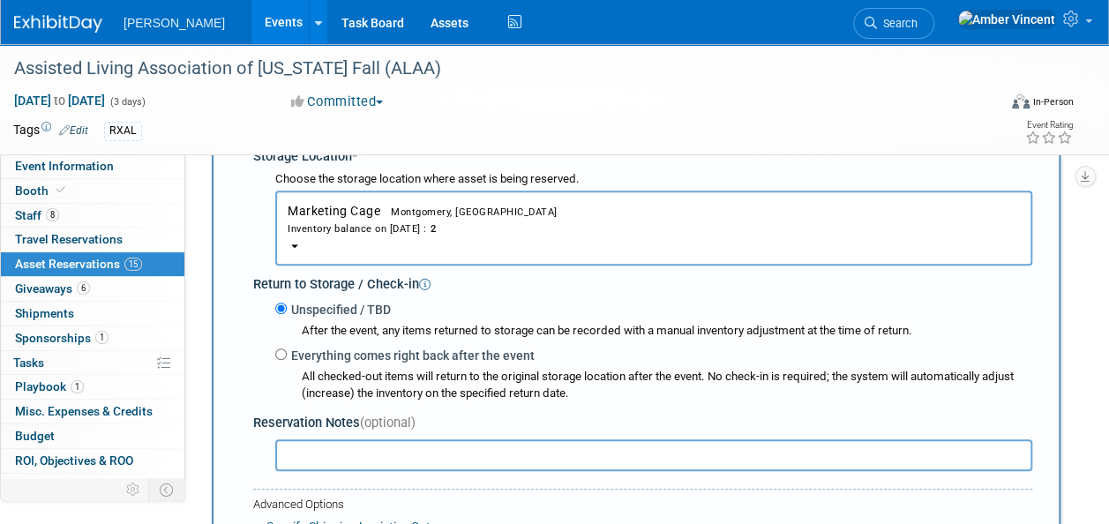
scroll to position [458, 0]
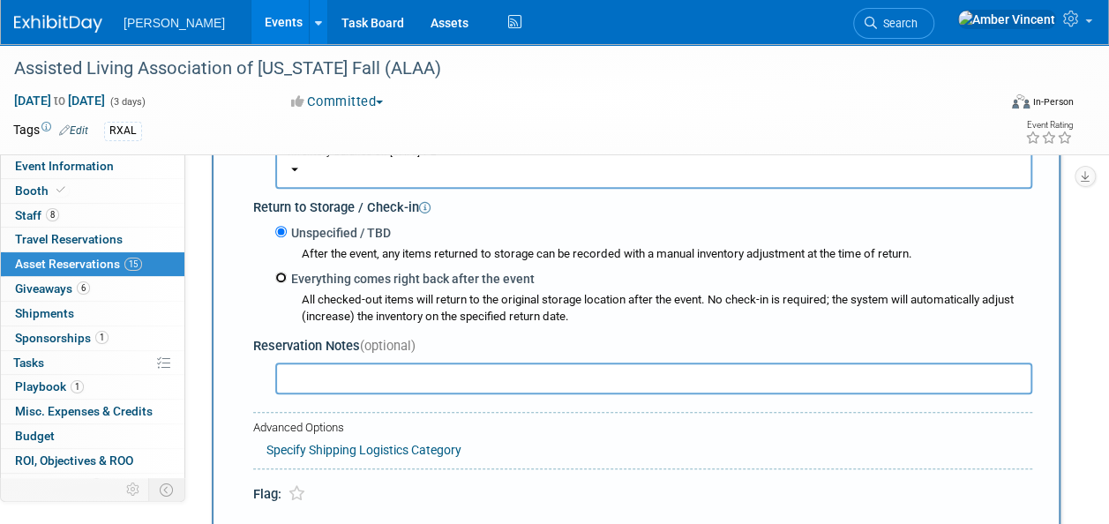
click at [285, 281] on input "Everything comes right back after the event" at bounding box center [280, 277] width 11 height 11
radio input "true"
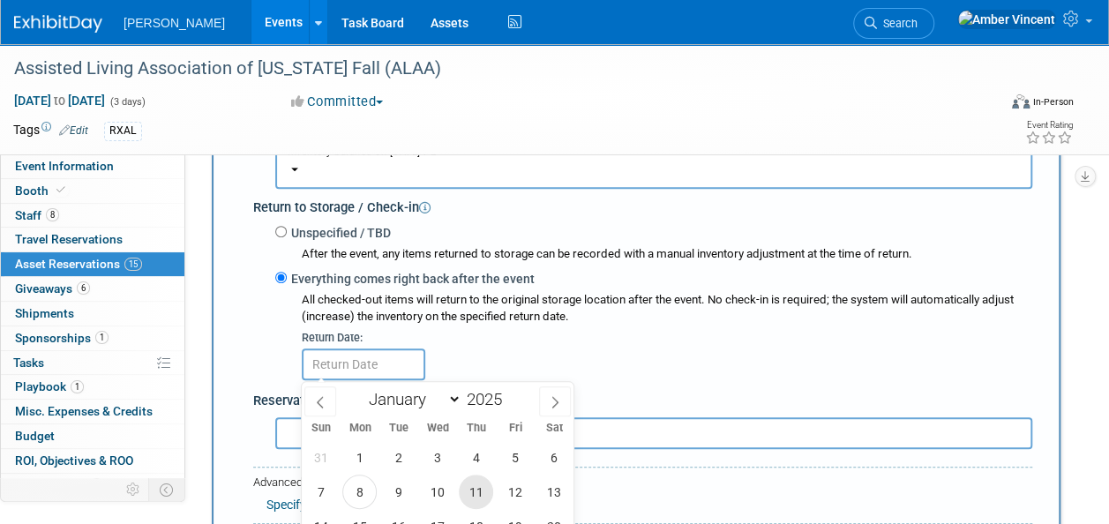
click at [482, 493] on span "11" at bounding box center [476, 491] width 34 height 34
type input "Sep 11, 2025"
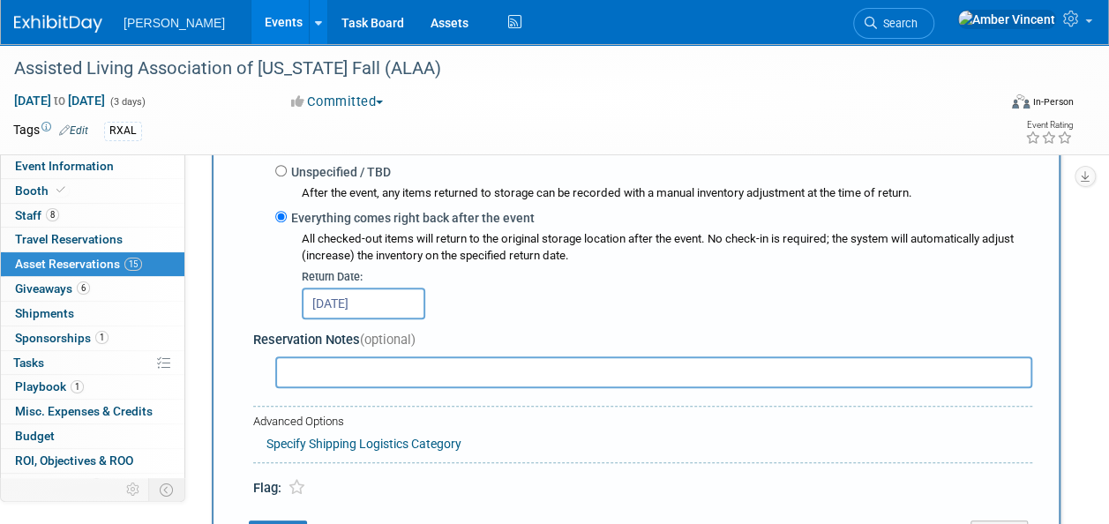
scroll to position [546, 0]
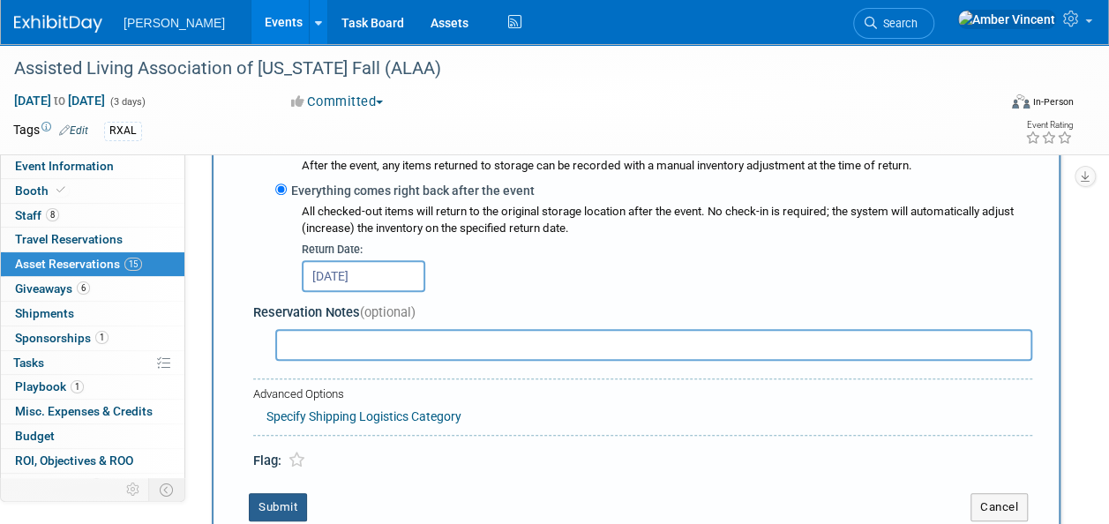
click at [283, 502] on button "Submit" at bounding box center [278, 507] width 58 height 28
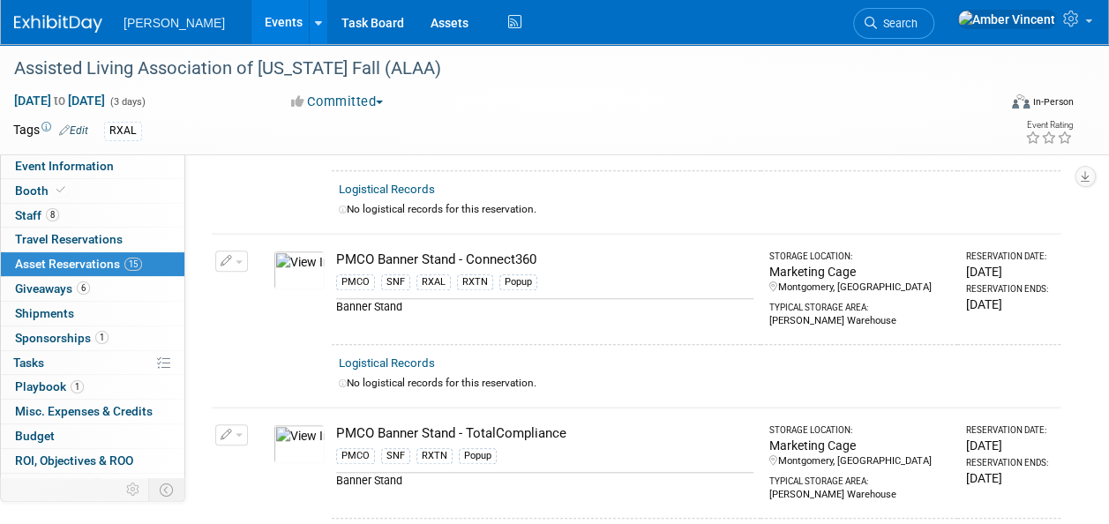
scroll to position [21, 0]
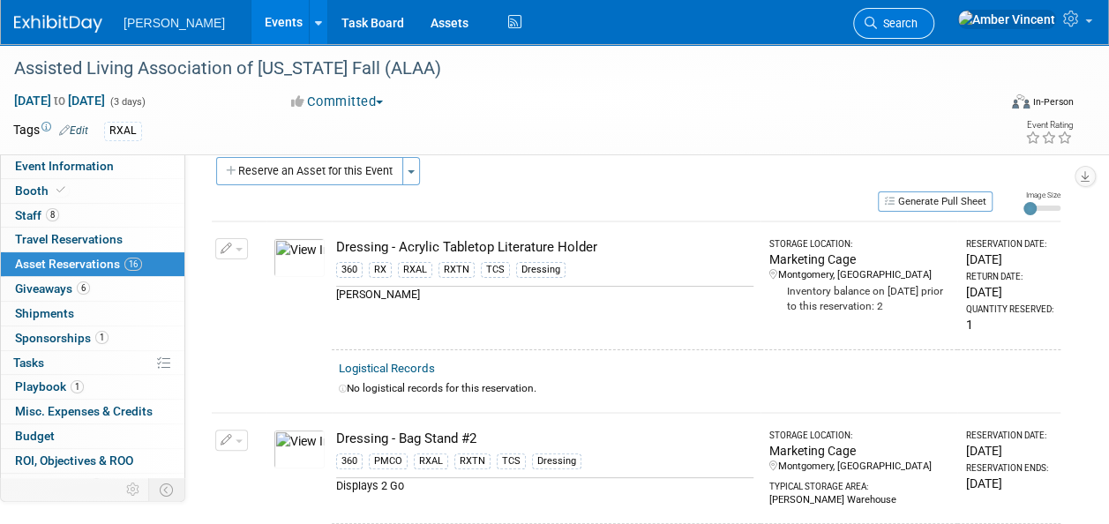
click at [917, 25] on span "Search" at bounding box center [897, 23] width 41 height 13
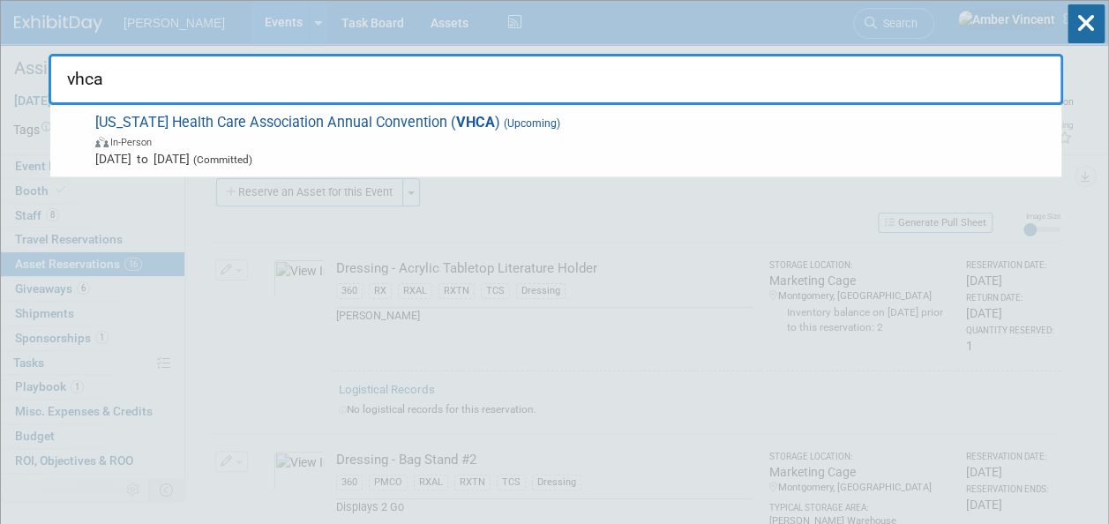
click at [563, 100] on input "vhca" at bounding box center [556, 79] width 1014 height 51
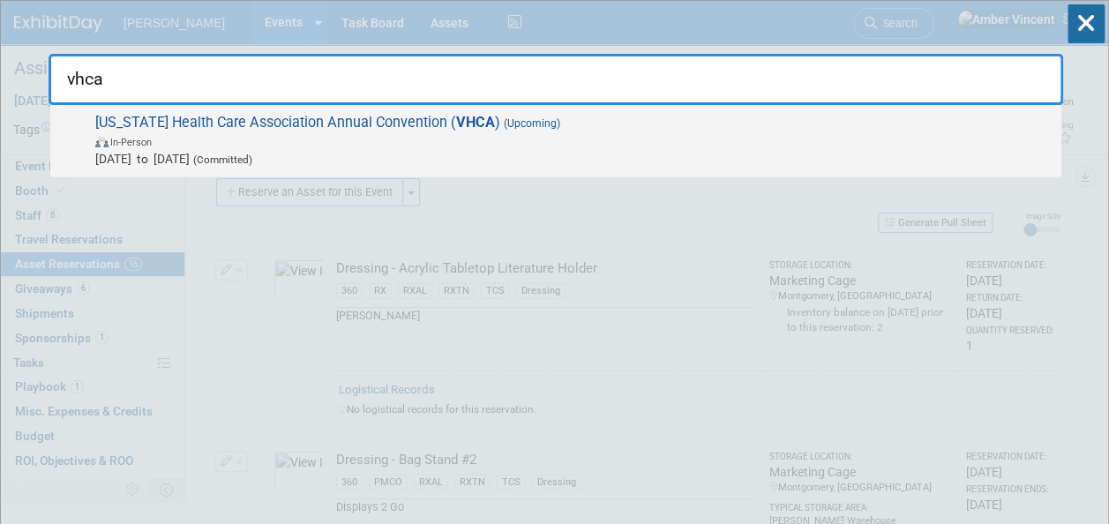
type input "vhca"
click at [525, 152] on span "Sep 16, 2025 to Sep 16, 2025 (Committed)" at bounding box center [573, 159] width 957 height 18
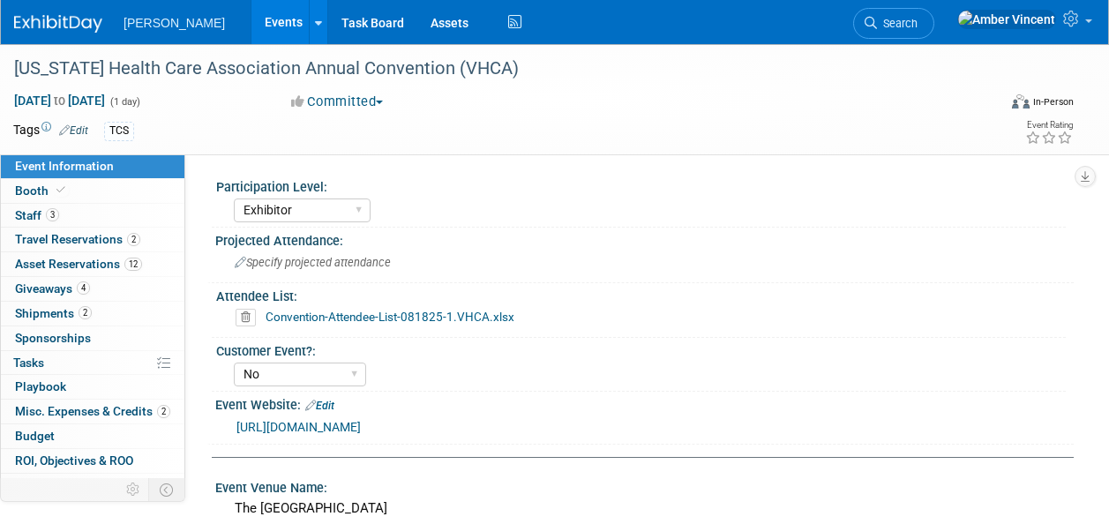
select select "Exhibitor"
select select "No"
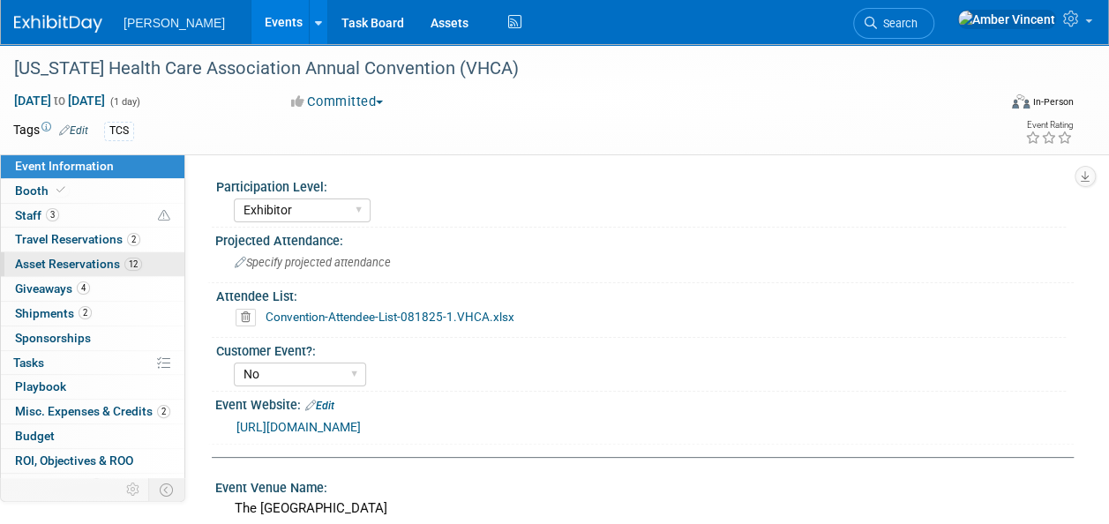
click at [62, 266] on span "Asset Reservations 12" at bounding box center [78, 264] width 127 height 14
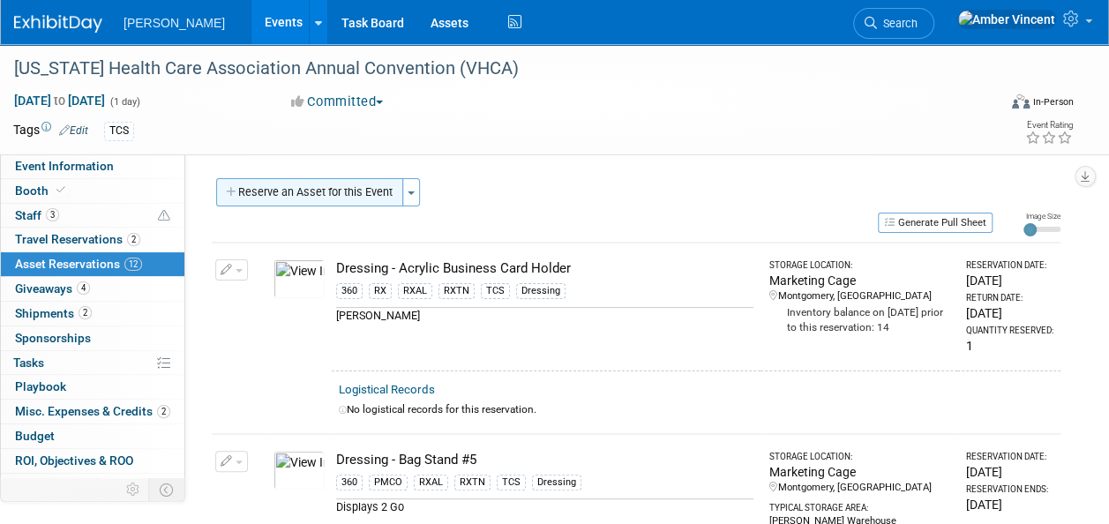
click at [347, 195] on button "Reserve an Asset for this Event" at bounding box center [309, 192] width 187 height 28
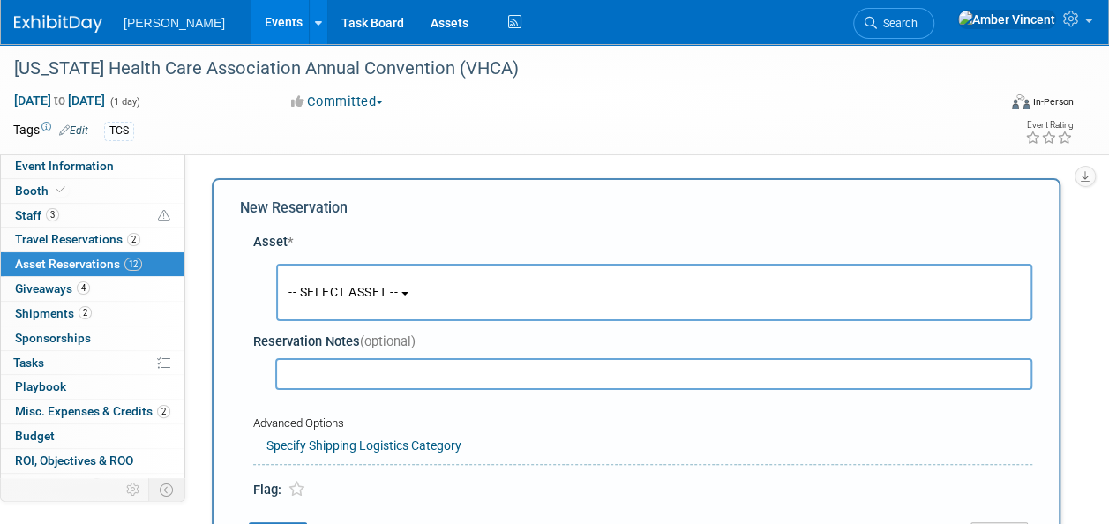
click at [347, 283] on button "-- SELECT ASSET --" at bounding box center [654, 292] width 756 height 57
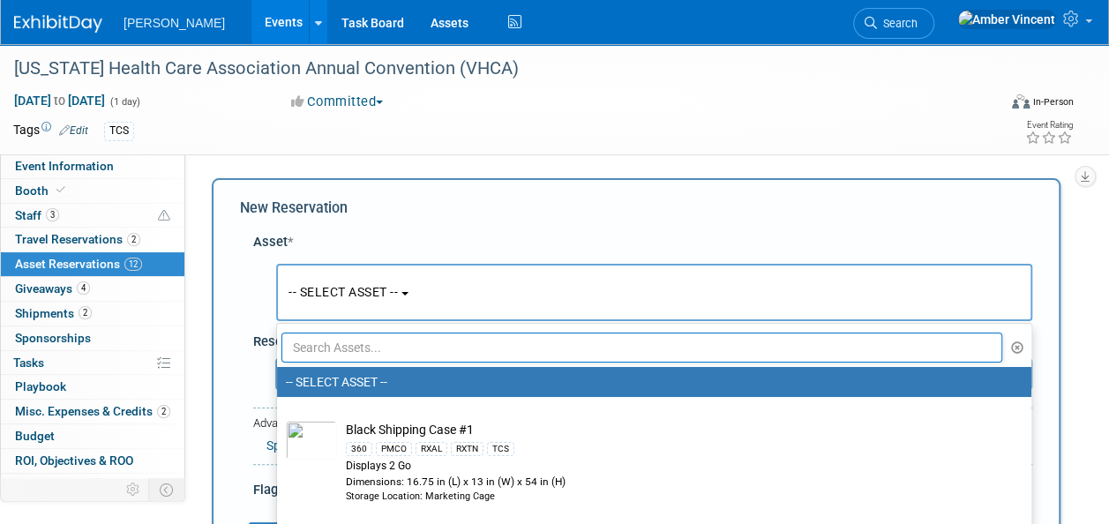
click at [422, 348] on input "text" at bounding box center [641, 347] width 720 height 30
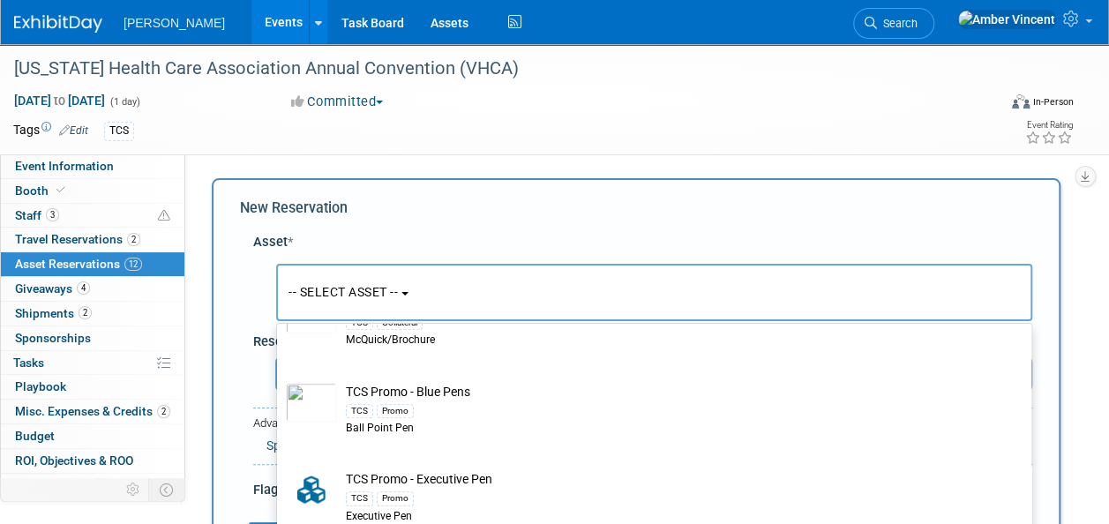
type input "tcs"
click at [459, 299] on button "-- SELECT ASSET --" at bounding box center [654, 292] width 756 height 57
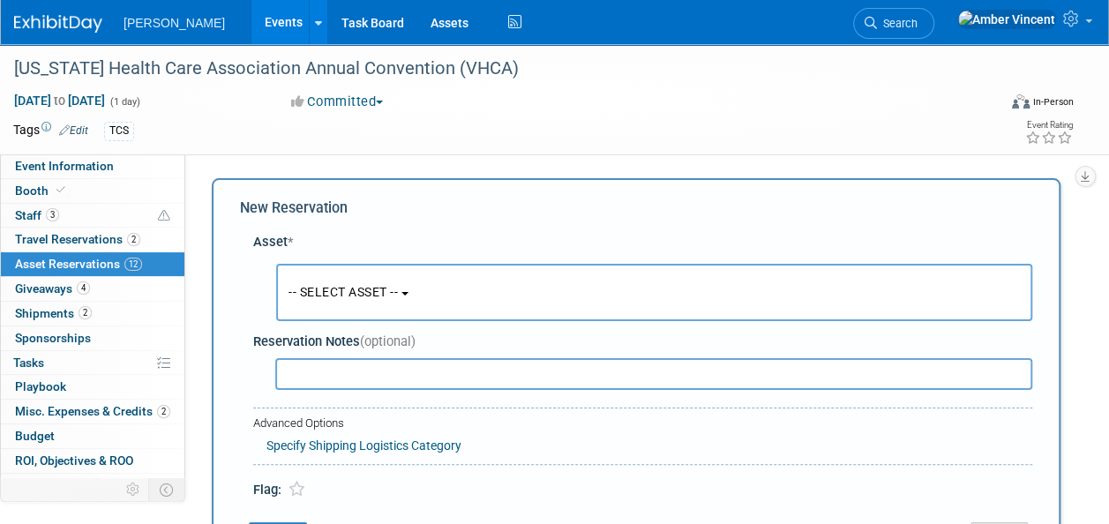
click at [434, 295] on button "-- SELECT ASSET --" at bounding box center [654, 292] width 756 height 57
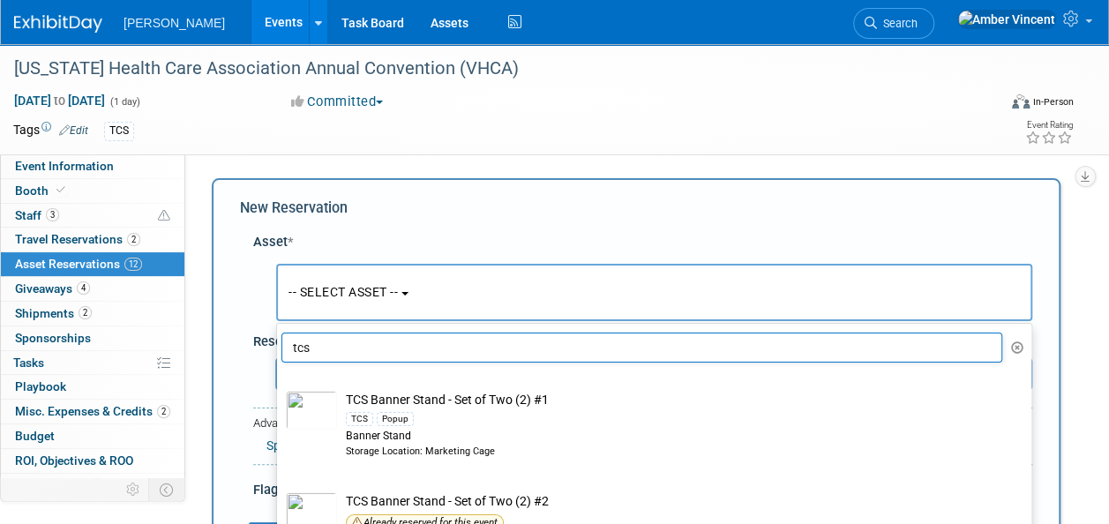
drag, startPoint x: 388, startPoint y: 354, endPoint x: 265, endPoint y: 340, distance: 124.2
click at [265, 340] on div "Asset * -- SELECT ASSET -- tcs" at bounding box center [636, 362] width 792 height 276
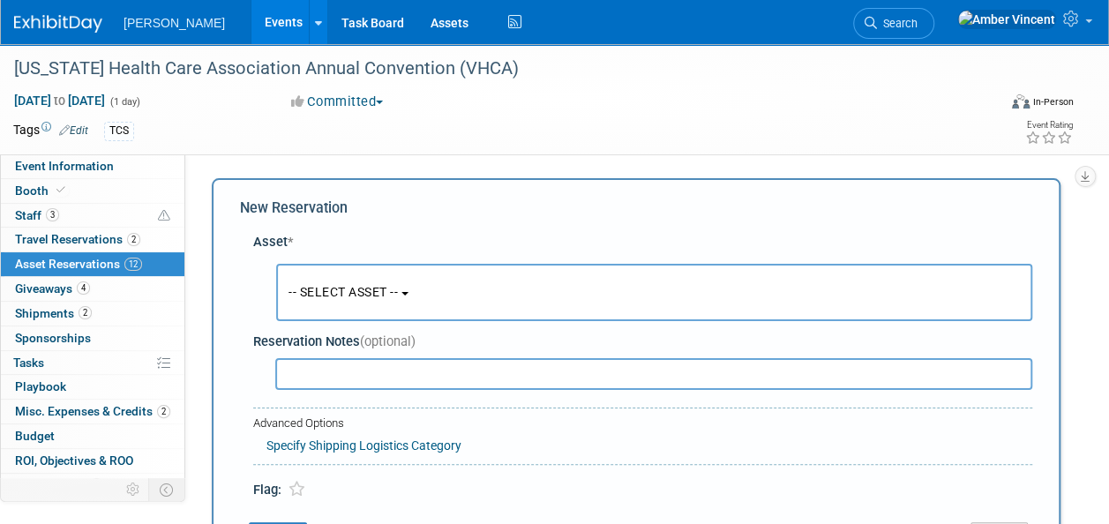
click at [398, 382] on input "text" at bounding box center [653, 374] width 757 height 32
type input "acrylic promo"
drag, startPoint x: 393, startPoint y: 385, endPoint x: 221, endPoint y: 352, distance: 175.2
click at [224, 355] on div "New Reservation Asset * -- SELECT ASSET --" at bounding box center [636, 374] width 848 height 392
click at [305, 298] on span "-- SELECT ASSET --" at bounding box center [342, 292] width 109 height 14
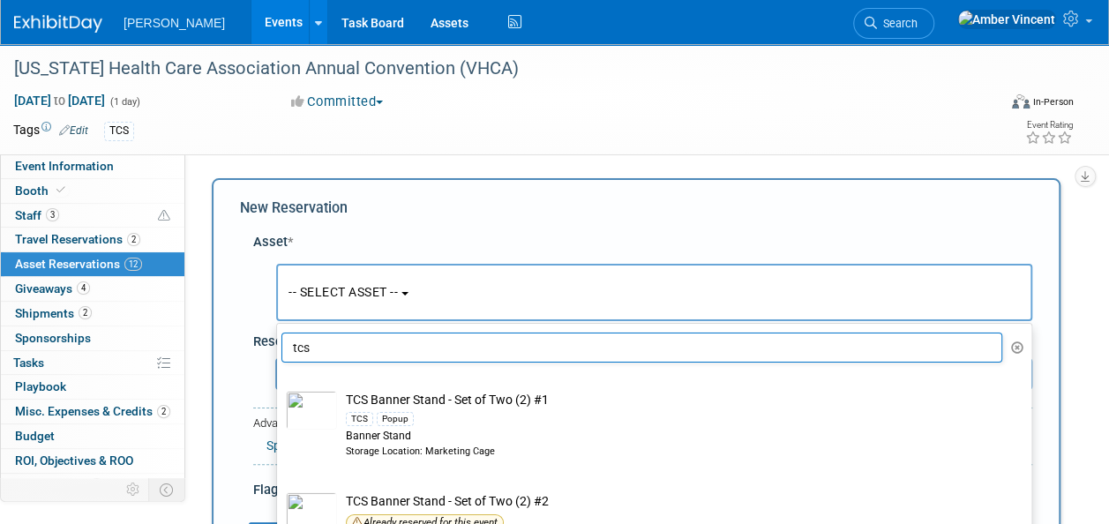
drag, startPoint x: 342, startPoint y: 342, endPoint x: 275, endPoint y: 347, distance: 67.2
click at [275, 347] on div "Asset * -- SELECT ASSET -- tcs" at bounding box center [636, 362] width 792 height 276
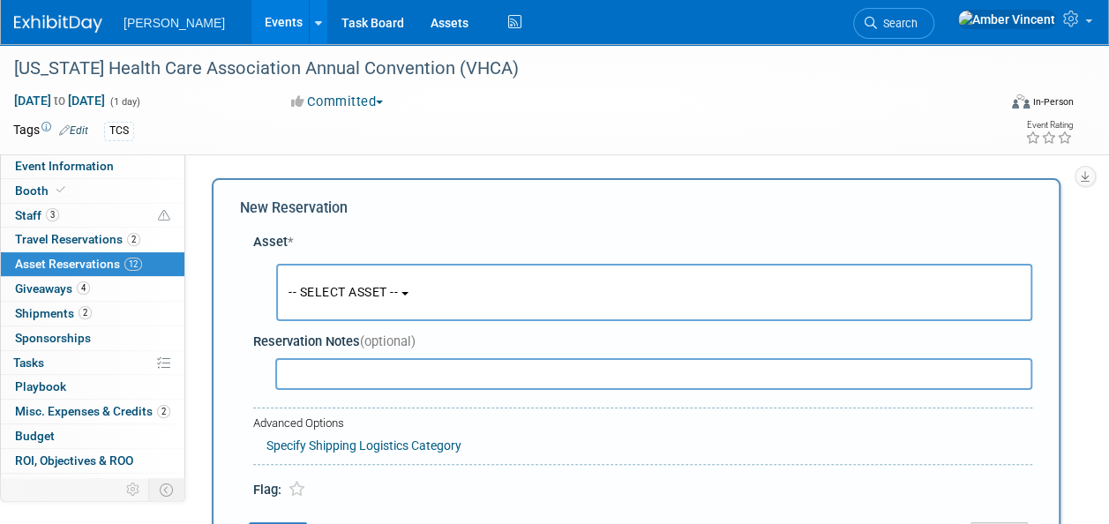
drag, startPoint x: 316, startPoint y: 265, endPoint x: 355, endPoint y: 335, distance: 80.5
click at [317, 268] on div "-- SELECT ASSET -- tcs" at bounding box center [646, 288] width 772 height 74
click at [365, 305] on button "-- SELECT ASSET --" at bounding box center [654, 292] width 756 height 57
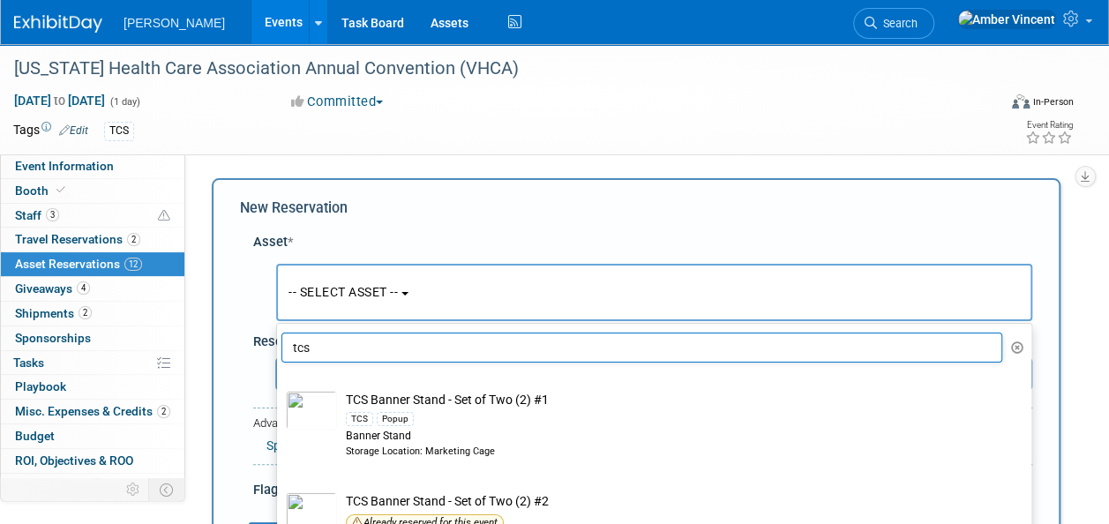
click at [379, 339] on input "tcs" at bounding box center [641, 347] width 720 height 30
type input "t"
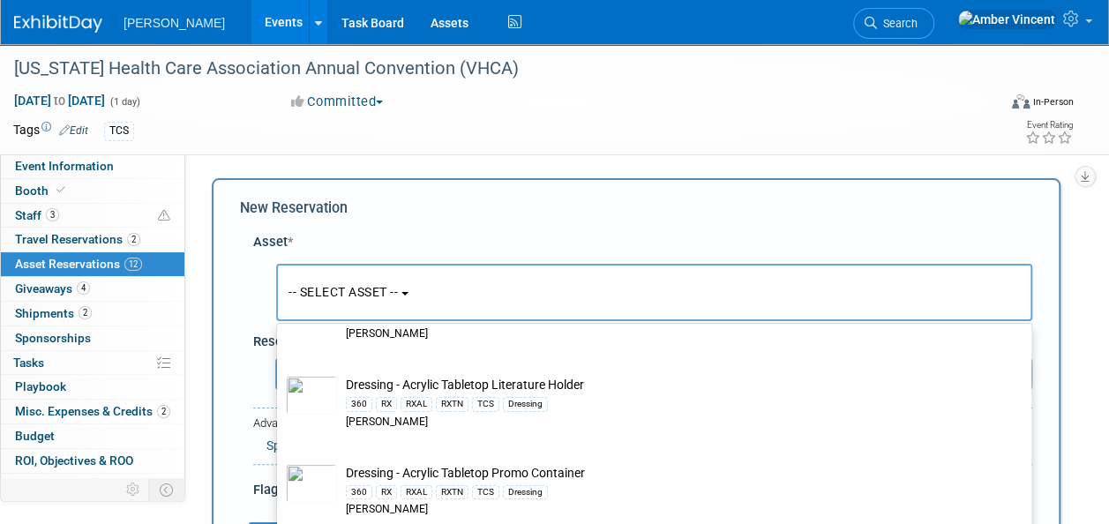
scroll to position [265, 0]
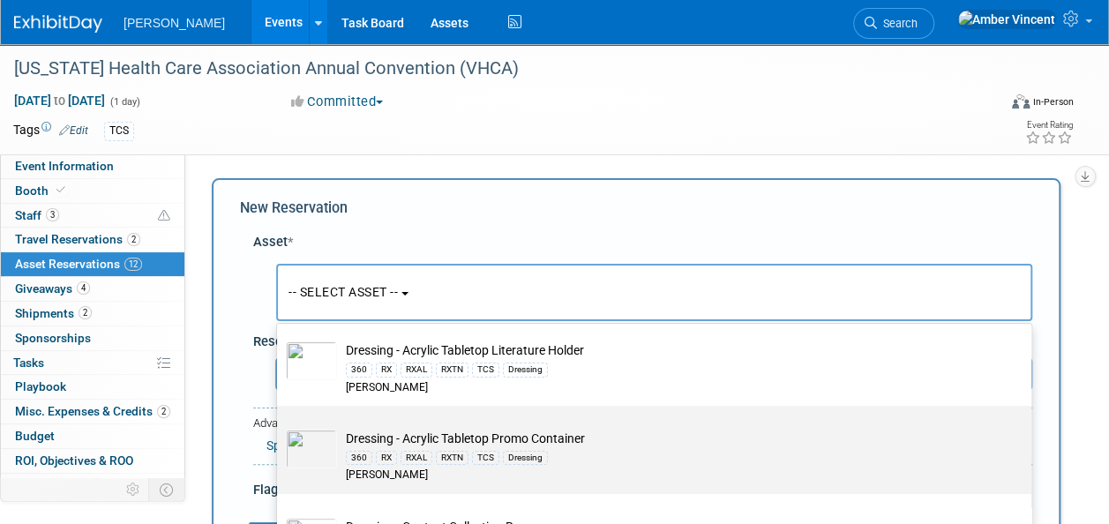
type input "acrylic"
click at [425, 435] on td "Dressing - Acrylic Tabletop Promo Container 360 RX RXAL RXTN TCS Dressing Azar" at bounding box center [666, 456] width 659 height 54
click at [280, 427] on input "Dressing - Acrylic Tabletop Promo Container 360 RX RXAL RXTN TCS Dressing Azar" at bounding box center [273, 420] width 11 height 11
select select "10724000"
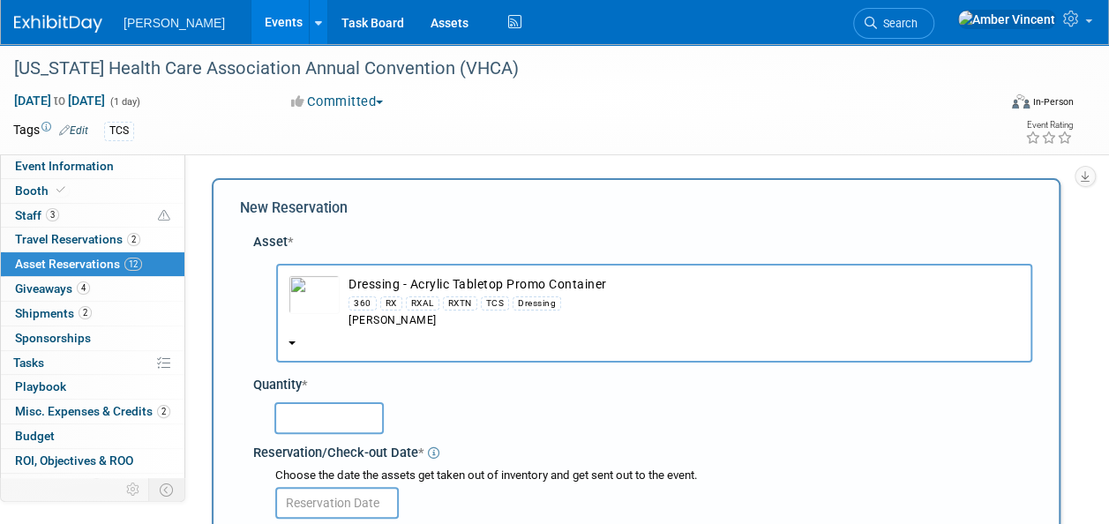
click at [307, 432] on input "text" at bounding box center [328, 418] width 109 height 32
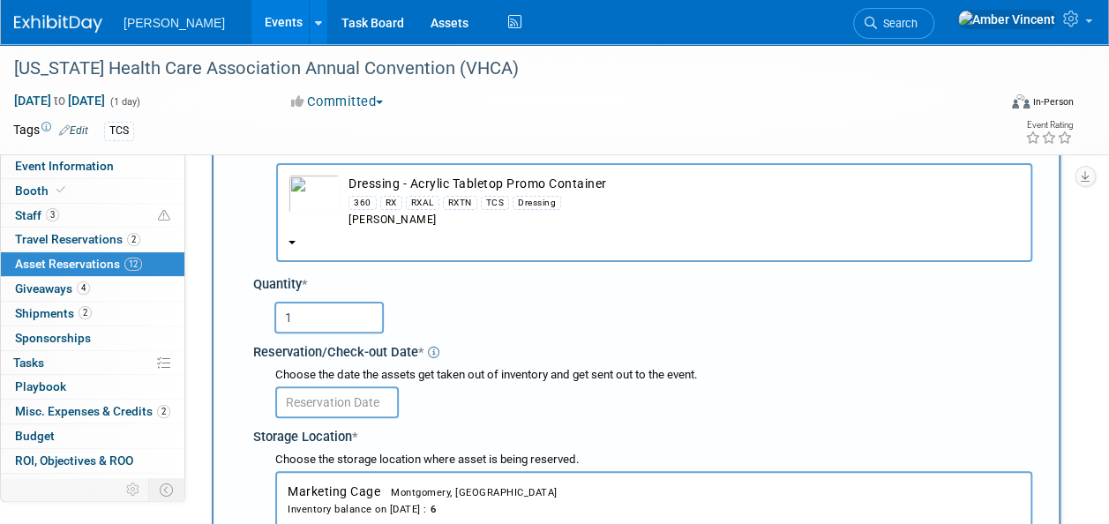
scroll to position [88, 0]
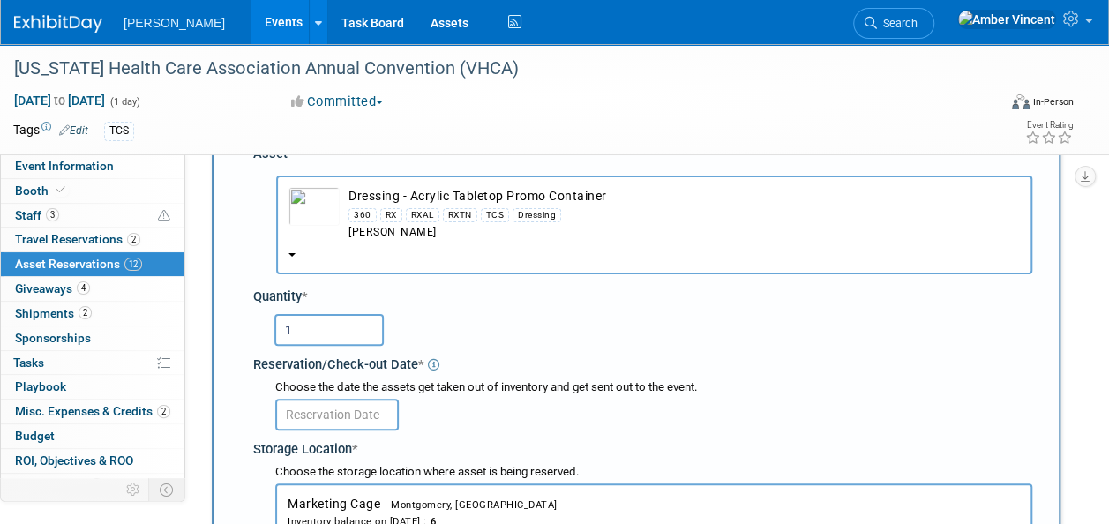
type input "1"
click at [322, 425] on body "Turenne Events Add Event Bulk Upload Events Shareable Event Boards Recently Vie…" at bounding box center [554, 174] width 1109 height 524
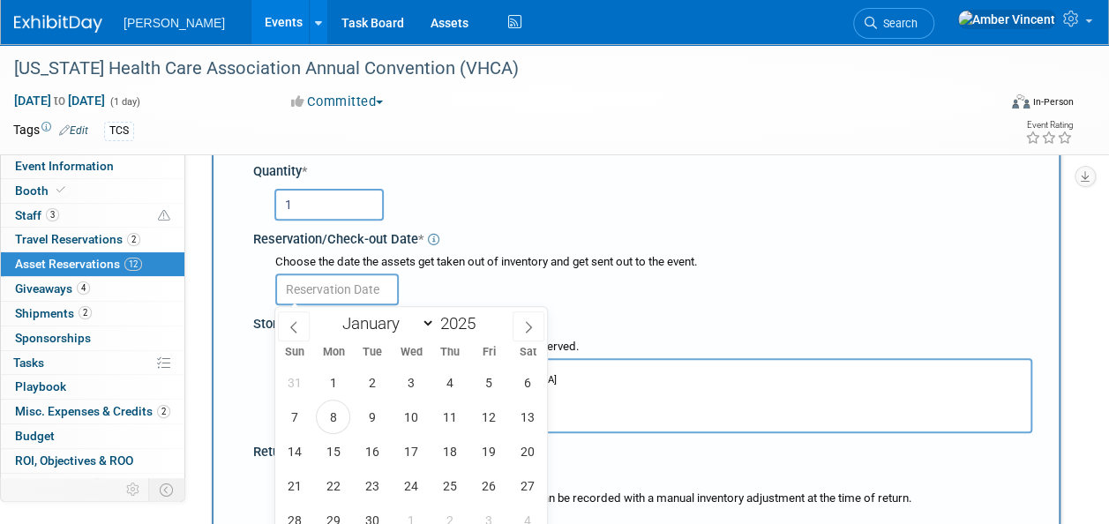
scroll to position [265, 0]
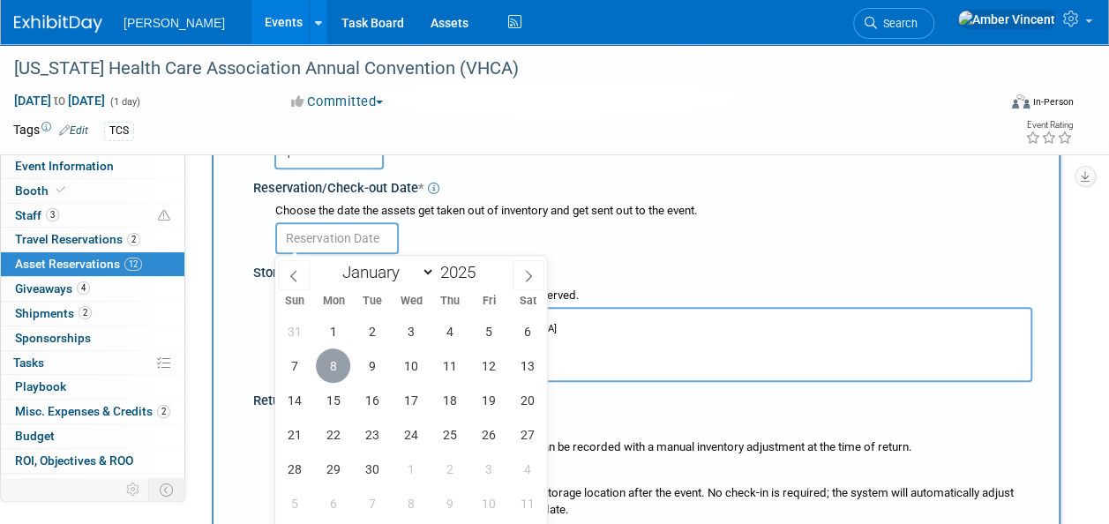
click at [335, 368] on span "8" at bounding box center [333, 365] width 34 height 34
type input "Sep 8, 2025"
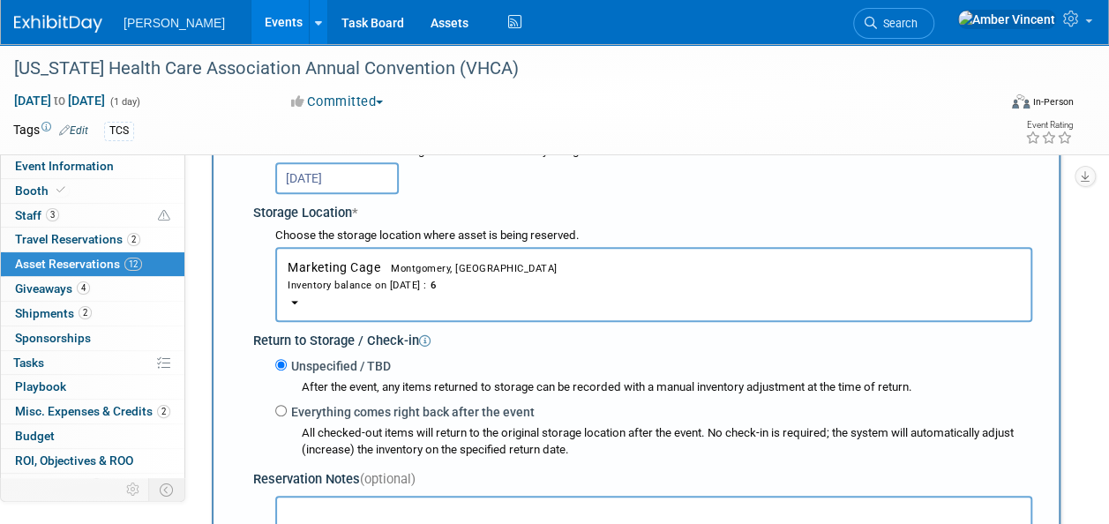
scroll to position [441, 0]
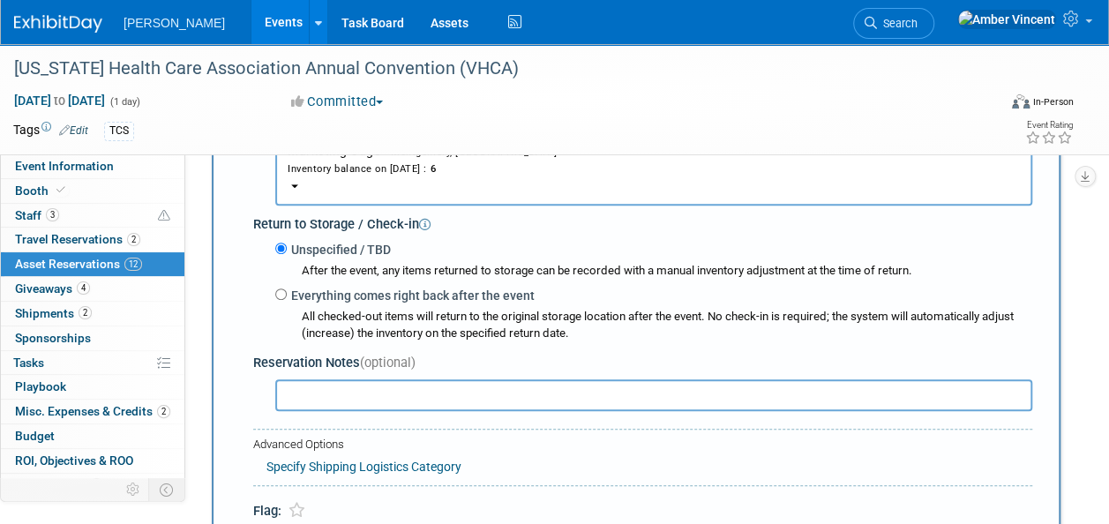
click at [273, 296] on div "Unspecified / TBD After the event, any items returned to storage can be recorde…" at bounding box center [646, 290] width 772 height 103
click at [281, 298] on input "Everything comes right back after the event" at bounding box center [280, 293] width 11 height 11
radio input "true"
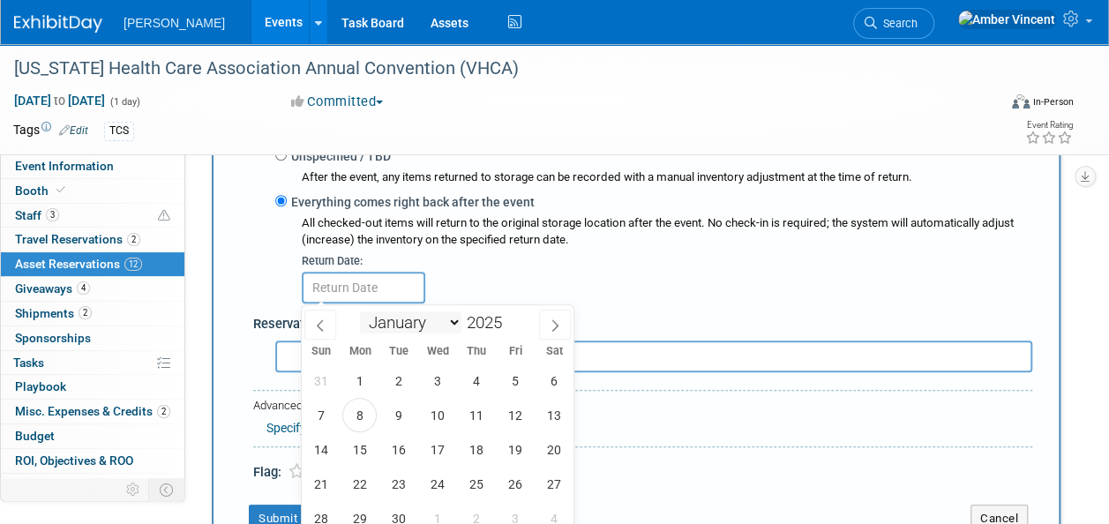
scroll to position [617, 0]
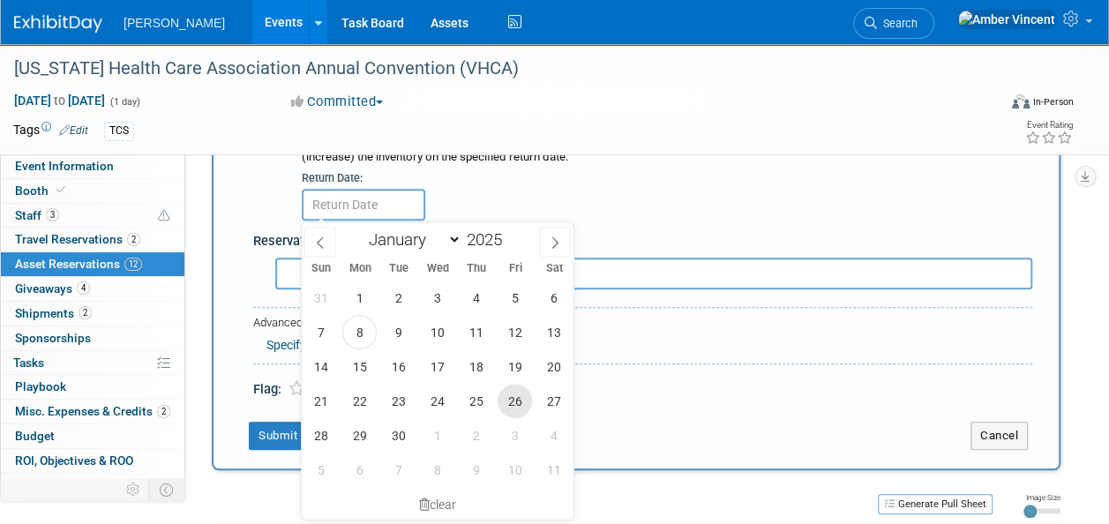
click at [521, 395] on span "26" at bounding box center [514, 401] width 34 height 34
type input "Sep 26, 2025"
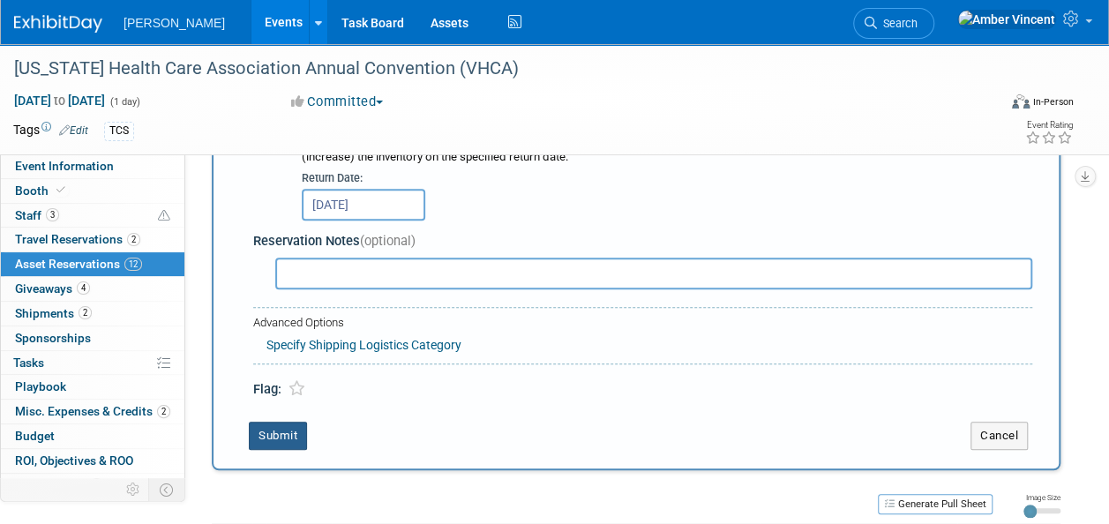
click at [278, 439] on button "Submit" at bounding box center [278, 436] width 58 height 28
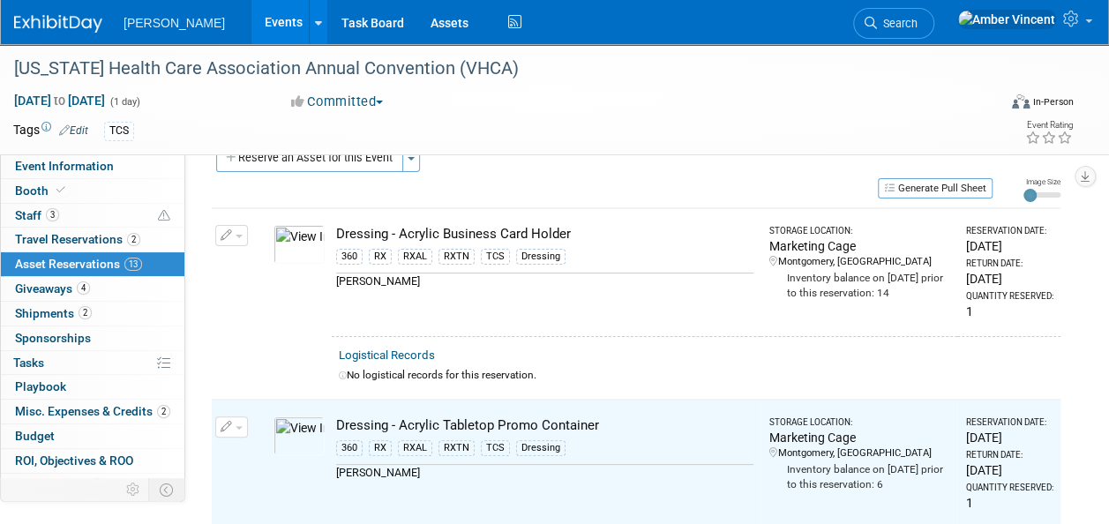
scroll to position [0, 0]
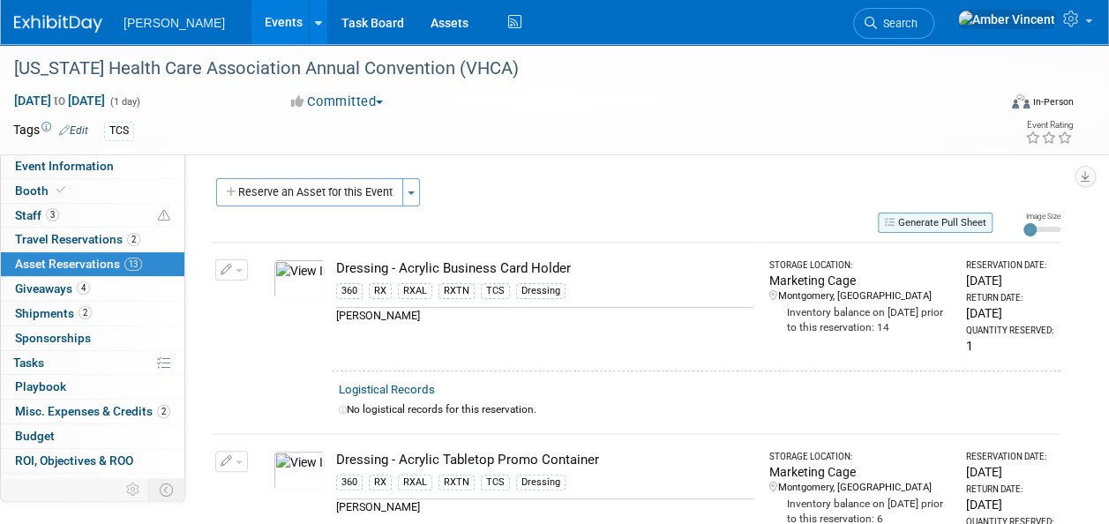
click at [949, 227] on button "Generate Pull Sheet" at bounding box center [934, 223] width 115 height 20
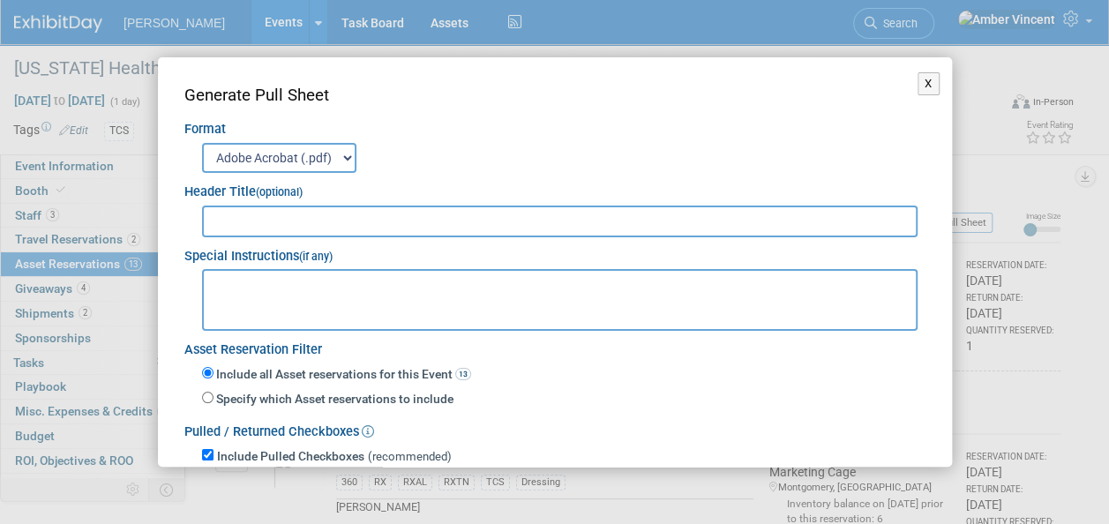
click at [468, 226] on input "text" at bounding box center [560, 221] width 716 height 32
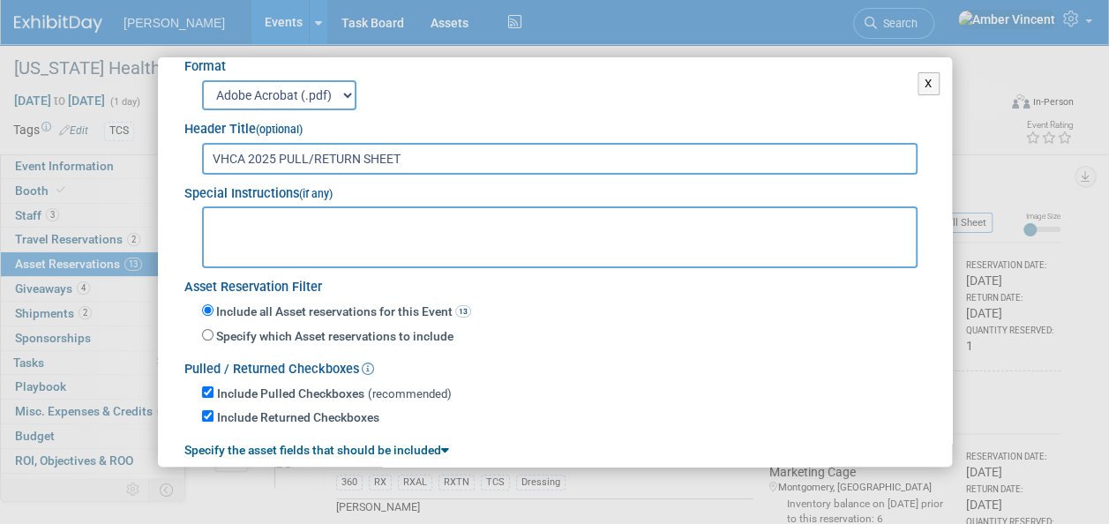
scroll to position [125, 0]
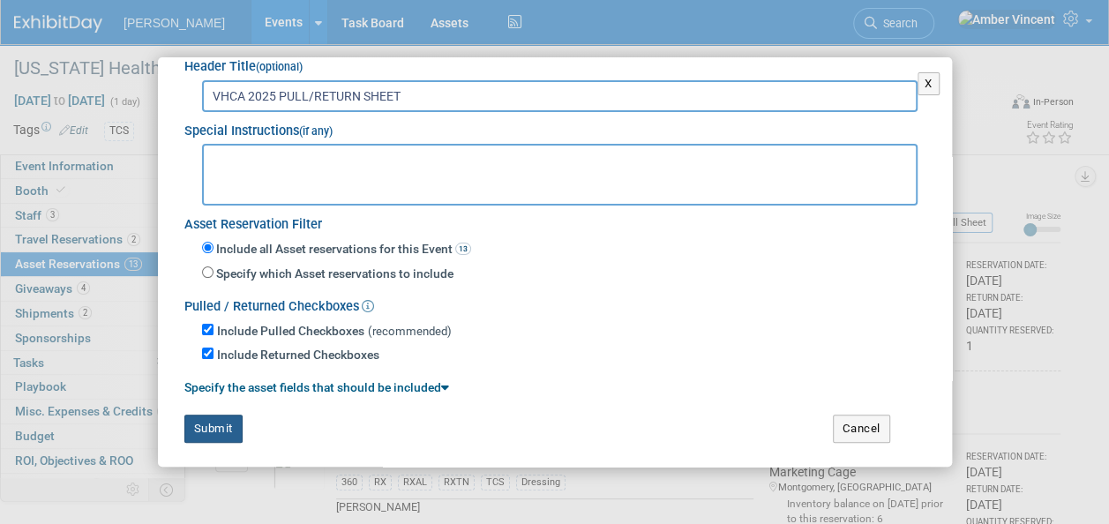
type input "VHCA 2025 PULL/RETURN SHEET"
click at [202, 411] on div "Generate Pull Sheet Format Adobe Acrobat (.pdf) MS-Word (.docx) Exports to MS-W…" at bounding box center [554, 200] width 741 height 483
drag, startPoint x: 202, startPoint y: 411, endPoint x: 220, endPoint y: 409, distance: 17.7
click at [220, 409] on div "Generate Pull Sheet Format Adobe Acrobat (.pdf) MS-Word (.docx) Exports to MS-W…" at bounding box center [554, 200] width 741 height 483
click at [223, 418] on button "Submit" at bounding box center [213, 428] width 58 height 28
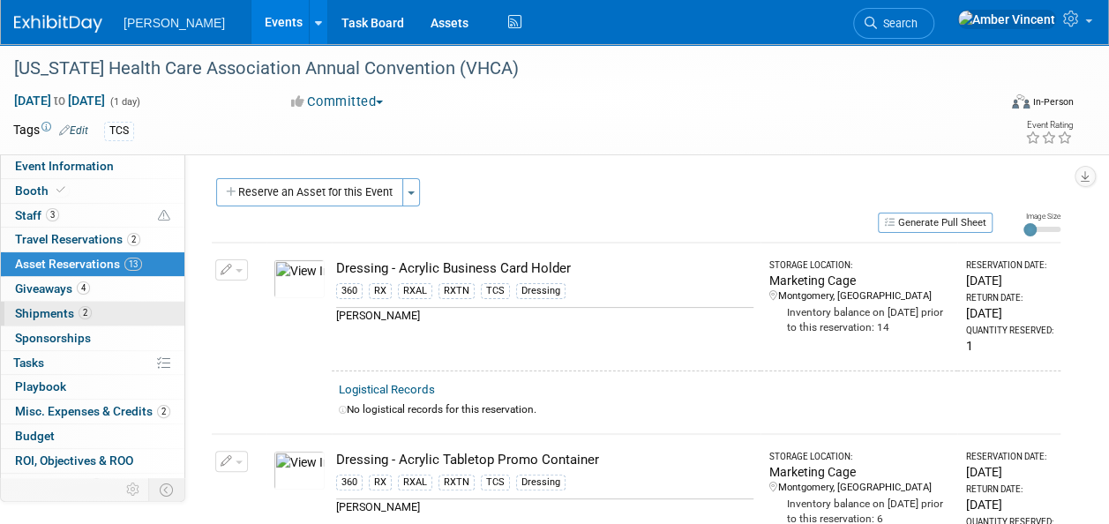
click at [61, 315] on span "Shipments 2" at bounding box center [53, 313] width 77 height 14
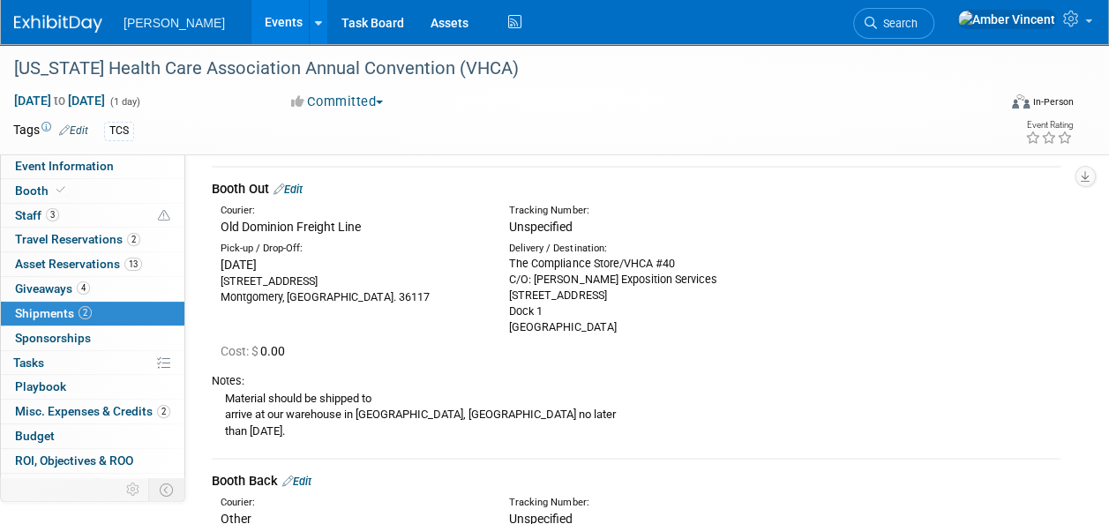
scroll to position [88, 0]
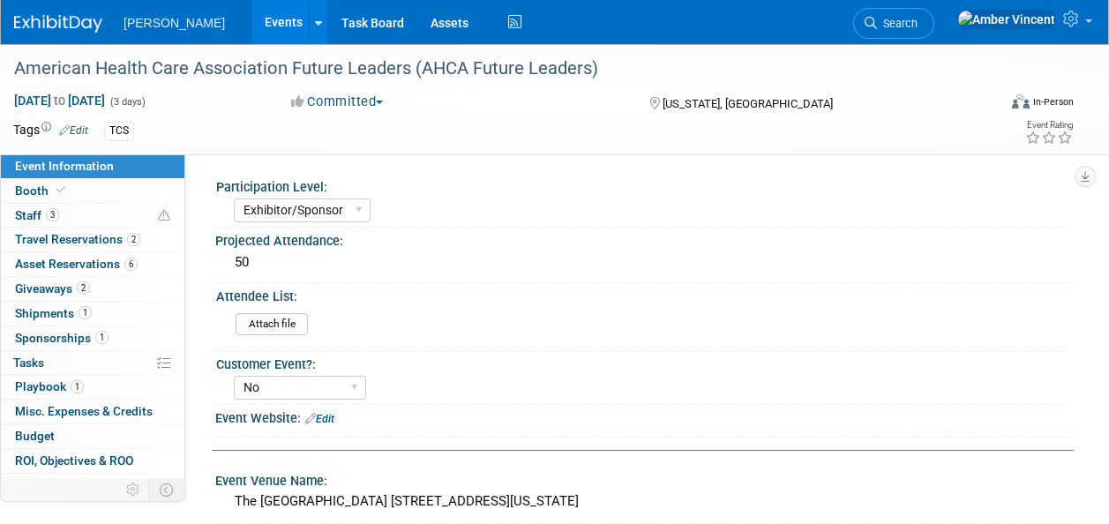
select select "Exhibitor/Sponsor"
select select "No"
